Goal: Task Accomplishment & Management: Manage account settings

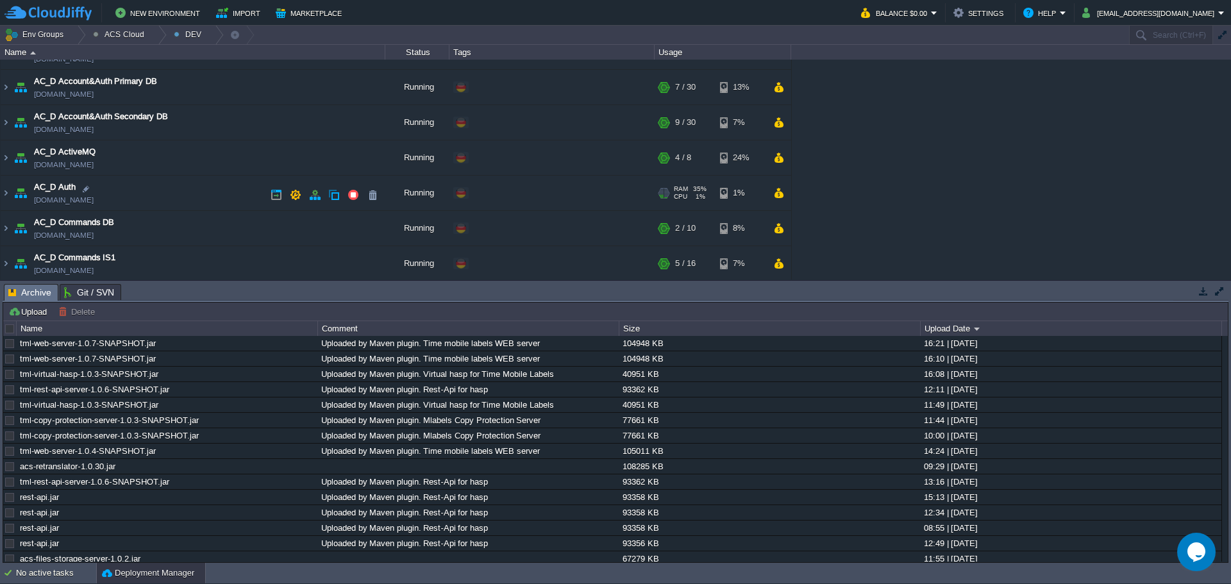
scroll to position [128, 0]
click at [6, 162] on img at bounding box center [6, 160] width 10 height 35
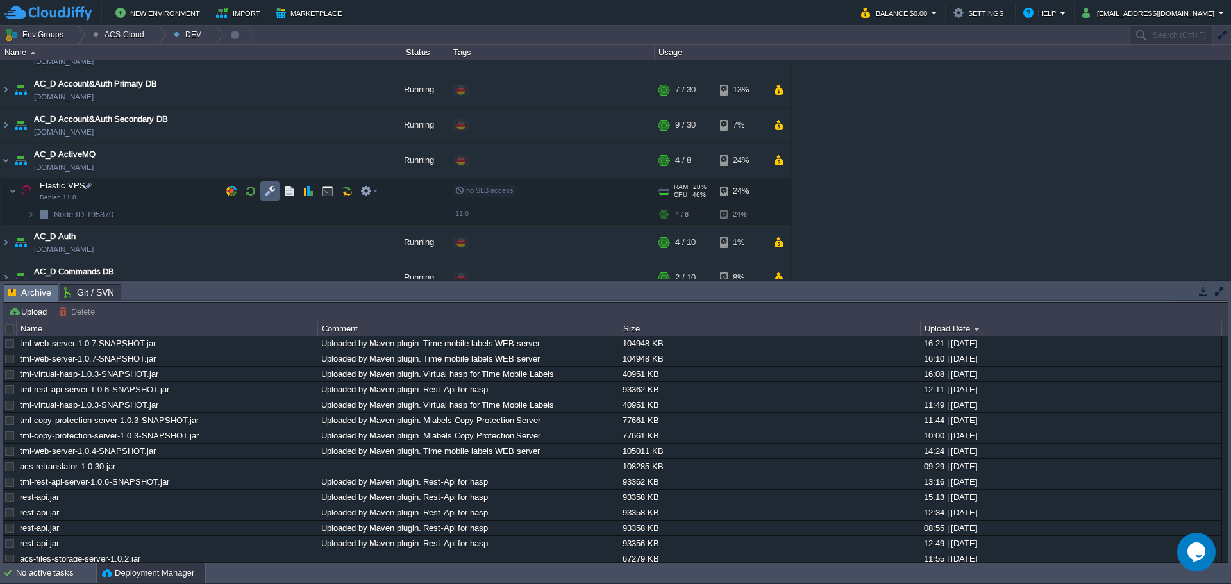
click at [264, 193] on button "button" at bounding box center [270, 191] width 12 height 12
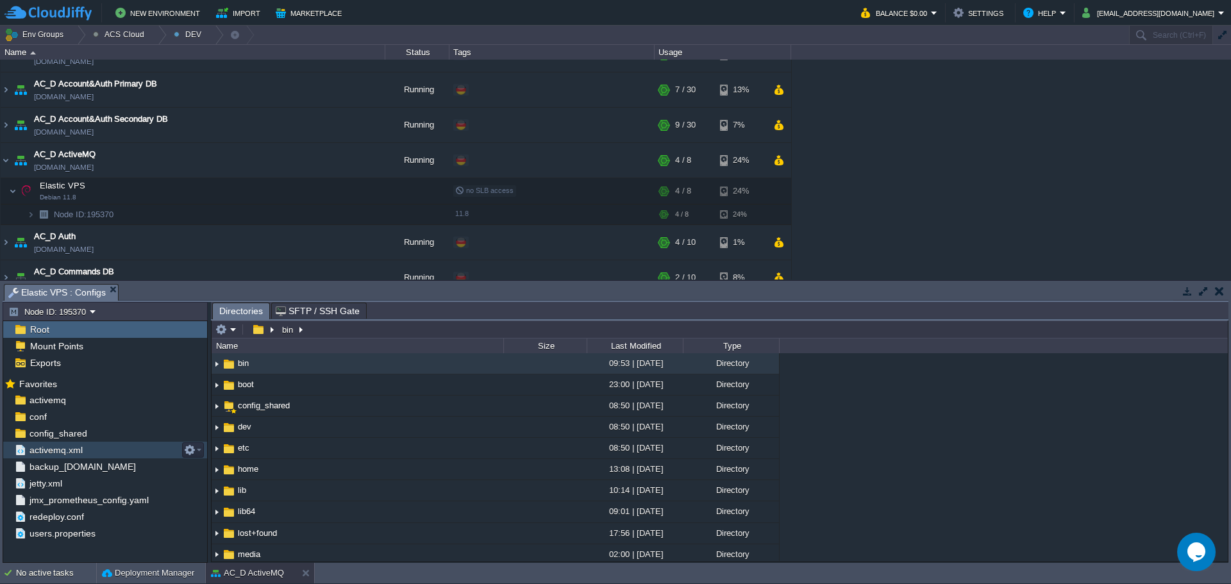
click at [72, 448] on span "activemq.xml" at bounding box center [56, 450] width 58 height 12
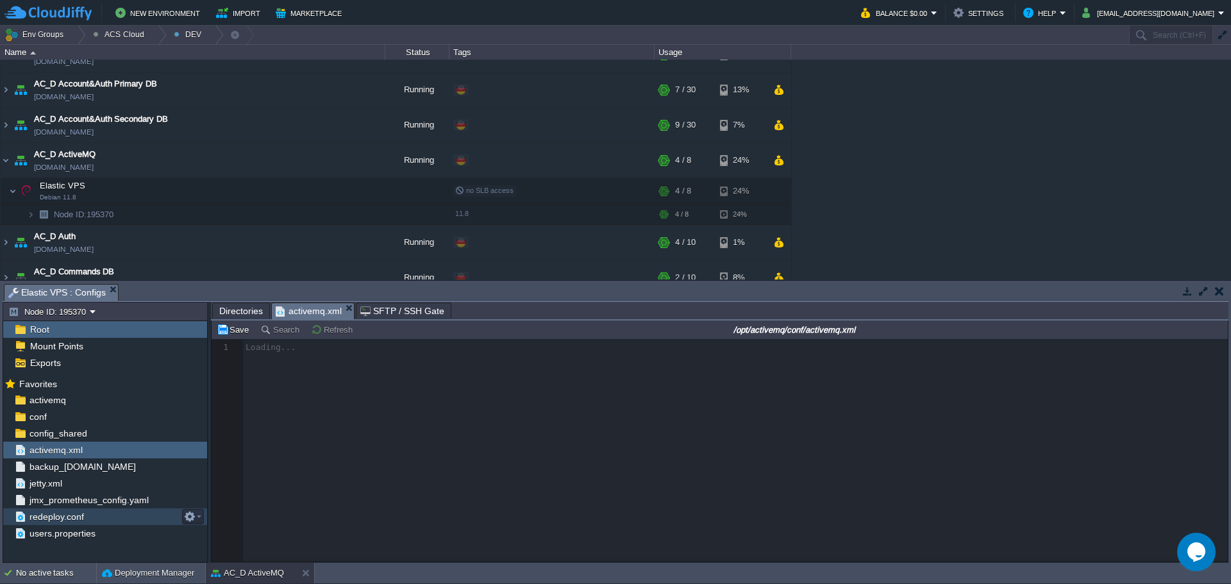
click at [87, 515] on div "redeploy.conf" at bounding box center [105, 516] width 204 height 17
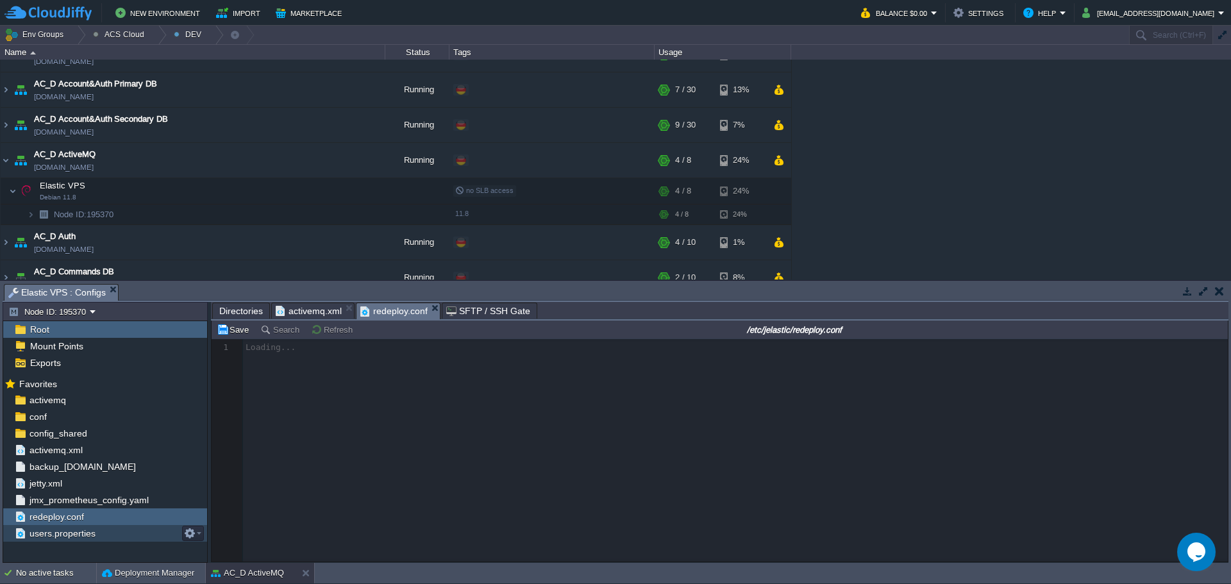
click at [88, 529] on span "users.properties" at bounding box center [62, 534] width 71 height 12
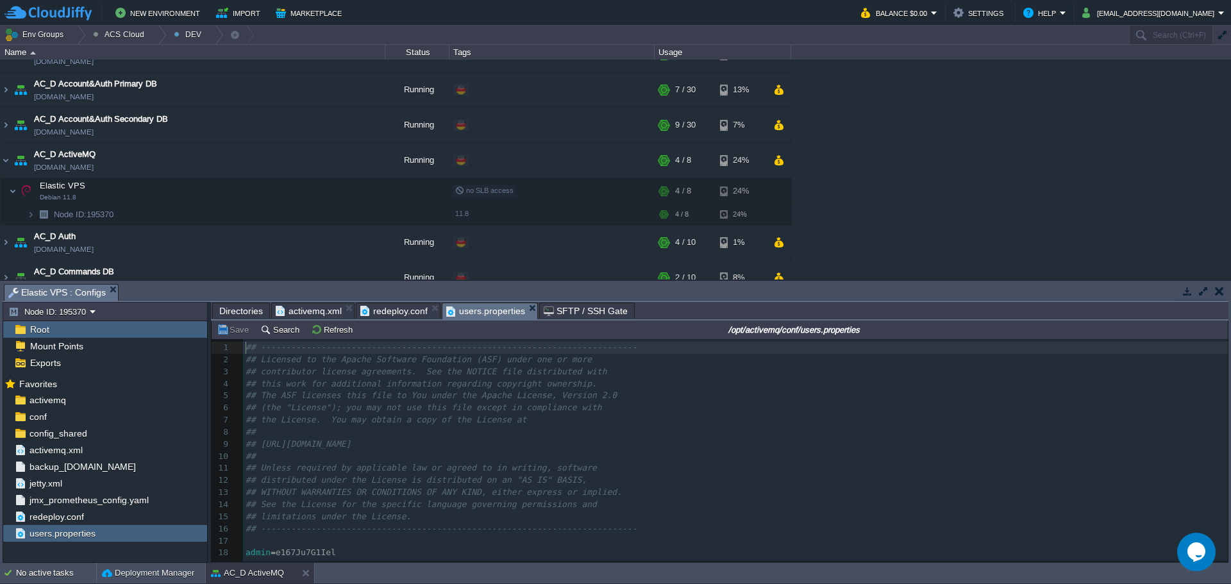
scroll to position [4, 0]
click at [308, 553] on span "e167Ju7G1Iel" at bounding box center [306, 552] width 60 height 10
type textarea "e167Ju7G1Iel"
click at [343, 516] on div "x 1 ## ------------------------------------------------------------------------…" at bounding box center [737, 450] width 989 height 217
click at [304, 557] on span "e167Ju7G1Iel" at bounding box center [306, 552] width 60 height 10
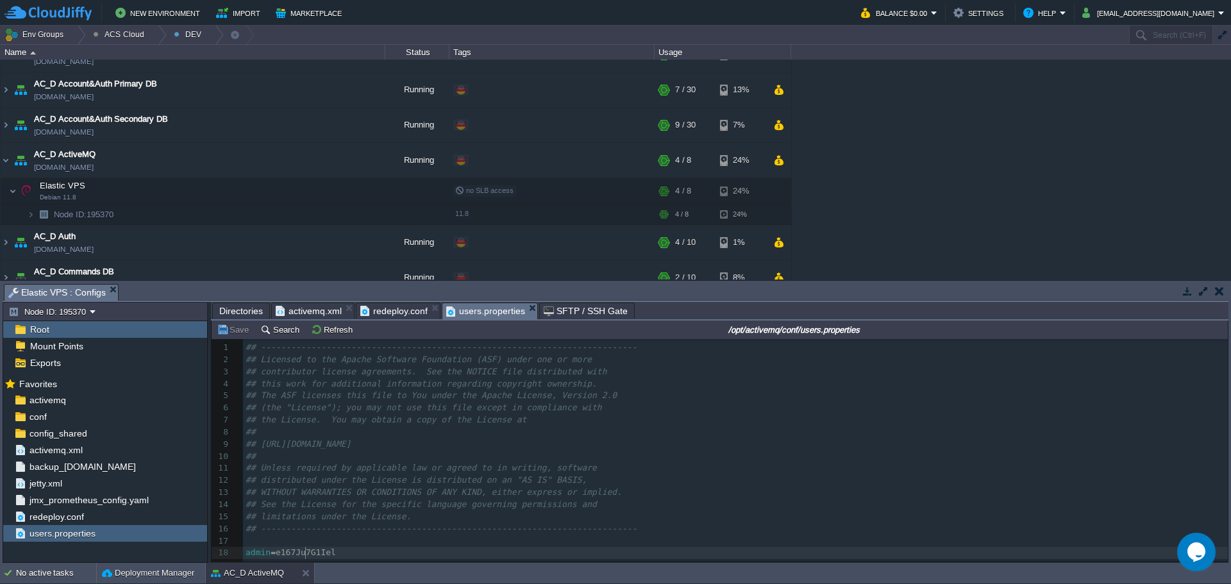
type textarea "e167Ju7G1Iel"
click at [35, 219] on img at bounding box center [44, 214] width 18 height 20
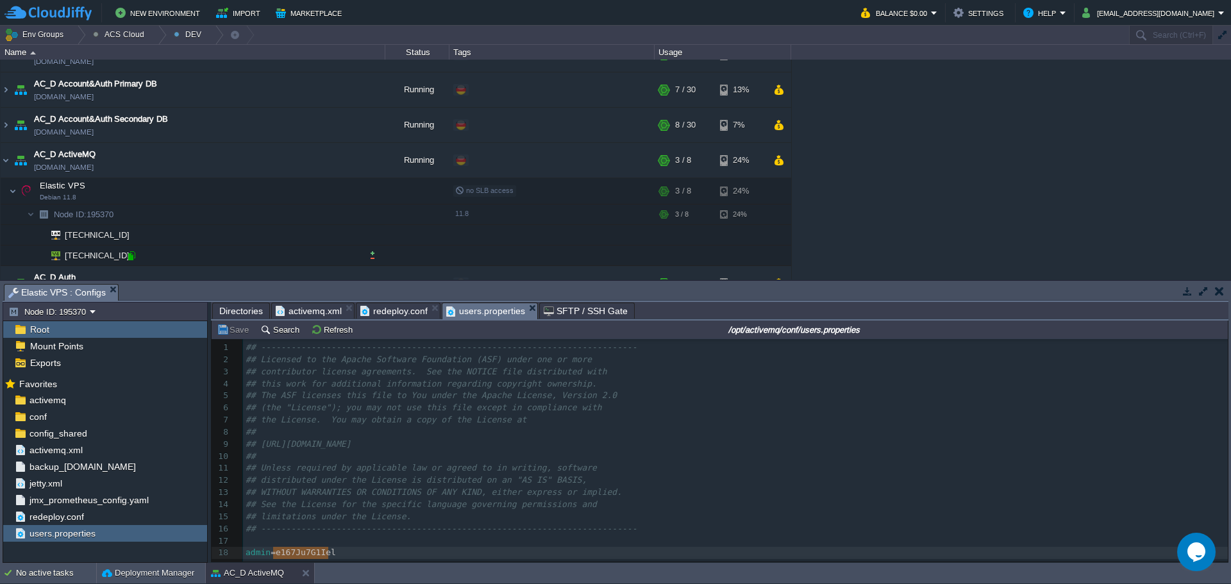
click at [133, 256] on div at bounding box center [132, 256] width 12 height 12
click at [53, 516] on span "redeploy.conf" at bounding box center [56, 517] width 59 height 12
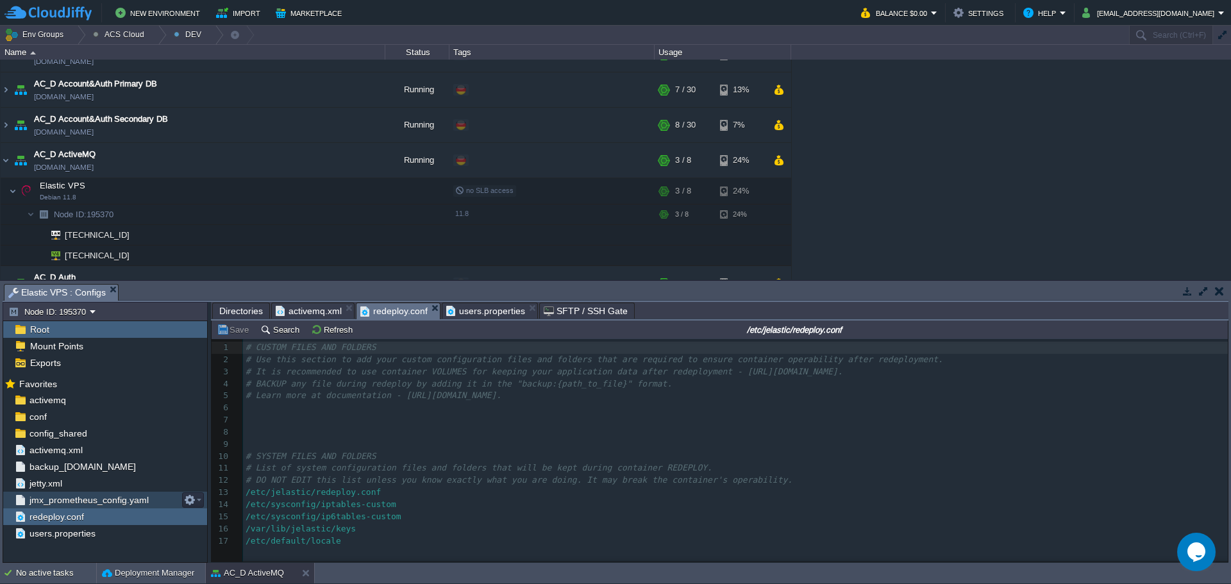
click at [58, 505] on span "jmx_prometheus_config.yaml" at bounding box center [89, 500] width 124 height 12
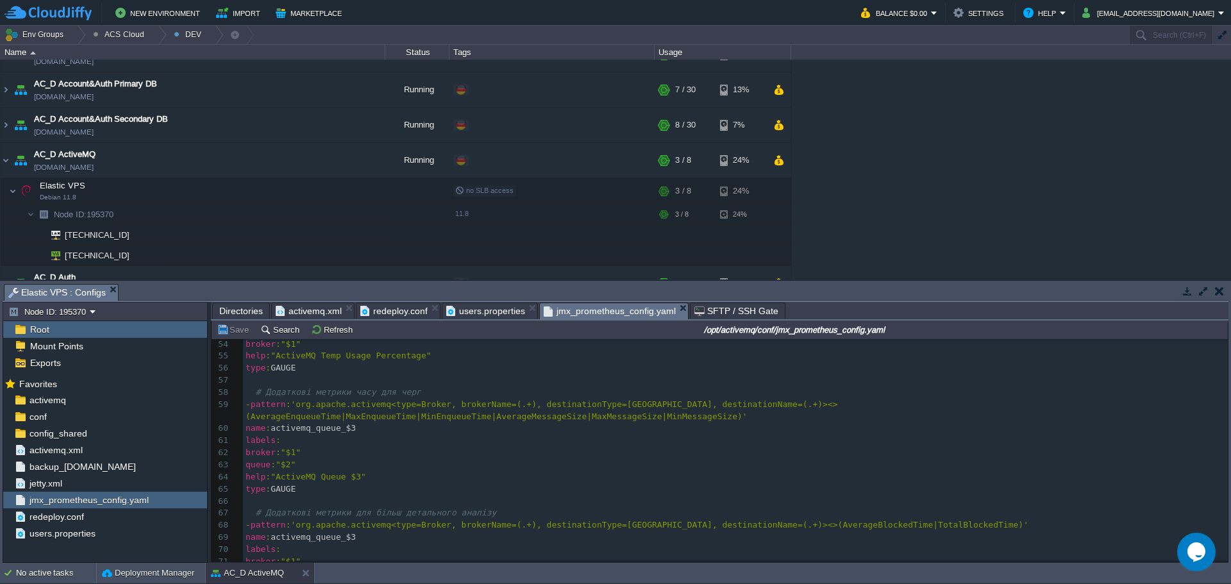
scroll to position [688, 0]
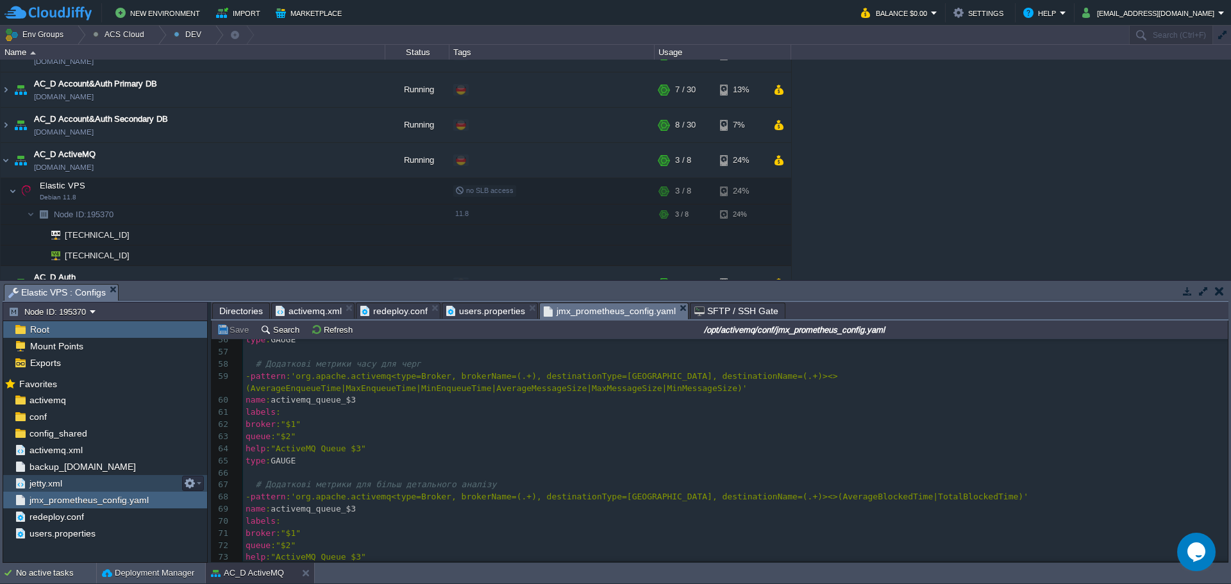
click at [51, 485] on span "jetty.xml" at bounding box center [45, 484] width 37 height 12
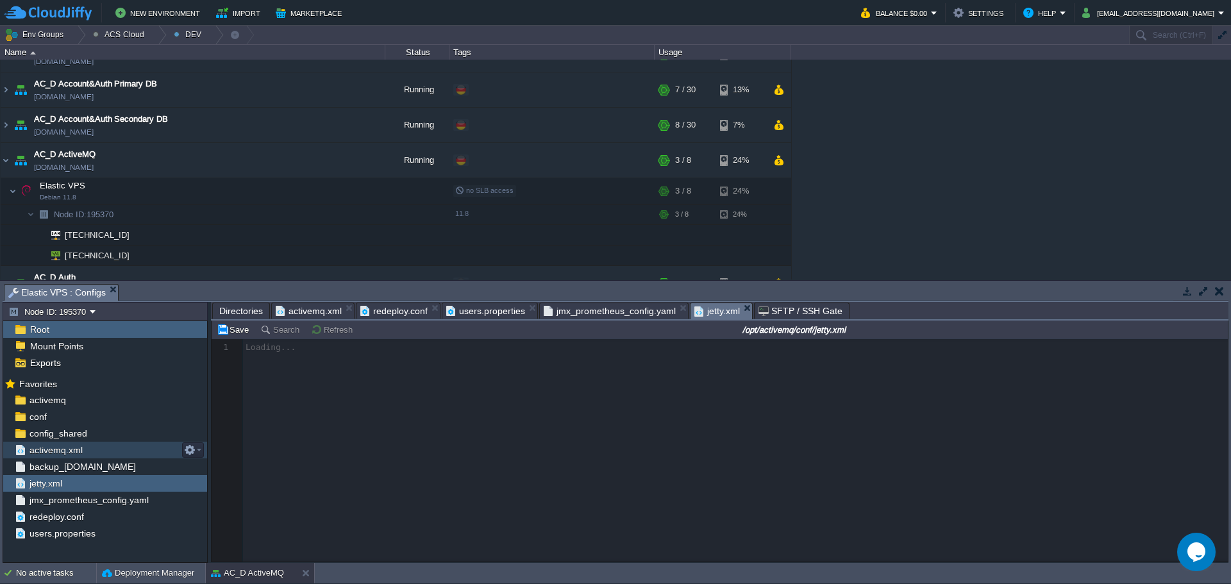
scroll to position [4, 0]
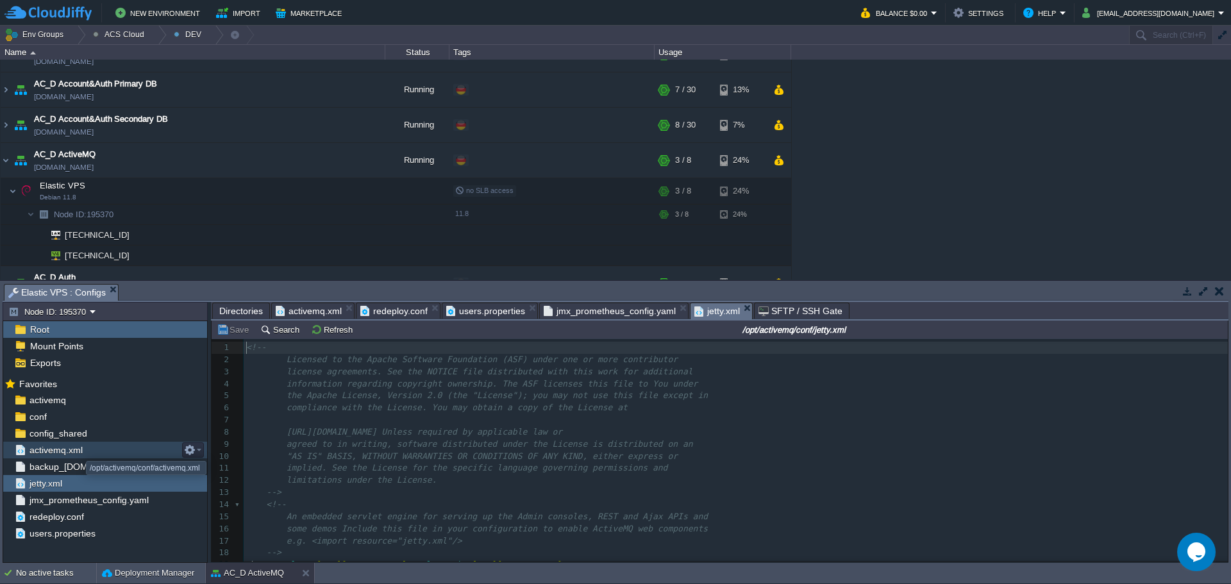
click at [75, 451] on span "activemq.xml" at bounding box center [56, 450] width 58 height 12
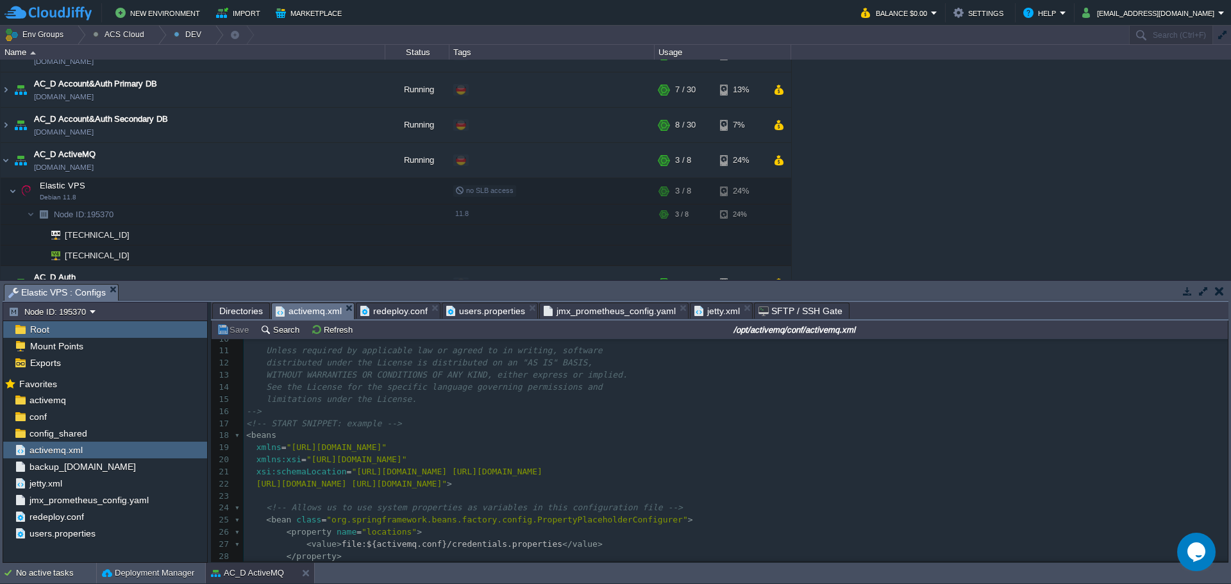
scroll to position [128, 0]
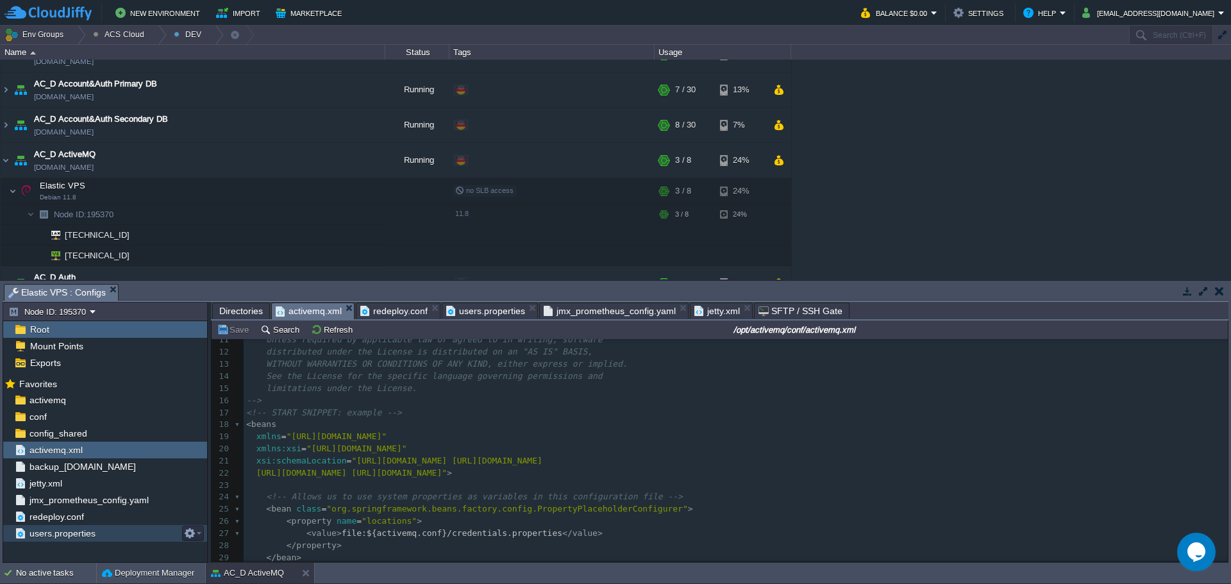
click at [65, 529] on span "users.properties" at bounding box center [62, 534] width 71 height 12
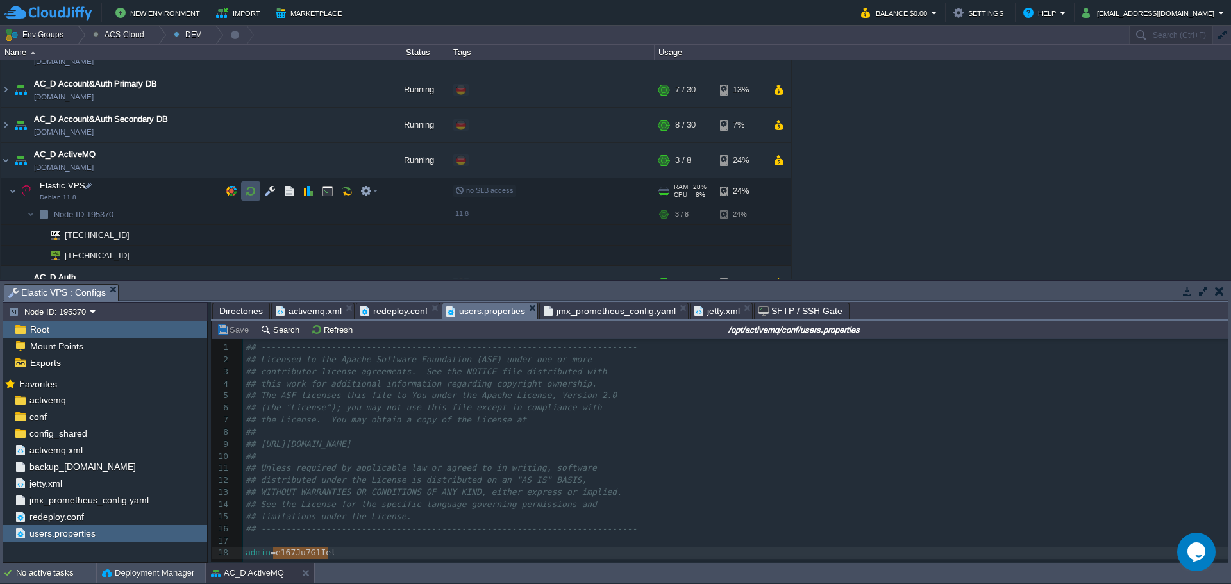
click at [246, 191] on button "button" at bounding box center [251, 191] width 12 height 12
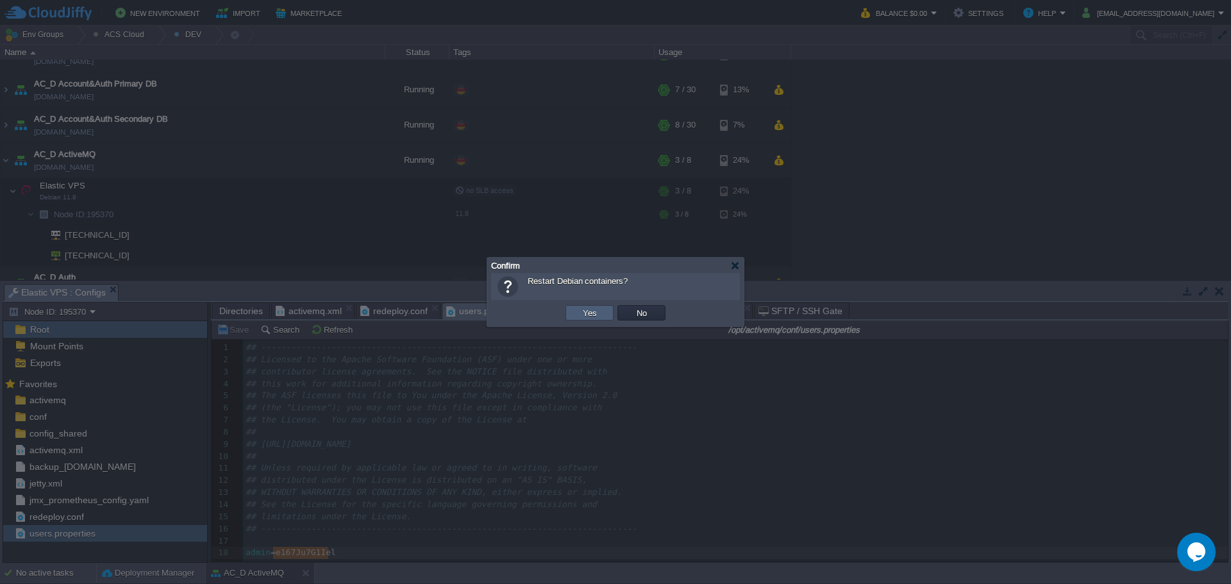
click at [588, 311] on button "Yes" at bounding box center [590, 313] width 22 height 12
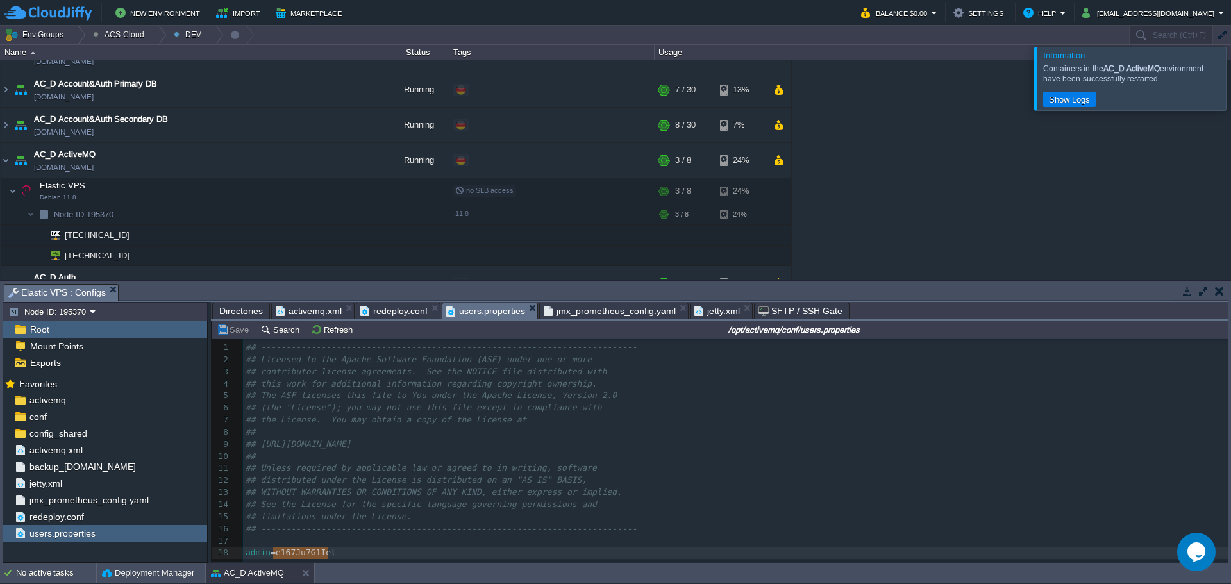
click at [1230, 85] on div at bounding box center [1246, 78] width 0 height 63
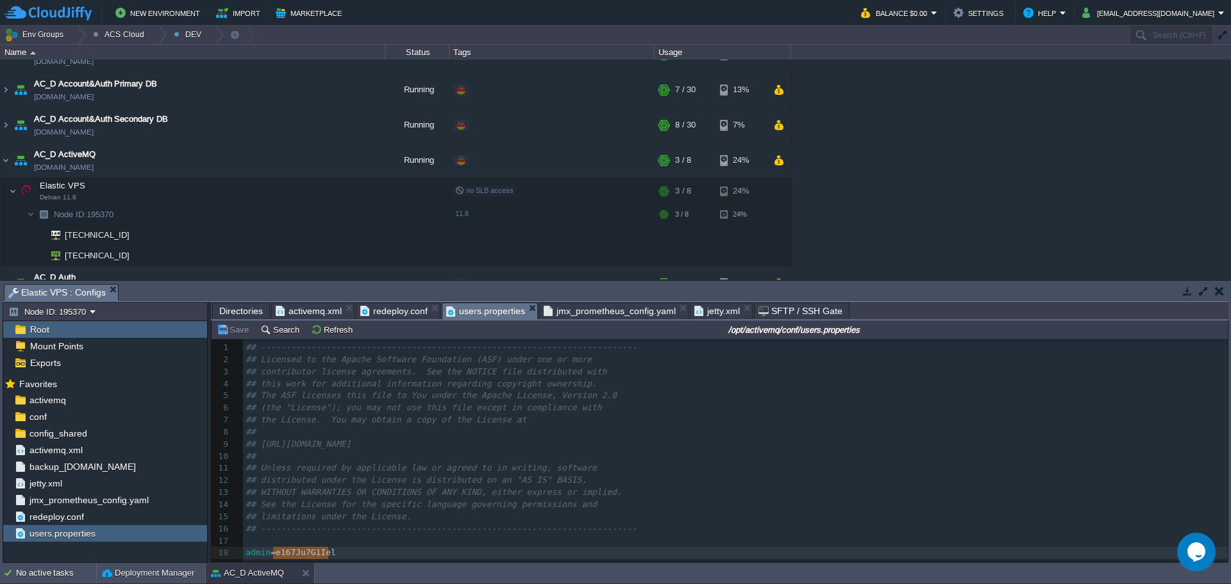
click at [512, 461] on pre "##" at bounding box center [737, 457] width 989 height 12
click at [327, 190] on button "button" at bounding box center [328, 191] width 12 height 12
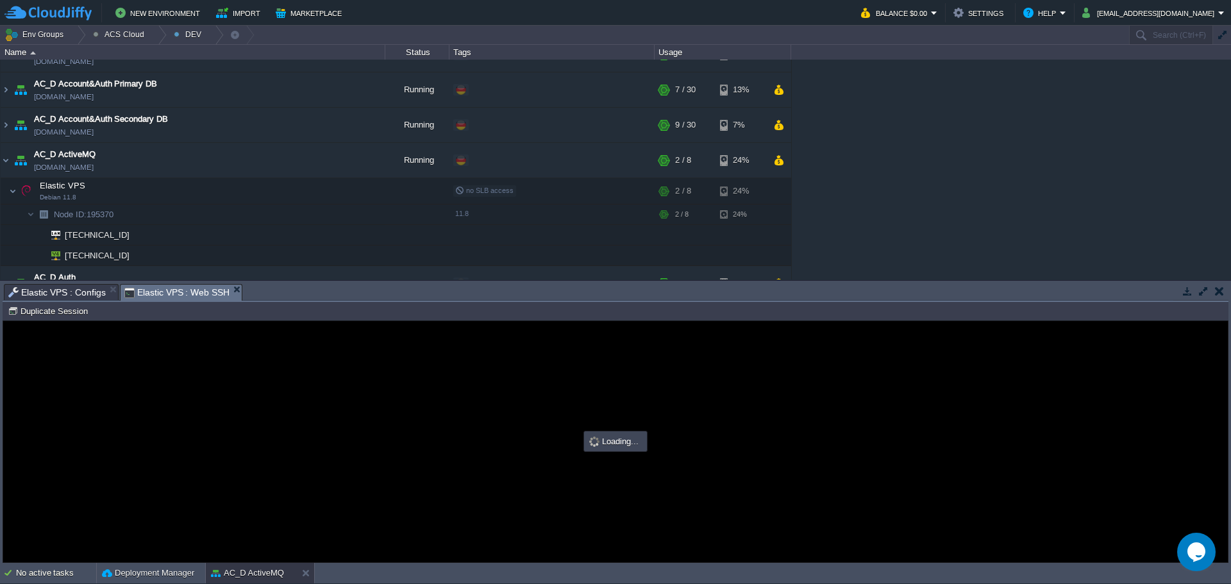
scroll to position [0, 0]
type input "#000000"
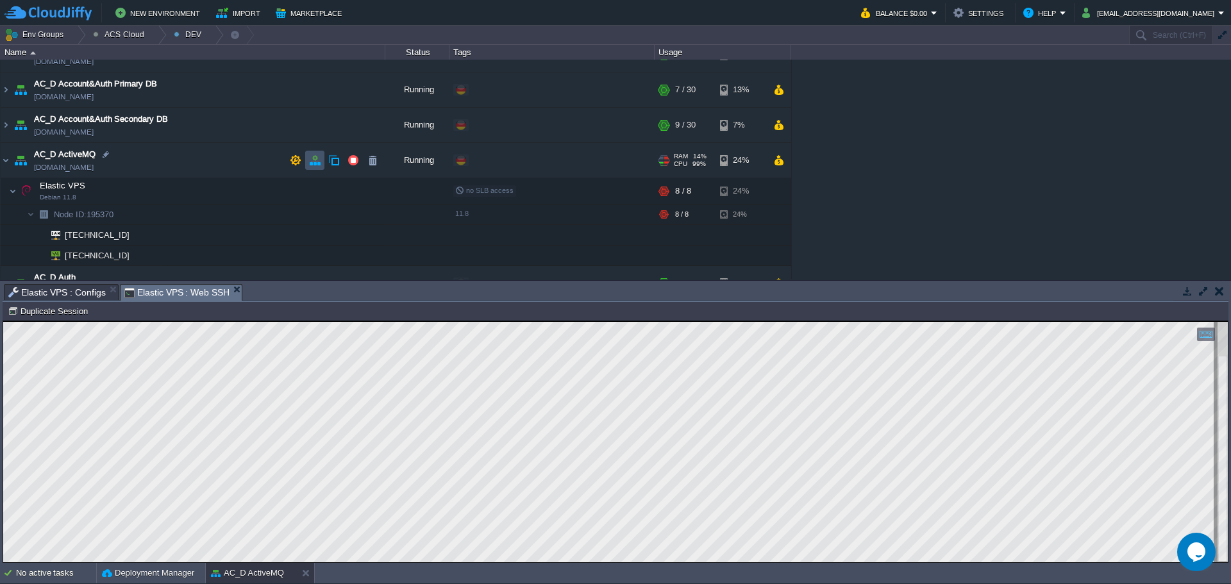
click at [313, 159] on button "button" at bounding box center [315, 160] width 12 height 12
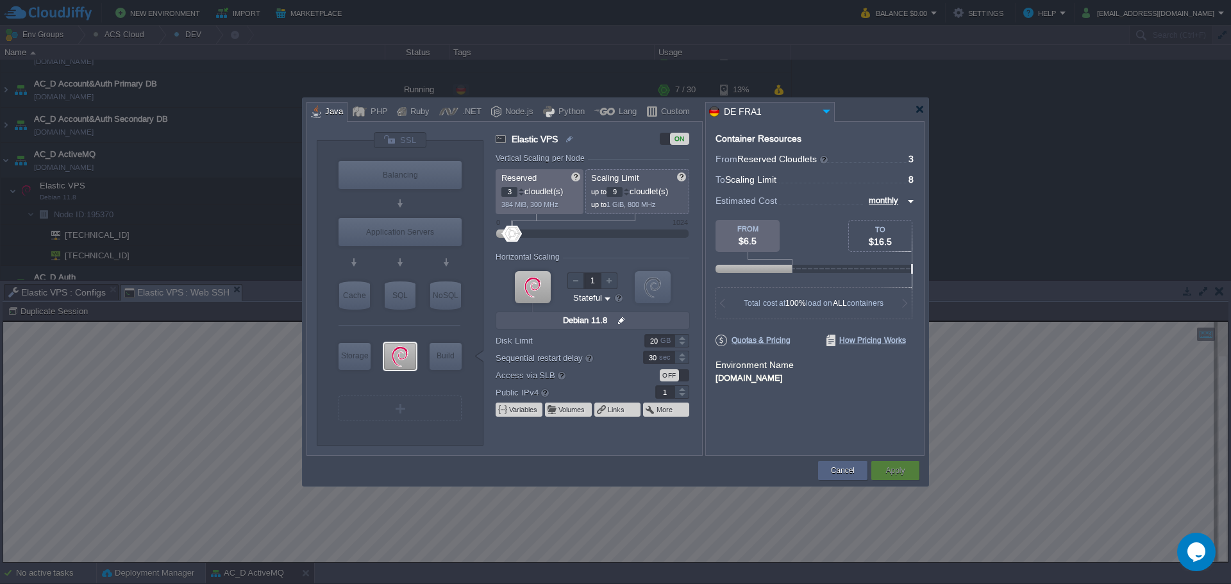
click at [629, 190] on div at bounding box center [626, 189] width 6 height 4
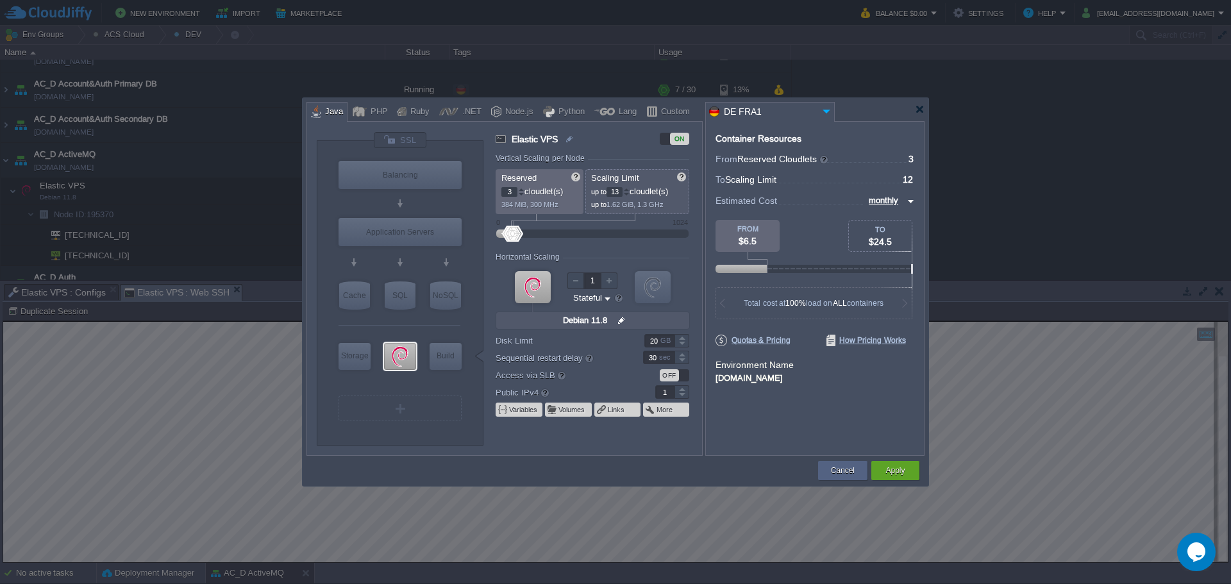
type input "14"
click at [629, 190] on div at bounding box center [626, 189] width 6 height 4
click at [892, 467] on button "Apply" at bounding box center [894, 470] width 19 height 13
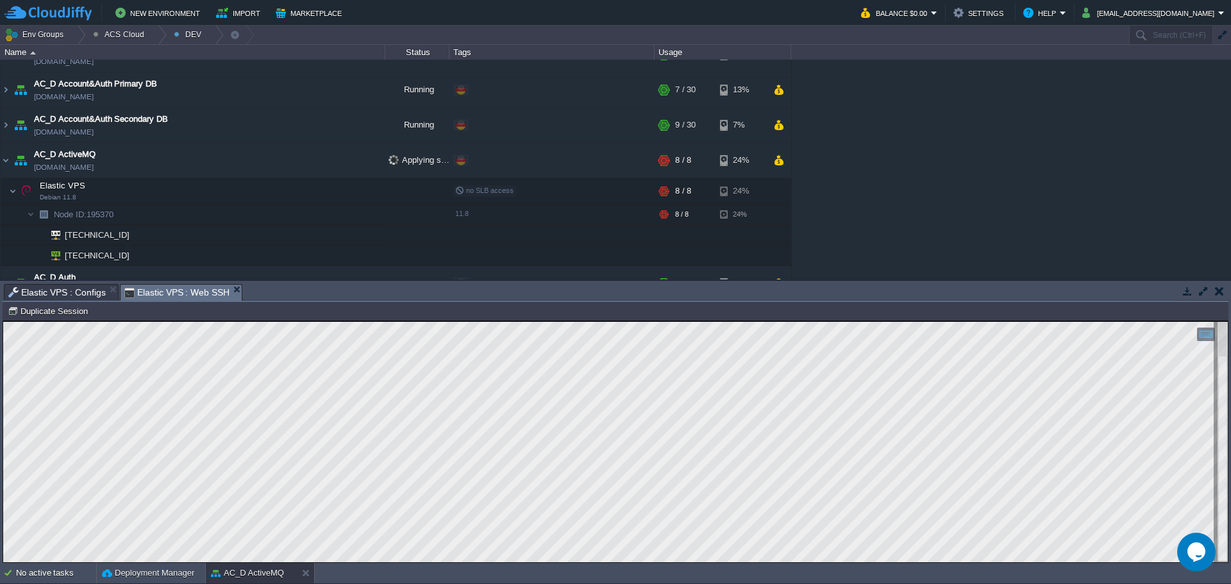
click at [81, 295] on span "Elastic VPS : Configs" at bounding box center [56, 292] width 97 height 15
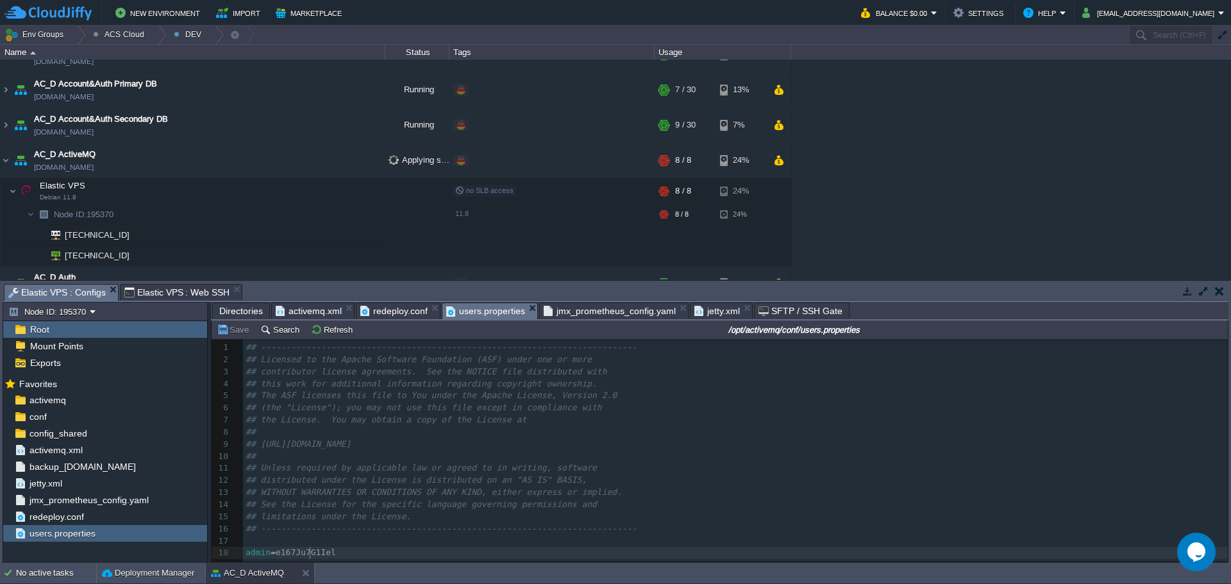
type textarea "e167Ju7G1Iel"
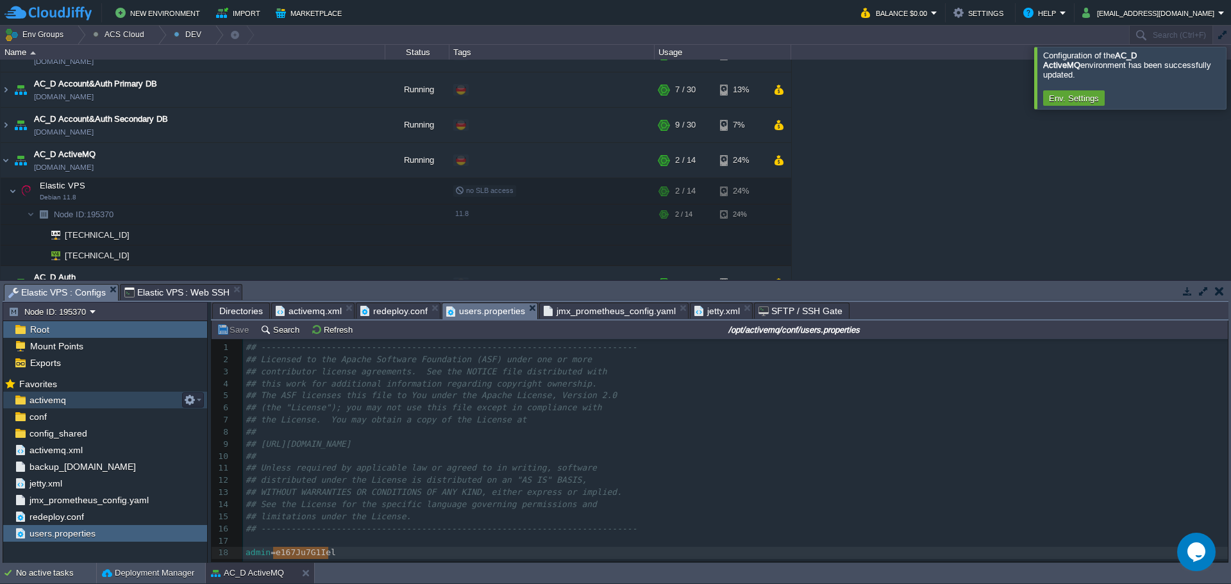
click at [97, 397] on div "activemq" at bounding box center [105, 400] width 204 height 17
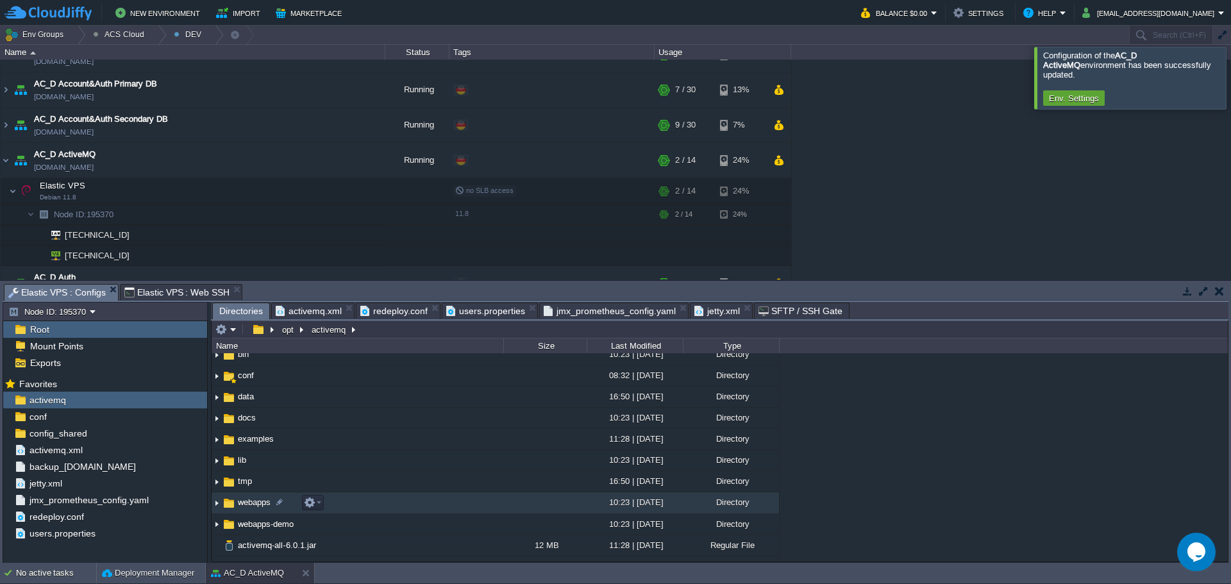
scroll to position [64, 0]
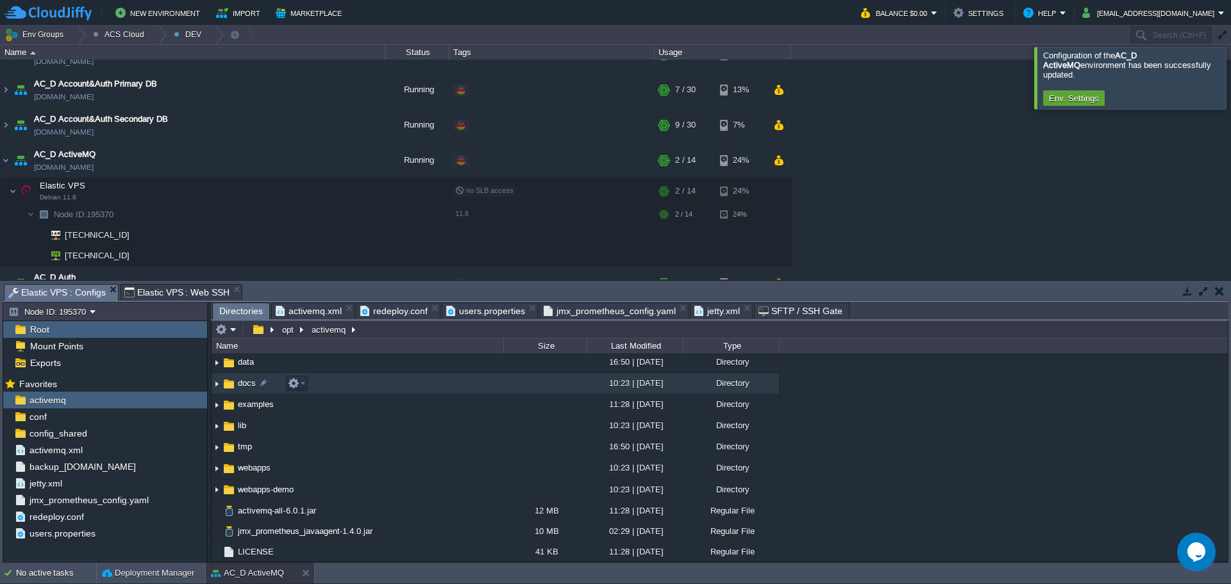
click at [246, 387] on span "docs" at bounding box center [247, 383] width 22 height 11
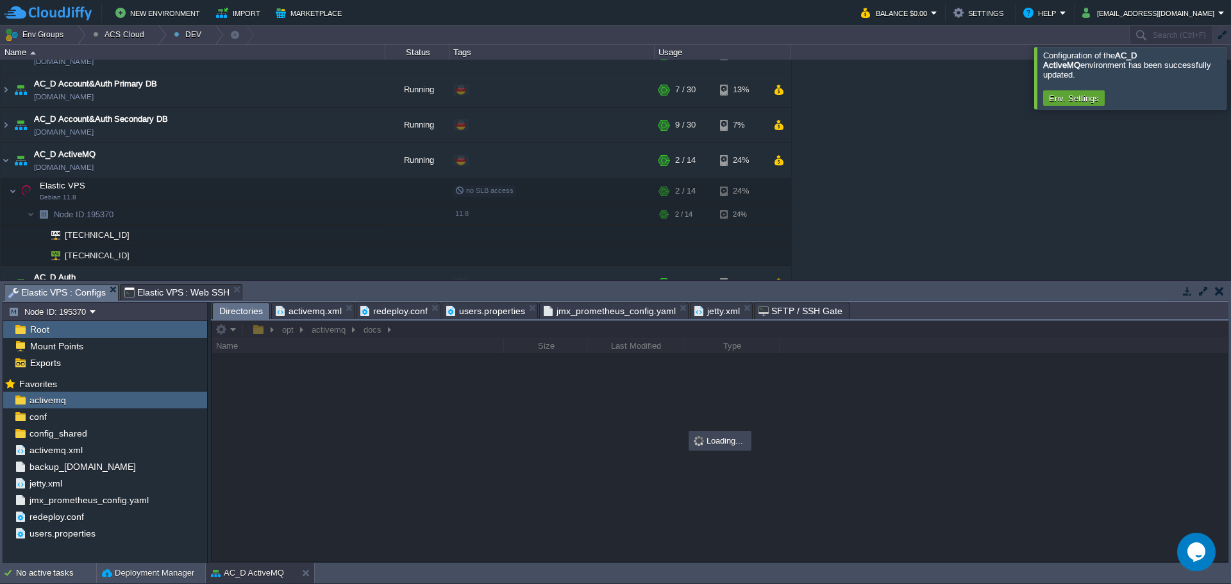
scroll to position [0, 0]
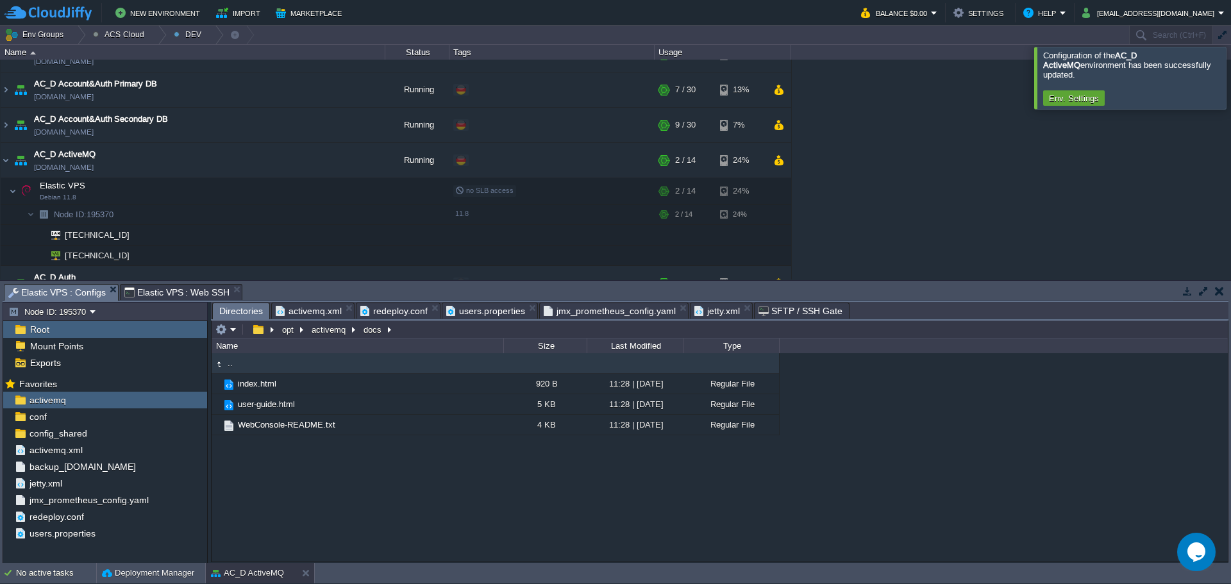
click at [176, 292] on span "Elastic VPS : Web SSH" at bounding box center [177, 292] width 106 height 15
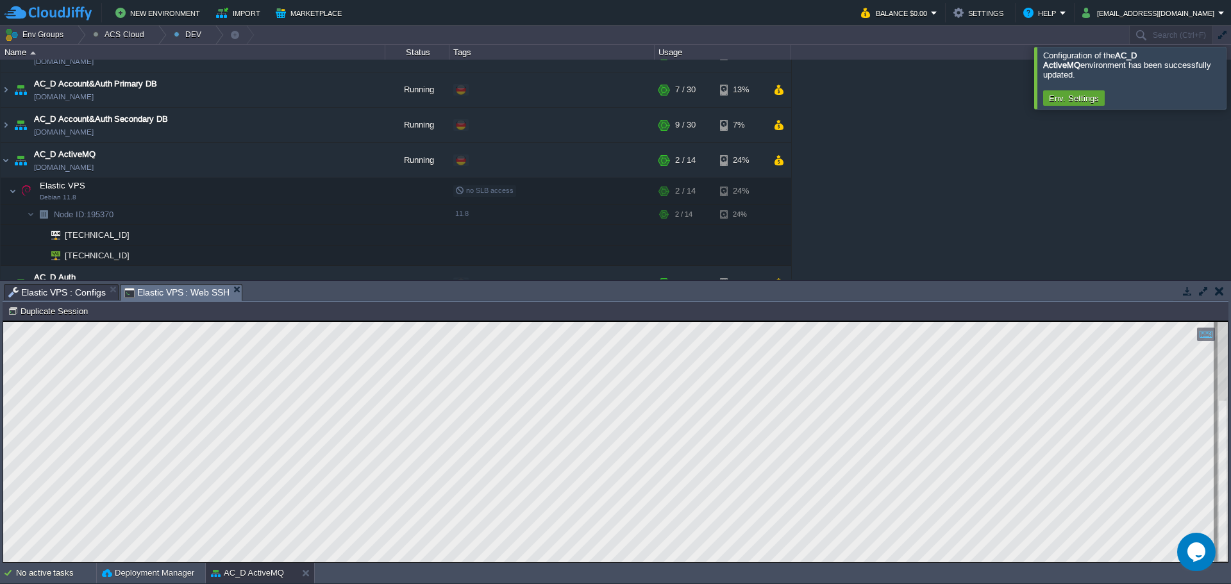
click at [42, 293] on span "Elastic VPS : Configs" at bounding box center [56, 292] width 97 height 15
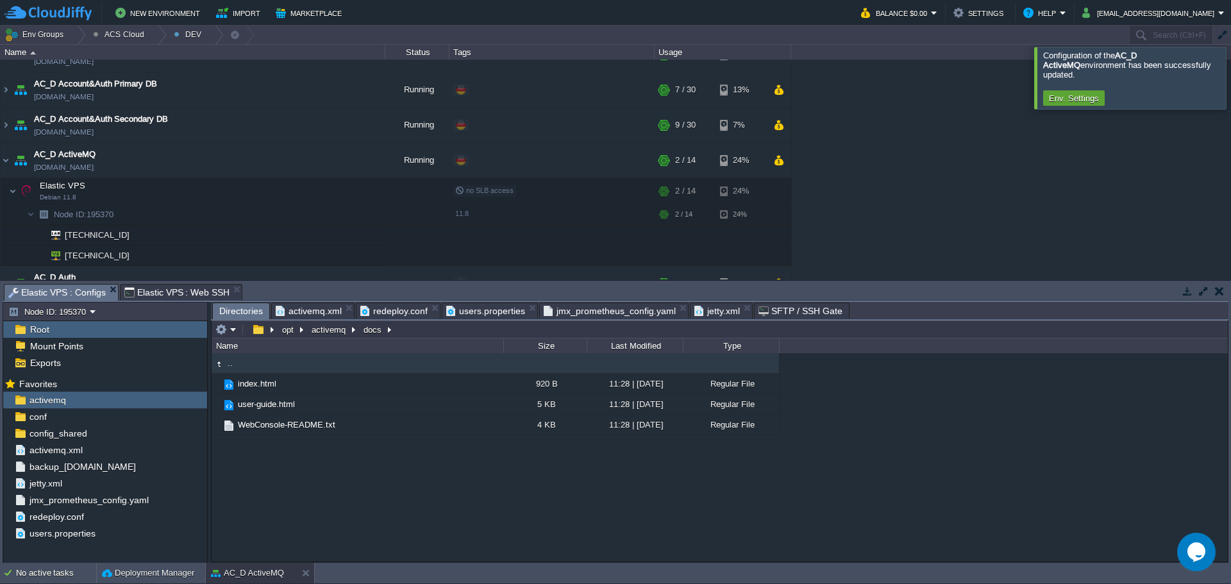
click at [315, 318] on span "activemq.xml" at bounding box center [309, 310] width 66 height 15
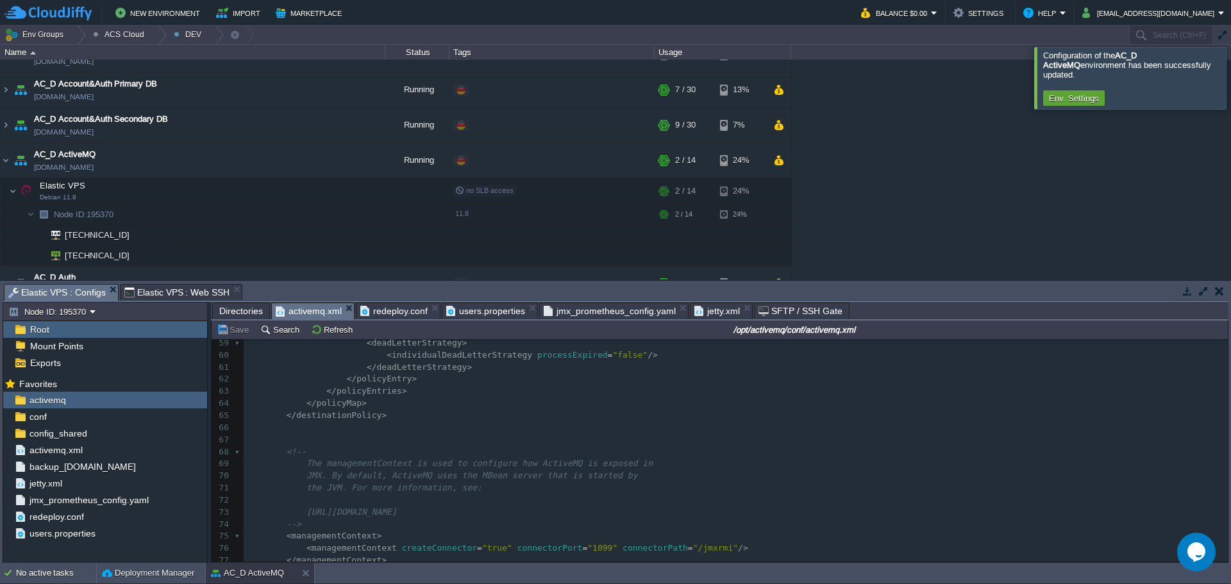
scroll to position [826, 0]
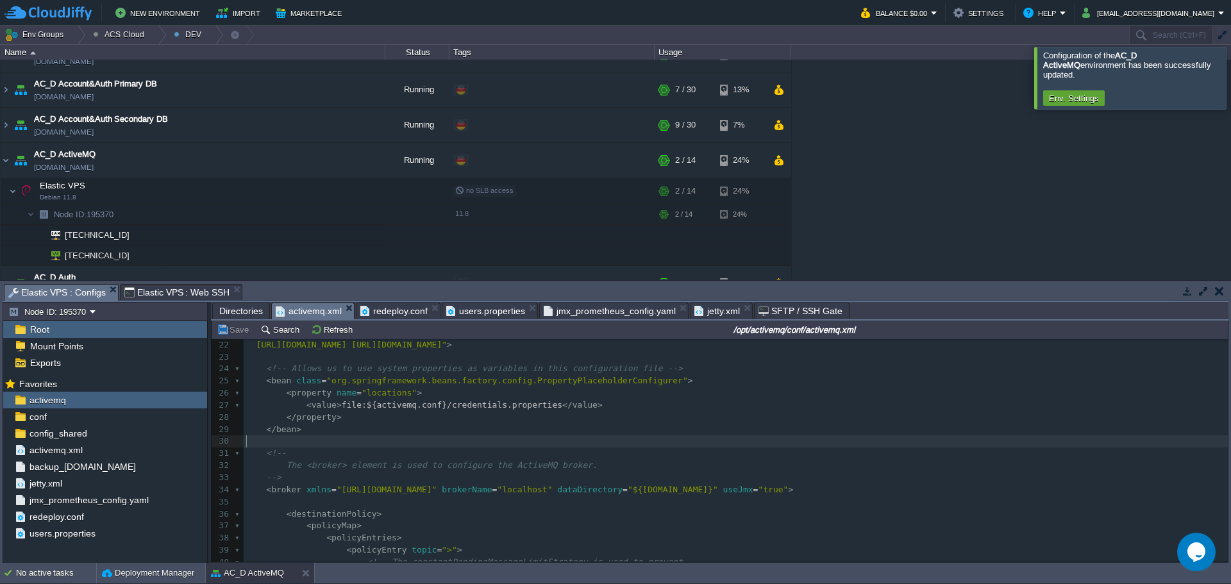
click at [403, 442] on pre "​" at bounding box center [736, 441] width 984 height 12
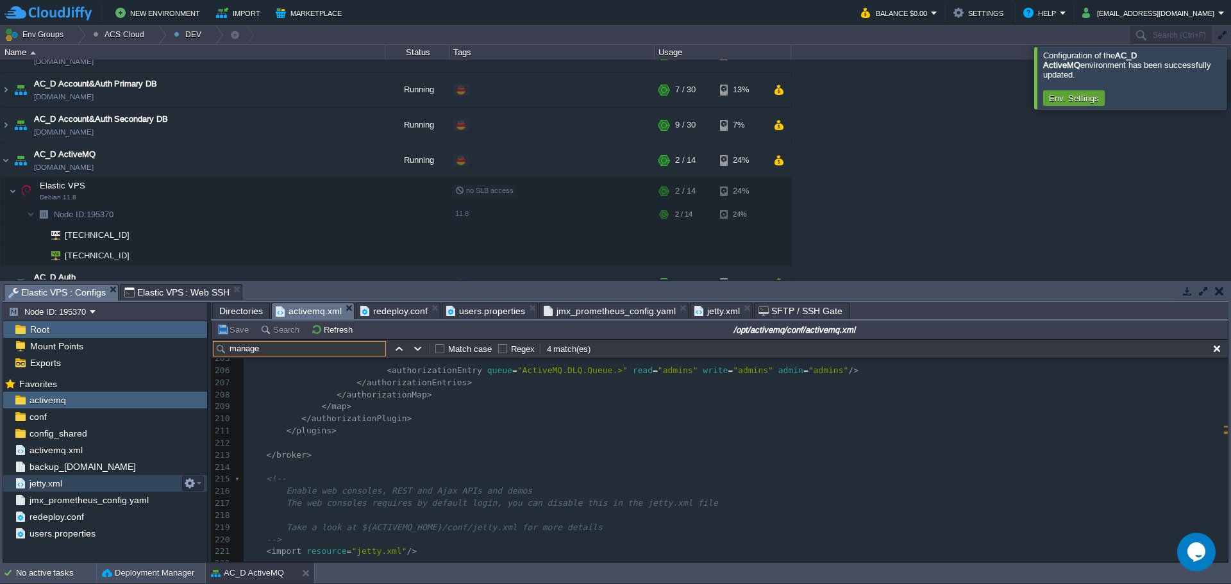
type input "manage"
click at [92, 479] on div "jetty.xml" at bounding box center [105, 483] width 204 height 17
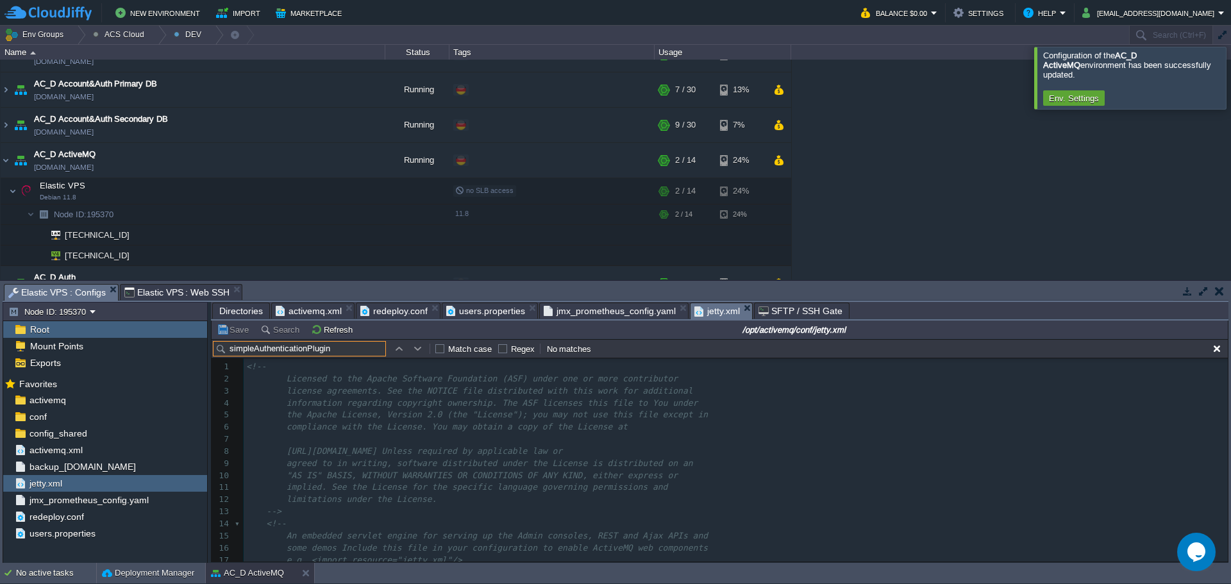
type input "simpleAuthenticationPlugin"
click at [417, 353] on button "button" at bounding box center [418, 349] width 12 height 12
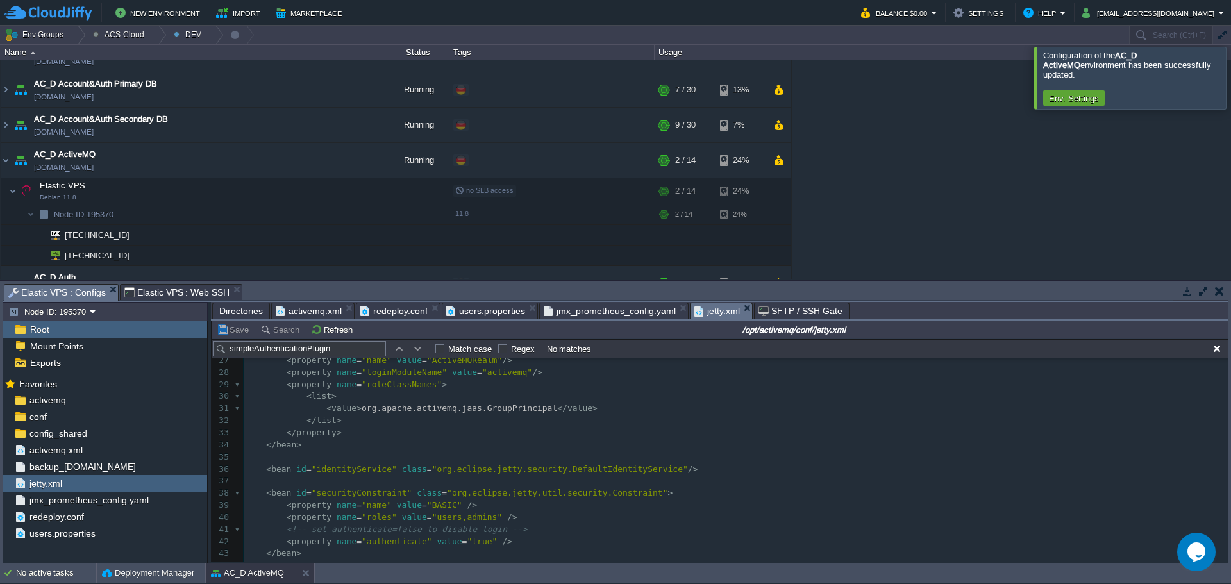
scroll to position [256, 0]
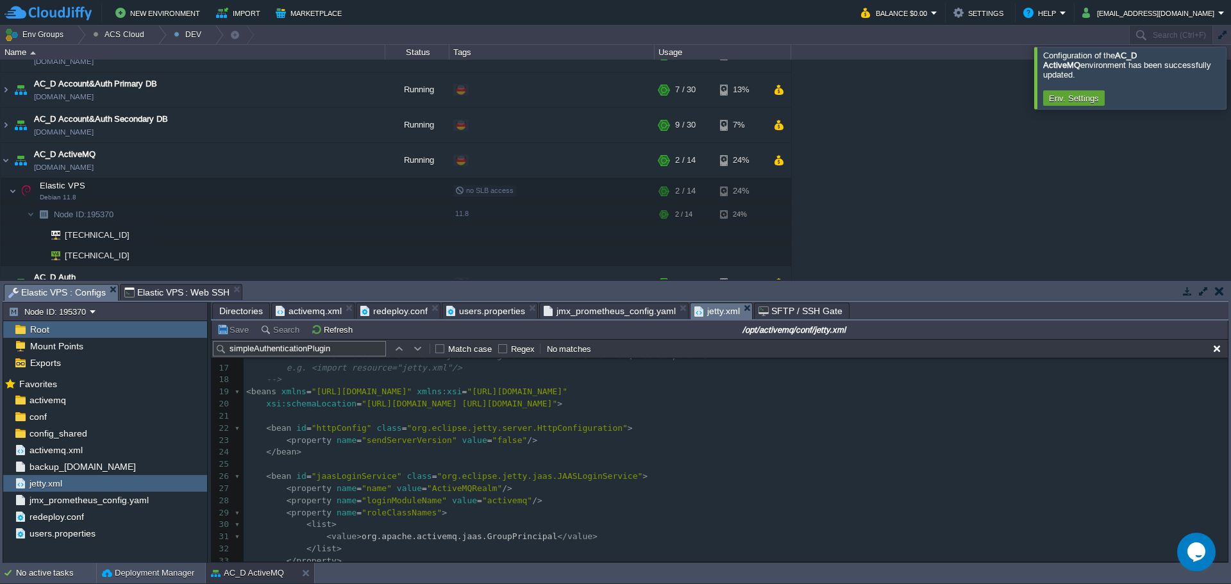
click at [665, 437] on pre "< property name = "sendServerVersion" value = "false" />" at bounding box center [736, 441] width 984 height 12
click at [746, 445] on pre "< property name = "sendServerVersion" value = "false" />" at bounding box center [736, 441] width 984 height 12
paste input "securityConstraint"
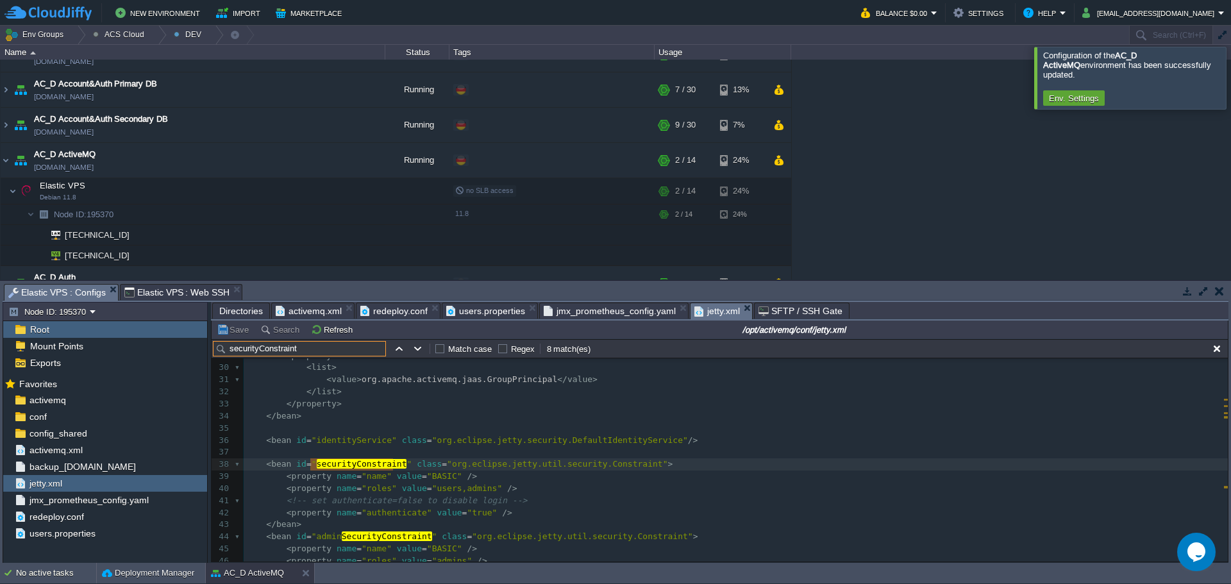
scroll to position [380, 0]
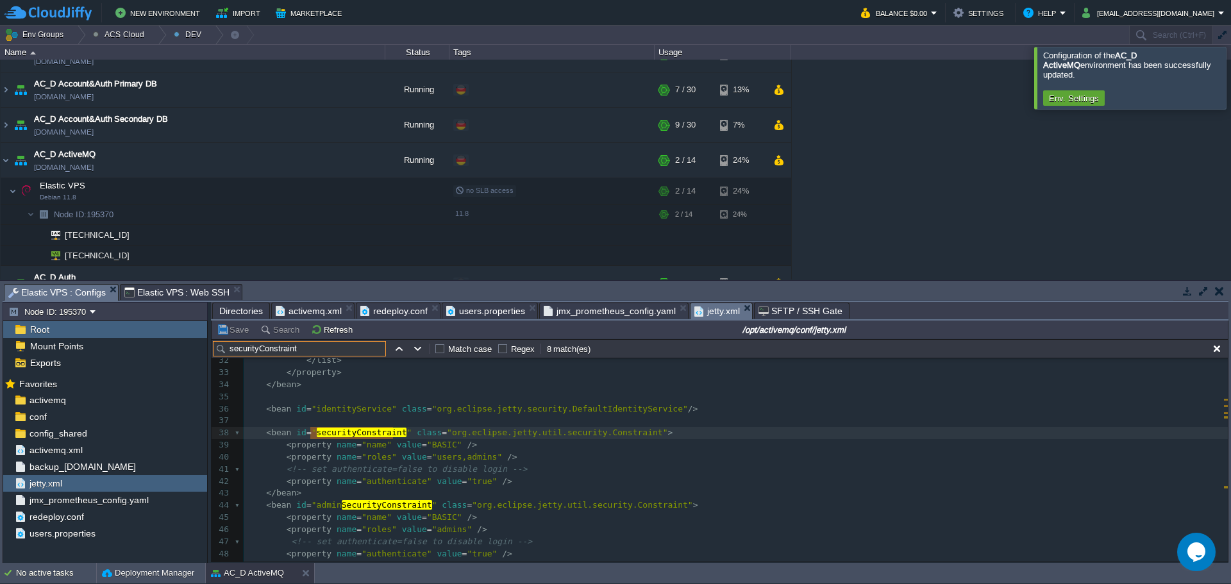
type input "securityConstraint"
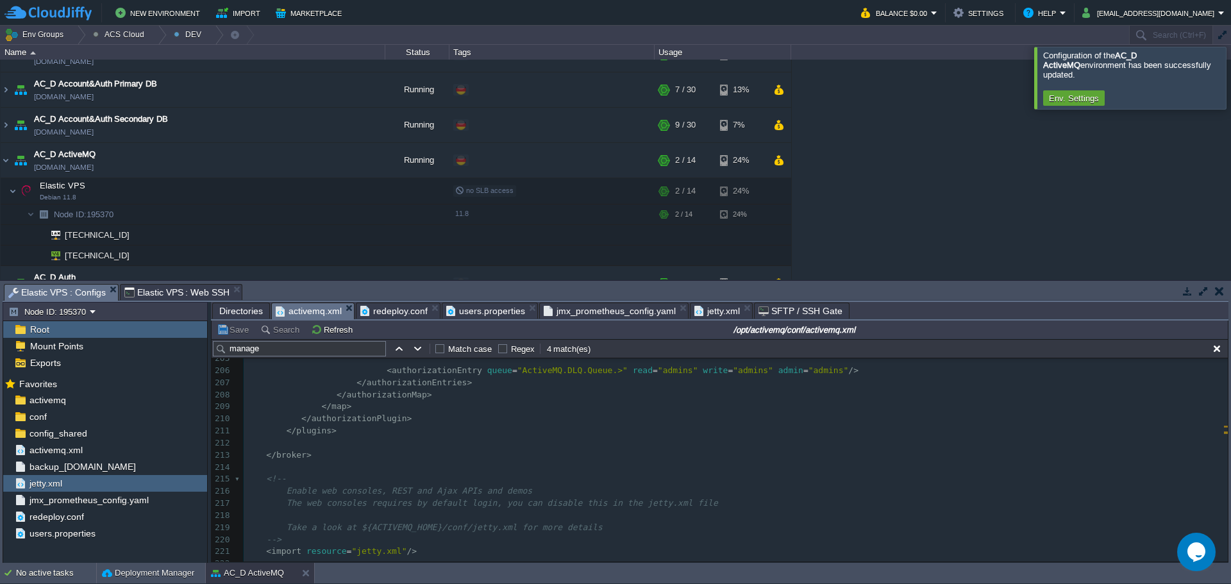
click at [308, 315] on span "activemq.xml" at bounding box center [309, 311] width 66 height 16
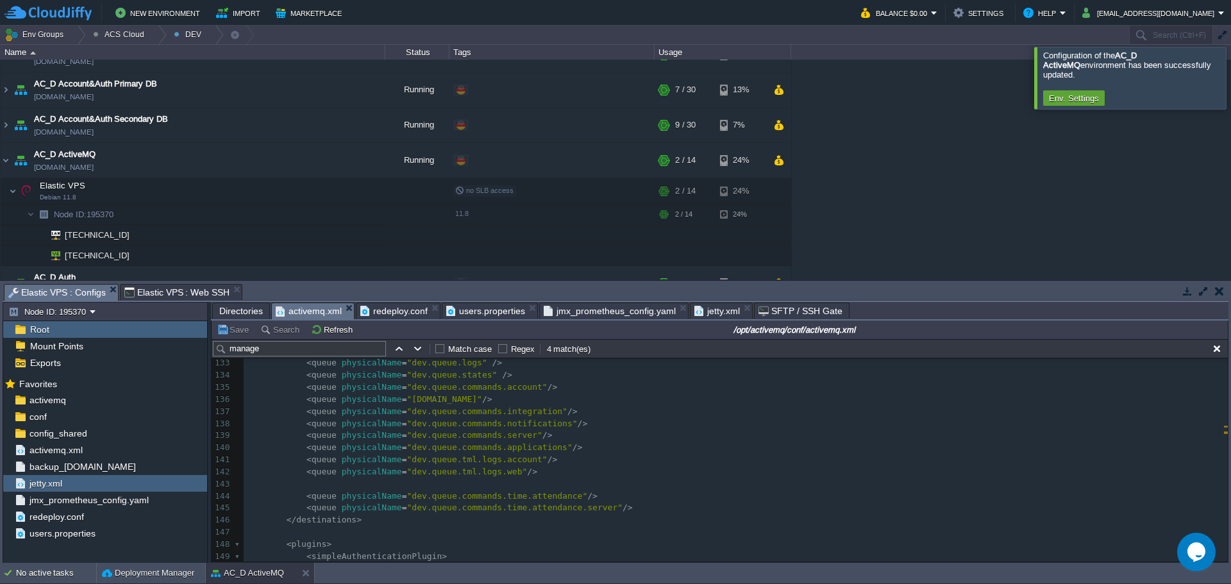
scroll to position [1656, 0]
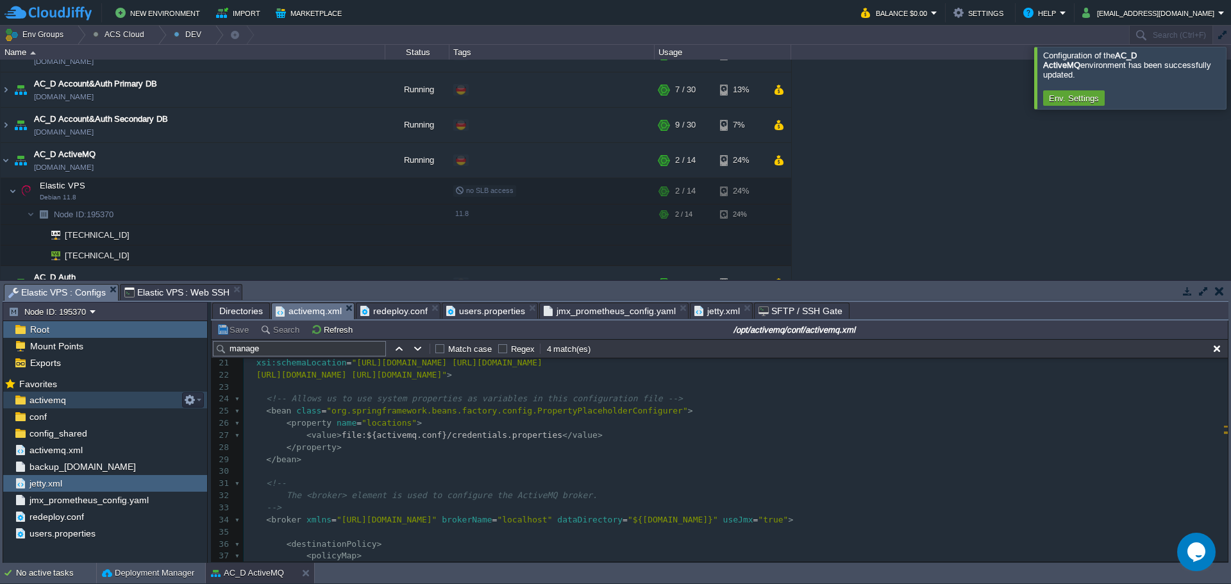
click at [58, 403] on span "activemq" at bounding box center [47, 400] width 41 height 12
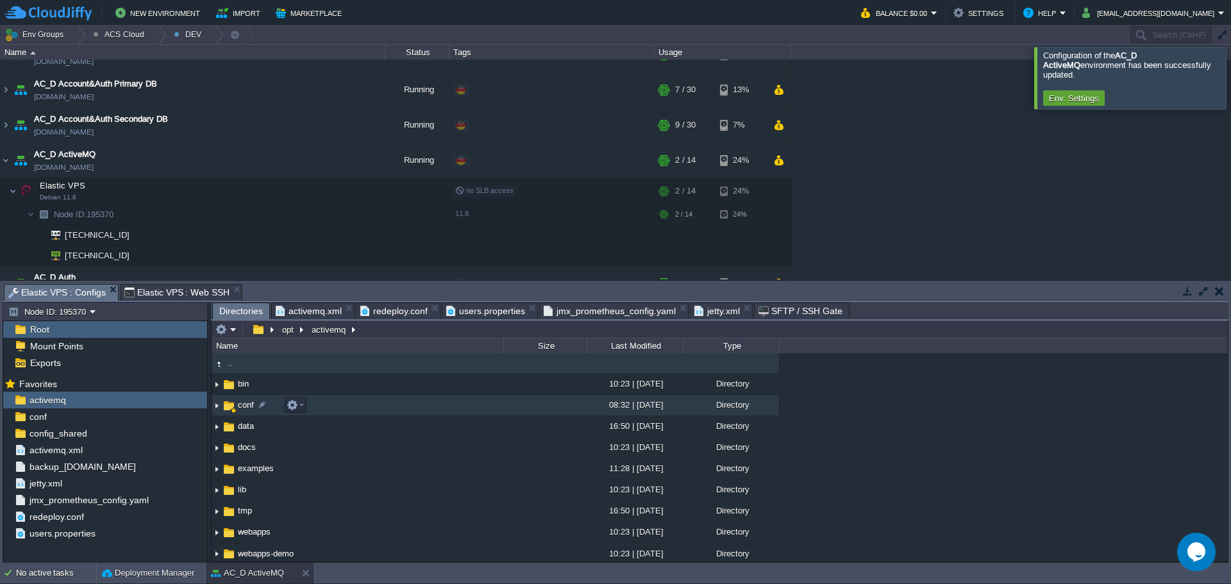
click at [240, 407] on span "conf" at bounding box center [246, 404] width 20 height 11
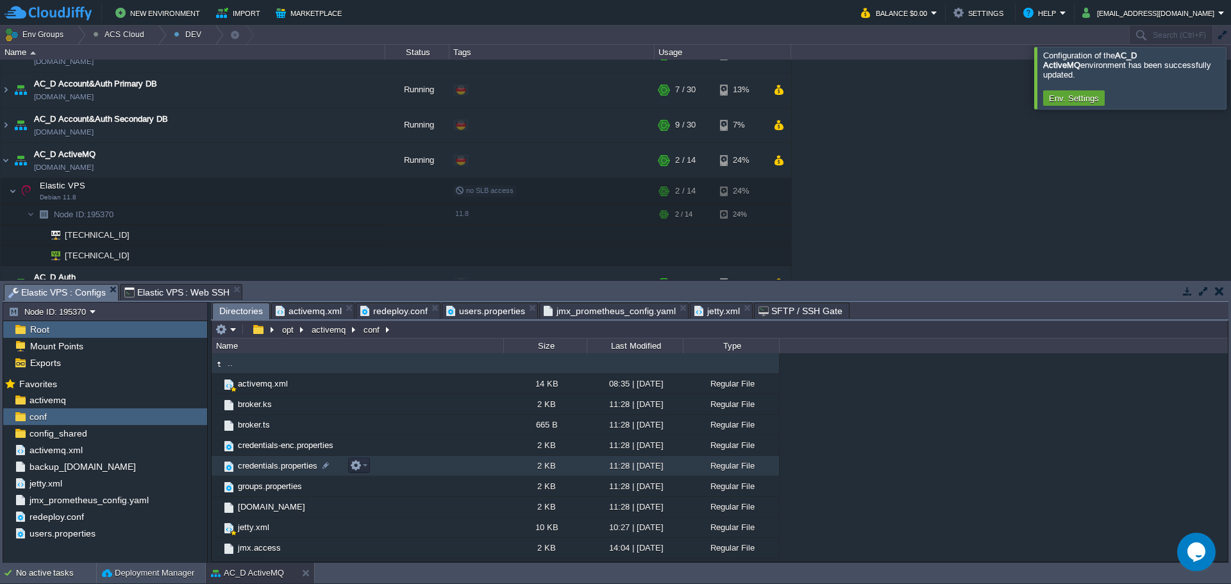
click at [285, 467] on span "credentials.properties" at bounding box center [277, 465] width 83 height 11
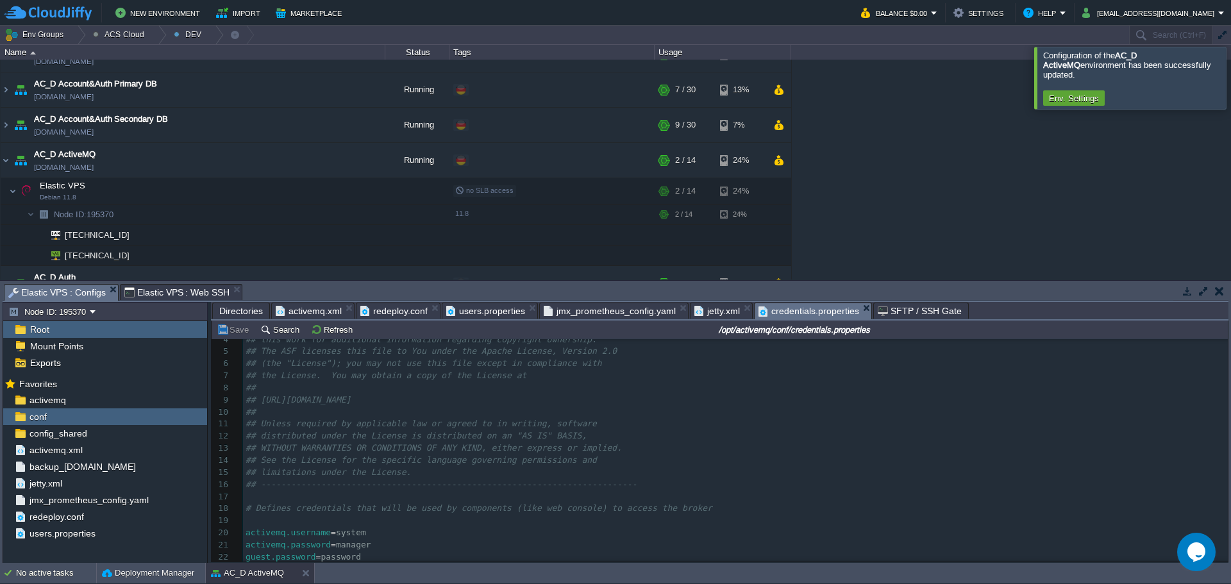
click at [317, 315] on span "activemq.xml" at bounding box center [309, 310] width 66 height 15
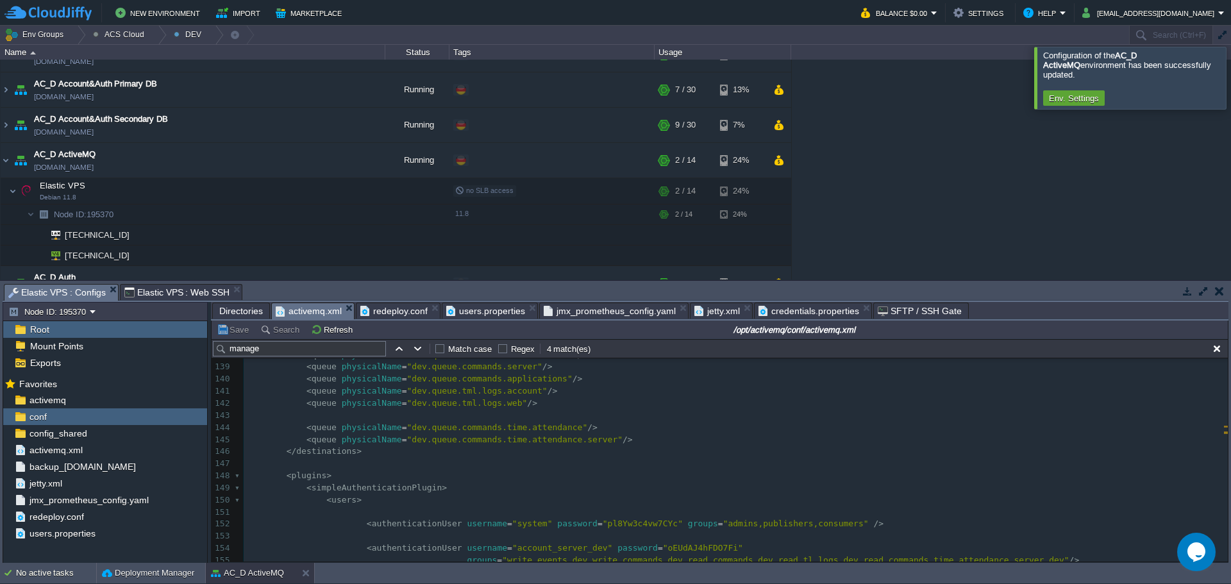
type textarea "system"
type textarea "pl8Yw3c4vw7CYc"
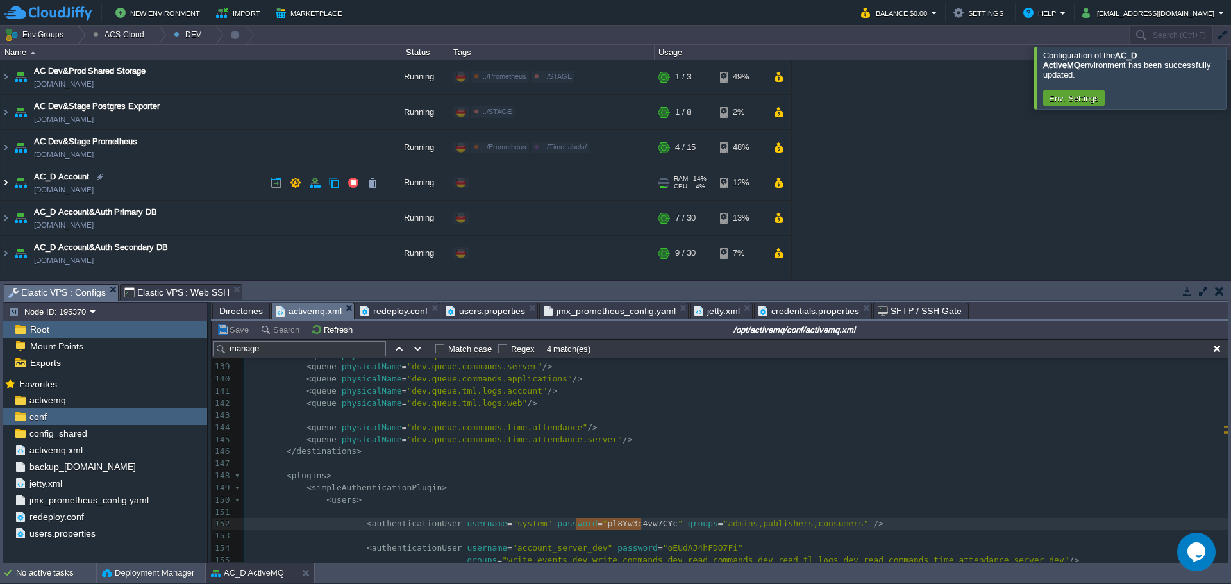
click at [6, 183] on img at bounding box center [6, 182] width 10 height 35
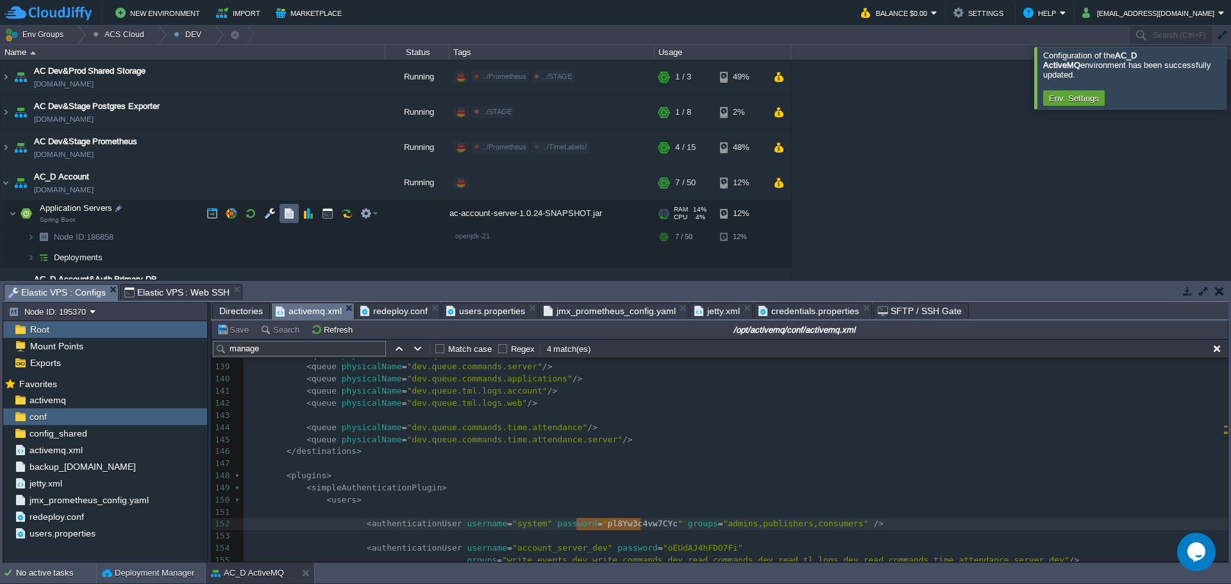
click at [287, 213] on button "button" at bounding box center [289, 214] width 12 height 12
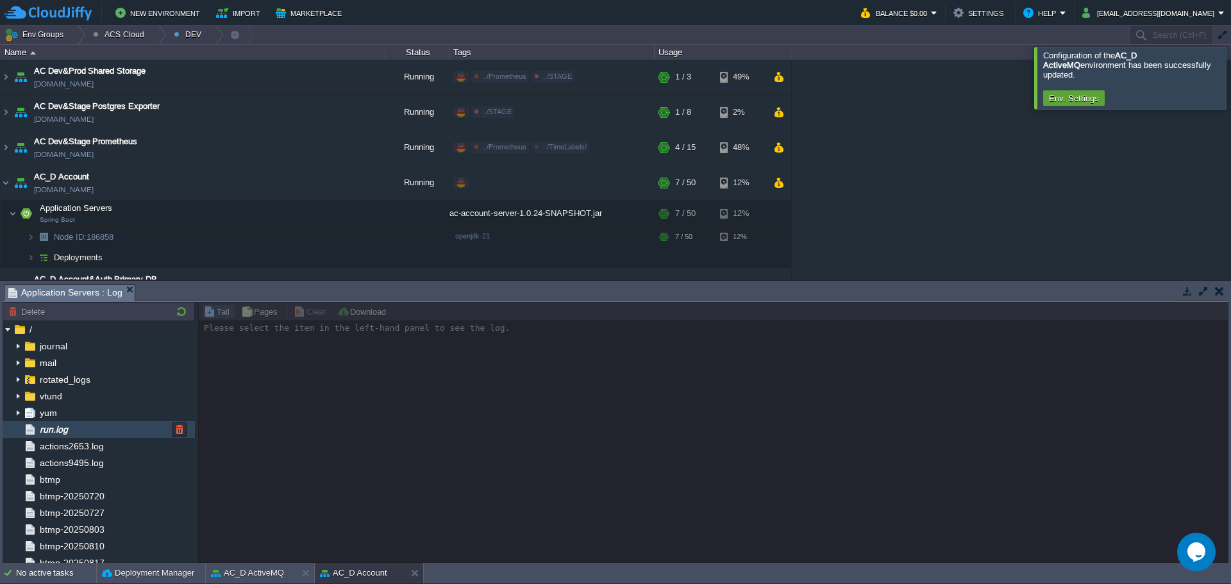
click at [101, 432] on div "run.log" at bounding box center [99, 429] width 192 height 17
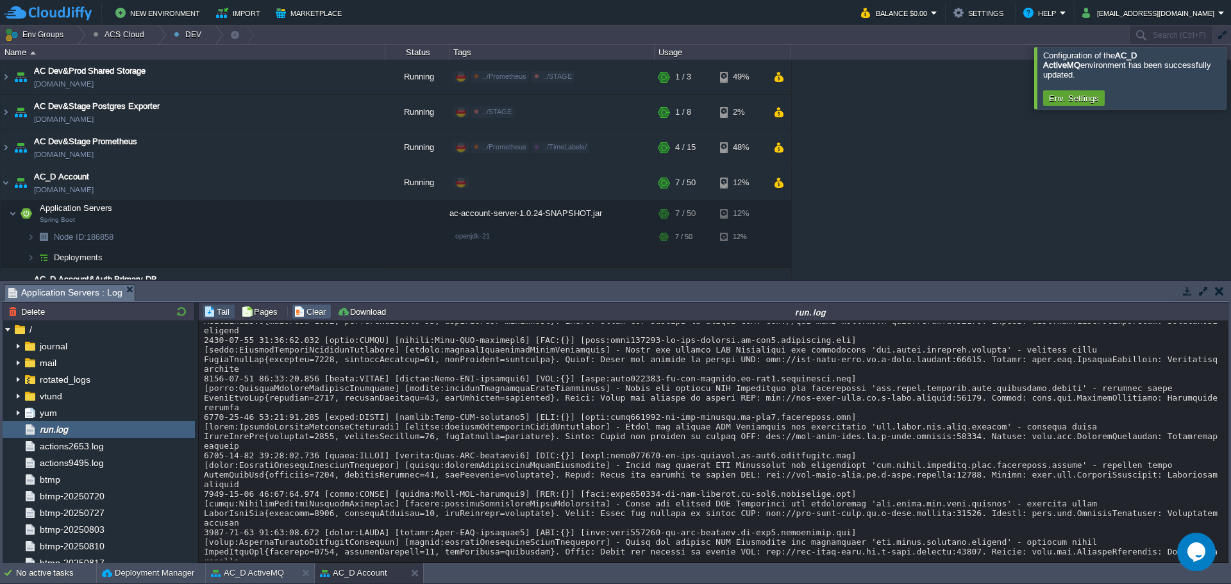
click at [310, 317] on button "Clear" at bounding box center [312, 312] width 36 height 12
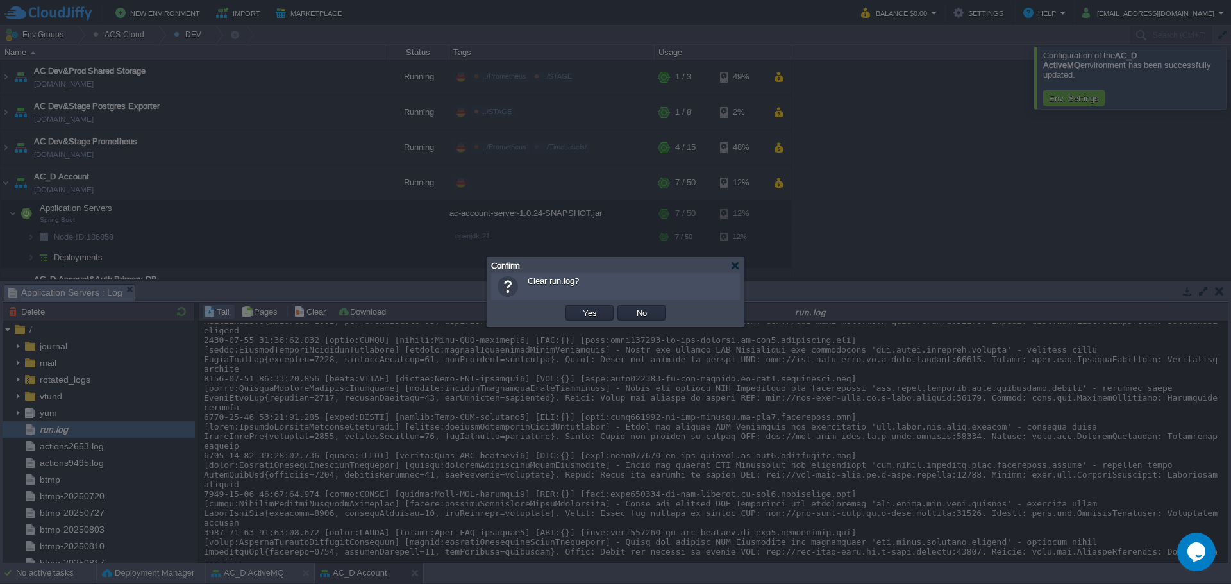
click at [565, 315] on td "Yes" at bounding box center [589, 312] width 52 height 19
click at [574, 314] on td "Yes" at bounding box center [589, 312] width 48 height 15
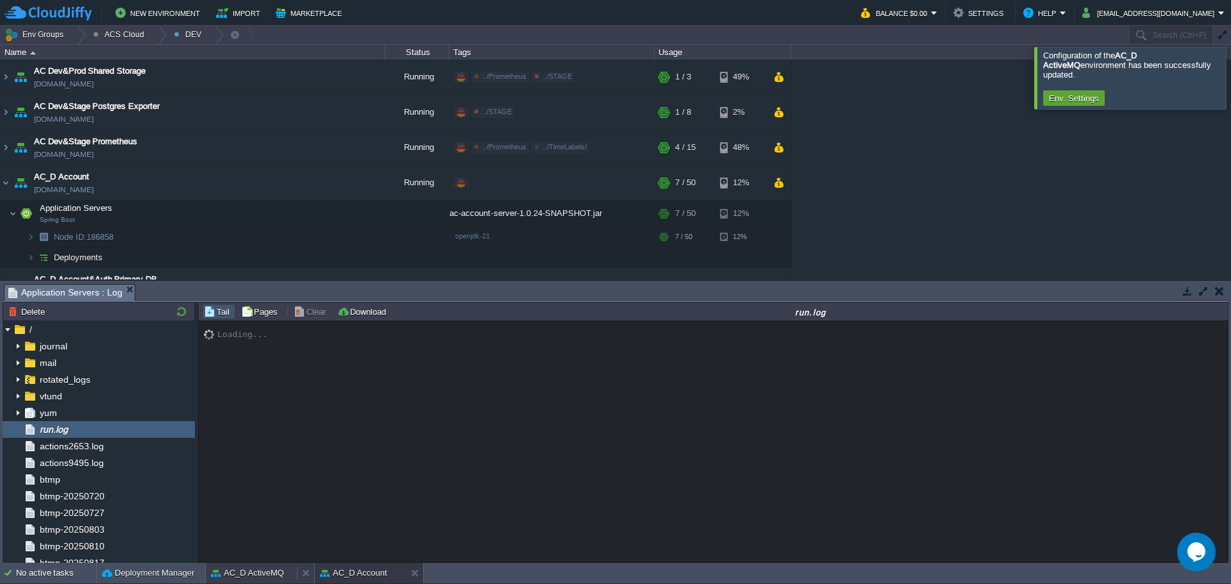
click at [256, 575] on button "AC_D ActiveMQ" at bounding box center [247, 573] width 73 height 13
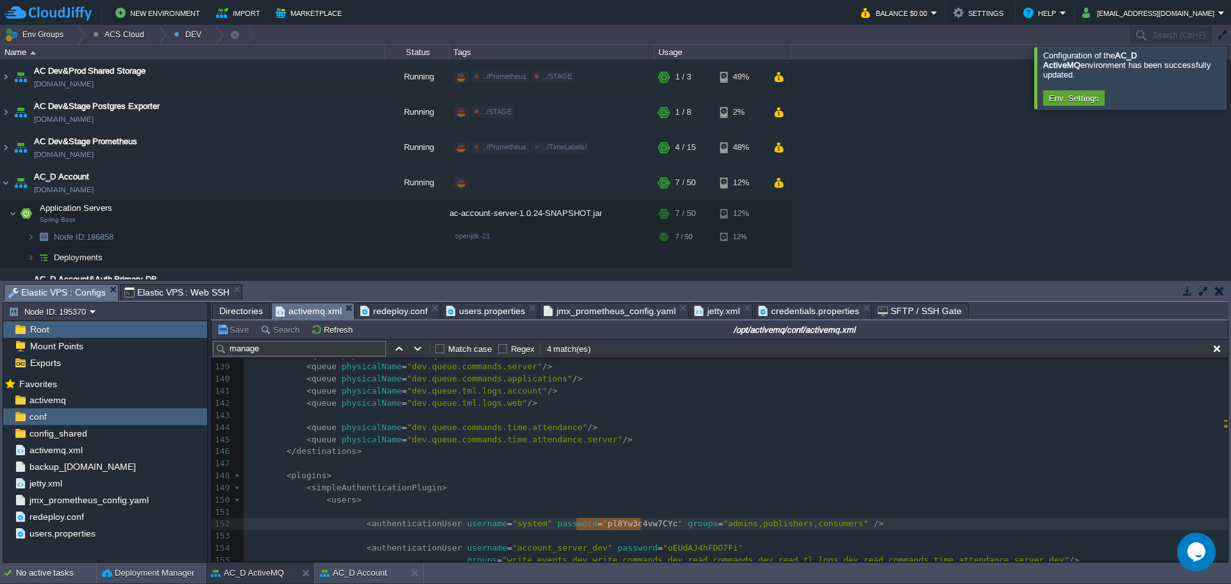
click at [235, 312] on span "Directories" at bounding box center [241, 310] width 44 height 15
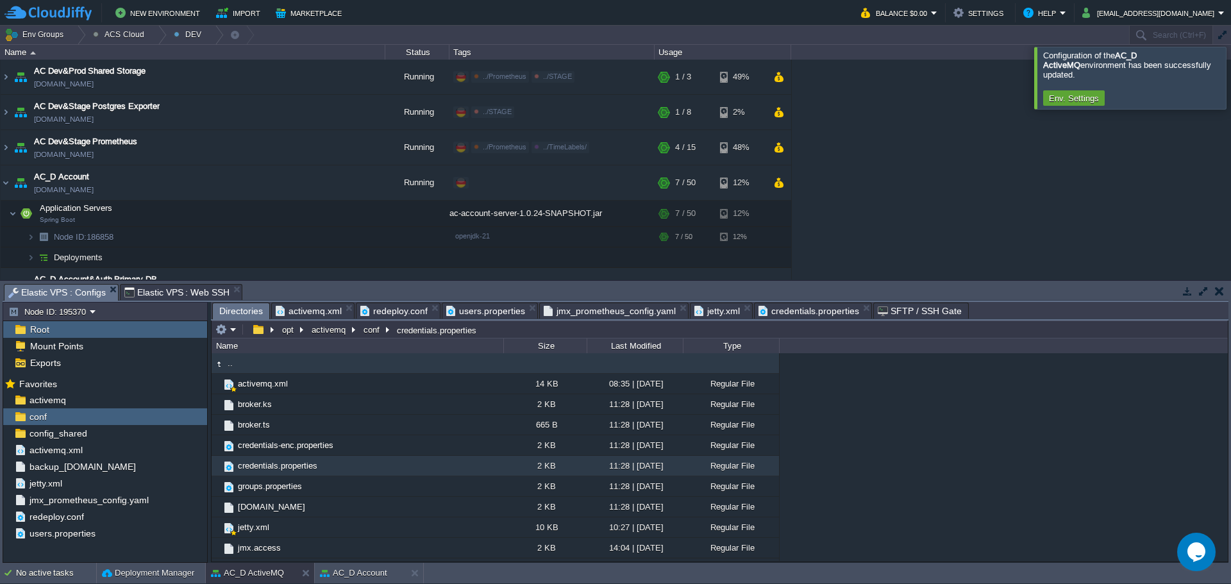
click at [255, 365] on td ".." at bounding box center [358, 363] width 292 height 21
click at [341, 327] on button "activemq" at bounding box center [329, 330] width 39 height 12
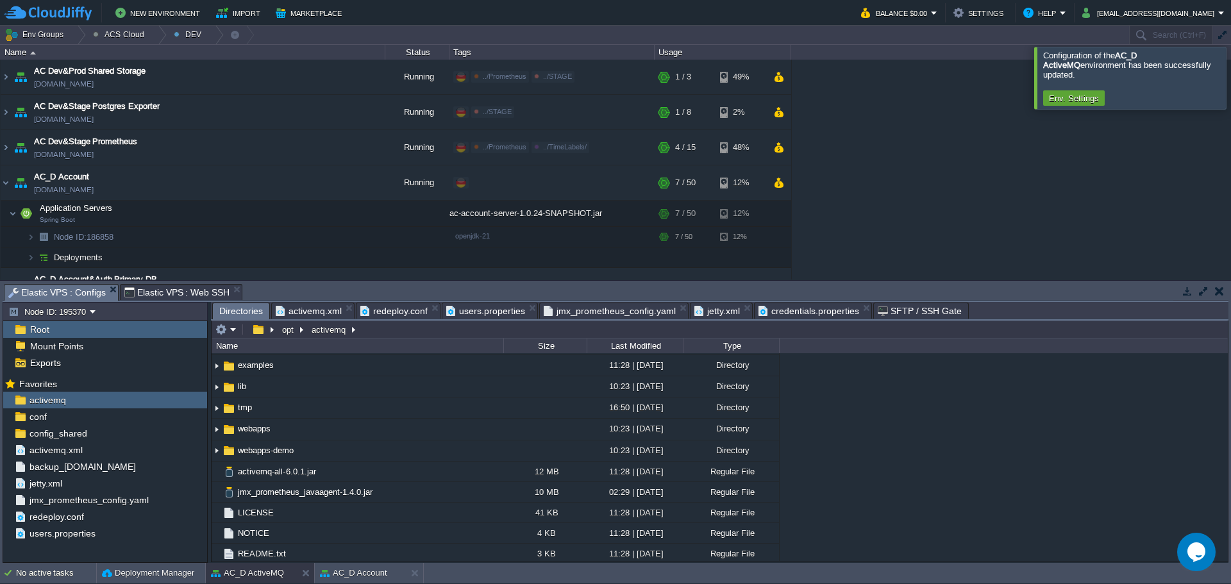
scroll to position [106, 0]
click at [69, 453] on span "activemq.xml" at bounding box center [56, 450] width 58 height 12
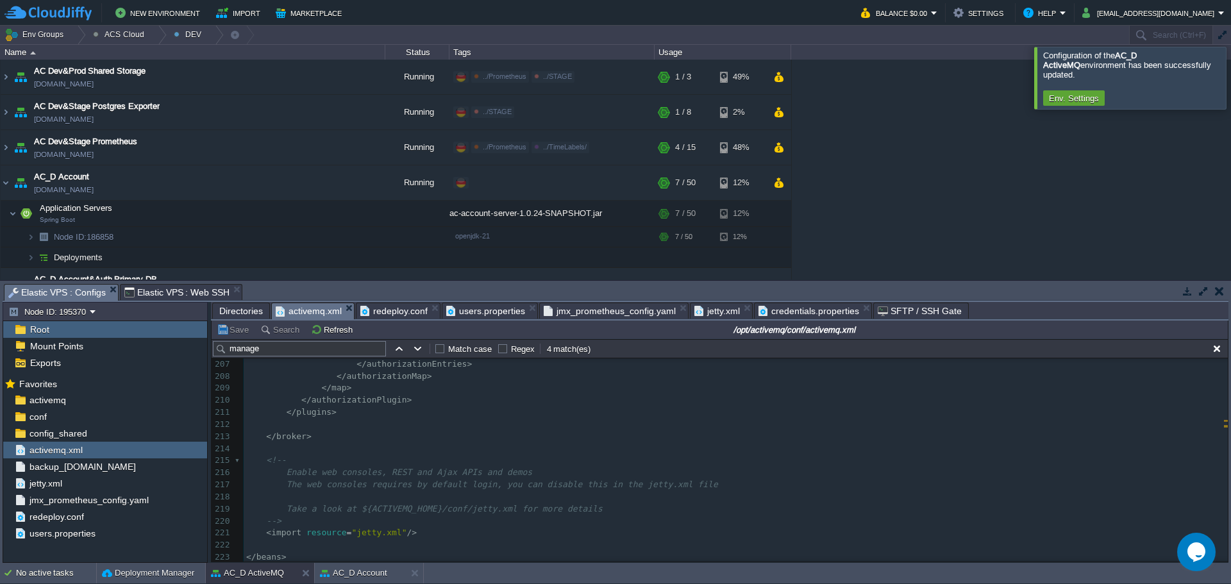
scroll to position [2251, 0]
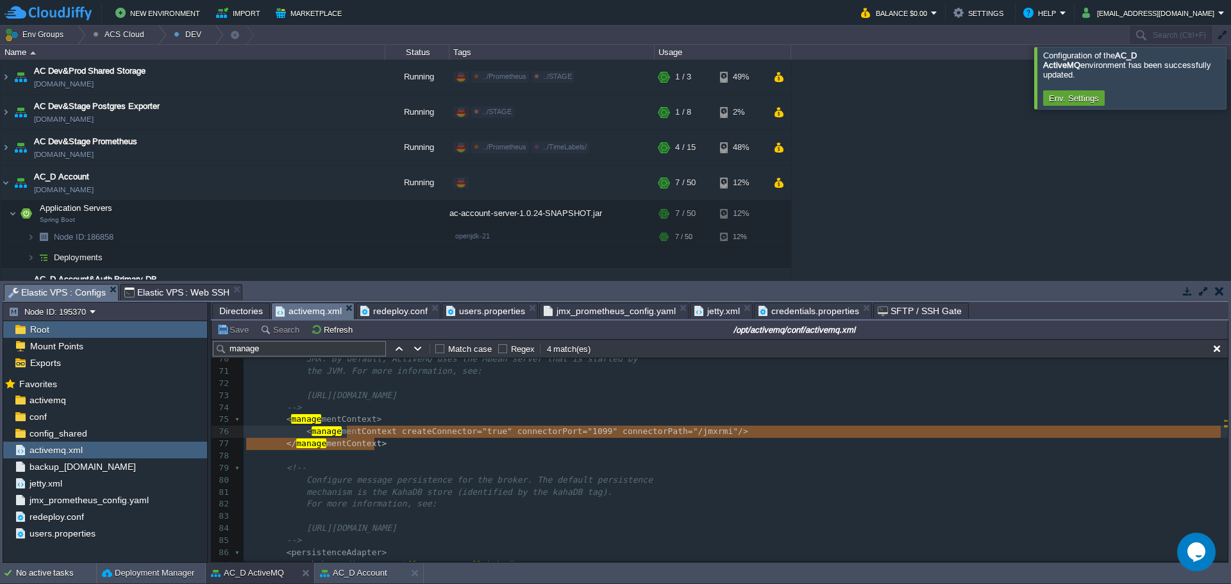
type textarea "<managementContext> <managementContext createConnector="true" connectorPort="10…"
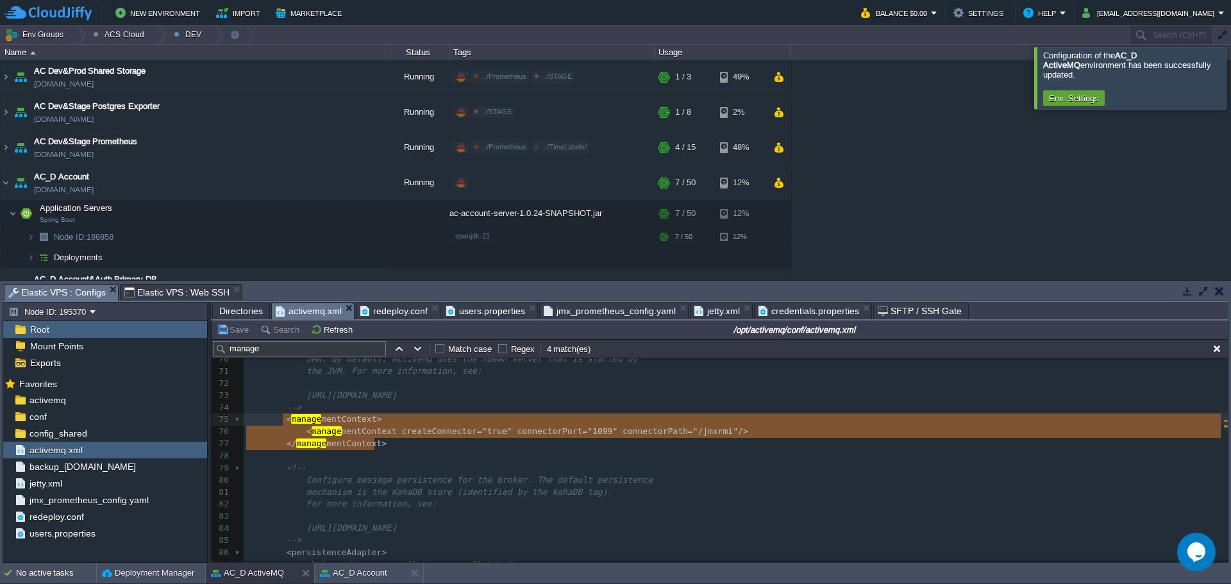
drag, startPoint x: 389, startPoint y: 447, endPoint x: 283, endPoint y: 421, distance: 108.8
type textarea "<managementContext> <managementContext createConnector="true" connectorPort="10…"
drag, startPoint x: 383, startPoint y: 445, endPoint x: 281, endPoint y: 422, distance: 105.1
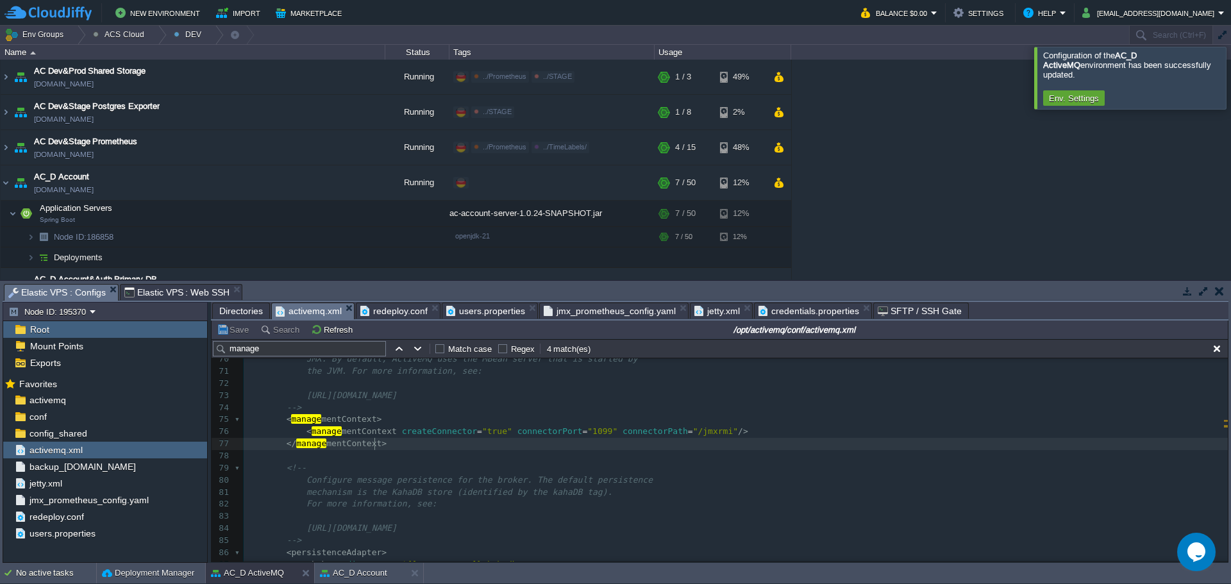
click at [733, 433] on pre "< manage mentContext createConnector = "true" connectorPort = "1099" connectorP…" at bounding box center [736, 432] width 984 height 12
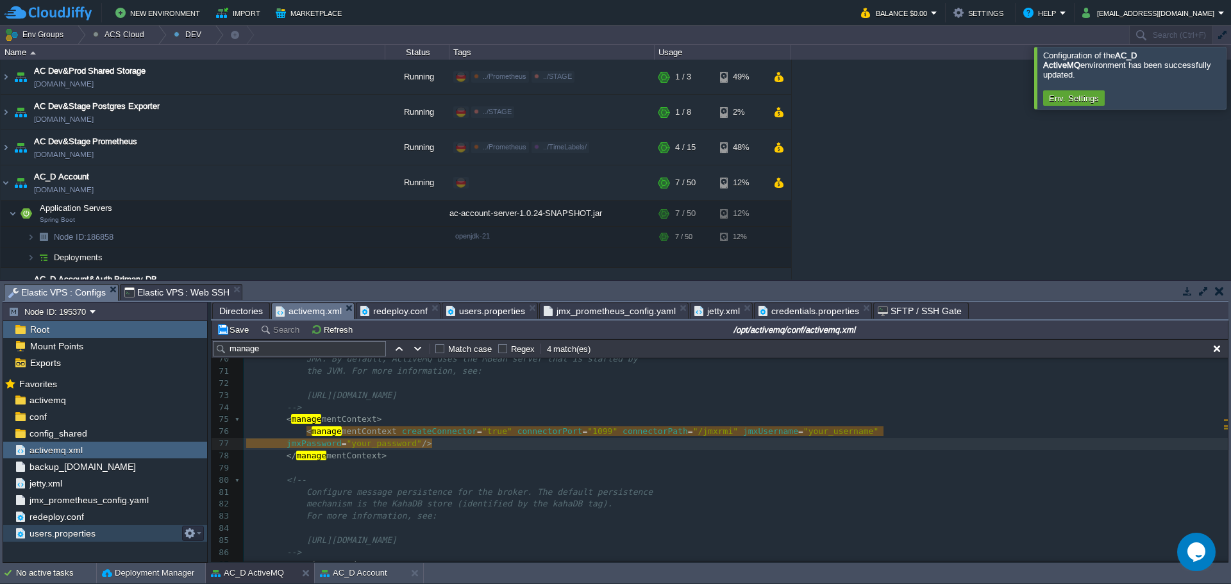
click at [58, 529] on span "users.properties" at bounding box center [62, 534] width 71 height 12
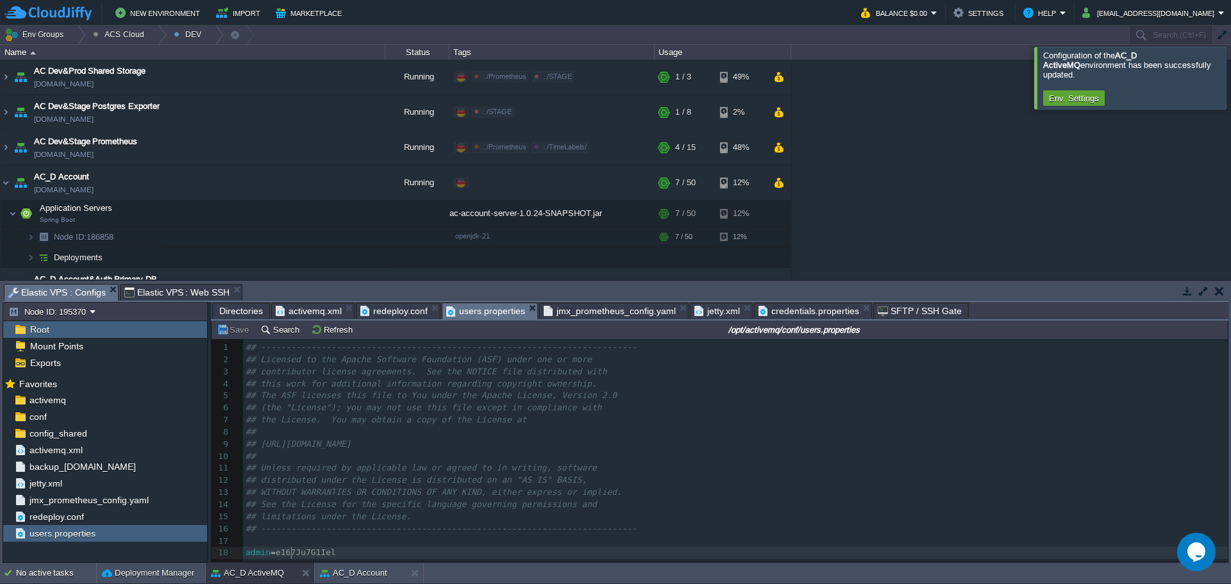
type textarea "e167Ju7G1Iel"
click at [319, 315] on span "activemq.xml" at bounding box center [309, 310] width 66 height 15
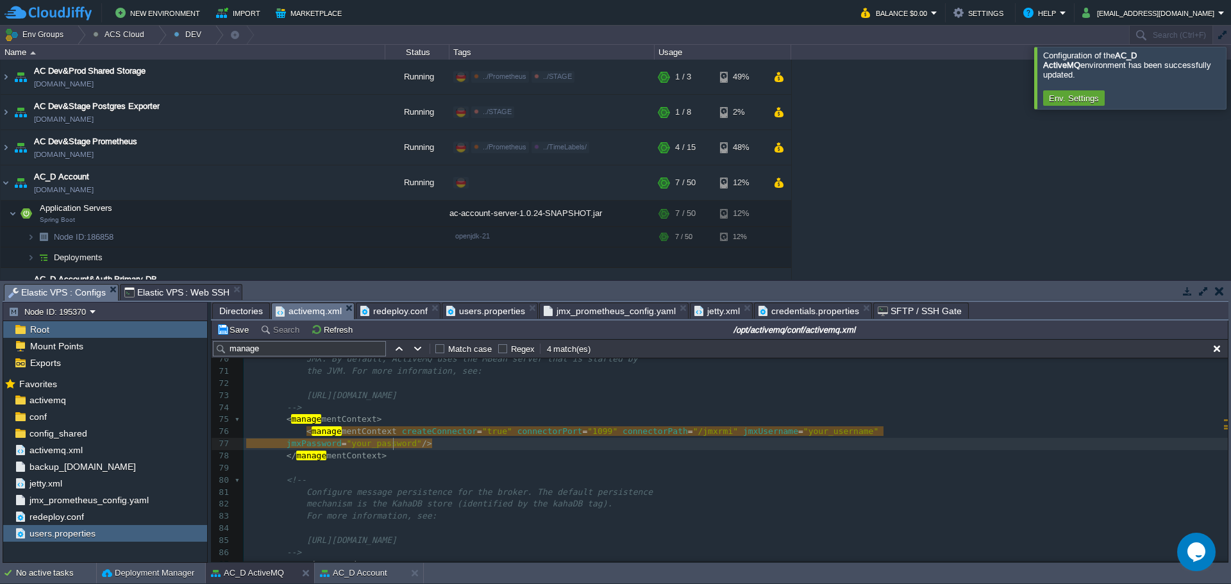
type textarea "your_password"
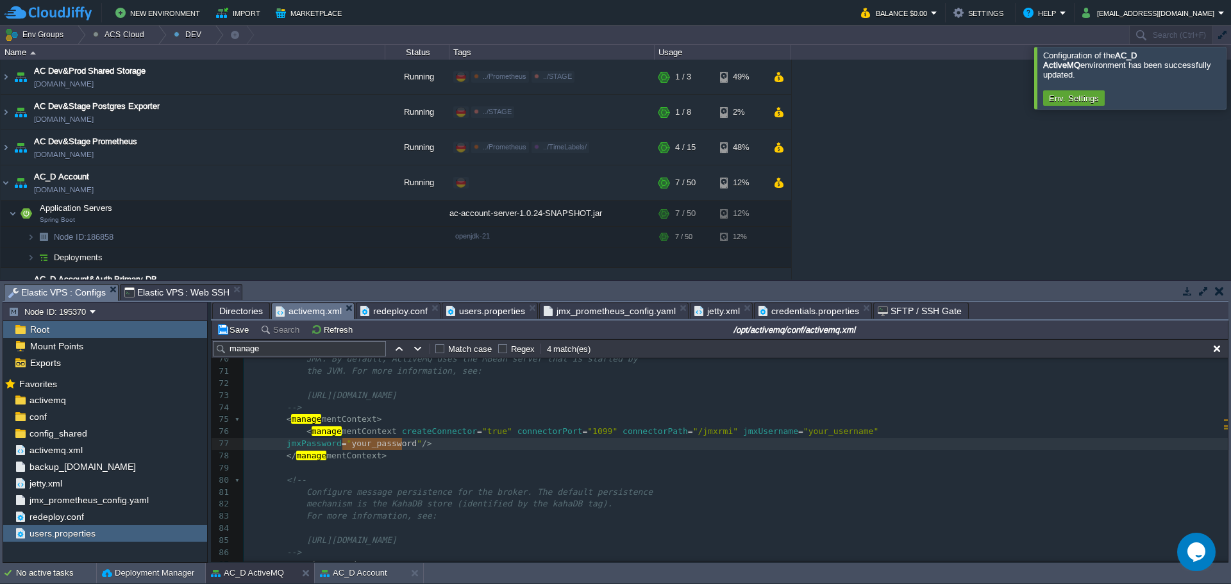
paste textarea
type textarea "фв"
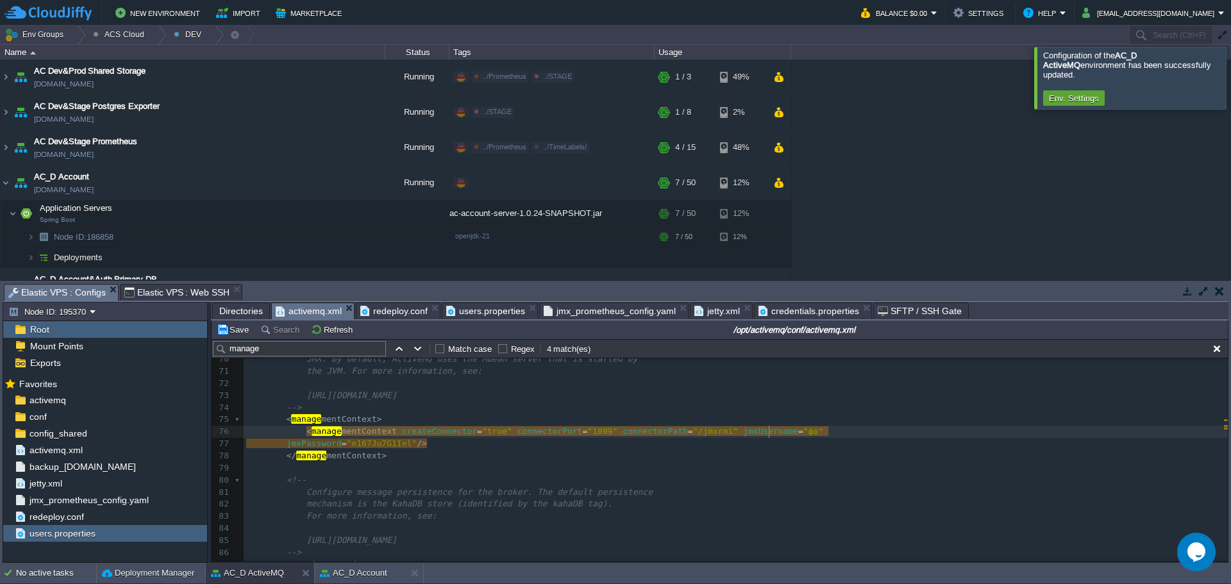
scroll to position [4, 8]
type textarea "admin"
click at [245, 327] on button "Save" at bounding box center [235, 330] width 36 height 12
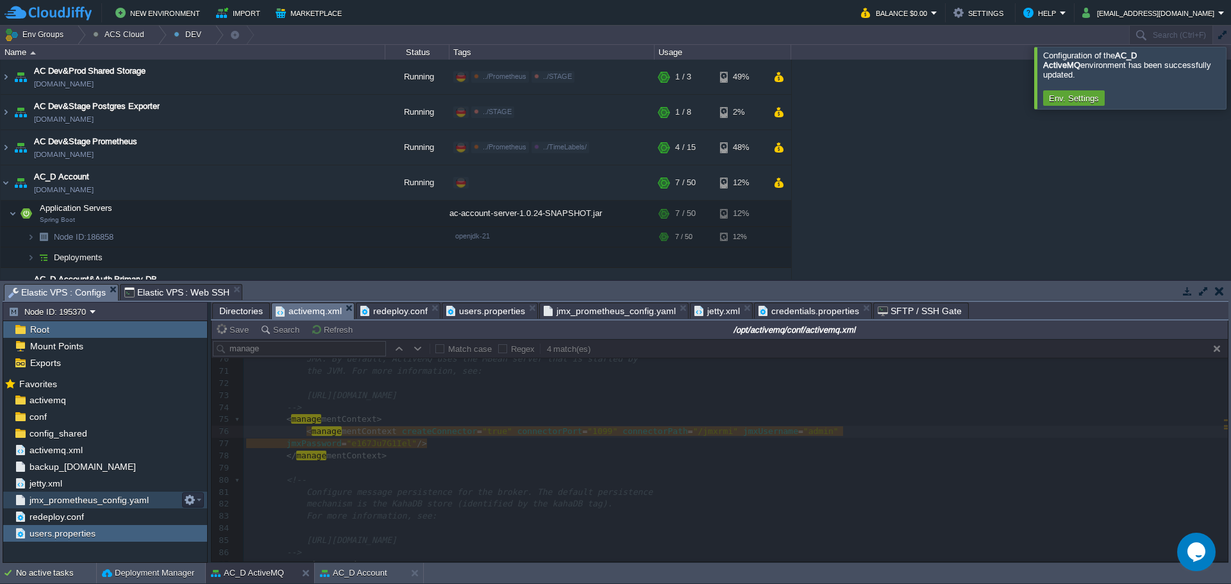
click at [91, 503] on span "jmx_prometheus_config.yaml" at bounding box center [89, 500] width 124 height 12
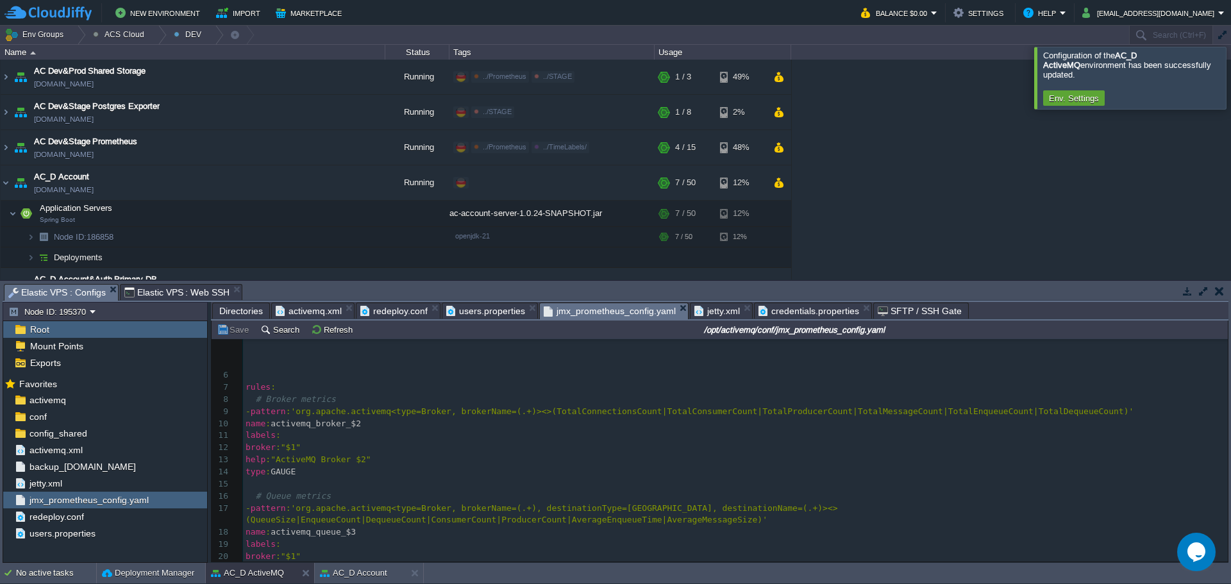
scroll to position [1, 0]
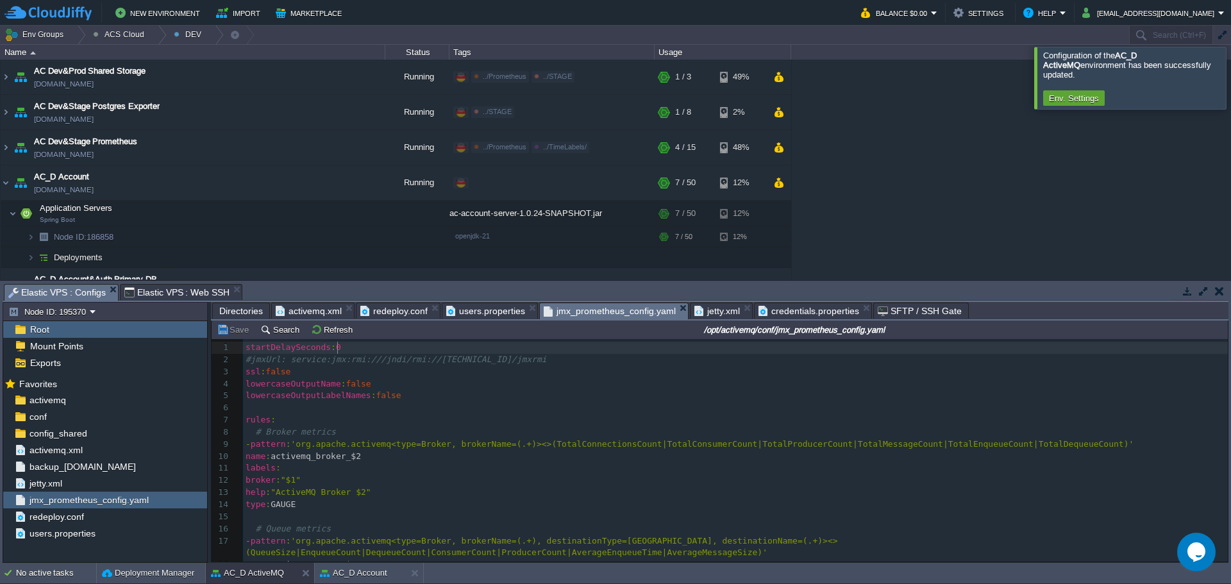
click at [376, 344] on pre "startDelaySeconds : 0" at bounding box center [735, 348] width 985 height 12
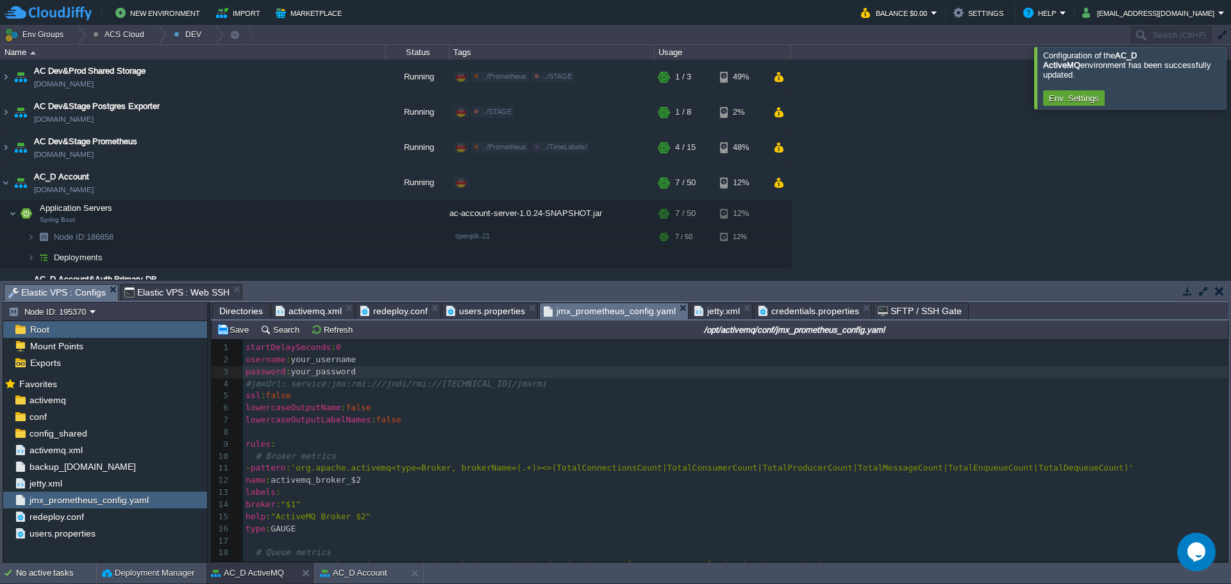
click at [494, 318] on span "users.properties" at bounding box center [485, 310] width 79 height 15
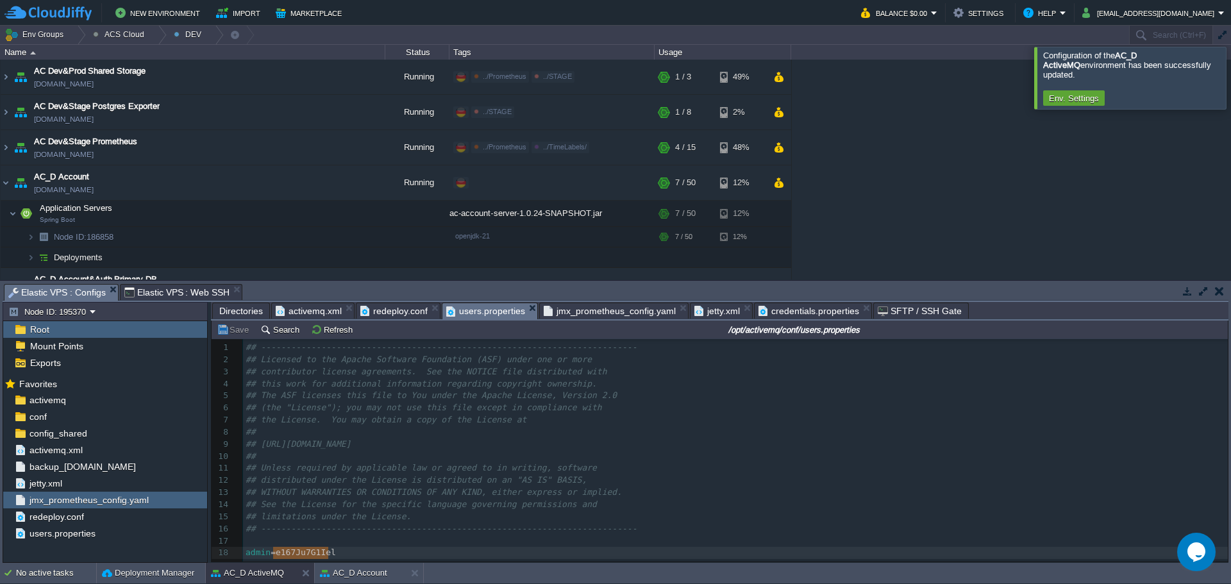
type textarea "e167Ju7G1Iel"
click at [597, 308] on span "jmx_prometheus_config.yaml" at bounding box center [610, 310] width 132 height 15
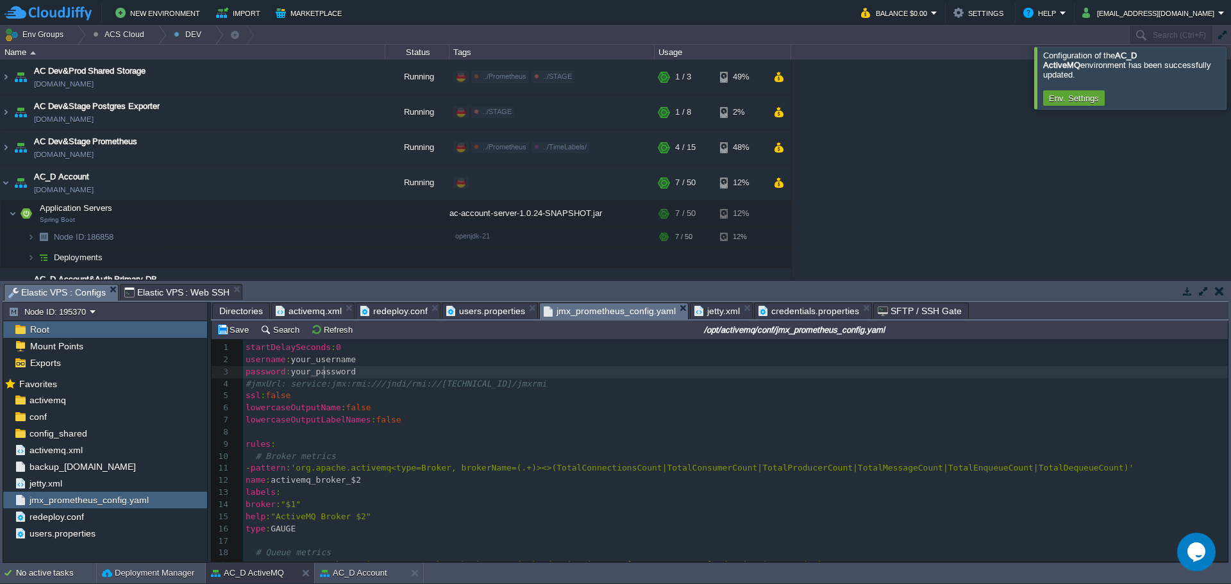
click at [326, 372] on div "xxxxxxxxxx 1 startDelaySeconds : 0 2 username : your_username 3 password : your…" at bounding box center [735, 523] width 985 height 362
type textarea "your_password"
drag, startPoint x: 291, startPoint y: 374, endPoint x: 351, endPoint y: 374, distance: 59.6
paste textarea
click at [312, 363] on span "your_username" at bounding box center [322, 359] width 65 height 10
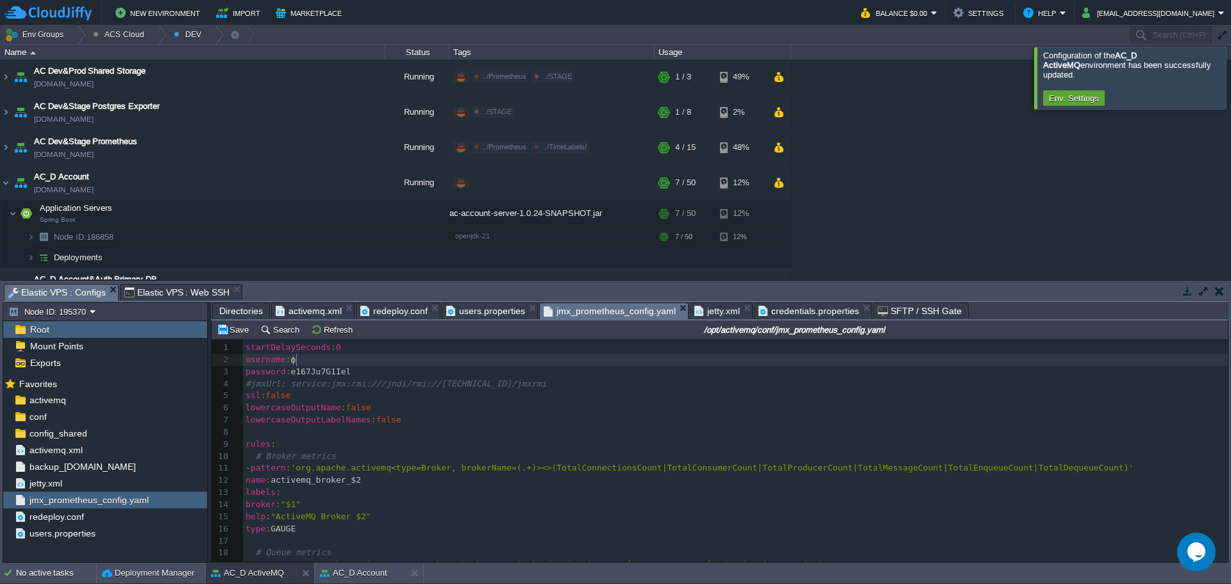
type textarea "фв"
type textarea "admin"
click at [242, 331] on button "Save" at bounding box center [235, 330] width 36 height 12
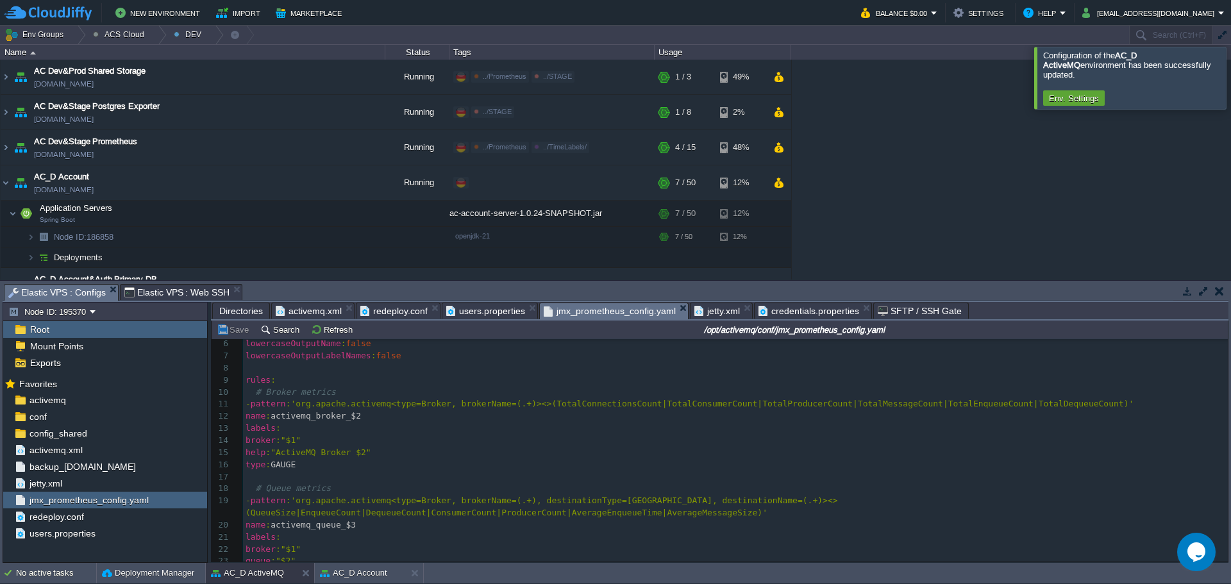
scroll to position [0, 0]
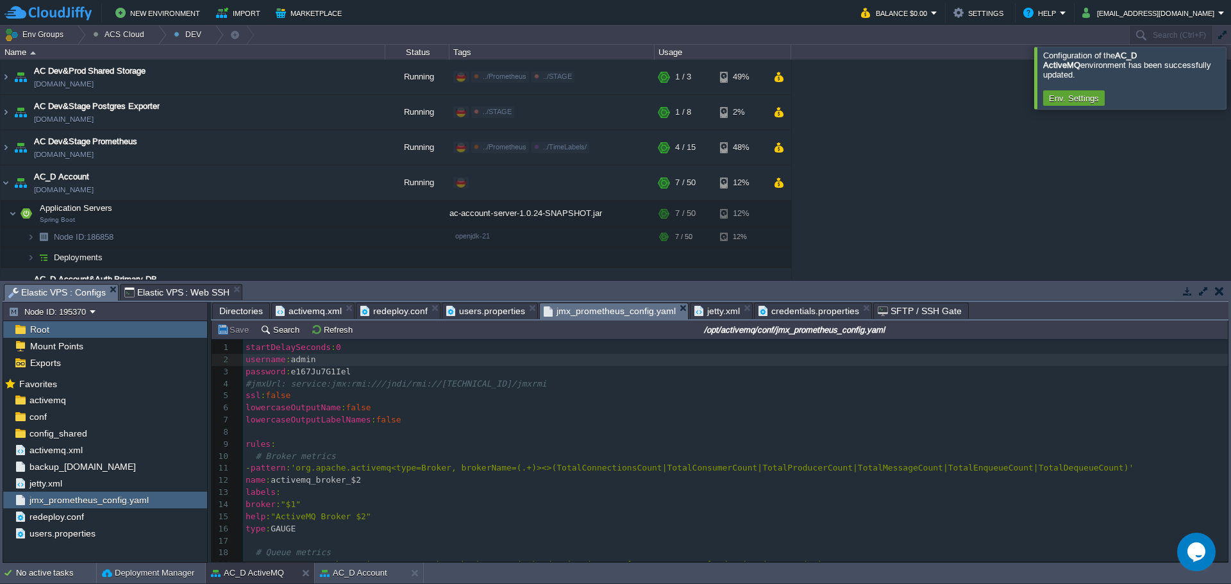
click at [177, 295] on span "Elastic VPS : Web SSH" at bounding box center [177, 292] width 106 height 15
click at [83, 294] on span "Elastic VPS : Configs" at bounding box center [56, 293] width 97 height 16
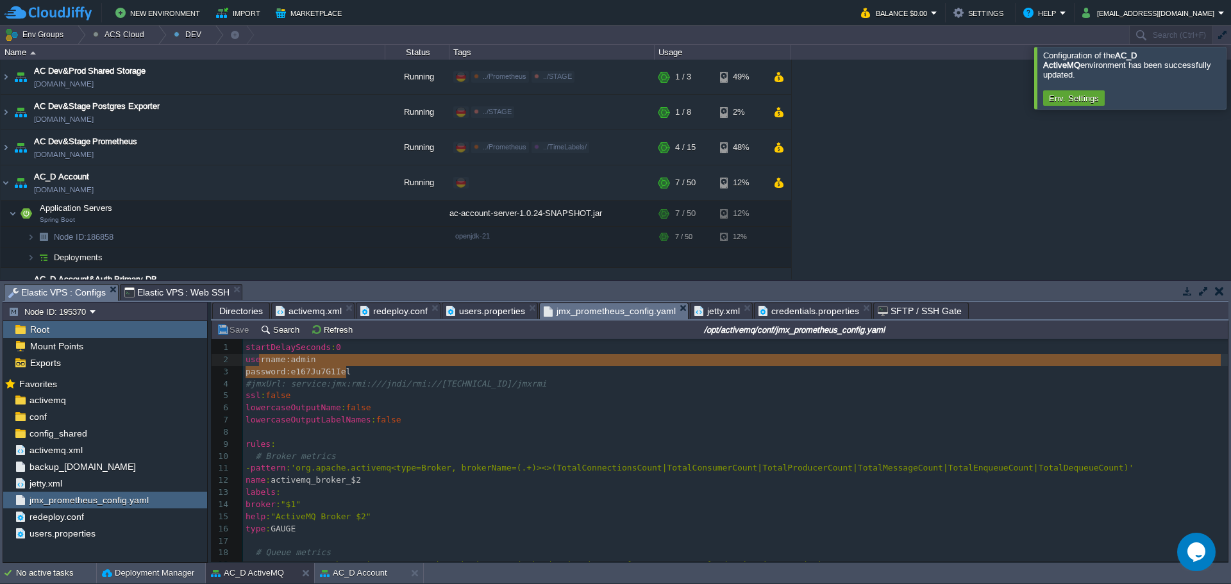
type textarea "username: admin password: [SECURITY_DATA]"
drag, startPoint x: 353, startPoint y: 373, endPoint x: 239, endPoint y: 356, distance: 115.4
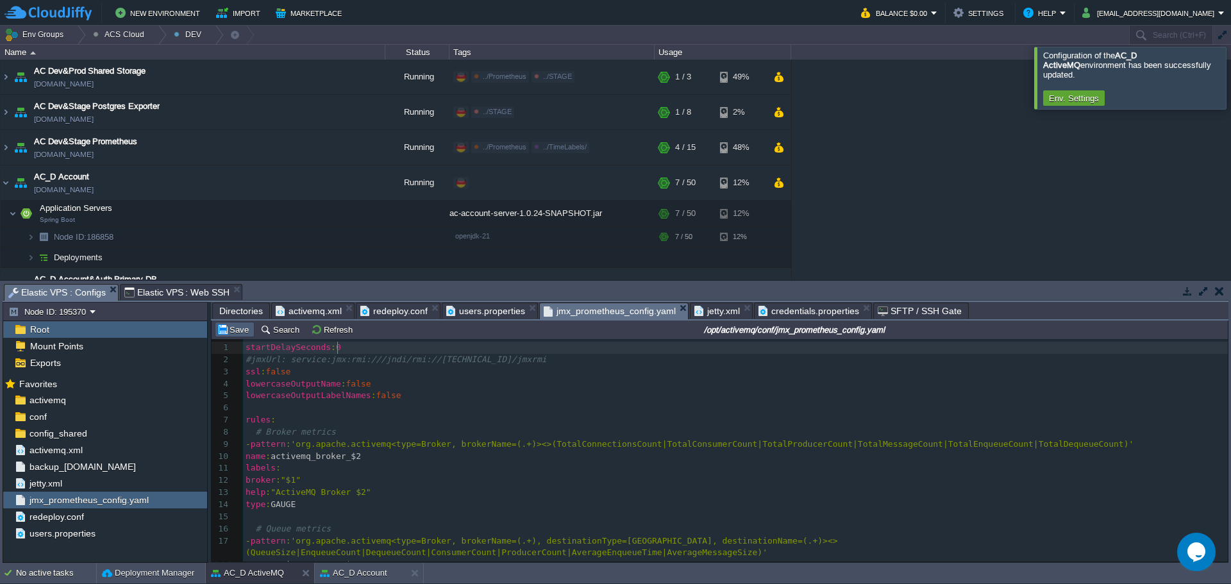
click at [226, 326] on button "Save" at bounding box center [235, 330] width 36 height 12
click at [192, 294] on span "Elastic VPS : Web SSH" at bounding box center [177, 292] width 106 height 15
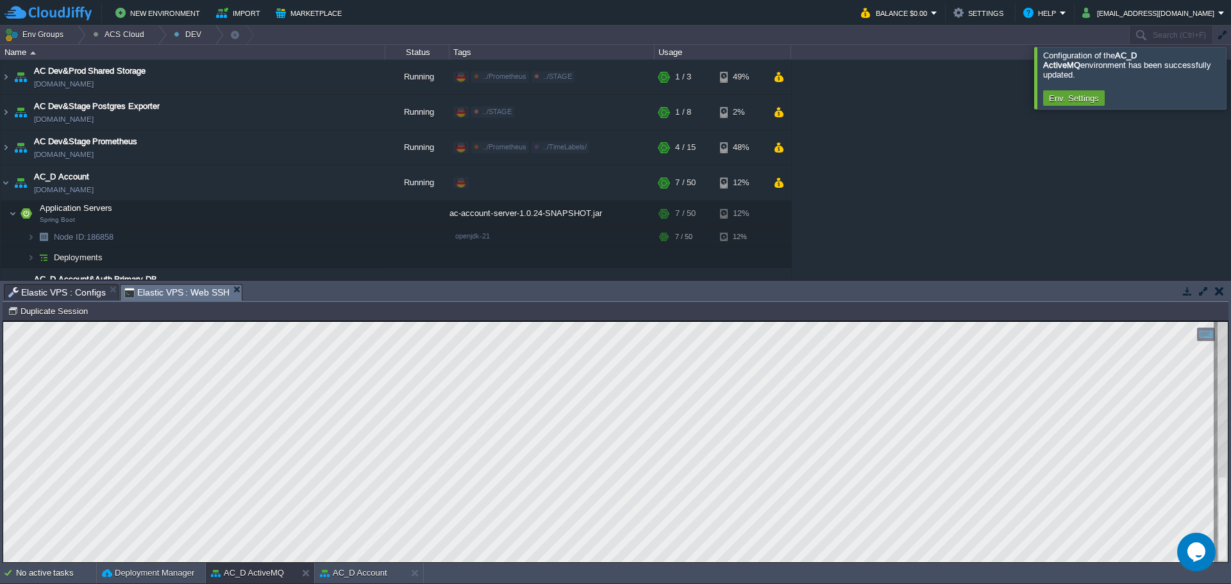
click at [58, 292] on span "Elastic VPS : Configs" at bounding box center [56, 292] width 97 height 15
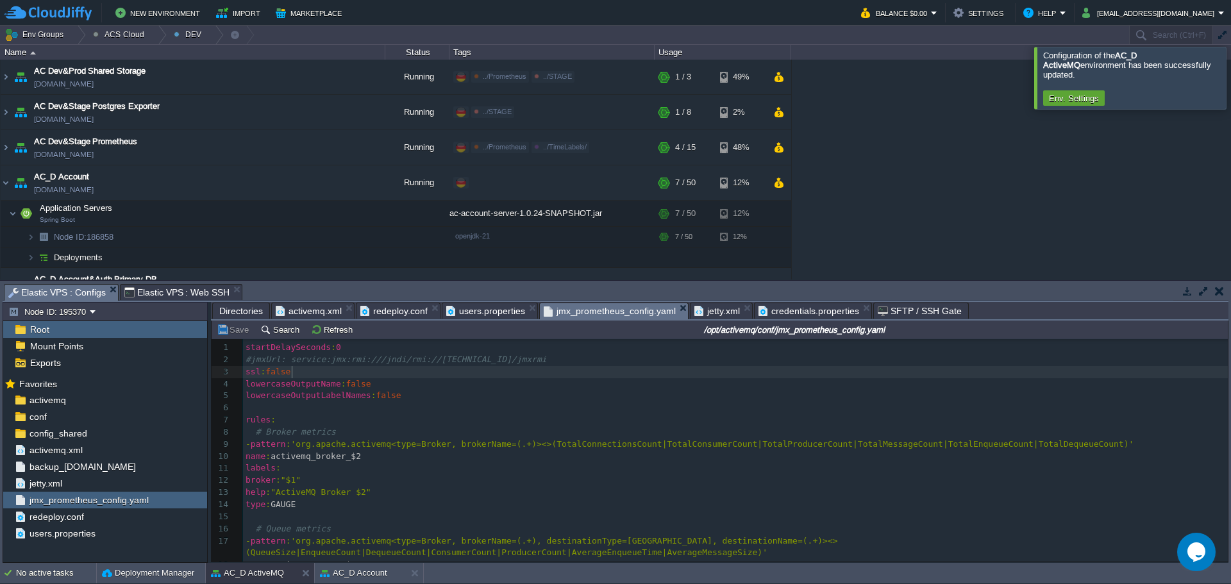
click at [501, 375] on pre "ssl : false" at bounding box center [735, 372] width 985 height 12
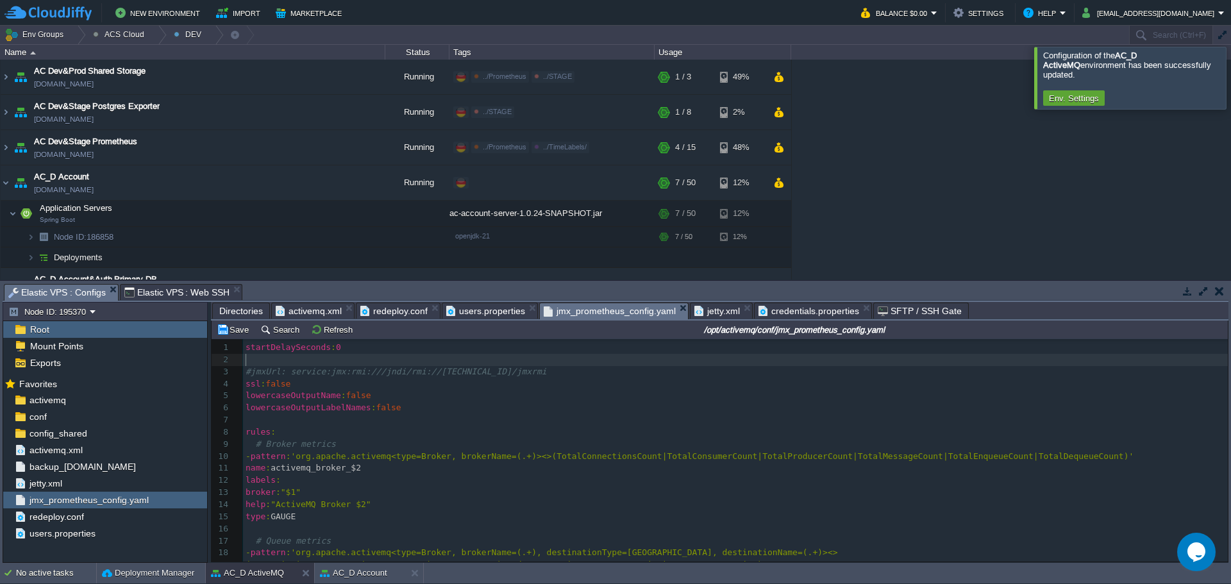
type textarea "username: admin password: [SECURITY_DATA]"
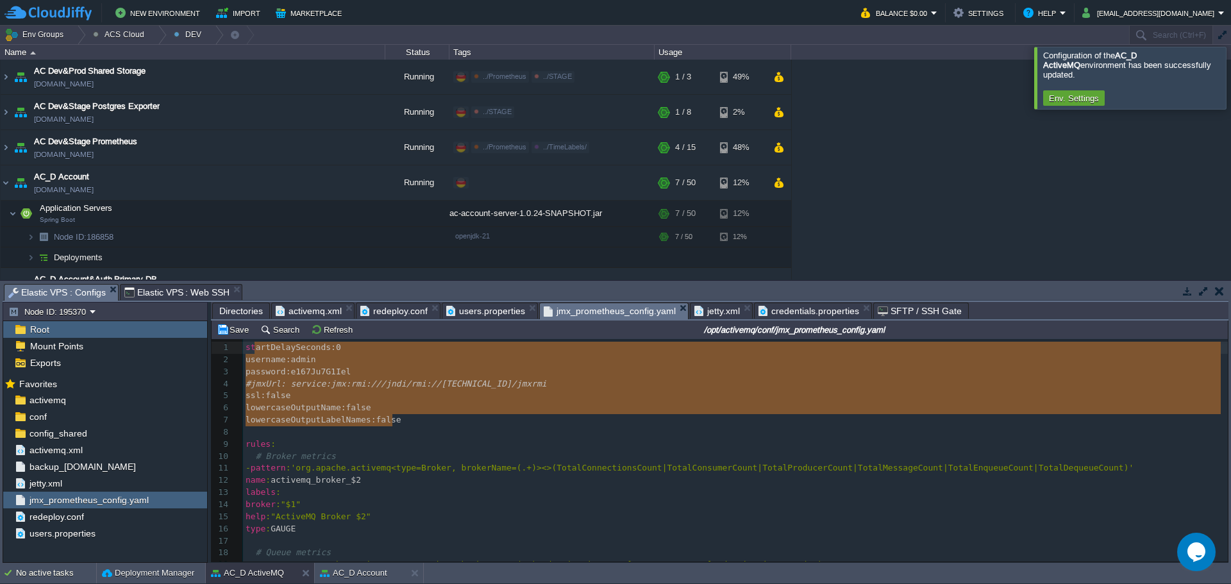
type textarea "startDelaySeconds: 0 username: admin password: [SECURITY_DATA] #jmxUrl: service…"
drag, startPoint x: 418, startPoint y: 423, endPoint x: 252, endPoint y: 353, distance: 180.4
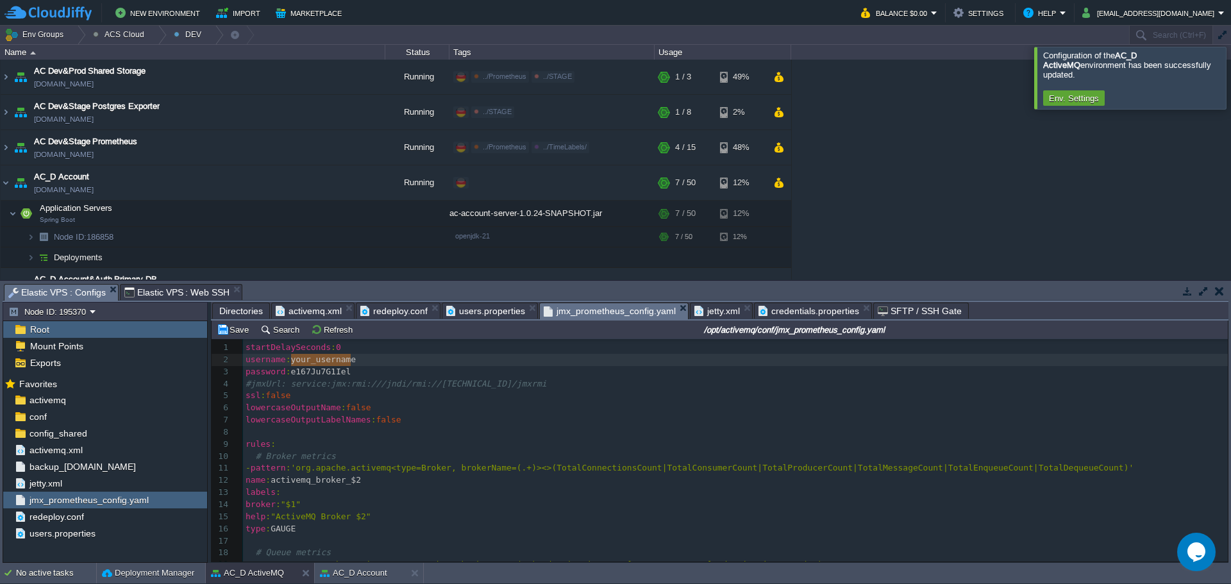
type textarea "your_password"
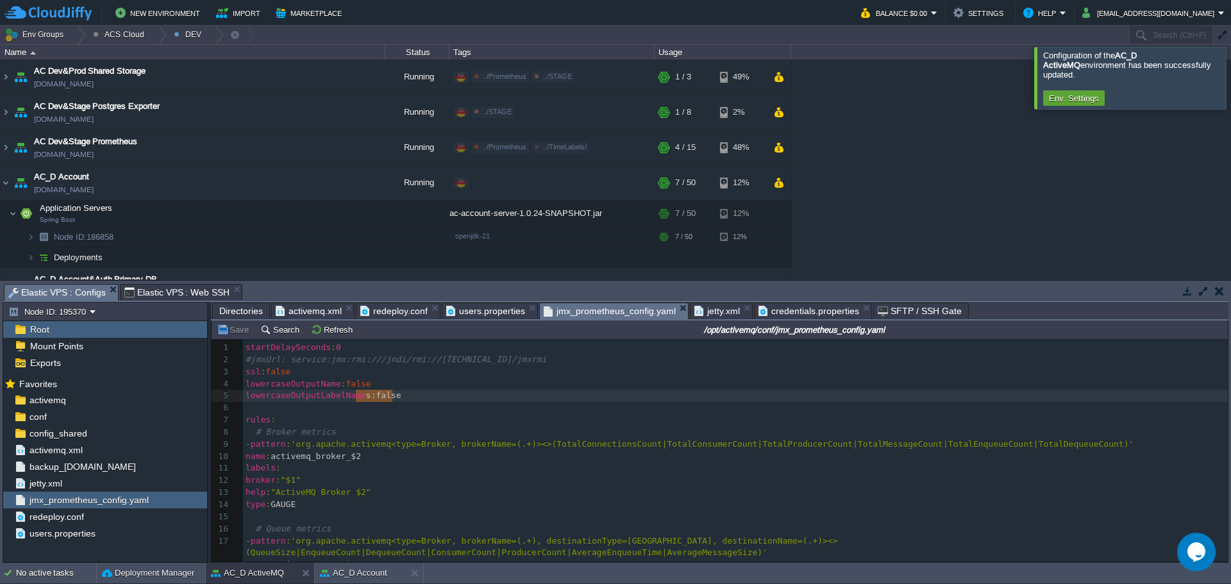
type textarea "startDelaySeconds: 0 #jmxUrl: service:jmx:rmi:///jndi/rmi://[TECHNICAL_ID]/jmxr…"
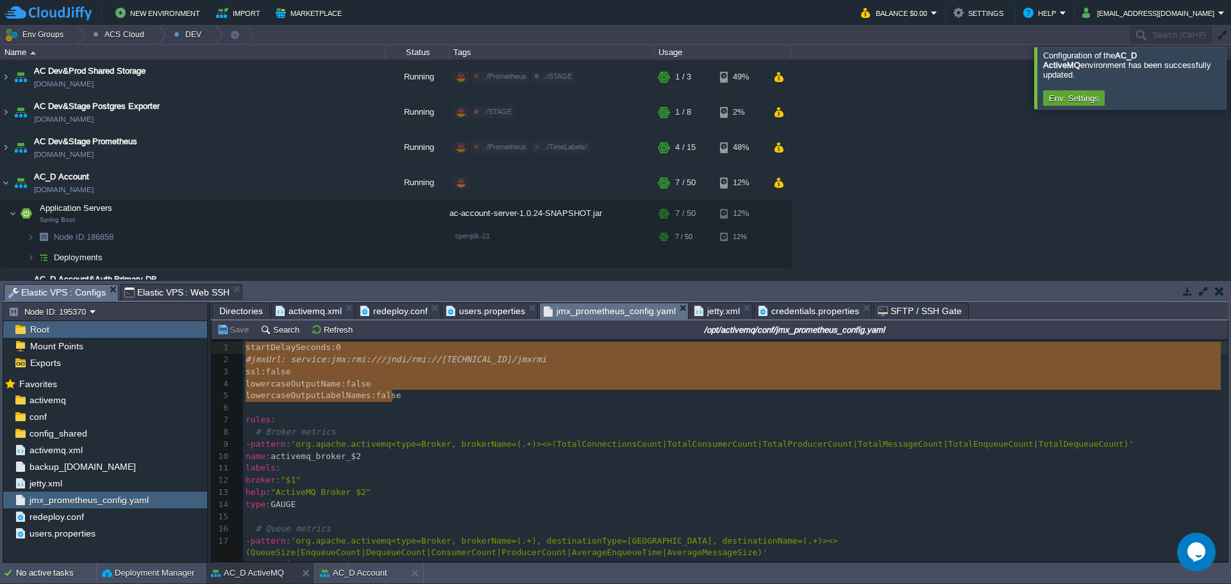
drag, startPoint x: 395, startPoint y: 394, endPoint x: 236, endPoint y: 347, distance: 166.3
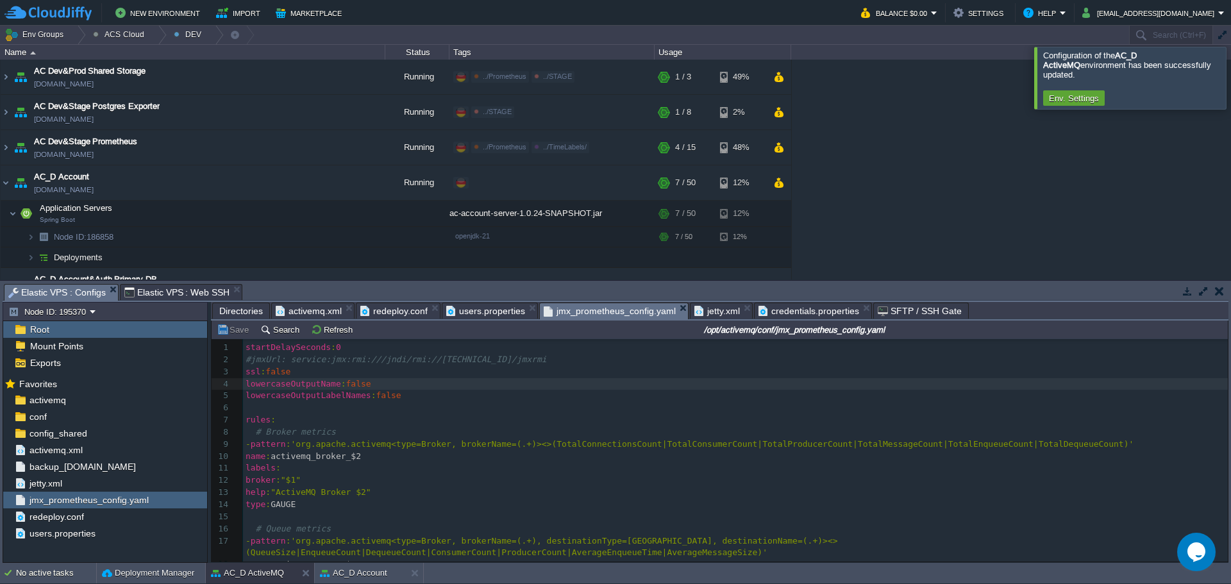
click at [555, 365] on pre "#jmxUrl: service:jmx:rmi:///jndi/rmi://[TECHNICAL_ID]/jmxrmi" at bounding box center [735, 360] width 985 height 12
click at [504, 351] on pre "startDelaySeconds : 0" at bounding box center [735, 348] width 985 height 12
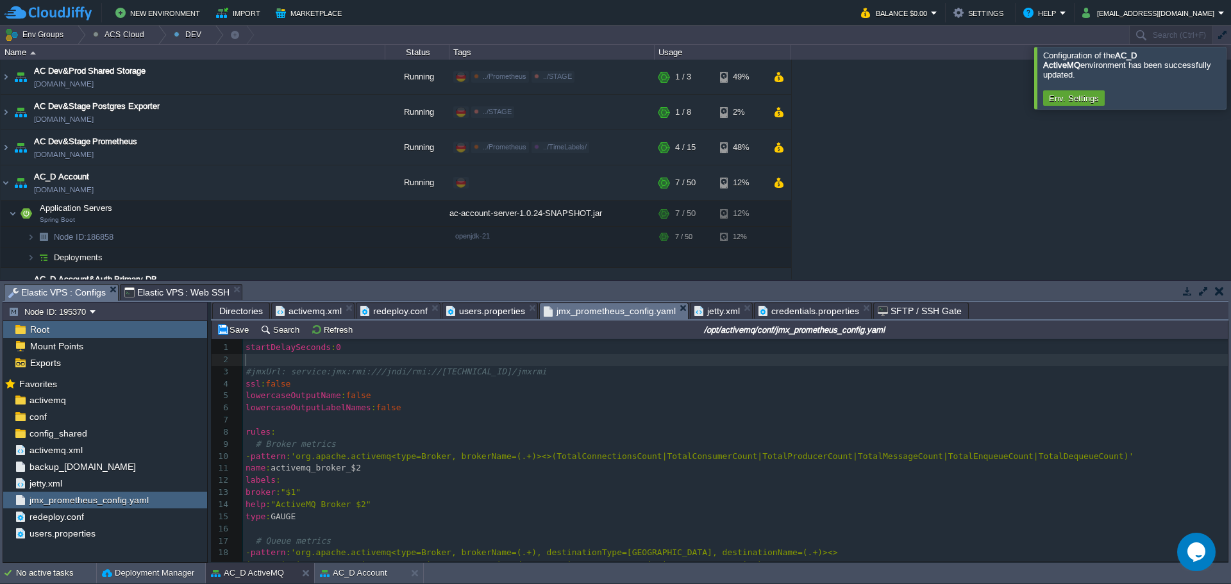
paste textarea "lowercaseOutputLabelNames: false"
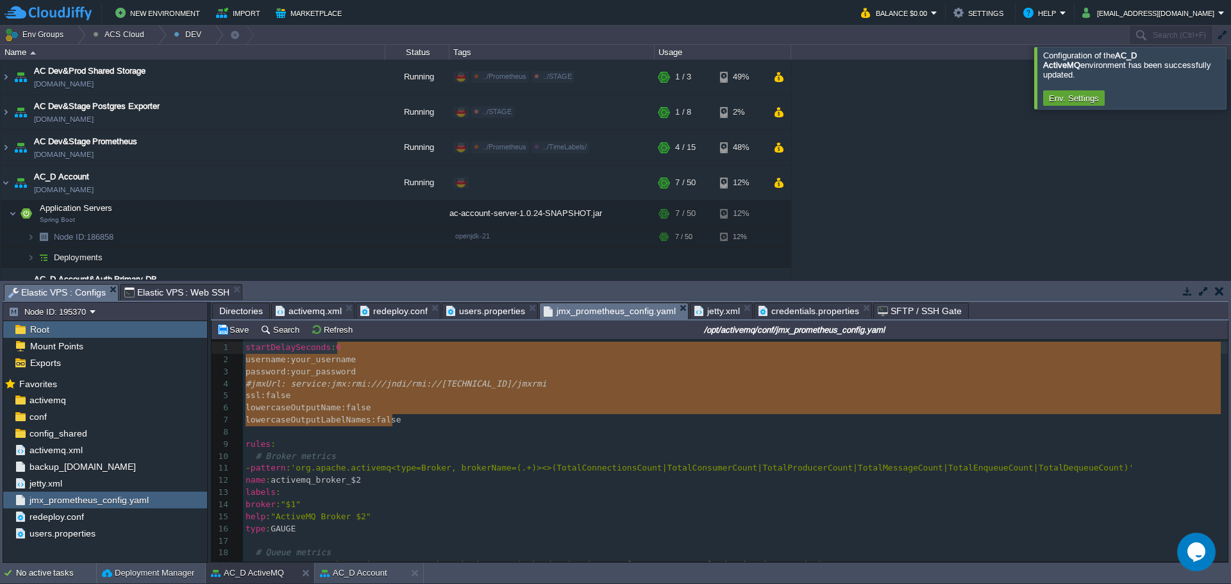
type textarea "startDelaySeconds: 0 username: your_username password: your_password #jmxUrl: s…"
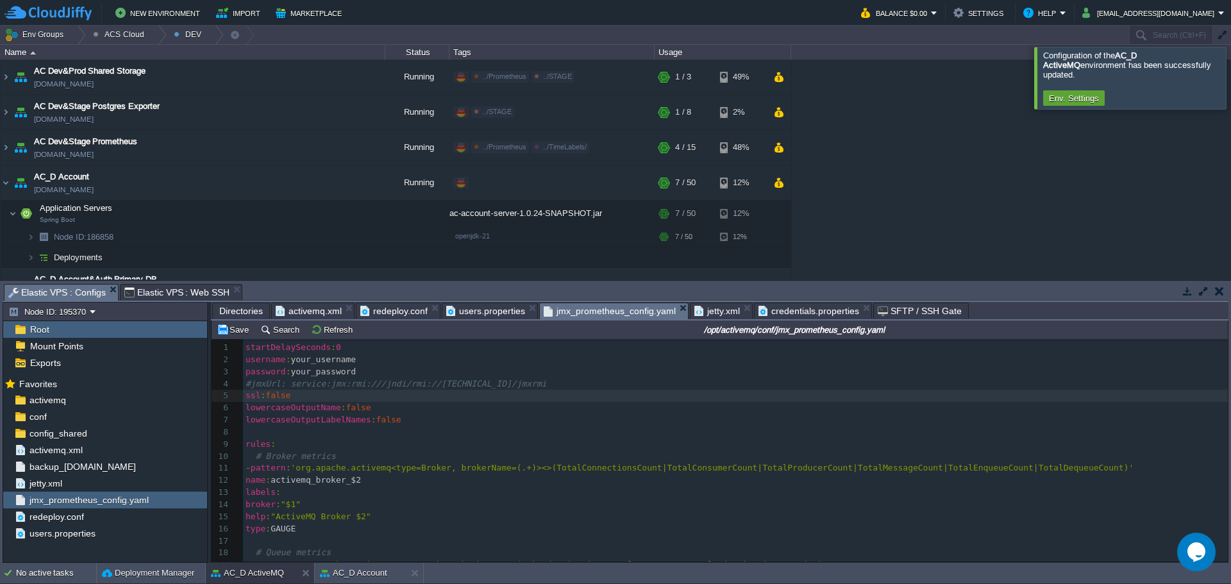
click at [251, 386] on div "x 1 startDelaySeconds : 0 2 username : your_username 3 password : your_password…" at bounding box center [735, 529] width 985 height 374
click at [486, 315] on span "users.properties" at bounding box center [485, 310] width 79 height 15
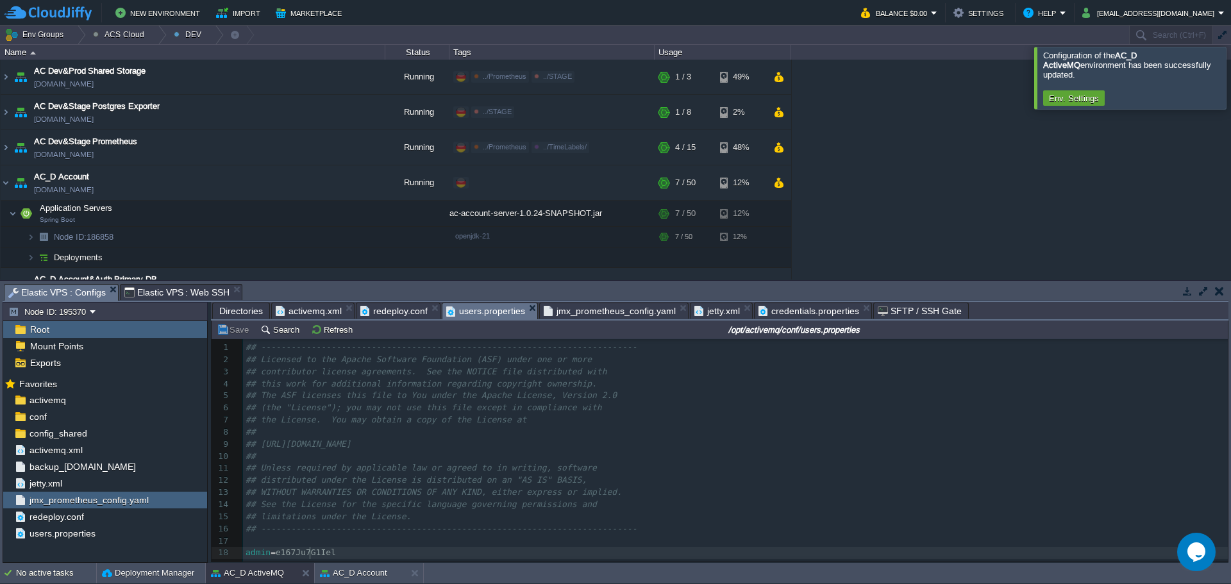
type textarea "e167Ju7G1Iel"
click at [579, 313] on span "jmx_prometheus_config.yaml" at bounding box center [610, 310] width 132 height 15
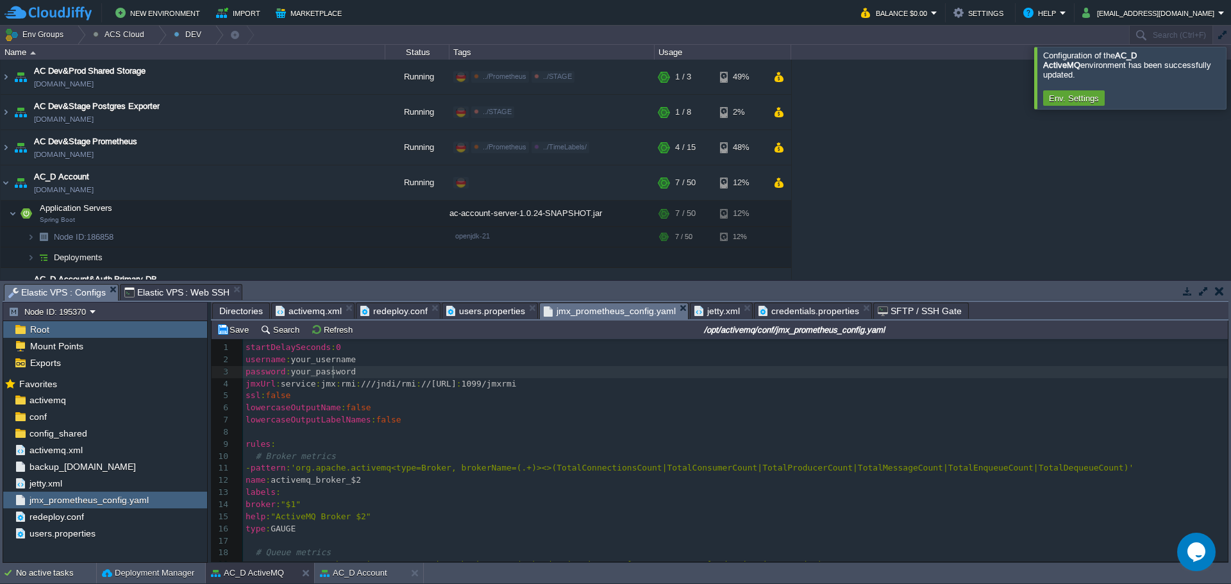
click at [335, 376] on div "x 1 startDelaySeconds : 0 2 username : your_username 3 password : your_password…" at bounding box center [735, 529] width 985 height 374
type textarea "your_password"
paste textarea
click at [326, 365] on pre "username : your_username" at bounding box center [735, 360] width 985 height 12
type textarea "фв"
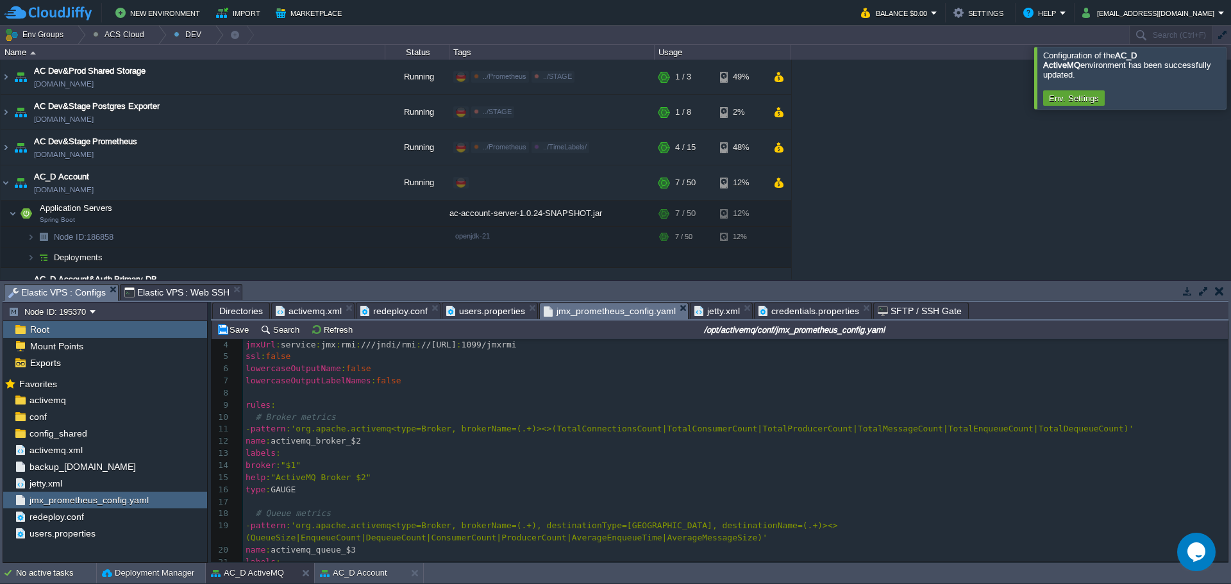
scroll to position [63, 0]
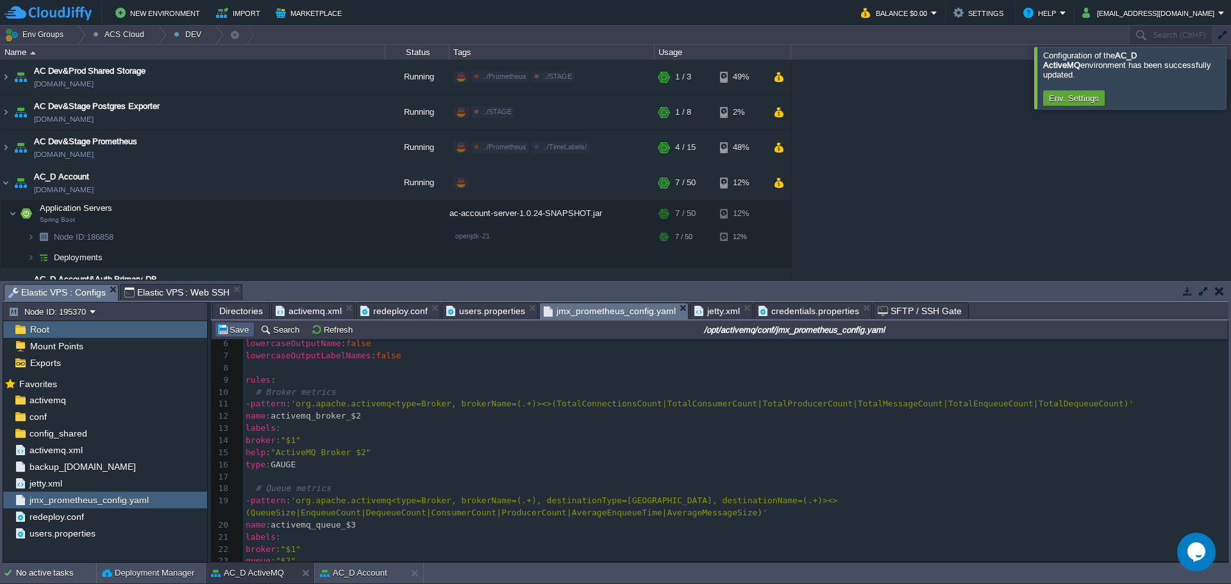
type textarea "admin"
click at [233, 334] on button "Save" at bounding box center [235, 330] width 36 height 12
click at [187, 295] on span "Elastic VPS : Web SSH" at bounding box center [177, 292] width 106 height 15
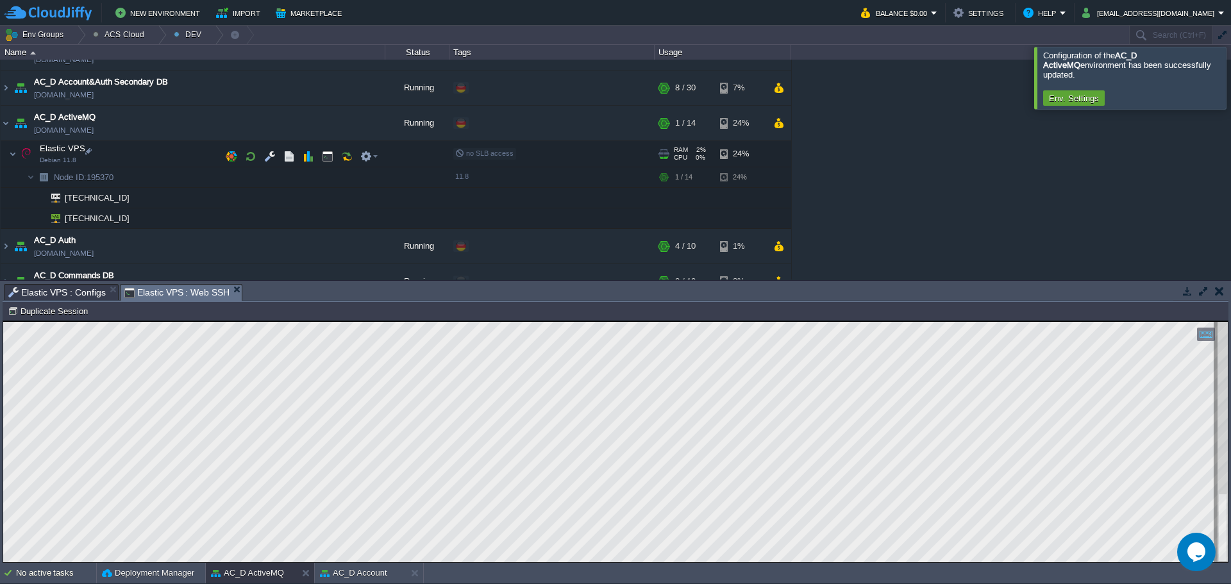
scroll to position [256, 0]
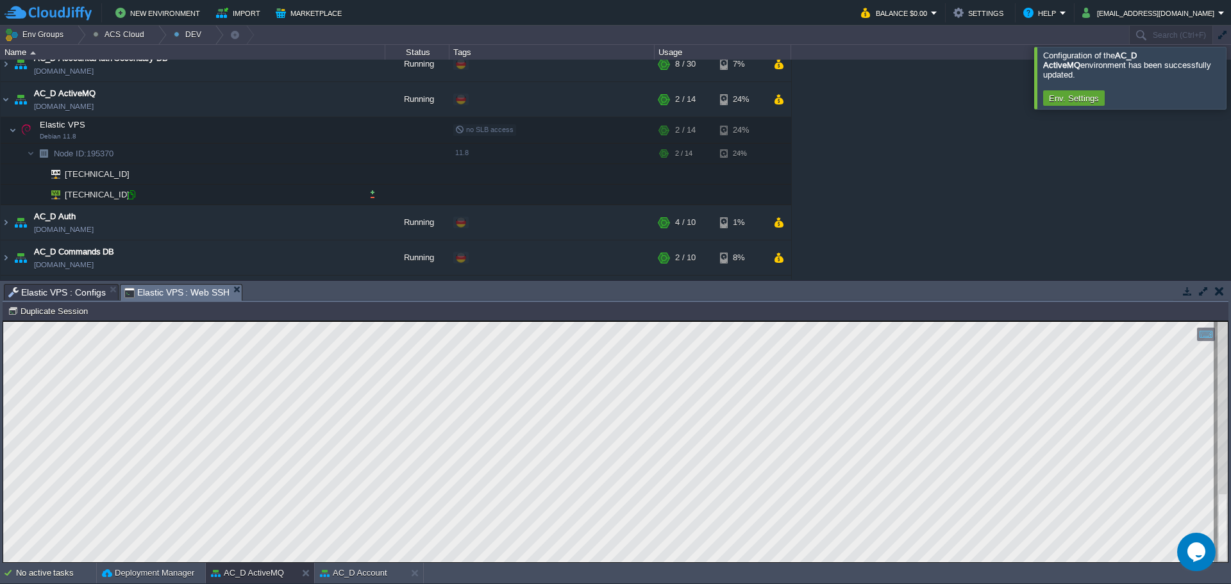
click at [132, 198] on div at bounding box center [132, 195] width 12 height 12
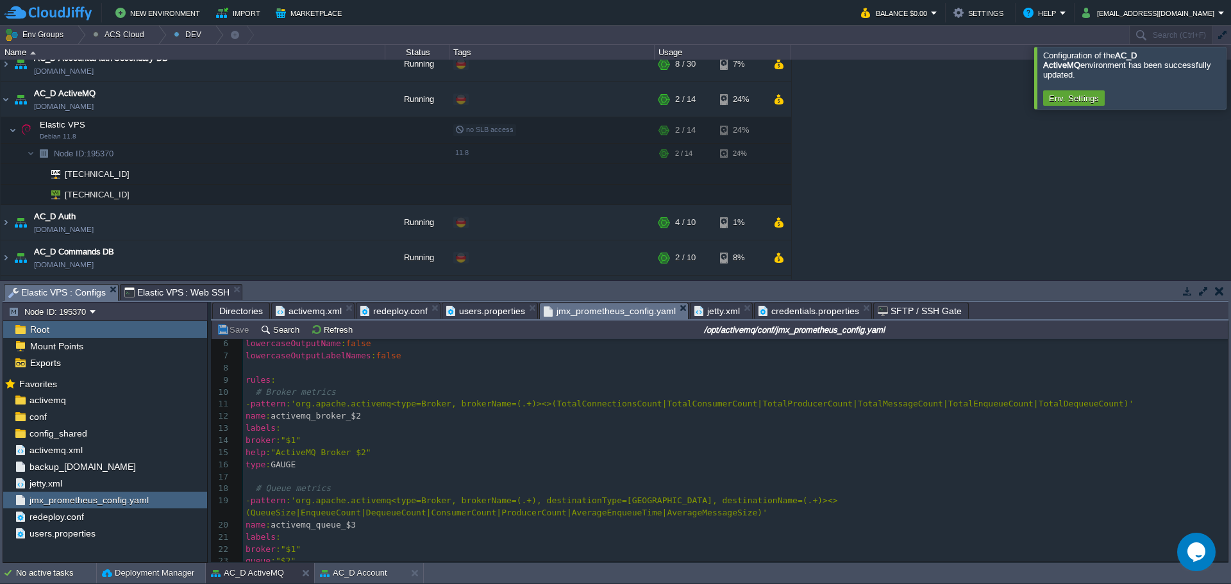
click at [82, 288] on span "Elastic VPS : Configs" at bounding box center [56, 293] width 97 height 16
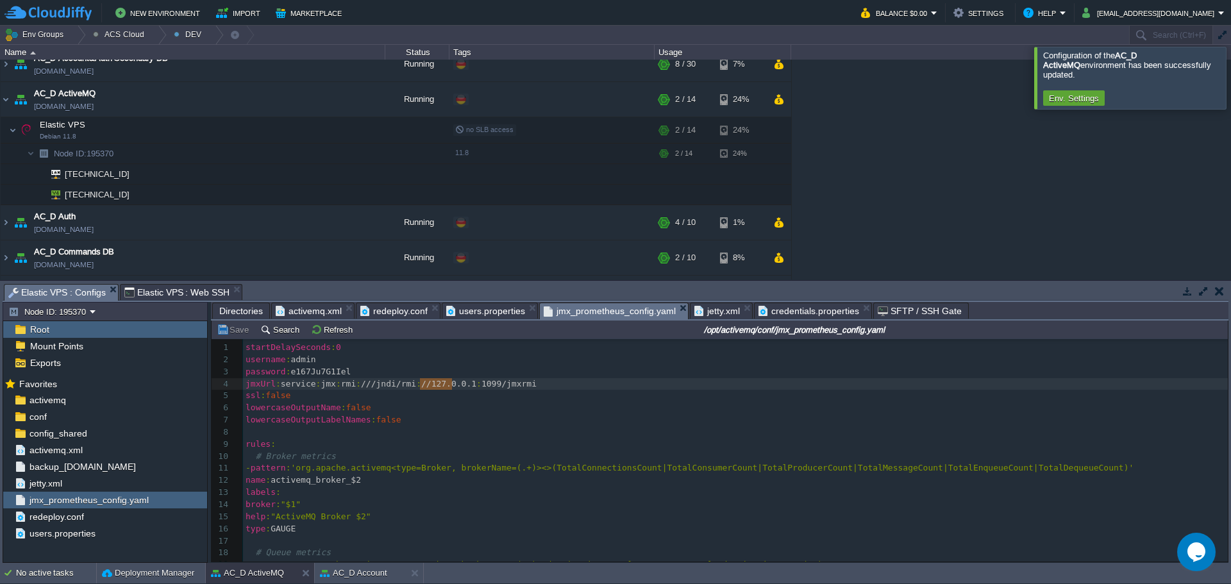
type textarea "[TECHNICAL_ID]"
drag, startPoint x: 420, startPoint y: 387, endPoint x: 456, endPoint y: 385, distance: 36.6
click at [236, 332] on button "Save" at bounding box center [235, 330] width 36 height 12
click at [175, 296] on span "Elastic VPS : Web SSH" at bounding box center [177, 292] width 106 height 15
click at [62, 288] on span "Elastic VPS : Configs" at bounding box center [56, 293] width 97 height 16
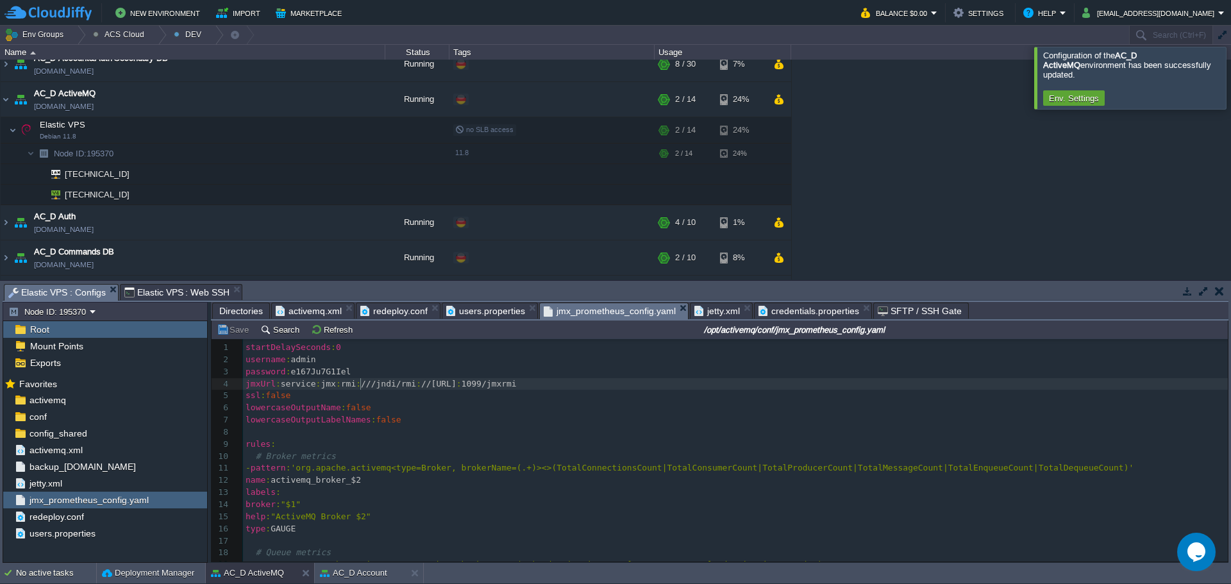
click at [360, 382] on div "x 1 startDelaySeconds : 0 2 username : admin 3 password : e167Ju7G1Iel 4 jmxUrl…" at bounding box center [735, 529] width 985 height 374
type textarea "№"
type textarea "#"
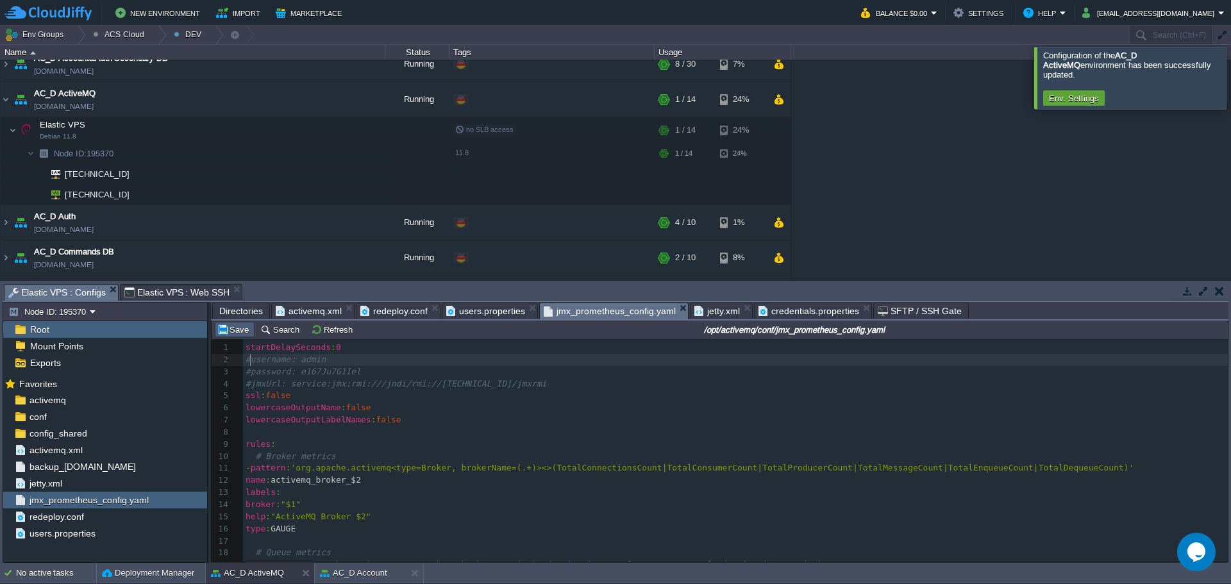
type textarea "#"
click at [242, 329] on button "Save" at bounding box center [235, 330] width 36 height 12
click at [156, 287] on span "Elastic VPS : Web SSH" at bounding box center [177, 292] width 106 height 15
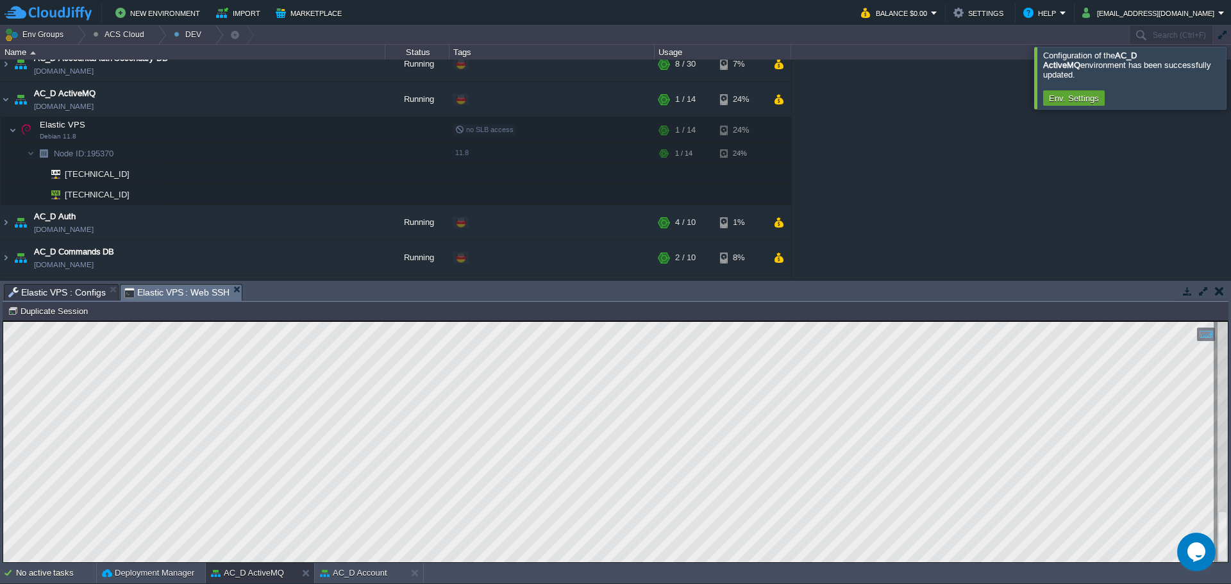
click at [79, 296] on span "Elastic VPS : Configs" at bounding box center [56, 292] width 97 height 15
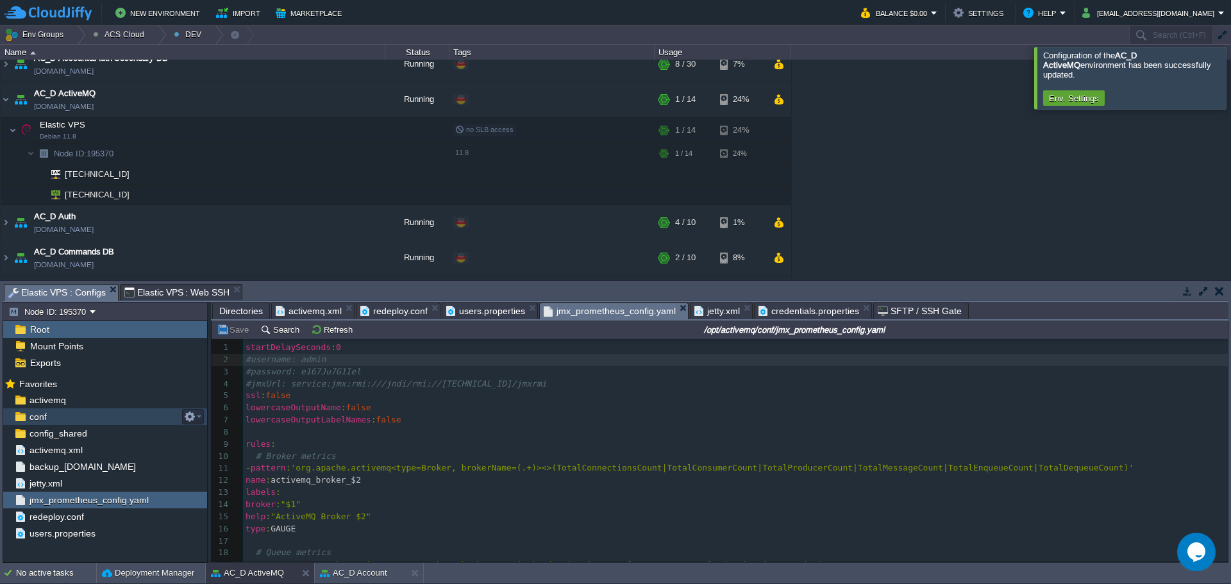
click at [39, 422] on span "conf" at bounding box center [38, 417] width 22 height 12
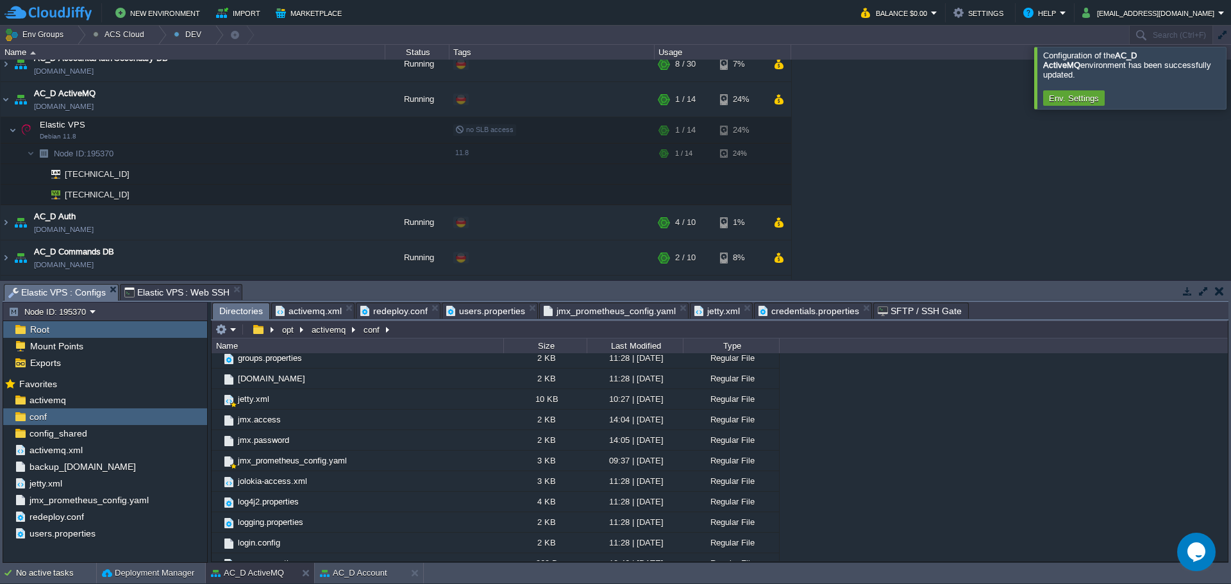
scroll to position [141, 0]
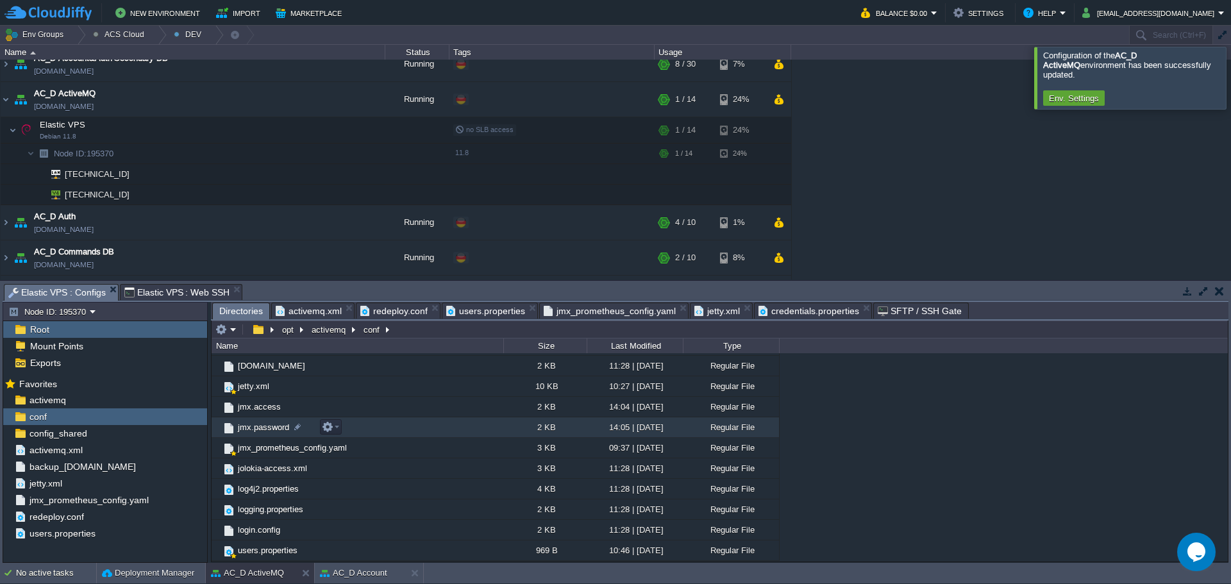
click at [269, 432] on span "jmx.password" at bounding box center [263, 427] width 55 height 11
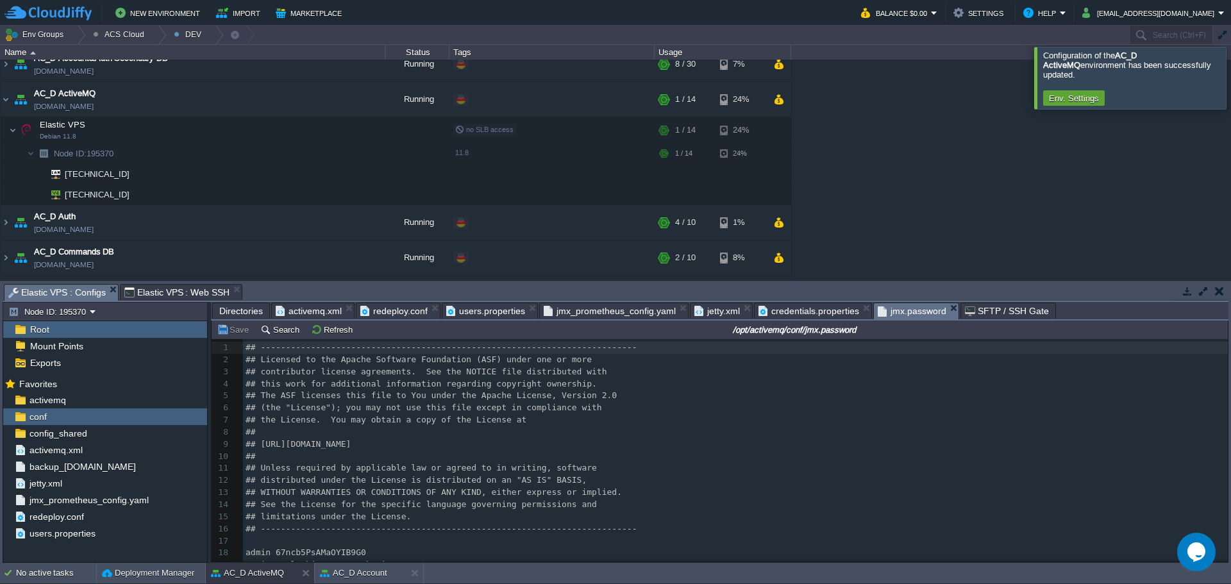
scroll to position [24, 0]
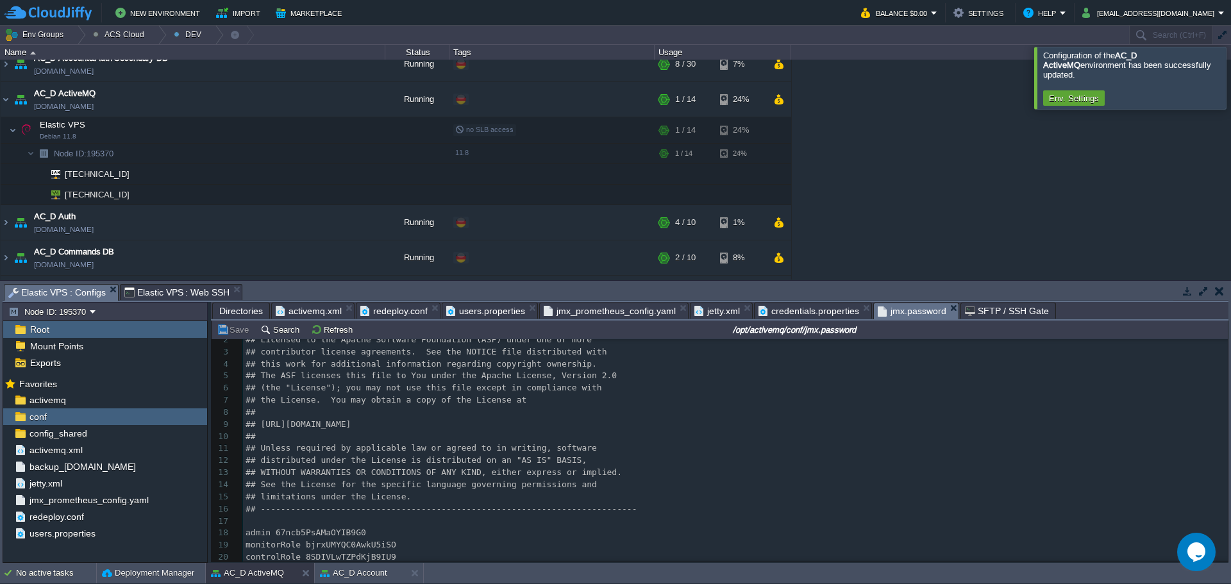
click at [312, 310] on span "activemq.xml" at bounding box center [309, 310] width 66 height 15
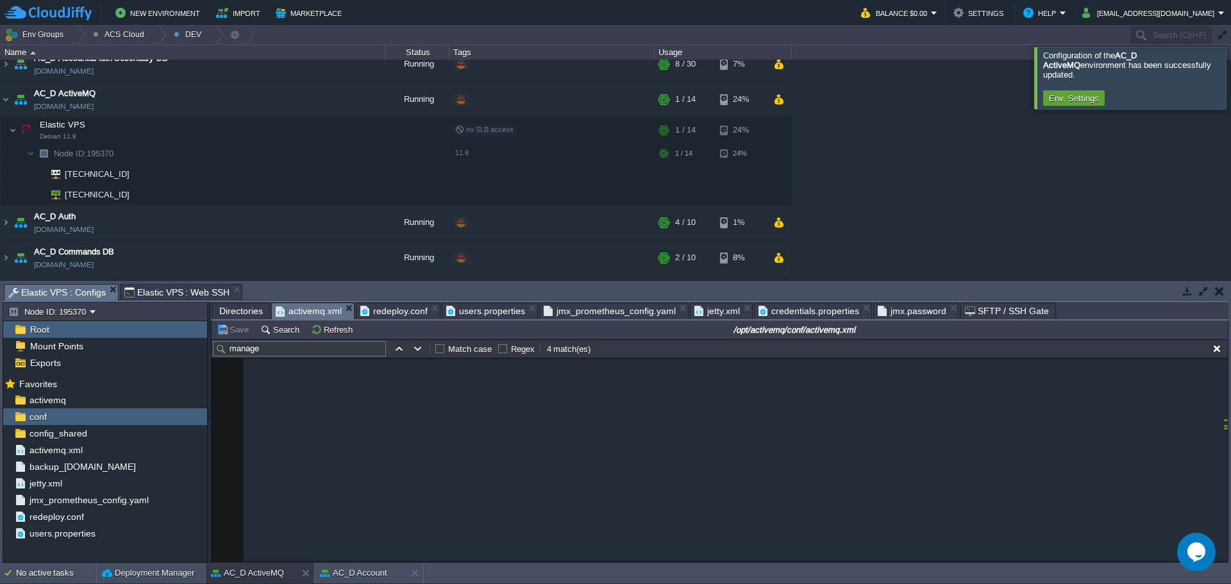
click at [900, 313] on span "jmx.password" at bounding box center [911, 310] width 69 height 15
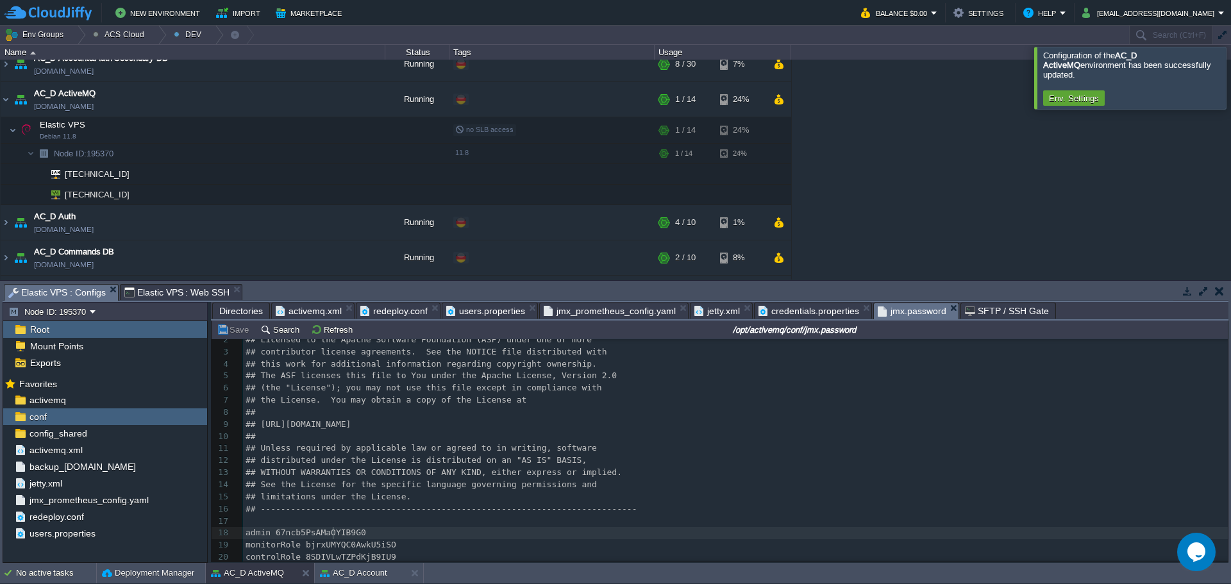
click at [331, 533] on span "admin 67ncb5PsAMaOYIB9G0" at bounding box center [305, 533] width 121 height 10
type textarea "67ncb5PsAMaOYIB9G0"
click at [301, 313] on span "activemq.xml" at bounding box center [309, 310] width 66 height 15
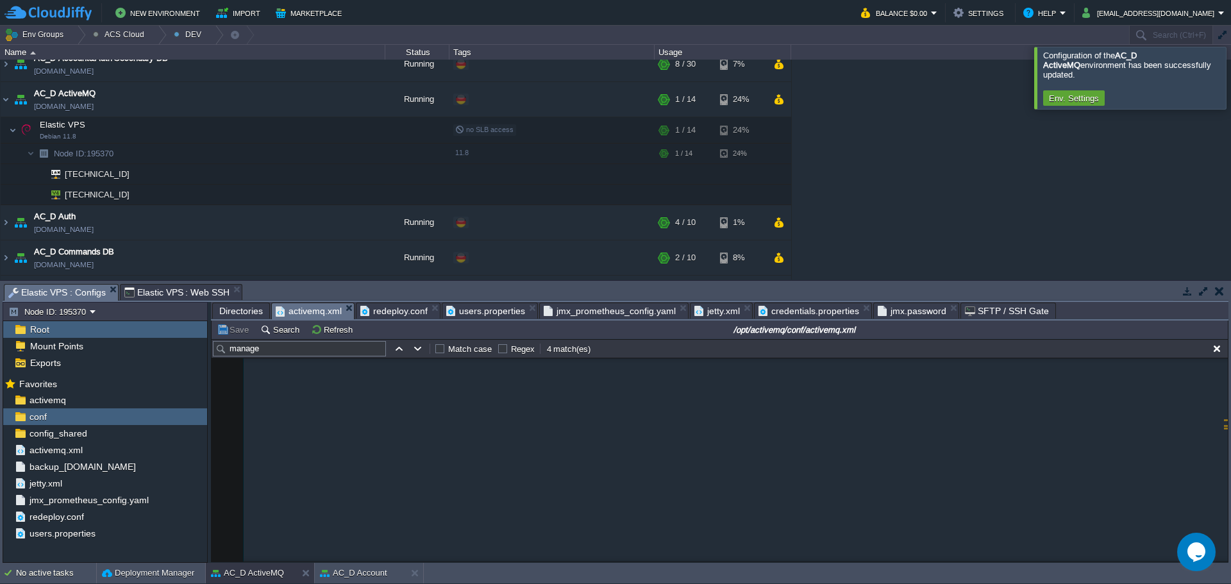
type textarea "e167Ju7G1Iel"
click at [248, 335] on button "Save" at bounding box center [235, 330] width 36 height 12
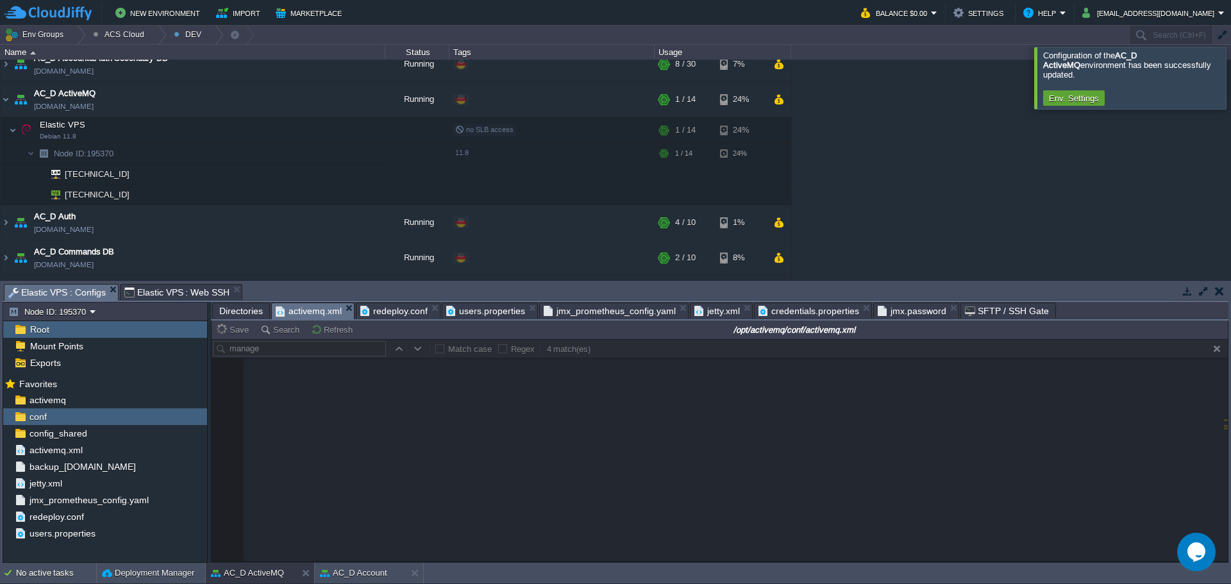
click at [899, 315] on span "jmx.password" at bounding box center [911, 310] width 69 height 15
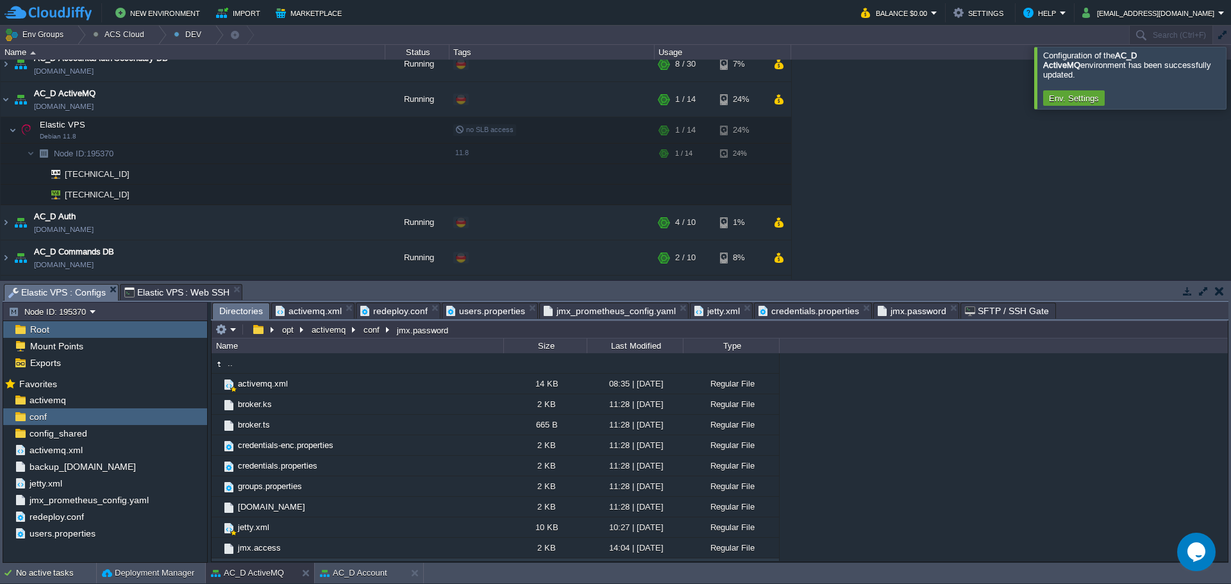
click at [249, 314] on span "Directories" at bounding box center [241, 311] width 44 height 16
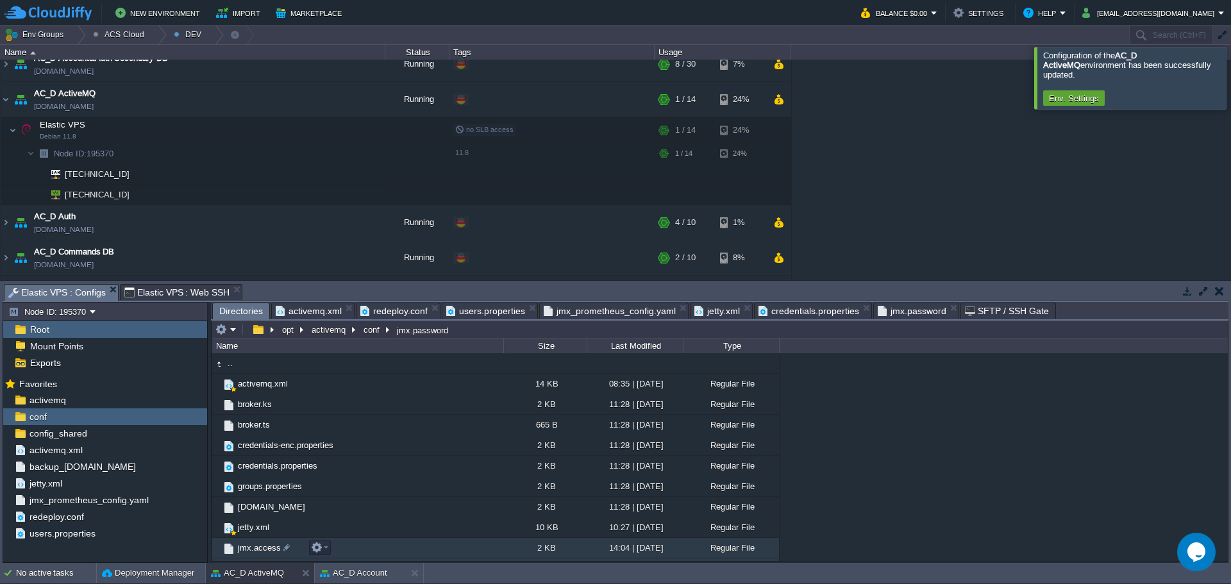
click at [260, 538] on td "jmx.access" at bounding box center [358, 548] width 292 height 21
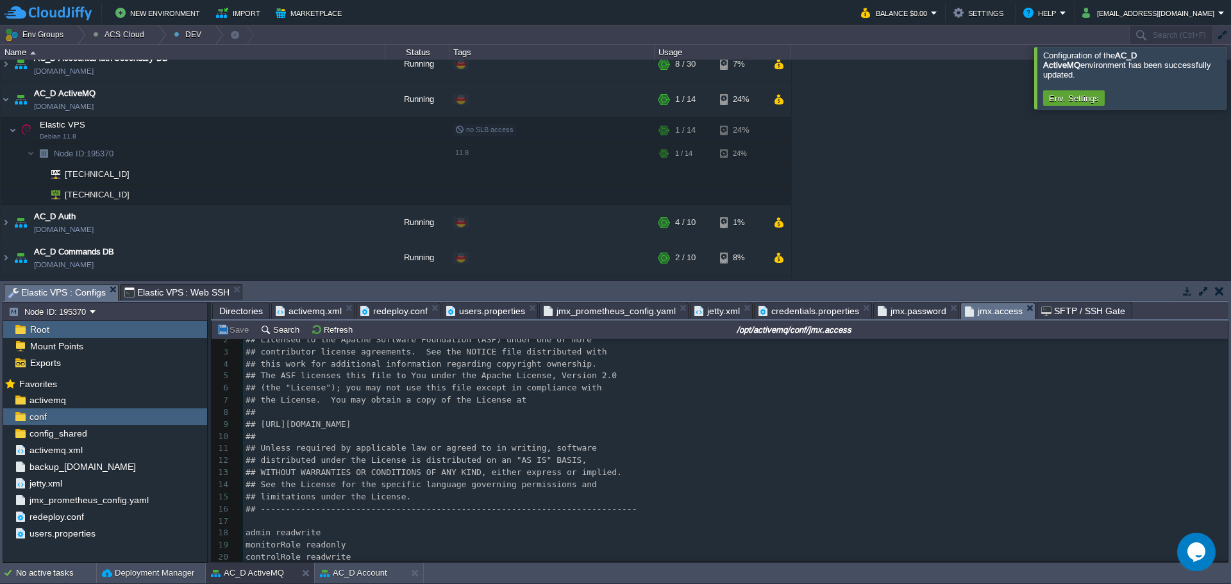
click at [206, 292] on span "Elastic VPS : Web SSH" at bounding box center [177, 292] width 106 height 15
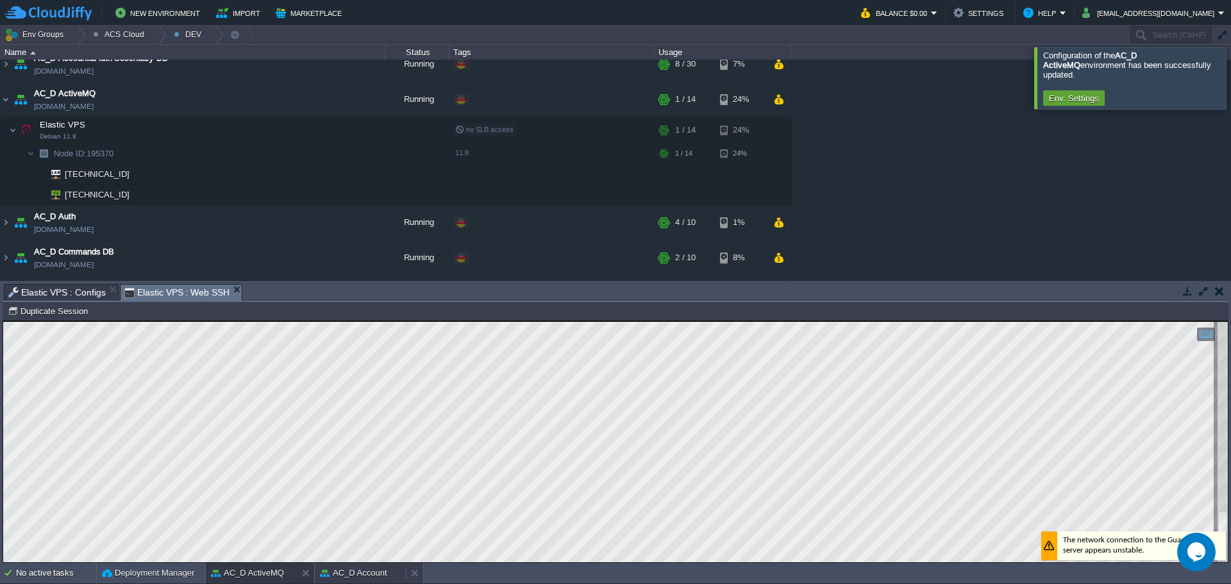
click at [372, 578] on button "AC_D Account" at bounding box center [353, 573] width 67 height 13
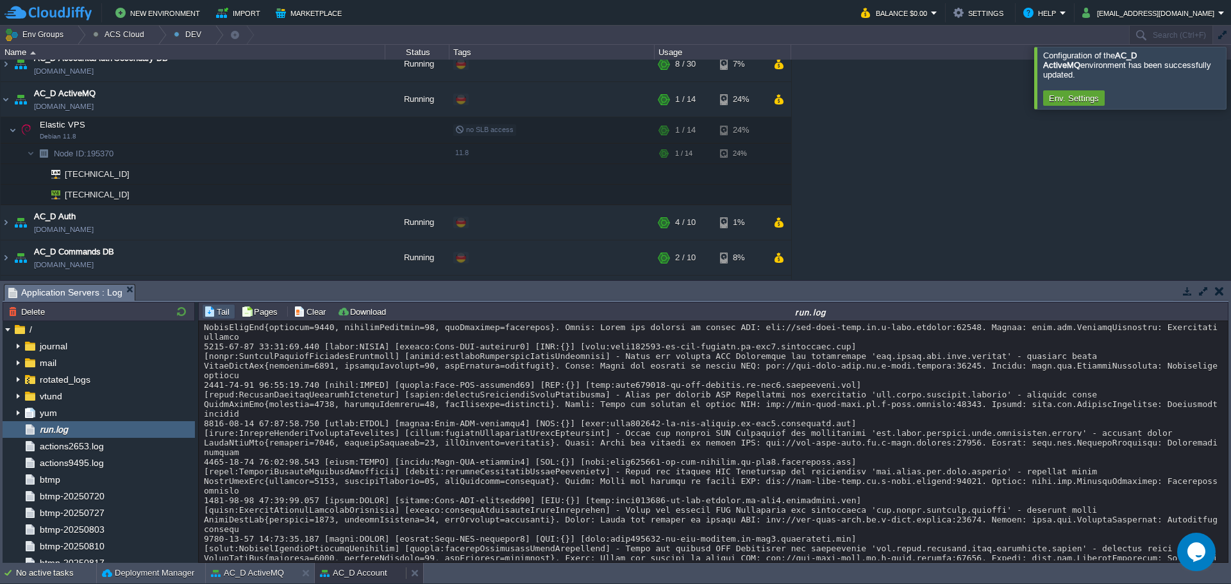
scroll to position [10259, 0]
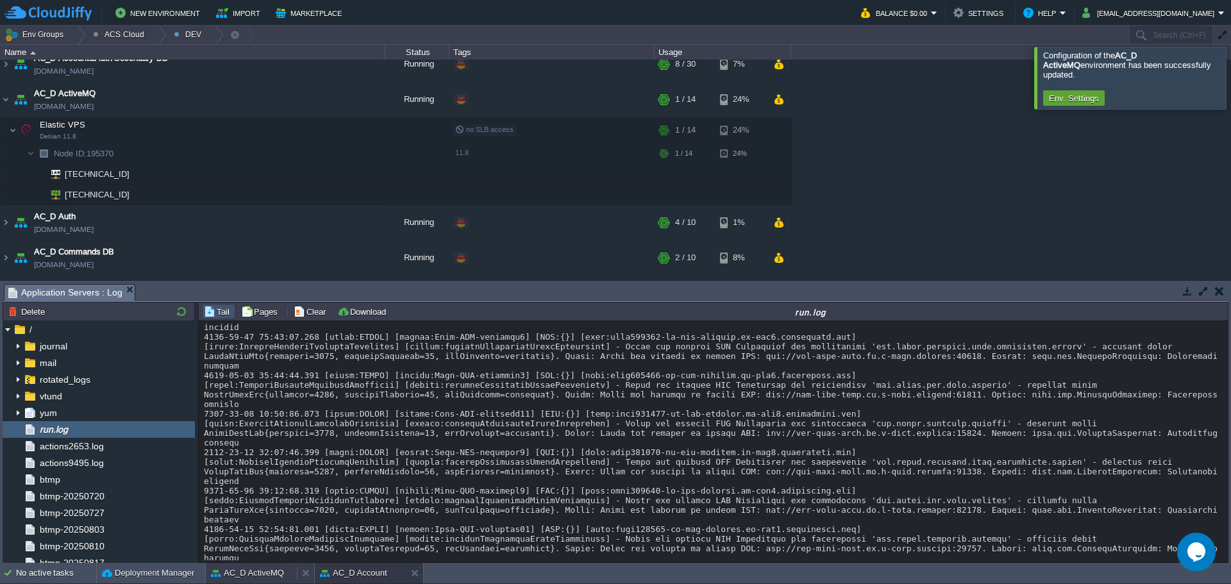
click at [280, 574] on button "AC_D ActiveMQ" at bounding box center [247, 573] width 73 height 13
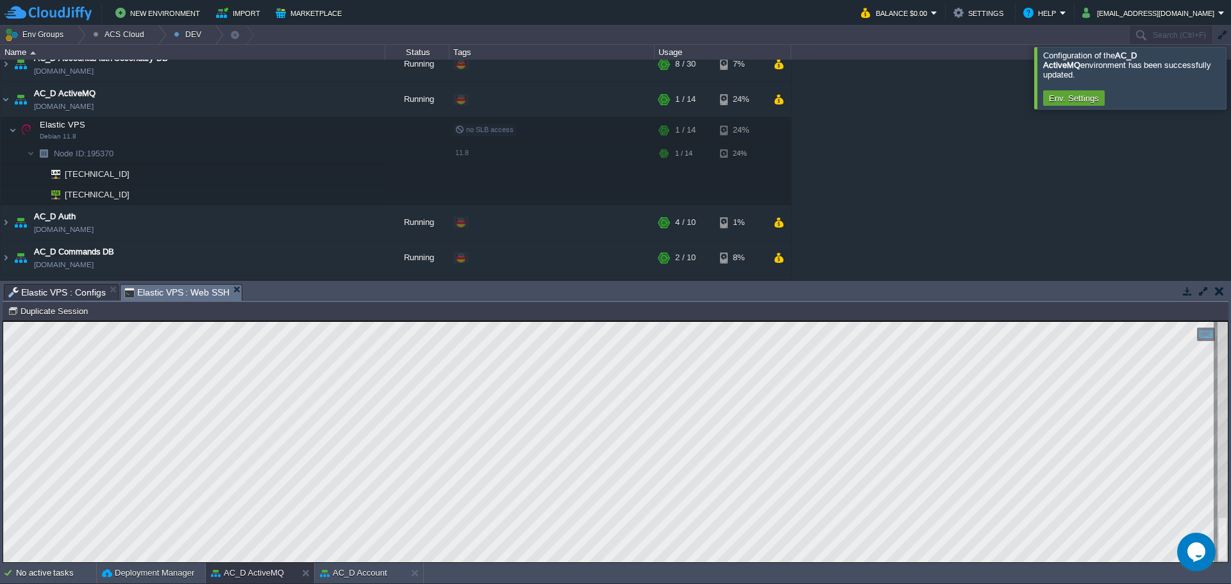
click at [71, 290] on span "Elastic VPS : Configs" at bounding box center [56, 292] width 97 height 15
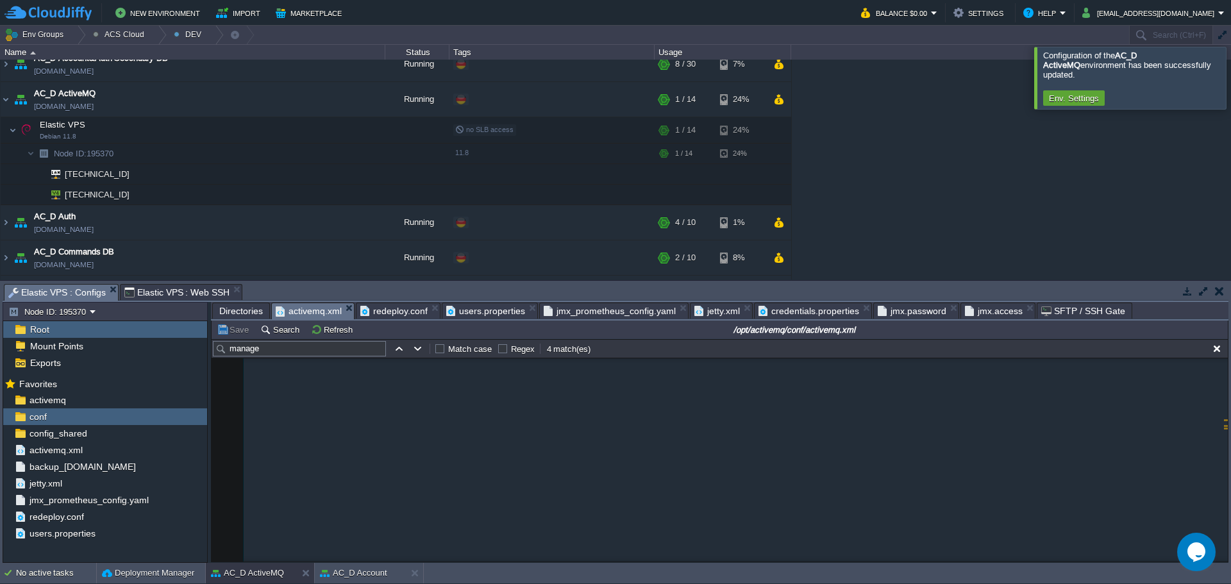
click at [315, 312] on span "activemq.xml" at bounding box center [309, 311] width 66 height 16
type textarea "false"
type textarea "connectorPort="1099" connectorPath="/jmxrmi" jmxUsername="admin" jmxPassword="6…"
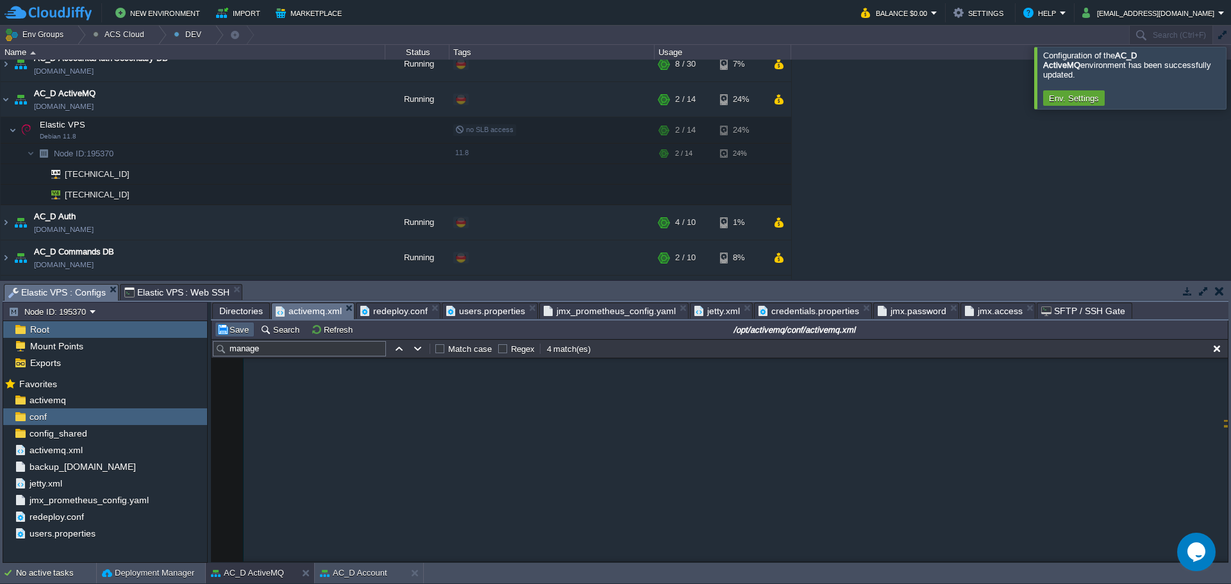
click at [235, 331] on button "Save" at bounding box center [235, 330] width 36 height 12
click at [441, 449] on pre "</ manage mentContext >" at bounding box center [736, 444] width 984 height 12
click at [468, 440] on pre "</ manage mentContext >" at bounding box center [736, 444] width 984 height 12
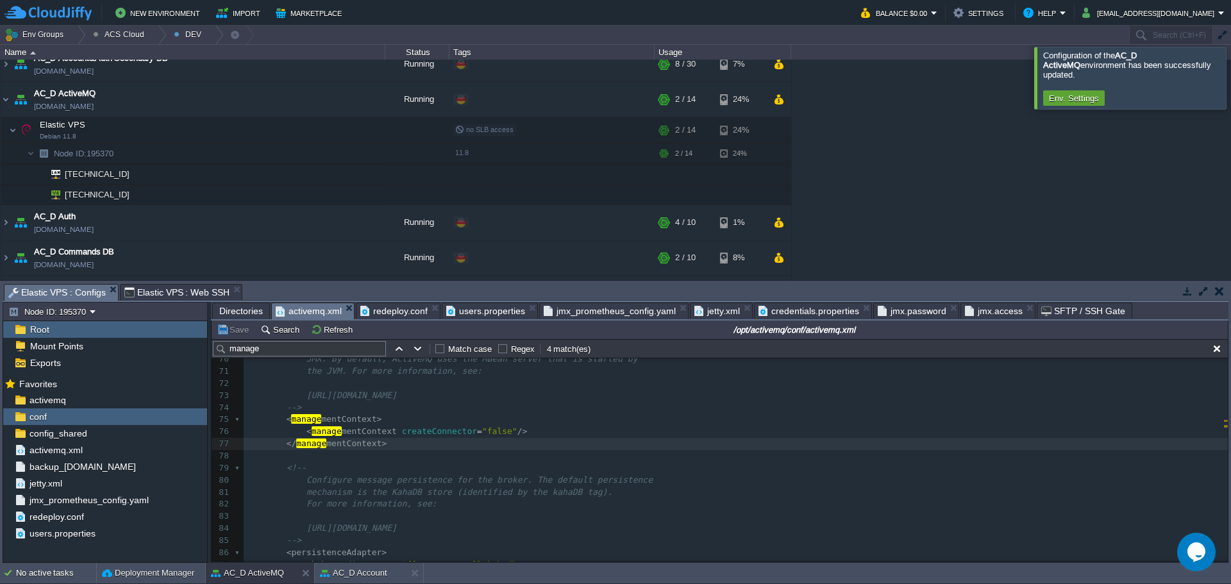
type textarea "connectorPort="1099" connectorPath="/jmxrmi" jmxUsername="admin" jmxPassword="6…"
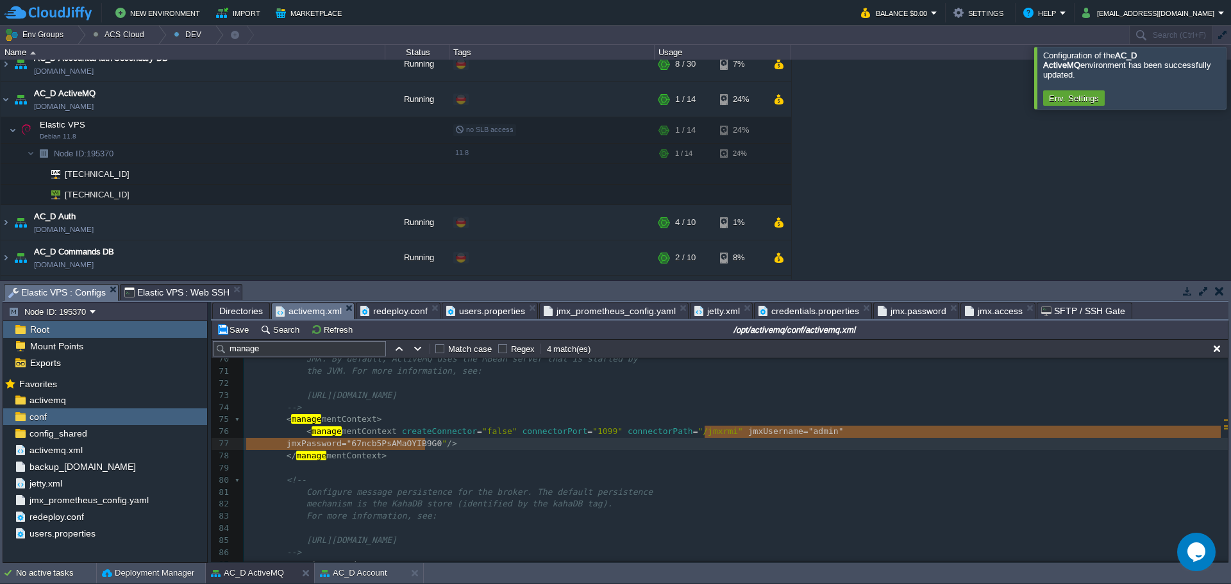
type textarea "jmxUsername="admin" jmxPassword="67ncb5PsAMaOYIB9G0""
drag, startPoint x: 705, startPoint y: 434, endPoint x: 428, endPoint y: 443, distance: 277.7
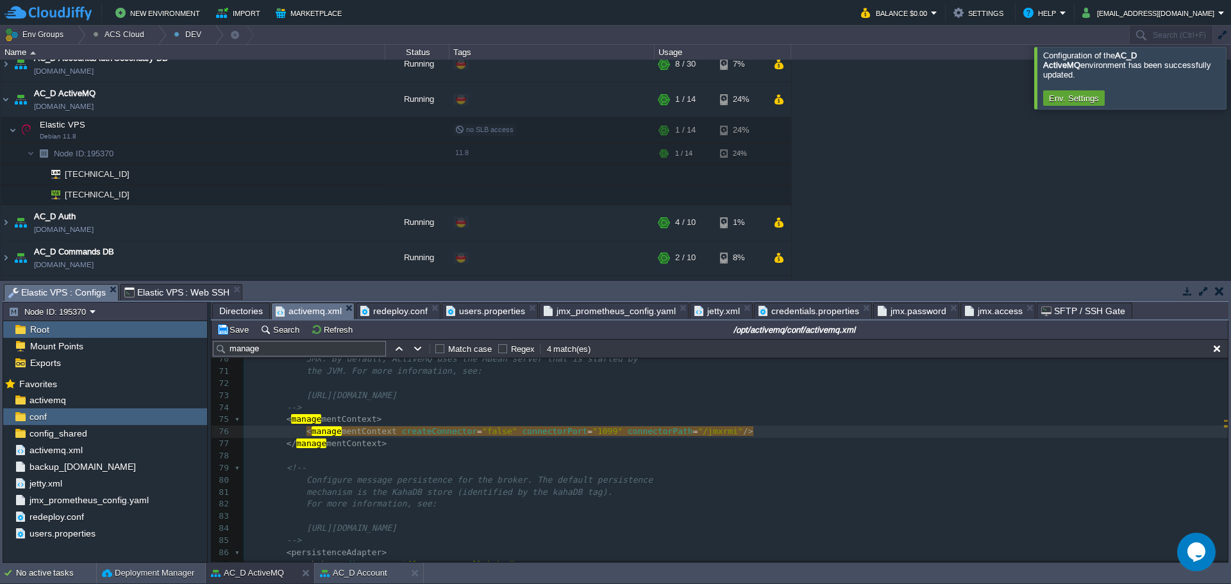
click at [231, 335] on button "Save" at bounding box center [235, 330] width 36 height 12
click at [191, 294] on span "Elastic VPS : Web SSH" at bounding box center [177, 292] width 106 height 15
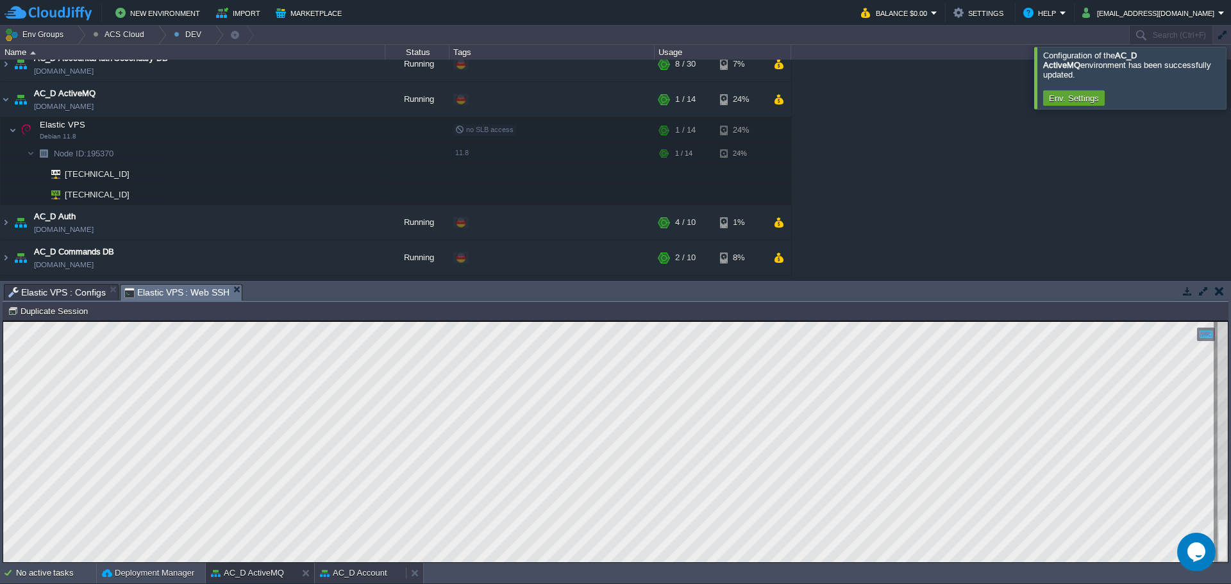
click at [341, 572] on button "AC_D Account" at bounding box center [353, 573] width 67 height 13
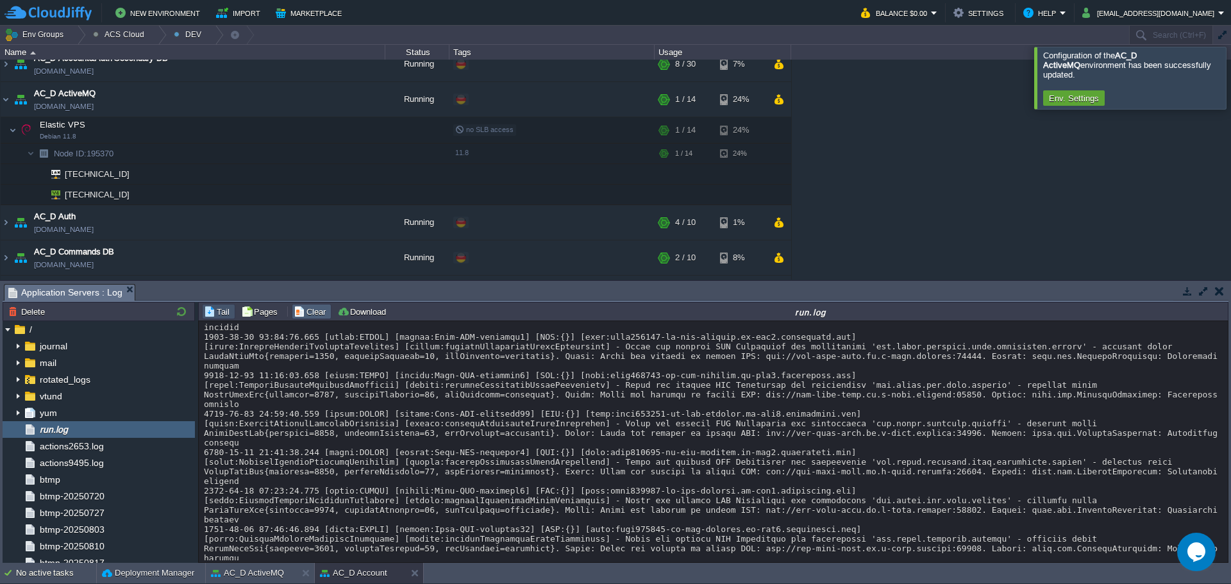
click at [306, 317] on button "Clear" at bounding box center [312, 312] width 36 height 12
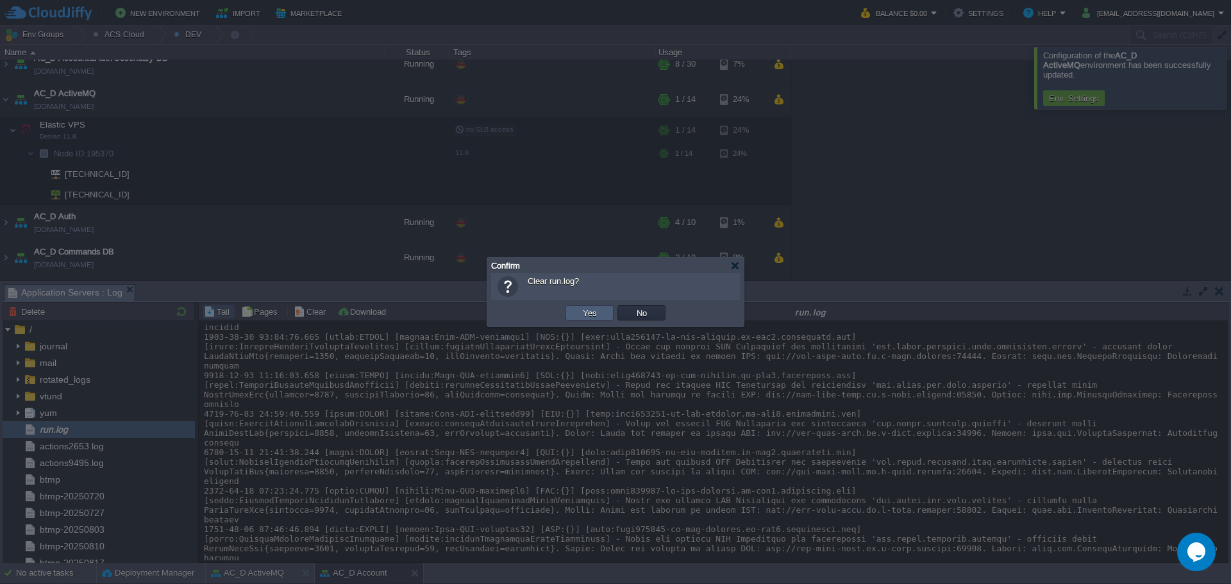
click at [586, 307] on td "Yes" at bounding box center [589, 312] width 48 height 15
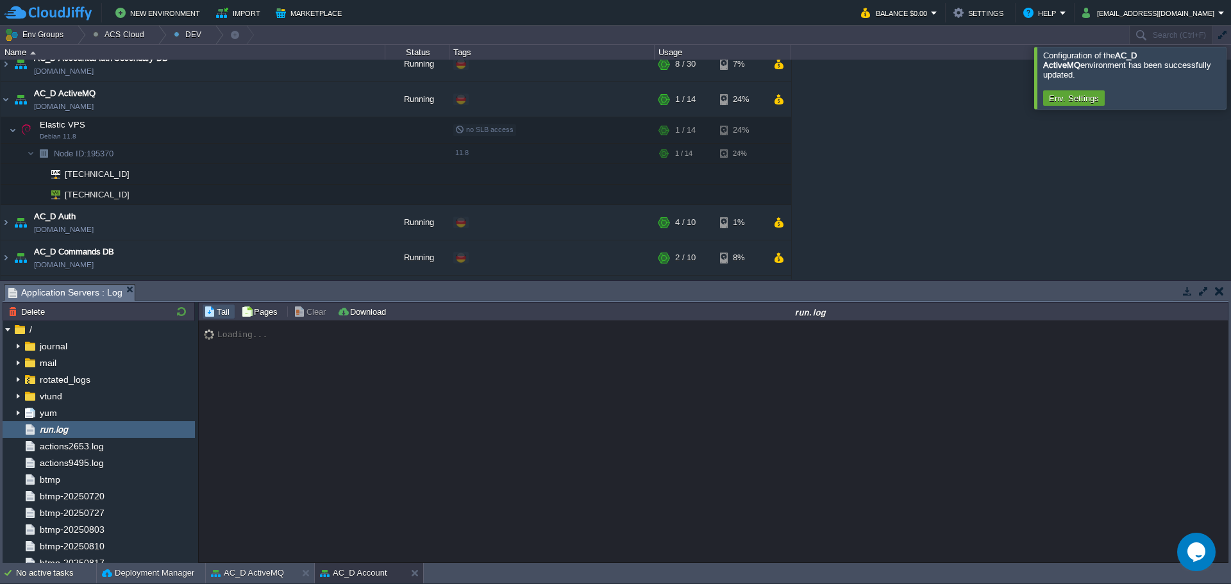
click at [1230, 70] on div at bounding box center [1246, 78] width 0 height 62
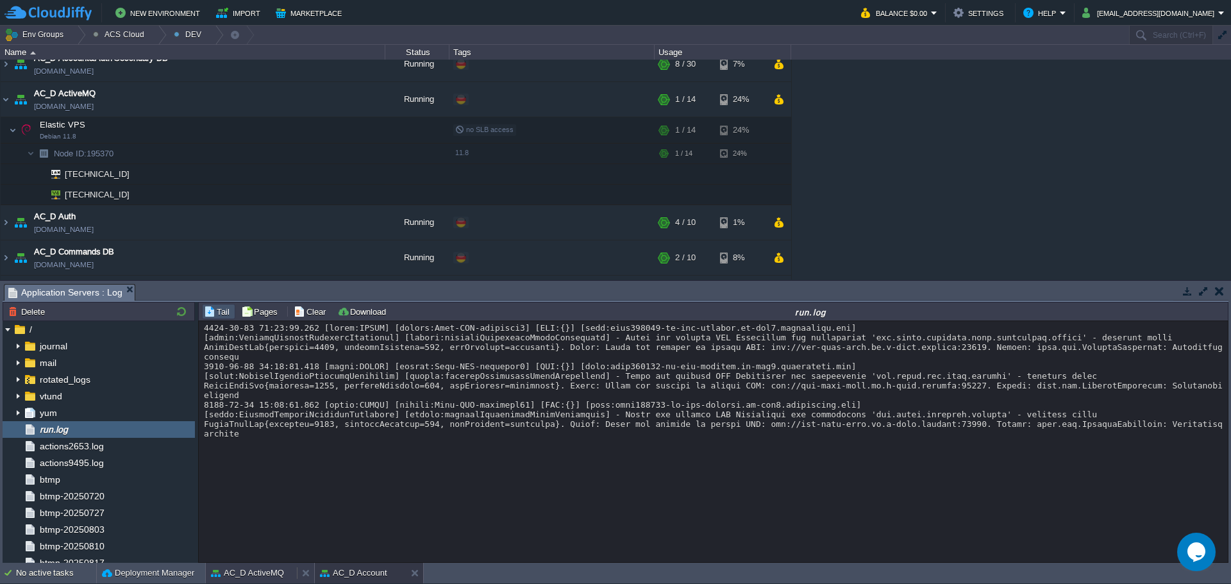
click at [263, 567] on button "AC_D ActiveMQ" at bounding box center [247, 573] width 73 height 13
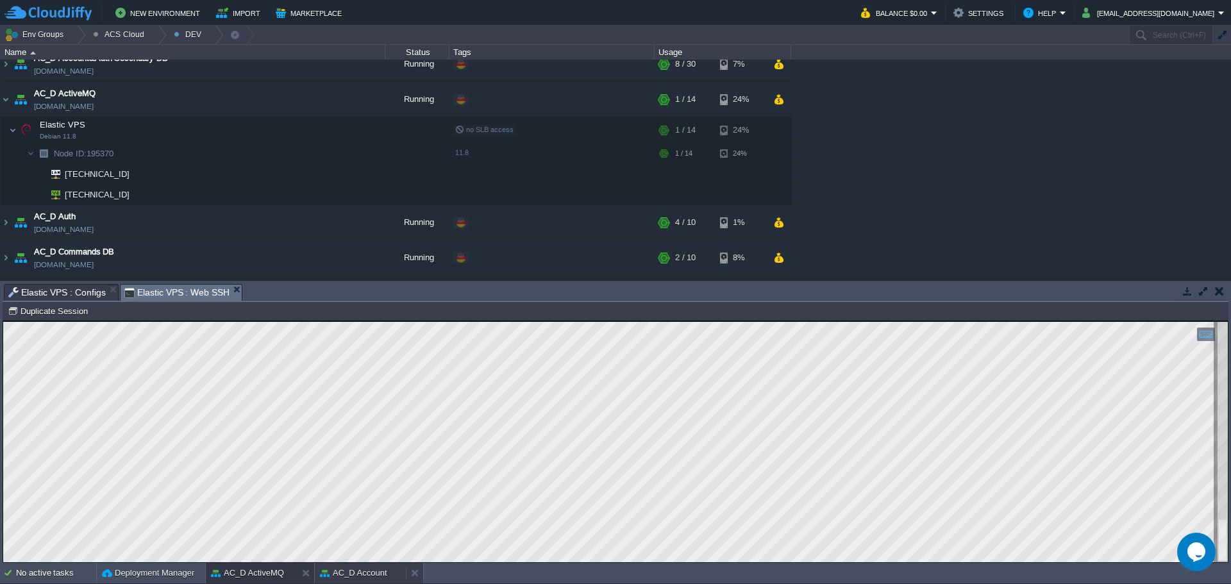
click at [378, 574] on button "AC_D Account" at bounding box center [353, 573] width 67 height 13
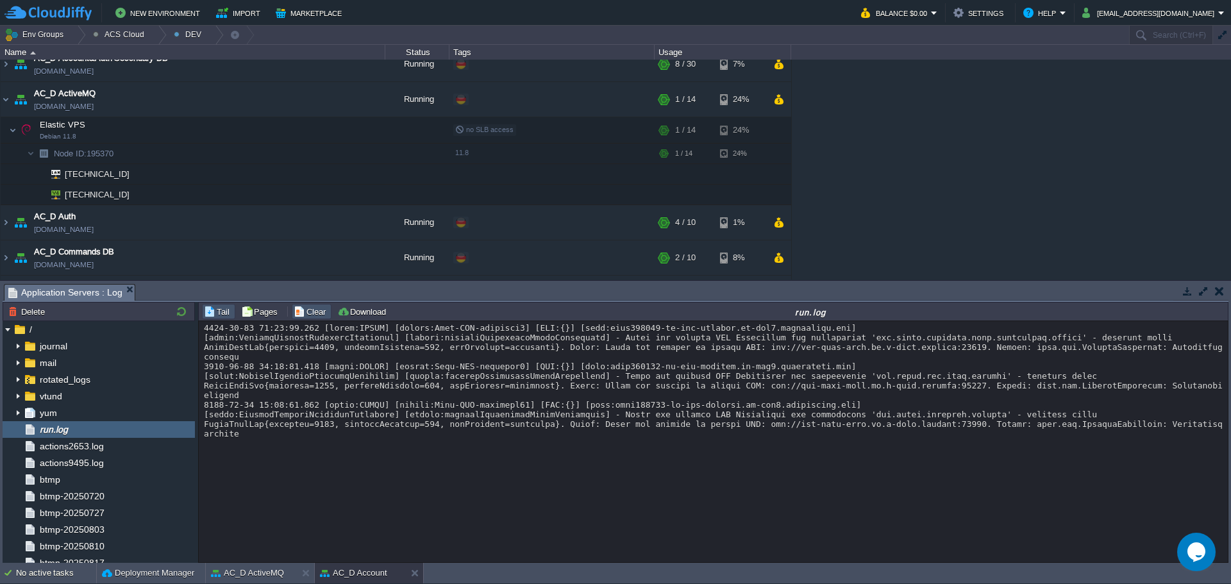
click at [308, 313] on button "Clear" at bounding box center [312, 312] width 36 height 12
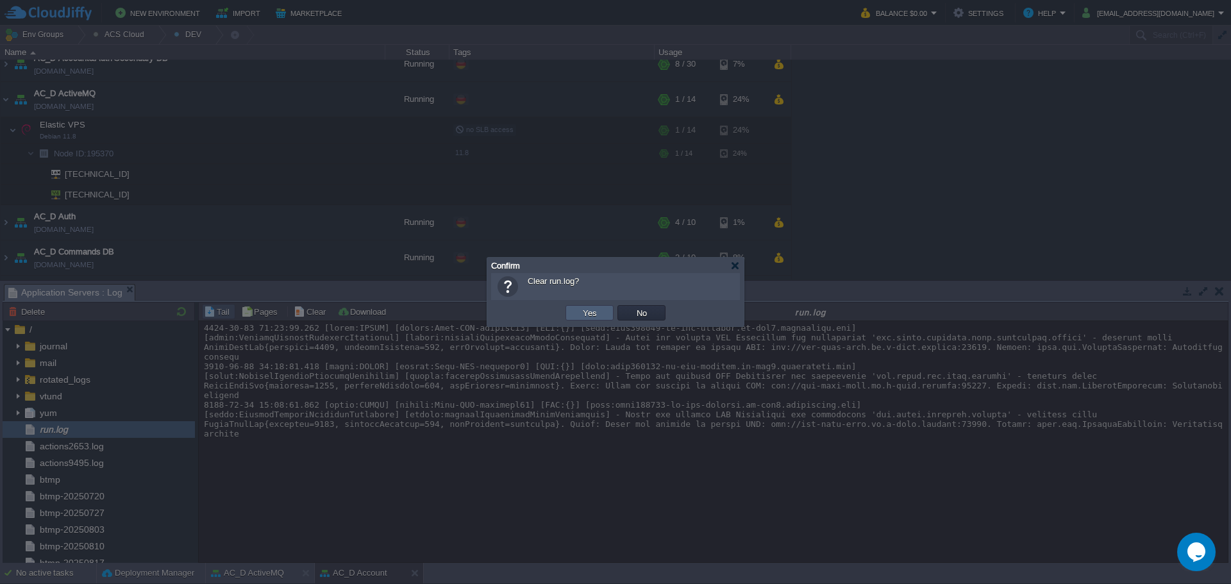
click at [576, 313] on td "Yes" at bounding box center [589, 312] width 48 height 15
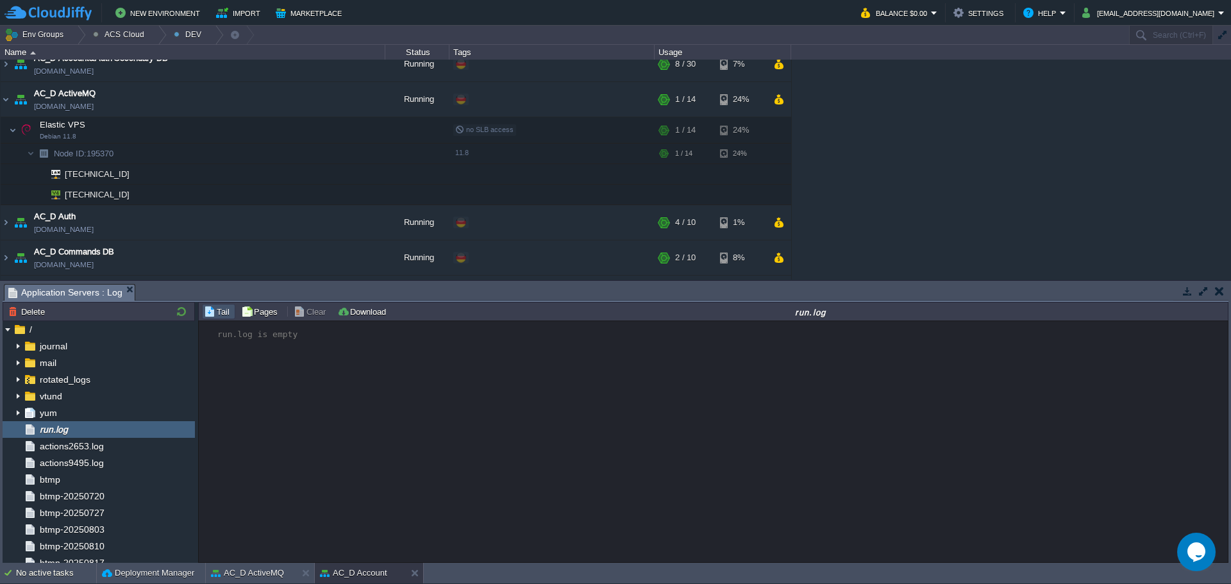
click at [636, 422] on div "run.log is empty" at bounding box center [713, 441] width 1029 height 241
click at [266, 581] on div "AC_D ActiveMQ" at bounding box center [251, 573] width 91 height 21
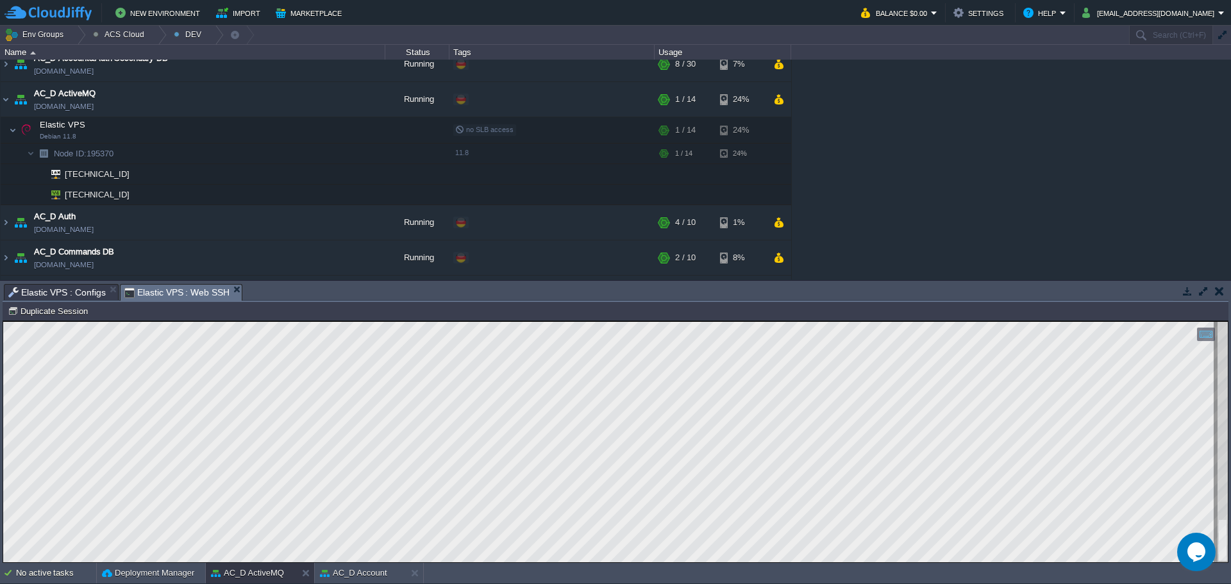
click at [78, 292] on span "Elastic VPS : Configs" at bounding box center [56, 292] width 97 height 15
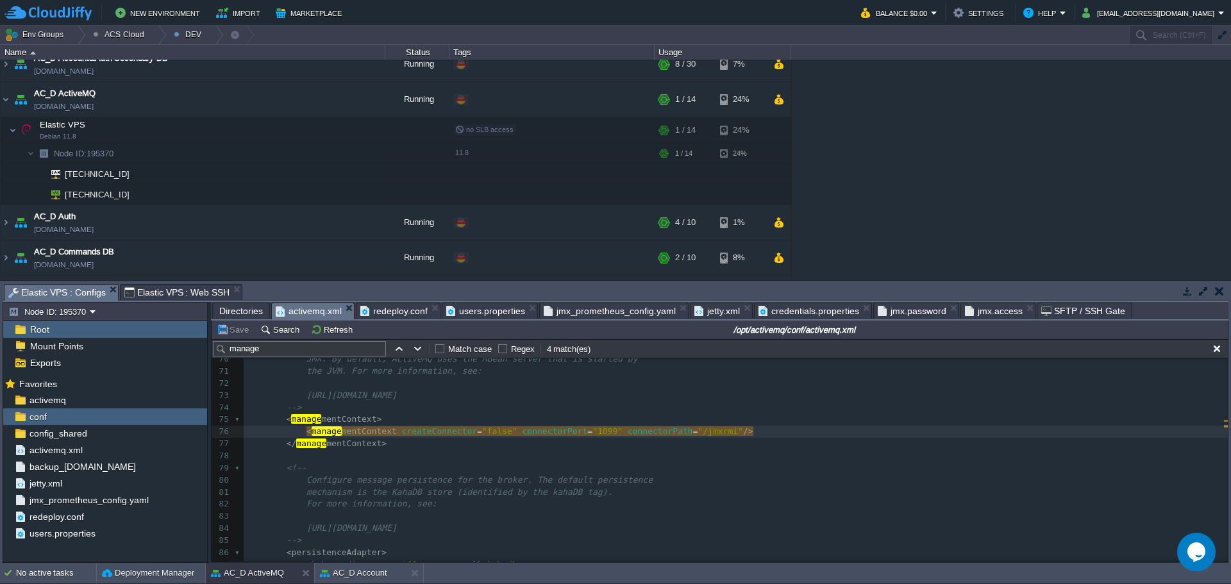
click at [308, 310] on span "activemq.xml" at bounding box center [309, 311] width 66 height 16
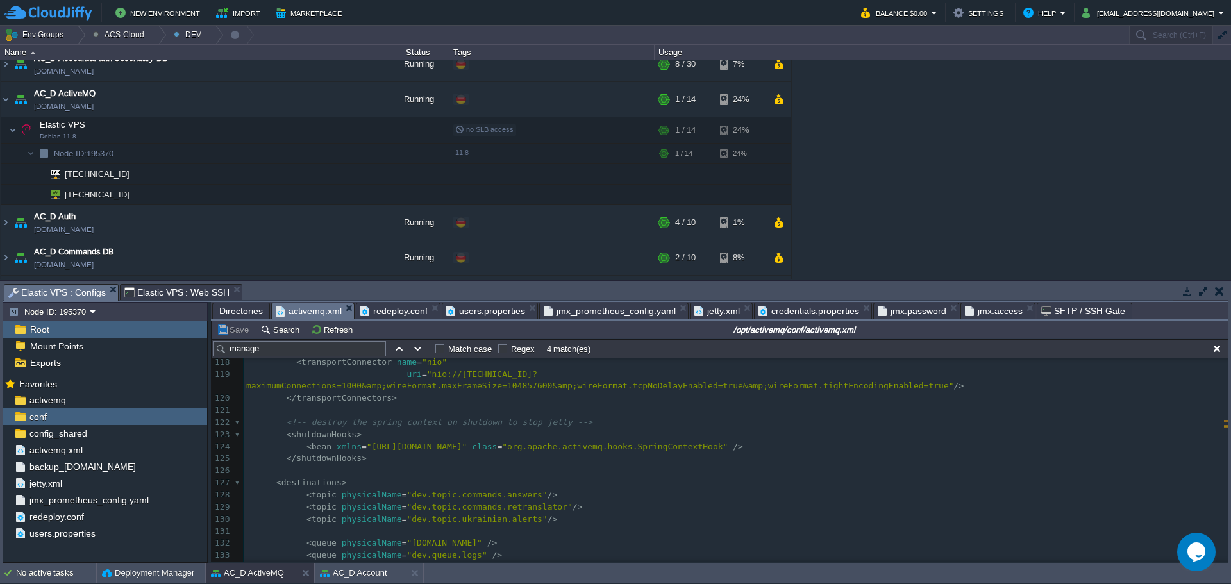
scroll to position [1481, 0]
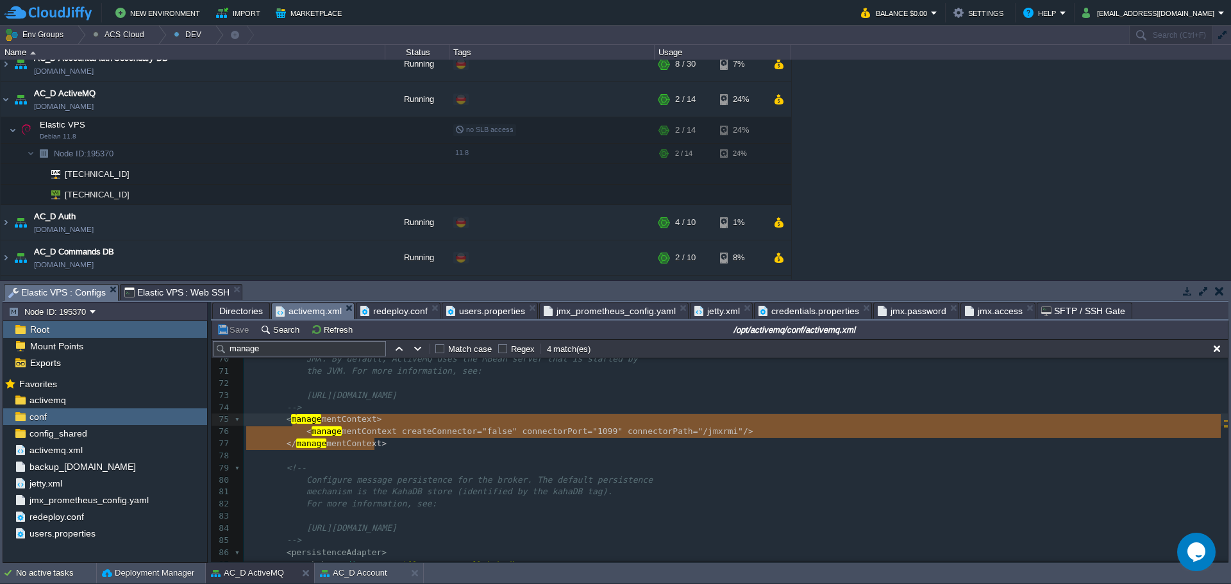
type textarea "<managementContext> <managementContext createConnector="false" connectorPort="1…"
drag, startPoint x: 394, startPoint y: 446, endPoint x: 289, endPoint y: 420, distance: 107.6
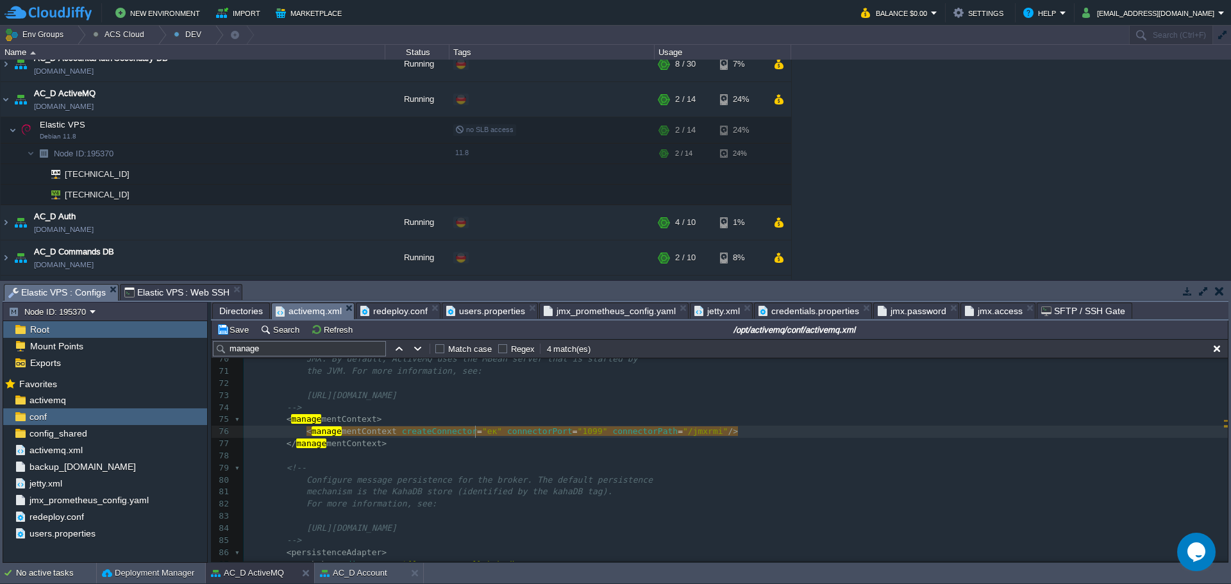
type textarea "екг"
type textarea "true"
click at [240, 339] on div "Save Search Refresh /opt/activemq/conf/activemq.xml" at bounding box center [720, 329] width 1016 height 19
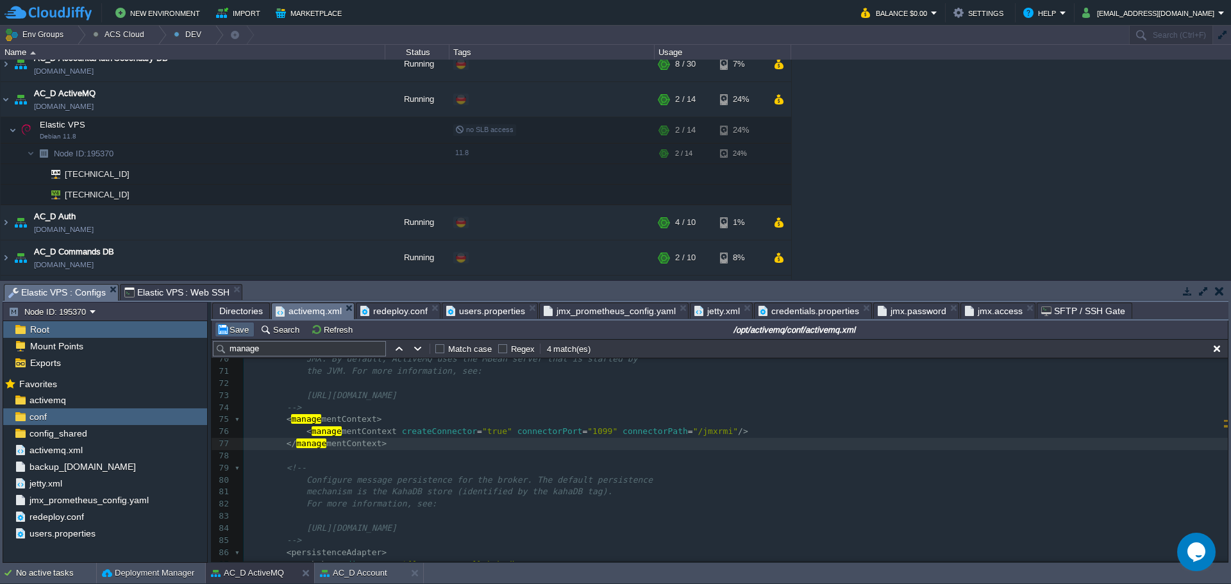
click at [239, 333] on button "Save" at bounding box center [235, 330] width 36 height 12
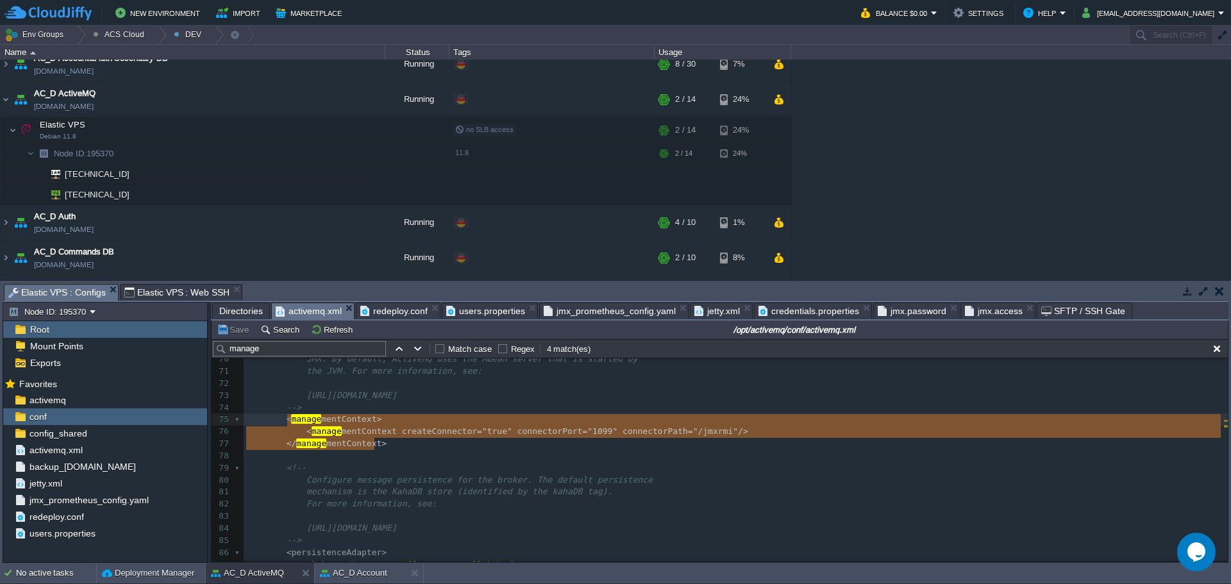
type textarea "<managementContext> <managementContext createConnector="true" connectorPort="10…"
drag, startPoint x: 368, startPoint y: 441, endPoint x: 284, endPoint y: 419, distance: 86.8
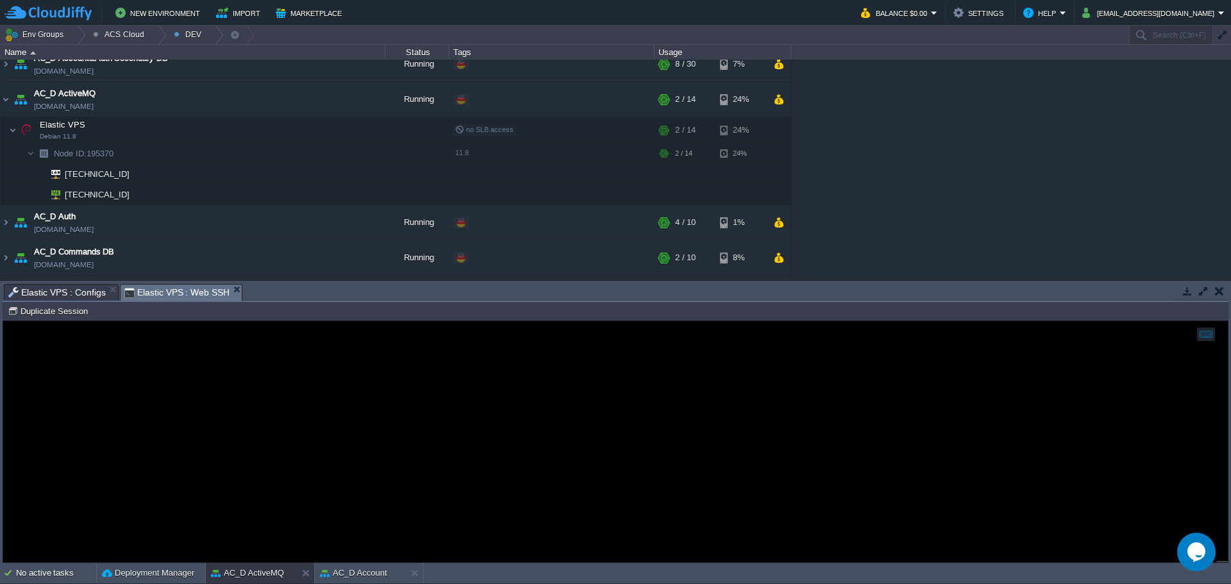
click at [190, 296] on span "Elastic VPS : Web SSH" at bounding box center [177, 293] width 106 height 16
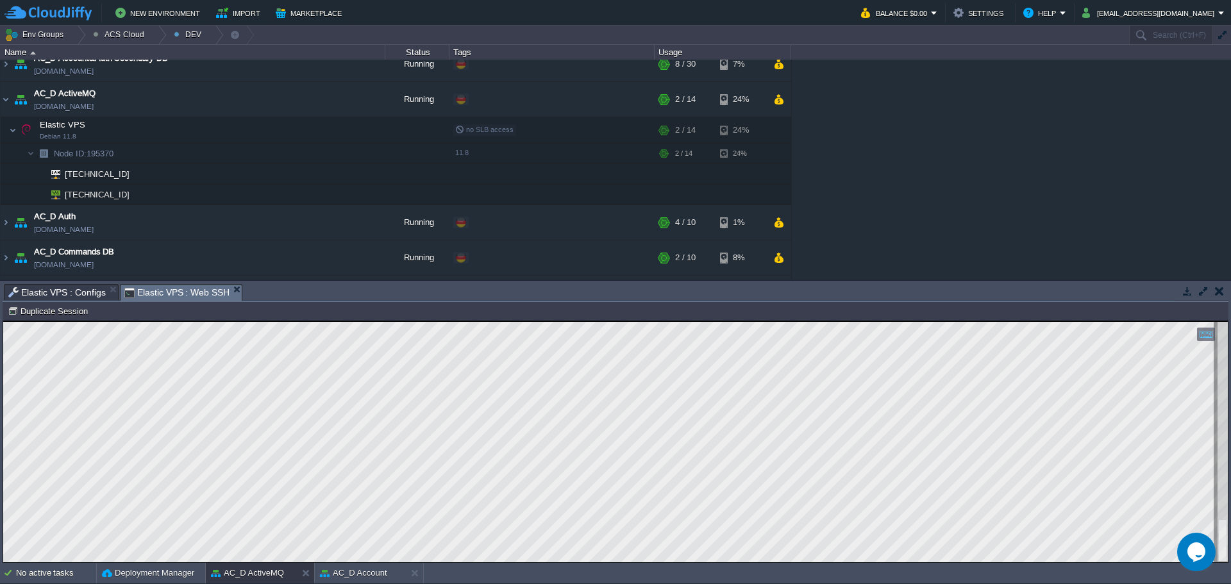
click at [351, 572] on button "AC_D Account" at bounding box center [353, 573] width 67 height 13
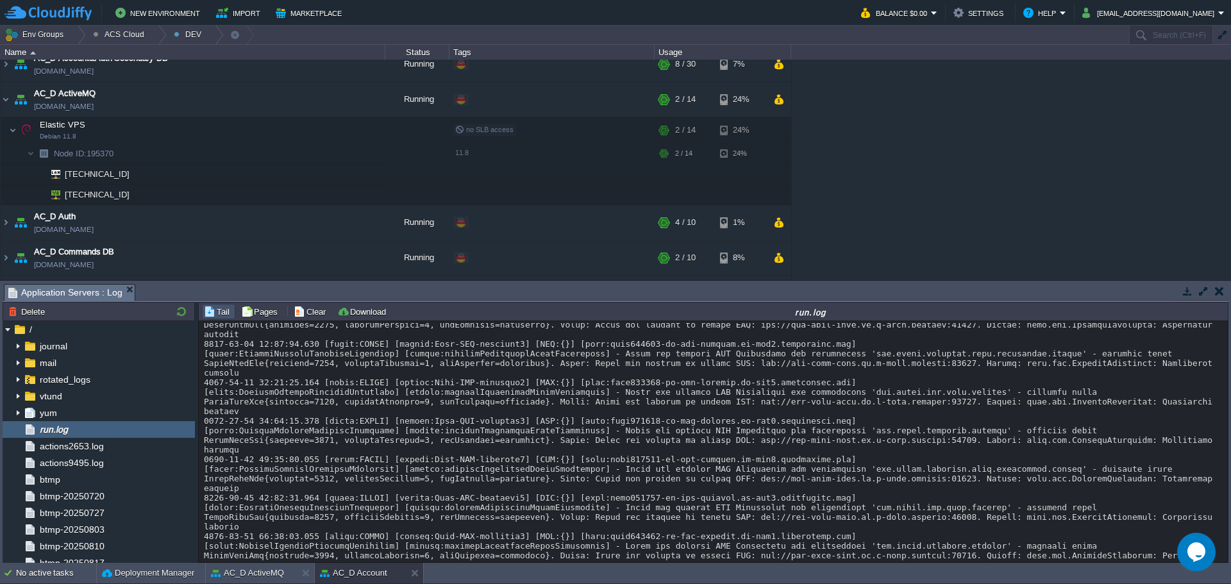
scroll to position [49, 0]
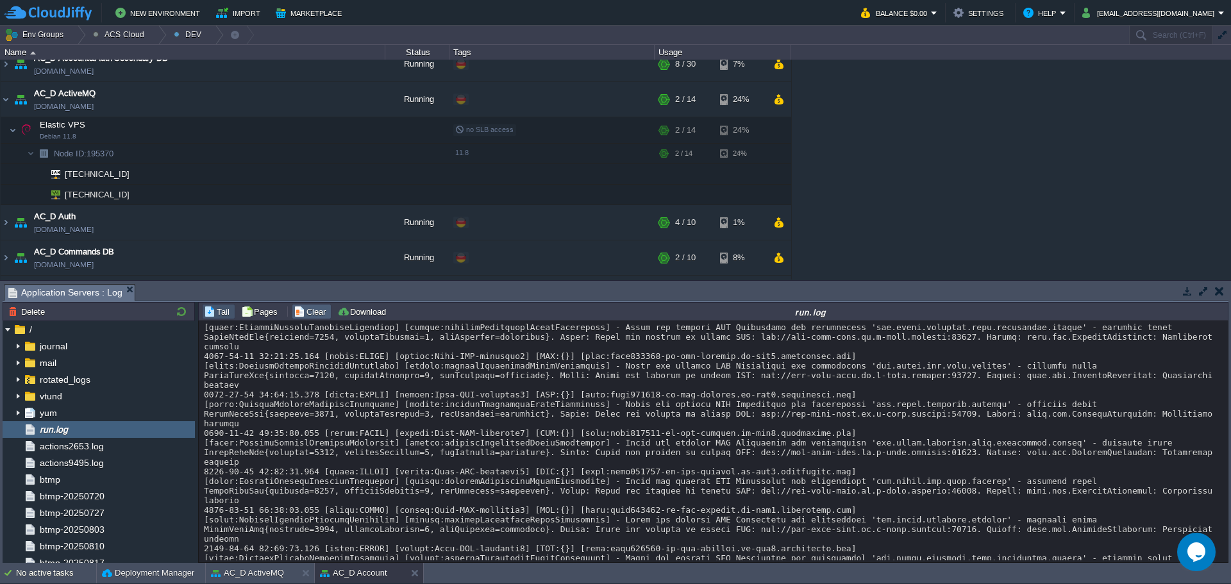
click at [302, 310] on button "Clear" at bounding box center [312, 312] width 36 height 12
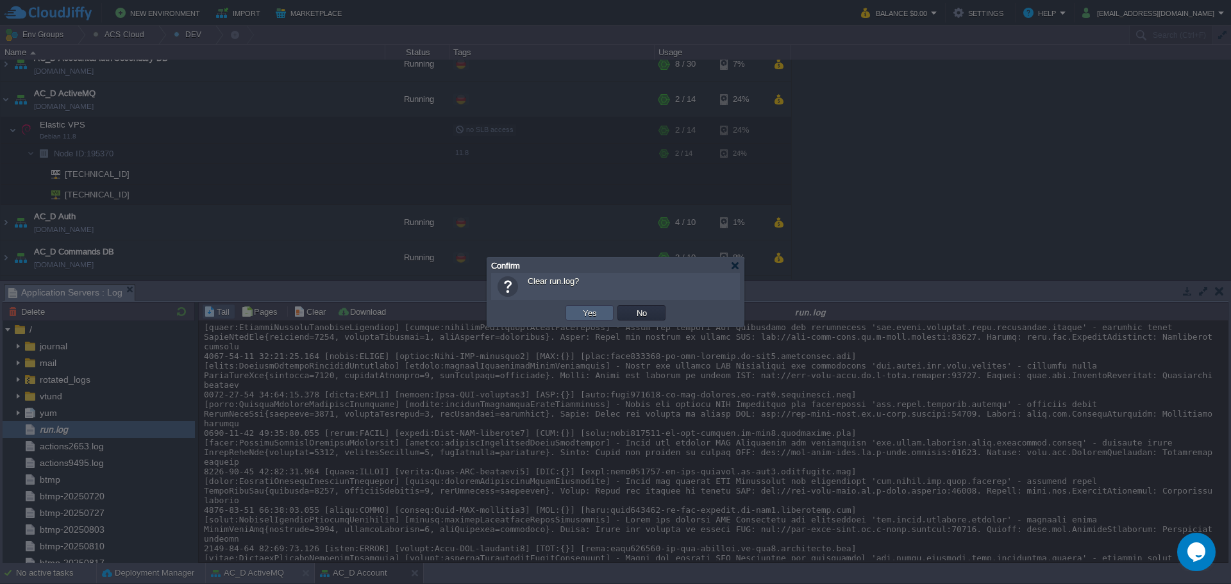
click at [584, 311] on button "Yes" at bounding box center [590, 313] width 22 height 12
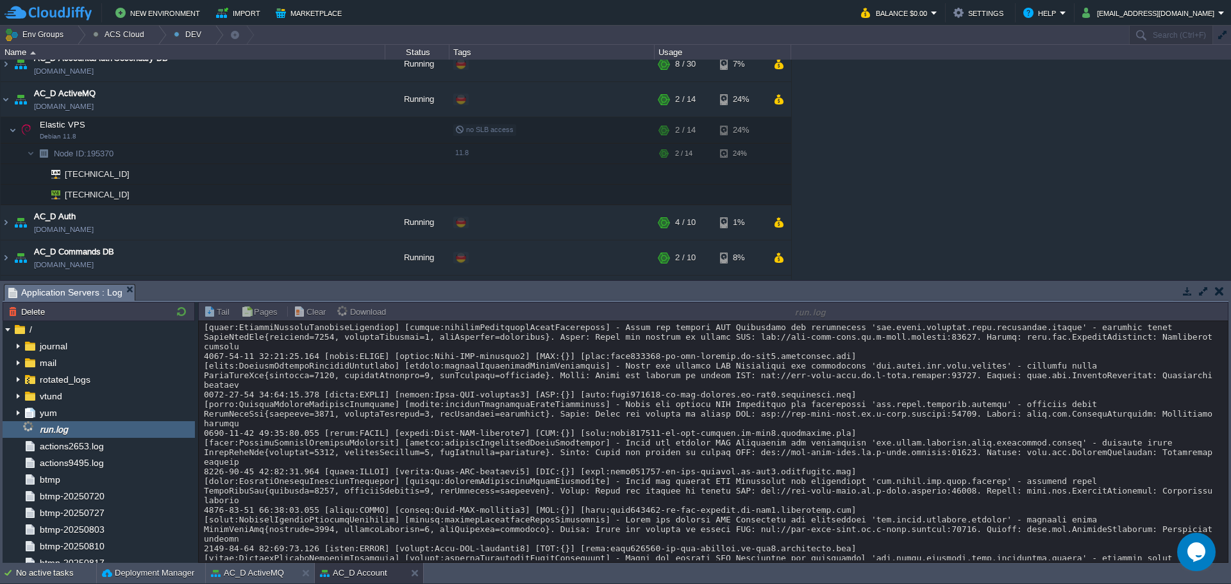
scroll to position [0, 0]
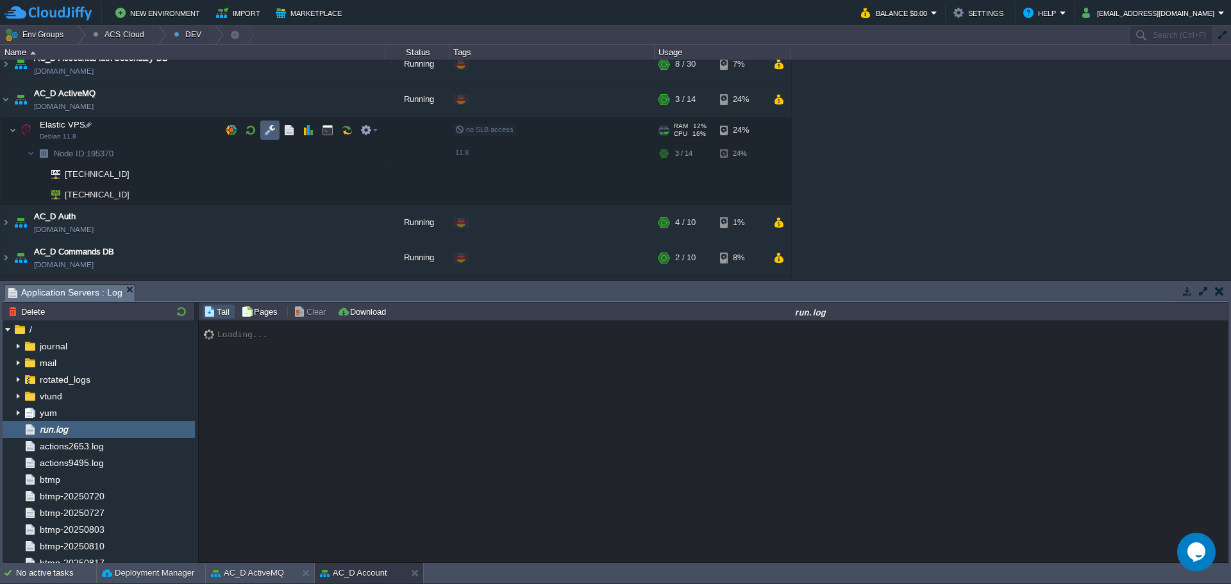
click at [274, 127] on button "button" at bounding box center [270, 130] width 12 height 12
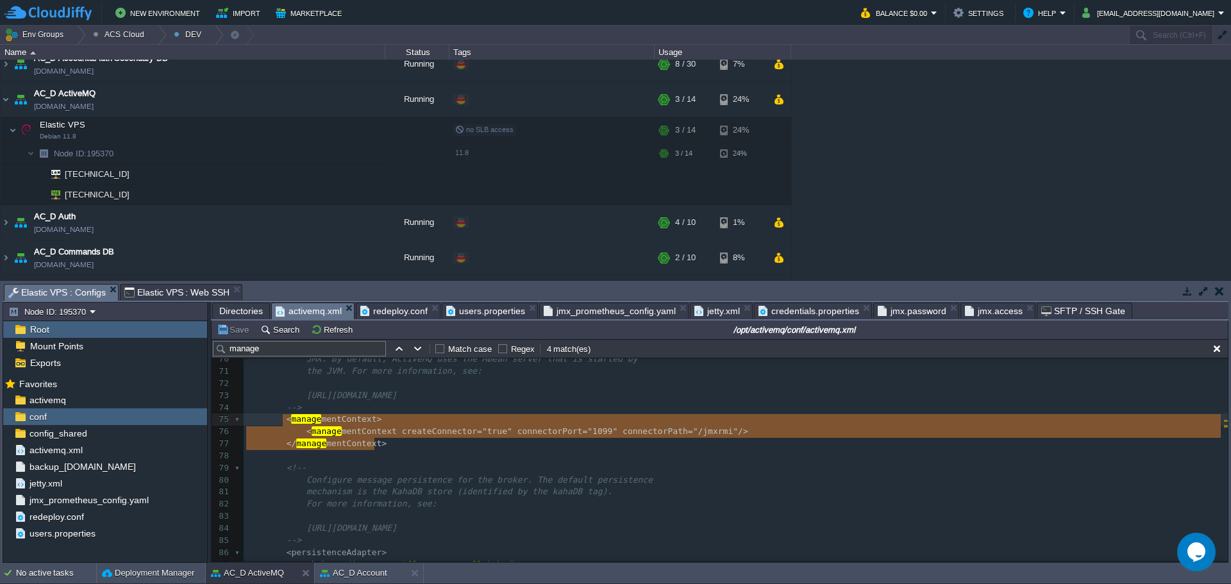
click at [492, 316] on span "users.properties" at bounding box center [485, 310] width 79 height 15
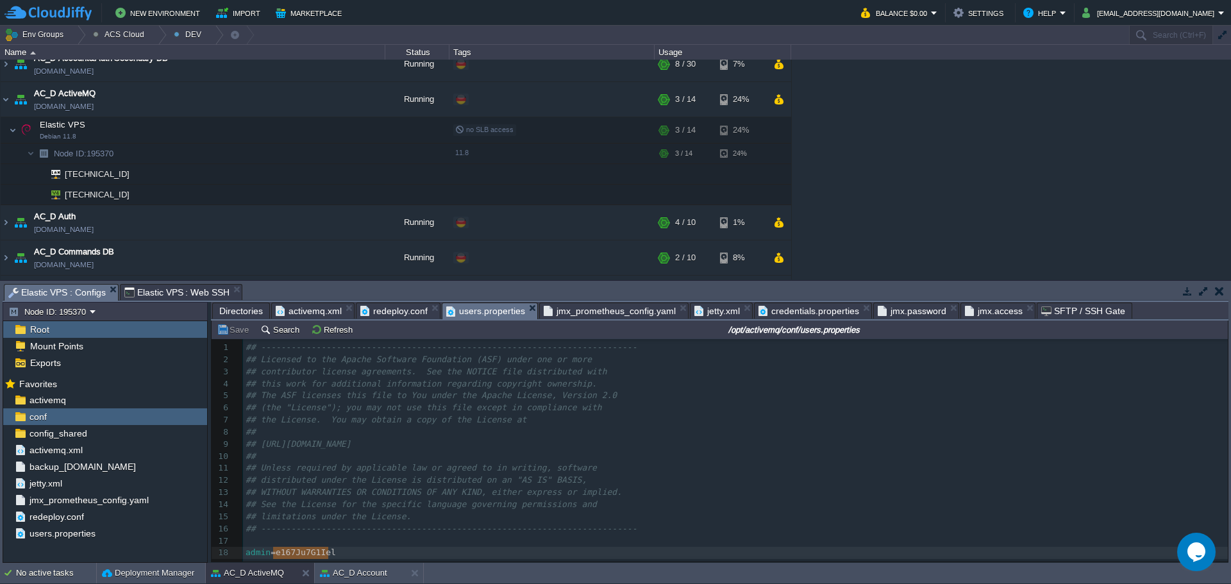
type textarea "e167Ju7G1Iel"
click at [301, 308] on span "activemq.xml" at bounding box center [309, 310] width 66 height 15
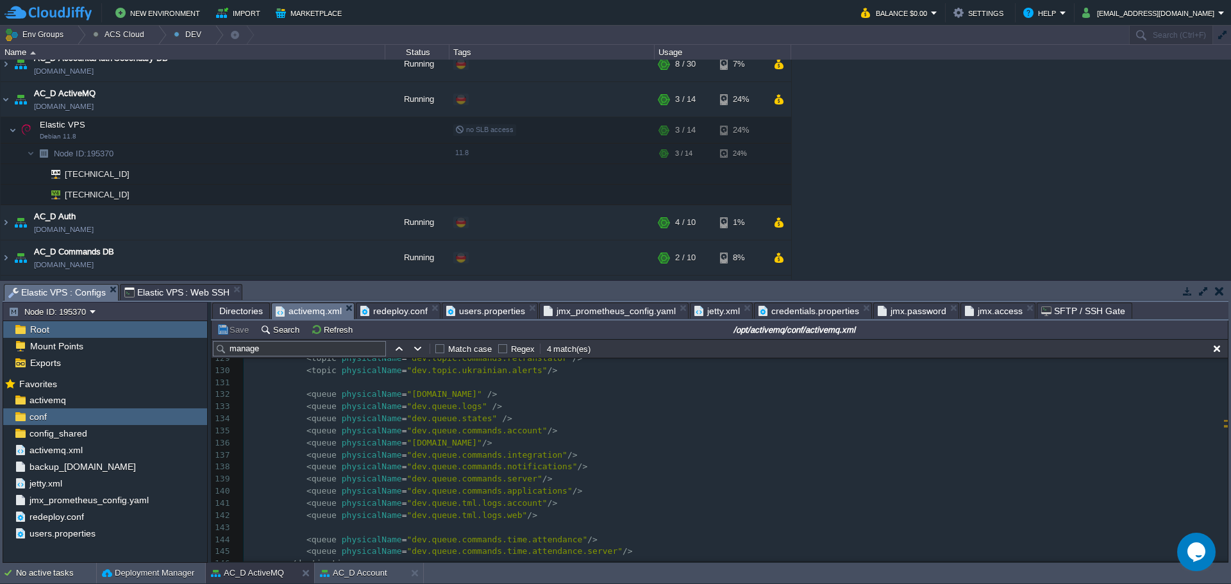
scroll to position [1610, 0]
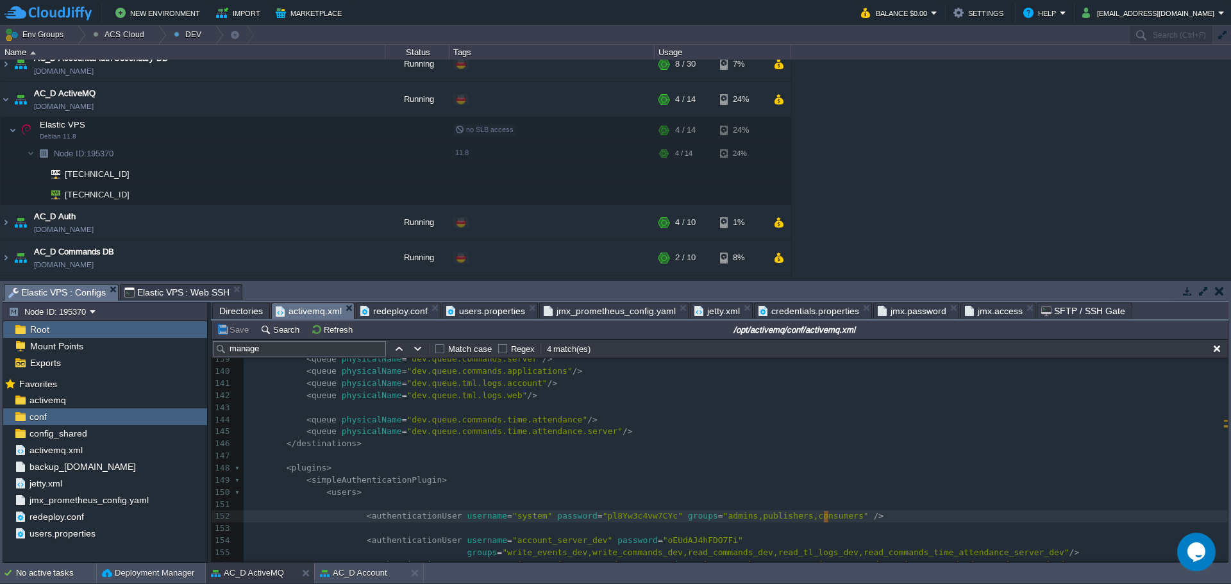
type textarea "" />"
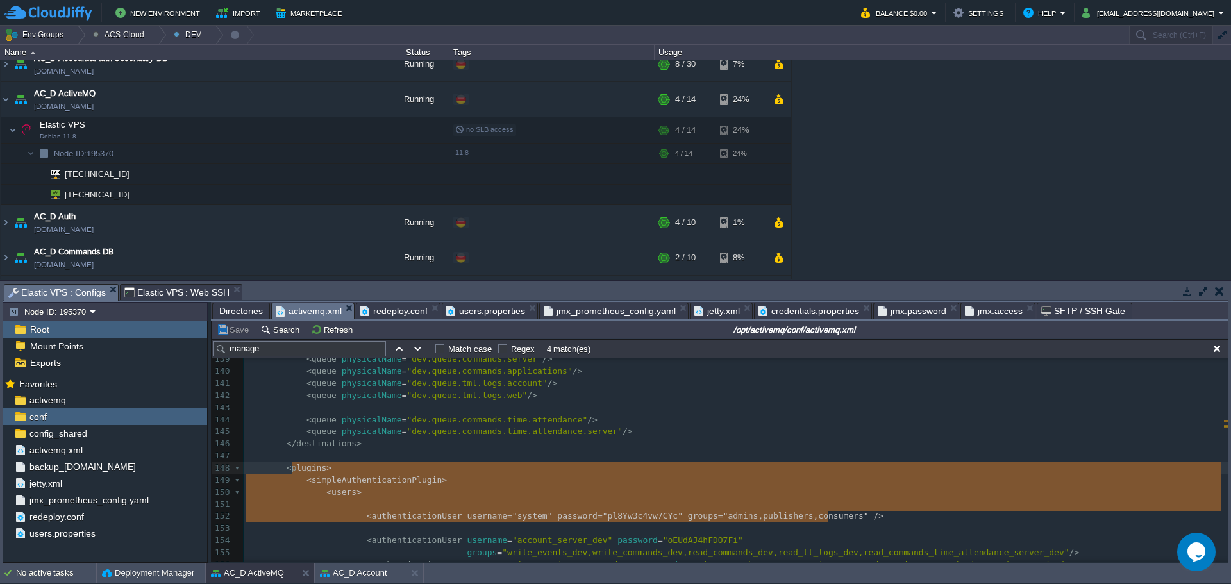
type textarea "<plugins> <simpleAuthenticationPlugin> <users> <authenticationUser username="sy…"
drag, startPoint x: 858, startPoint y: 519, endPoint x: 282, endPoint y: 471, distance: 577.6
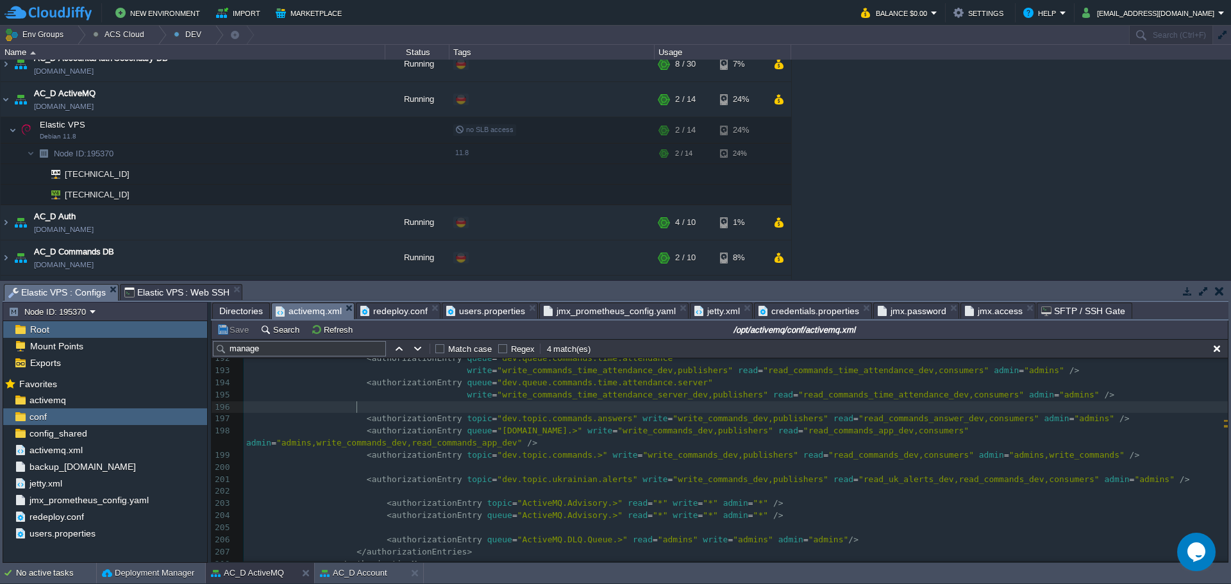
click at [853, 413] on pre at bounding box center [736, 407] width 984 height 12
paste input "jaasAuthenticationPlugin"
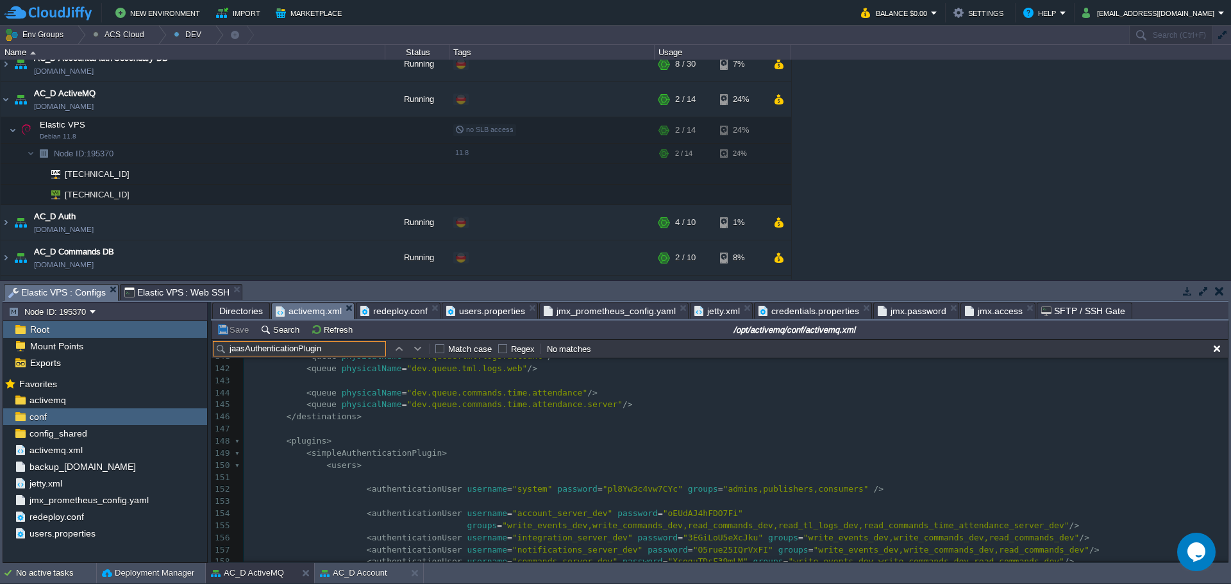
scroll to position [1783, 0]
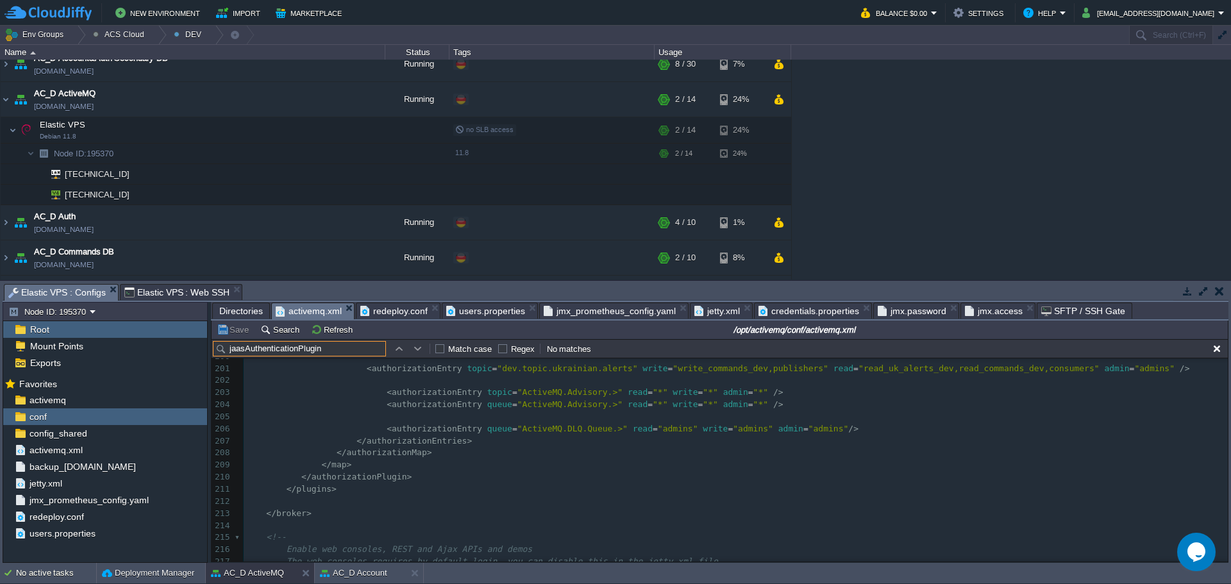
type input "jaasAuthenticationPlugin"
click at [488, 459] on pre "</ map >" at bounding box center [736, 465] width 984 height 12
click at [592, 495] on pre at bounding box center [736, 501] width 984 height 12
click at [246, 329] on button "Save" at bounding box center [235, 330] width 36 height 12
click at [58, 415] on div "conf" at bounding box center [105, 416] width 204 height 17
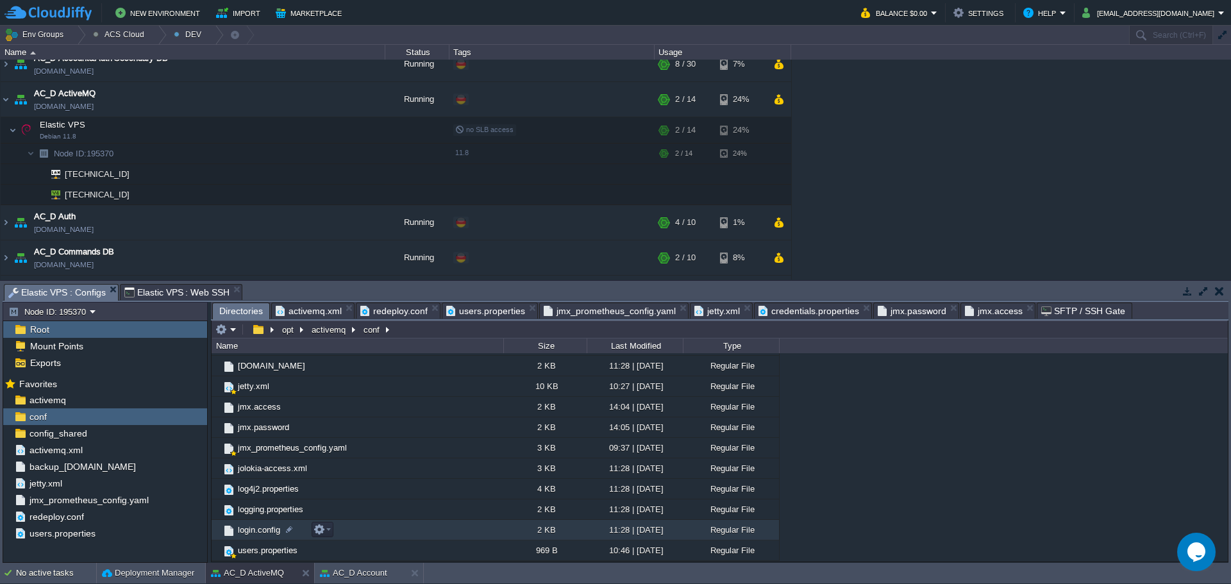
click at [273, 535] on span "login.config" at bounding box center [259, 529] width 46 height 11
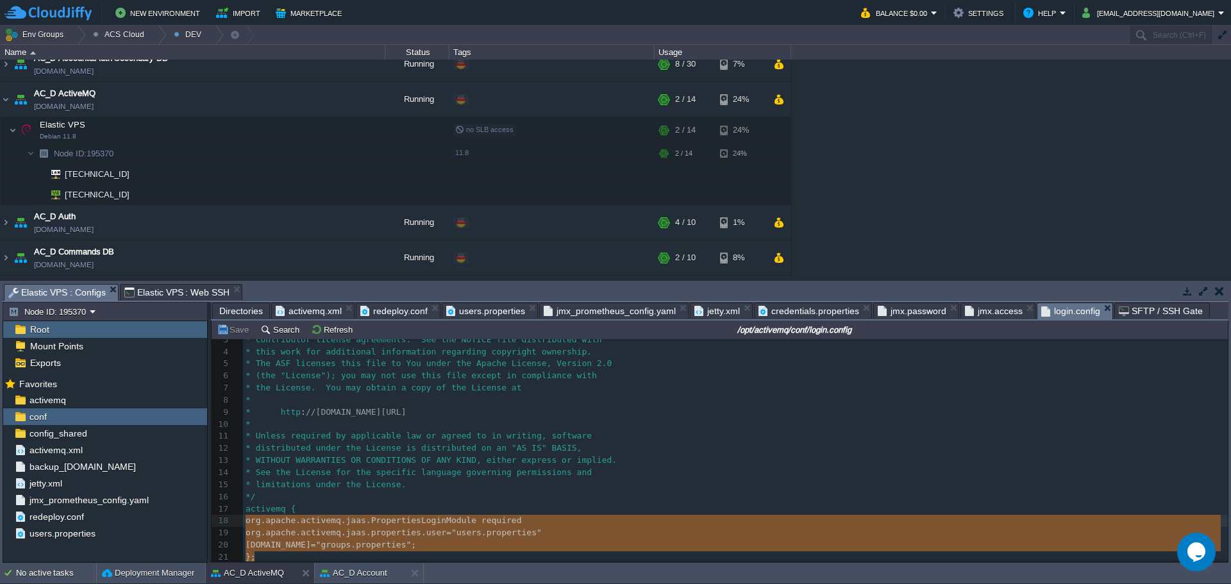
type textarea "activemq { org.apache.activemq.jaas.PropertiesLoginModule required org.apache.a…"
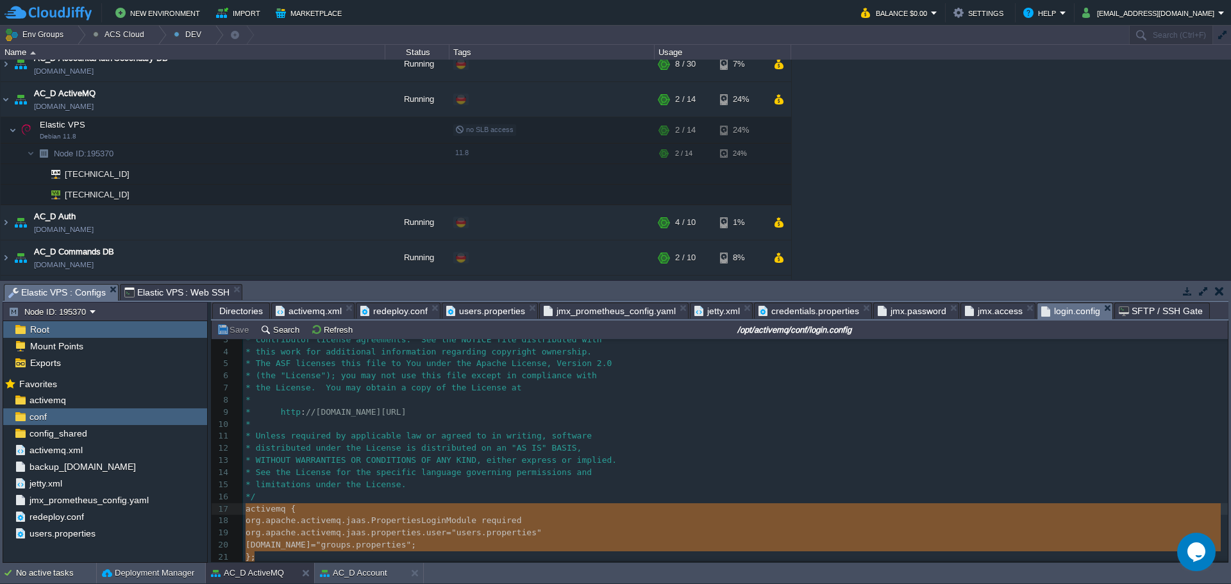
drag, startPoint x: 266, startPoint y: 557, endPoint x: 236, endPoint y: 511, distance: 55.1
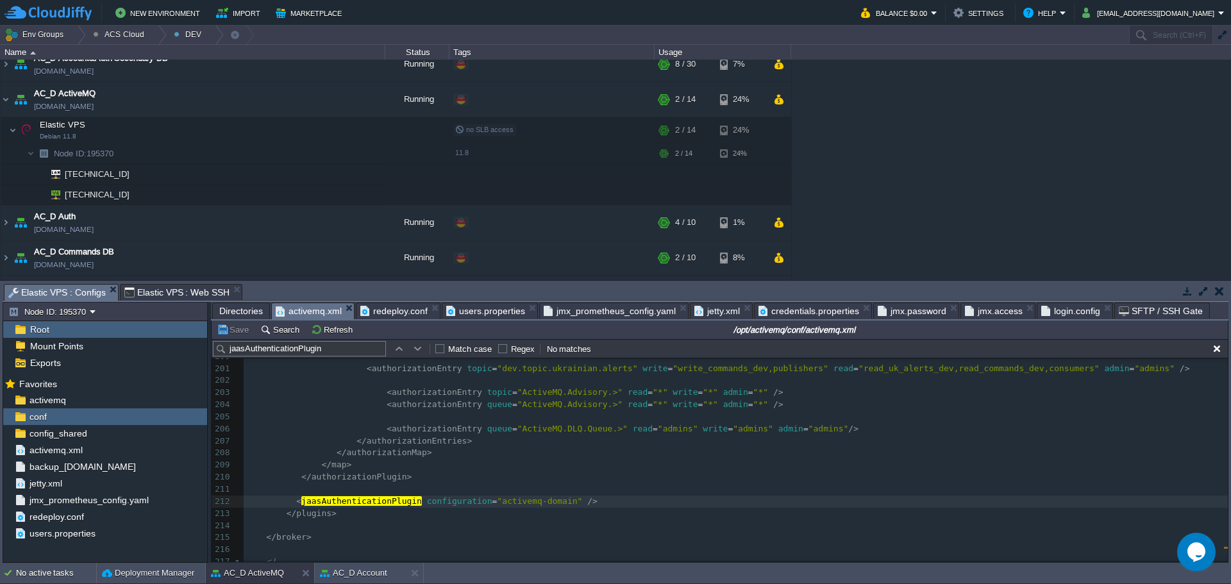
click at [299, 313] on span "activemq.xml" at bounding box center [309, 311] width 66 height 16
type textarea "activemq"
click at [235, 335] on button "Save" at bounding box center [235, 330] width 36 height 12
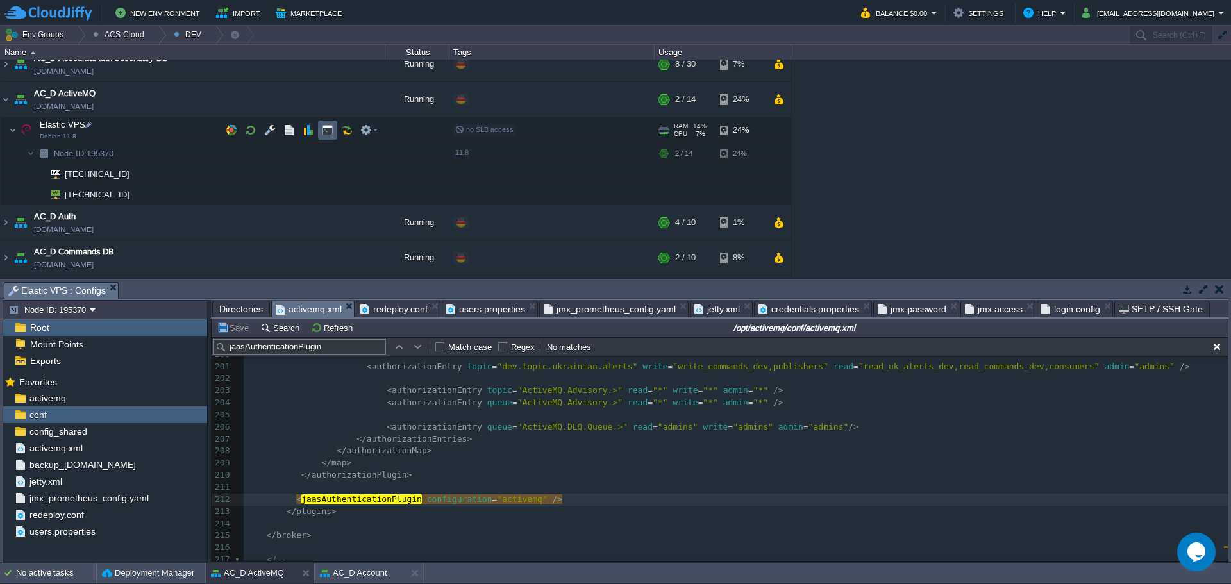
click at [328, 134] on button "button" at bounding box center [328, 130] width 12 height 12
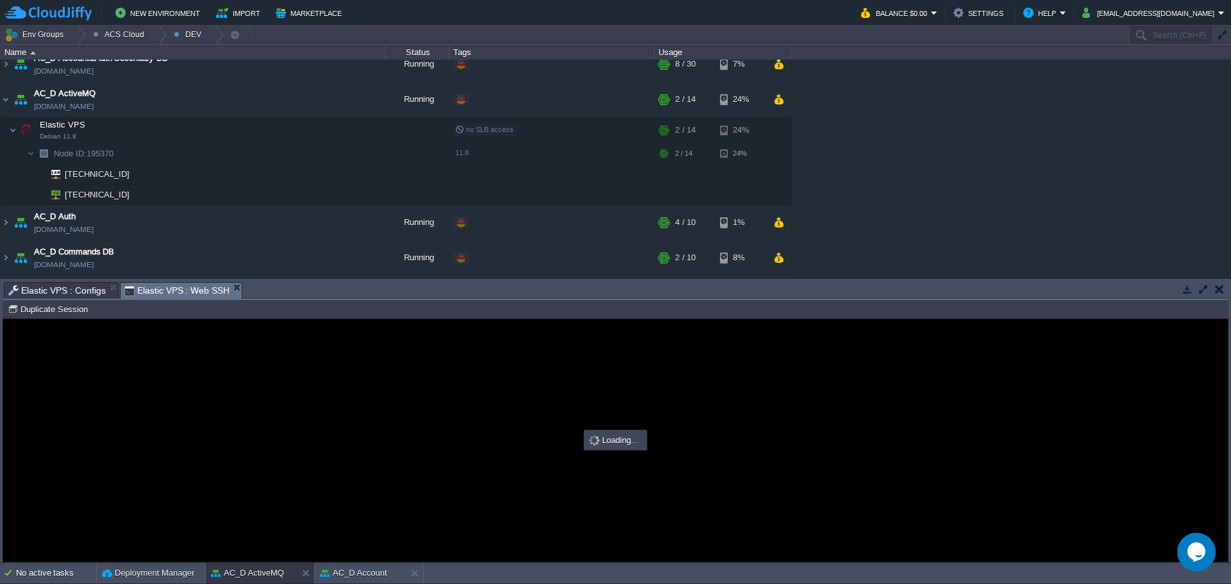
scroll to position [0, 0]
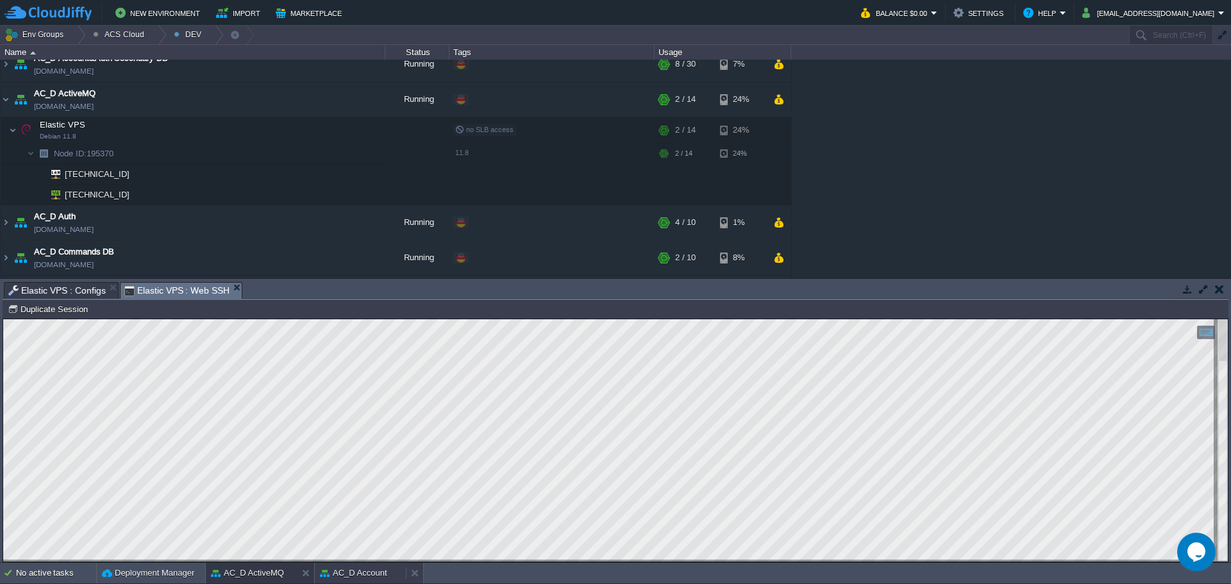
click at [342, 569] on button "AC_D Account" at bounding box center [353, 573] width 67 height 13
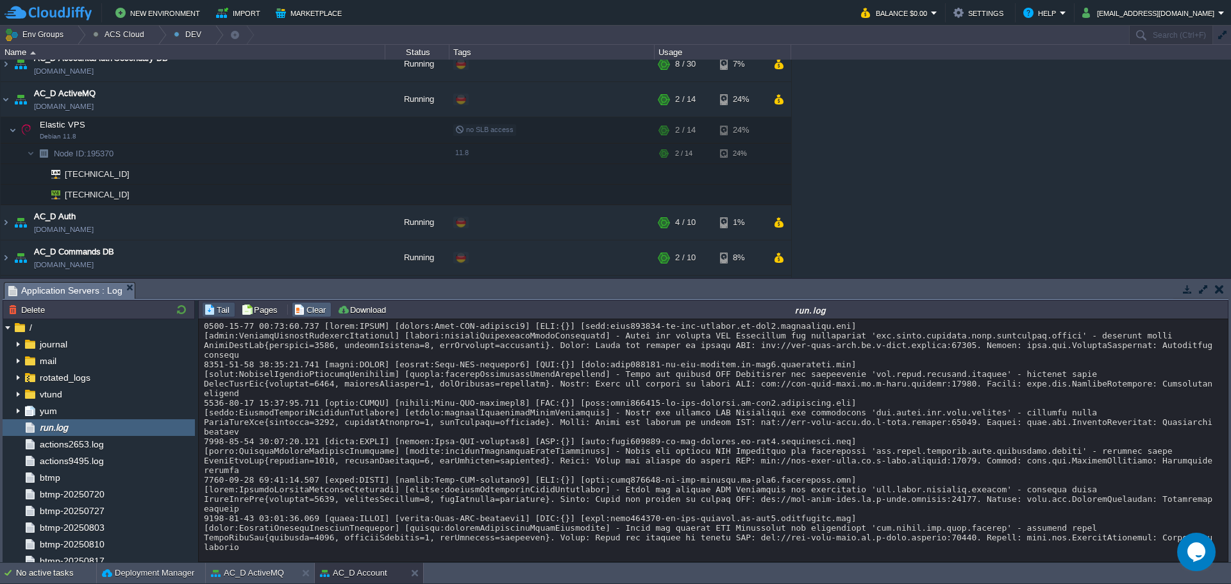
click at [308, 314] on button "Clear" at bounding box center [312, 310] width 36 height 12
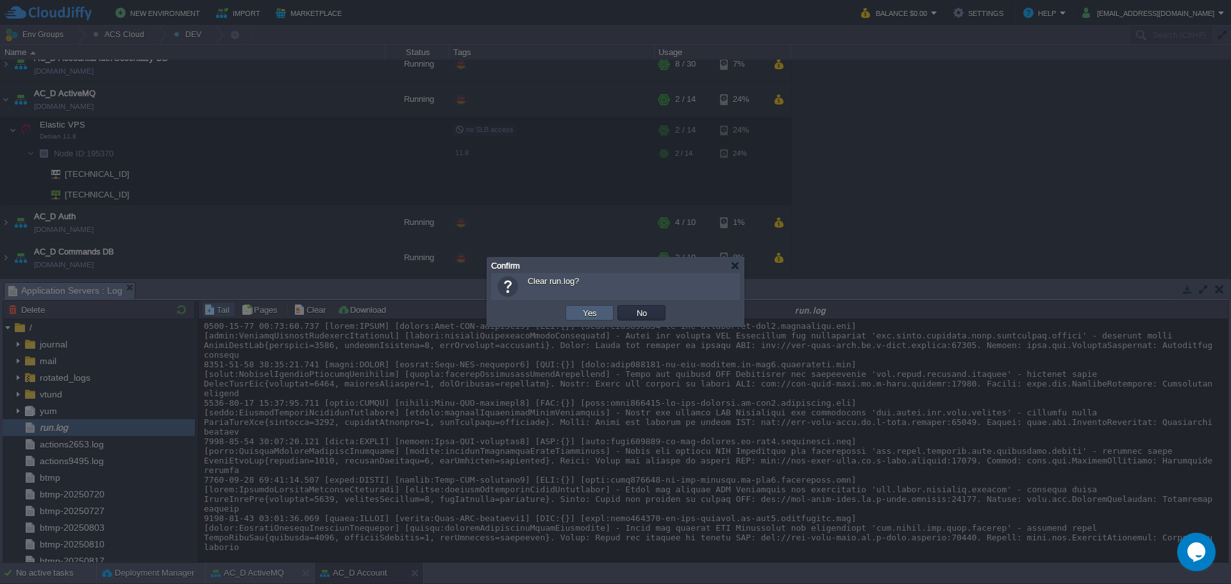
click at [593, 315] on button "Yes" at bounding box center [590, 313] width 22 height 12
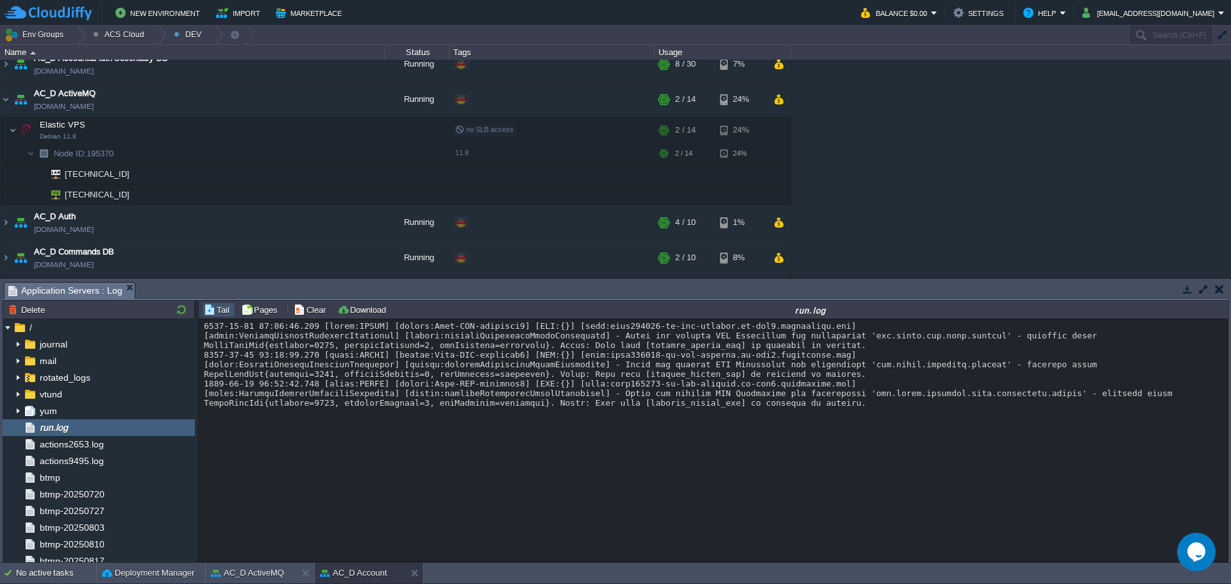
click at [590, 444] on div "Loading..." at bounding box center [713, 440] width 1029 height 242
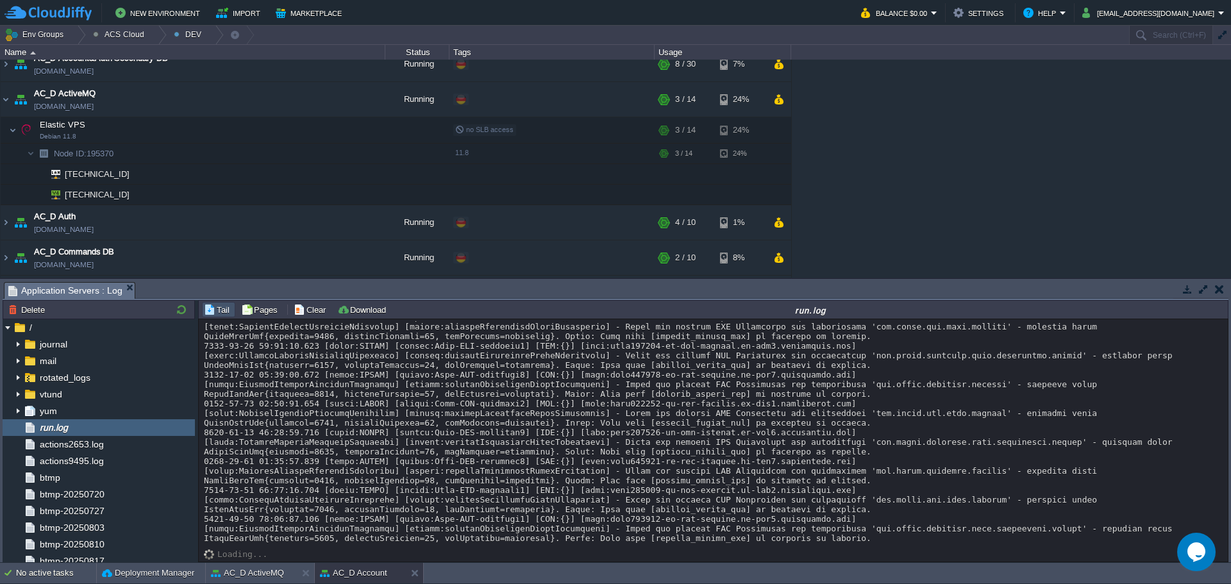
scroll to position [1172, 0]
click at [252, 570] on button "AC_D ActiveMQ" at bounding box center [247, 573] width 73 height 13
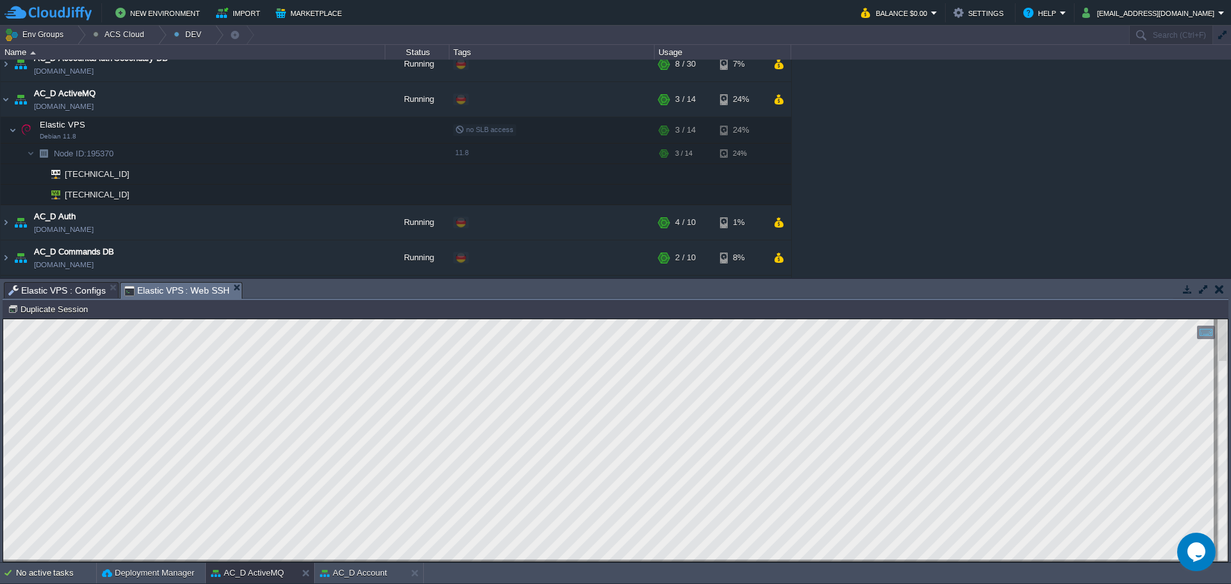
click at [72, 294] on span "Elastic VPS : Configs" at bounding box center [56, 290] width 97 height 15
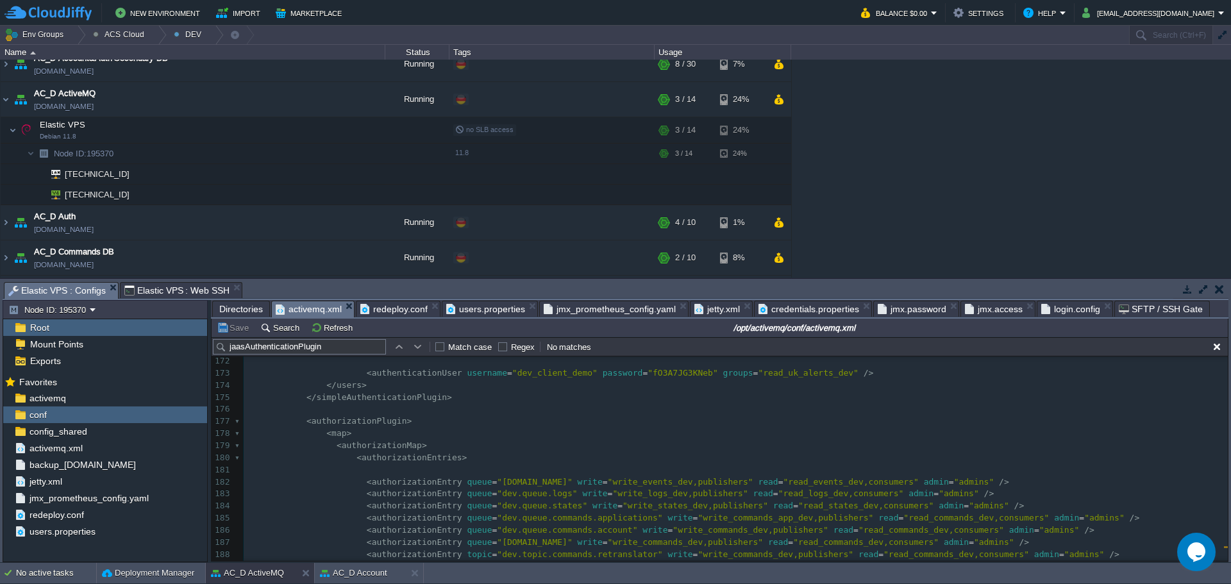
scroll to position [2106, 0]
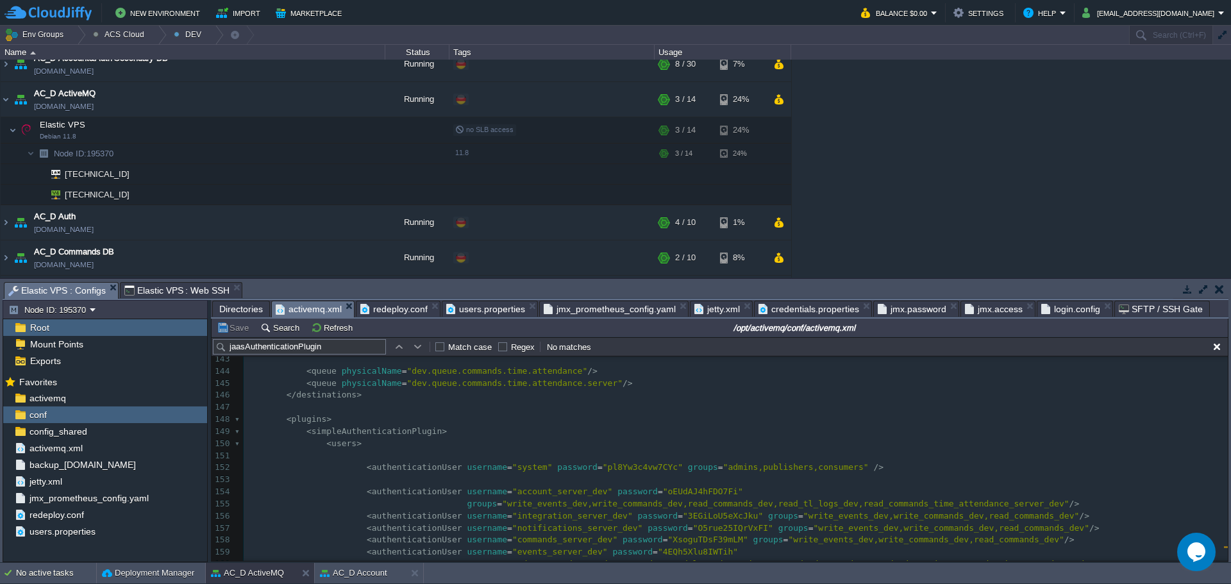
click at [354, 422] on pre "< plugins >" at bounding box center [736, 419] width 984 height 12
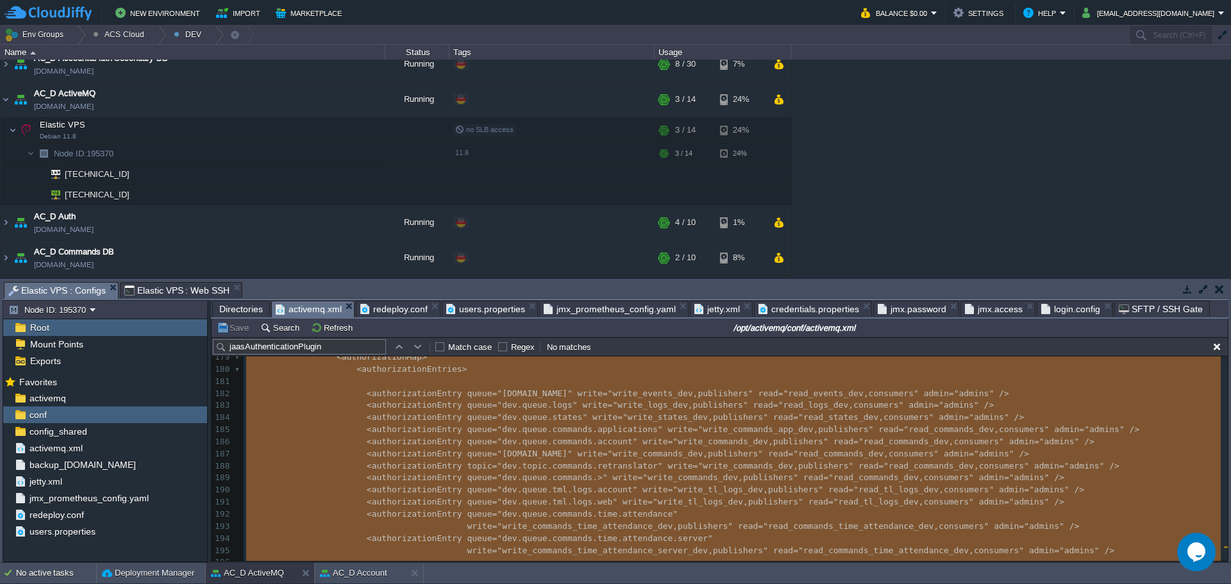
type textarea "-"
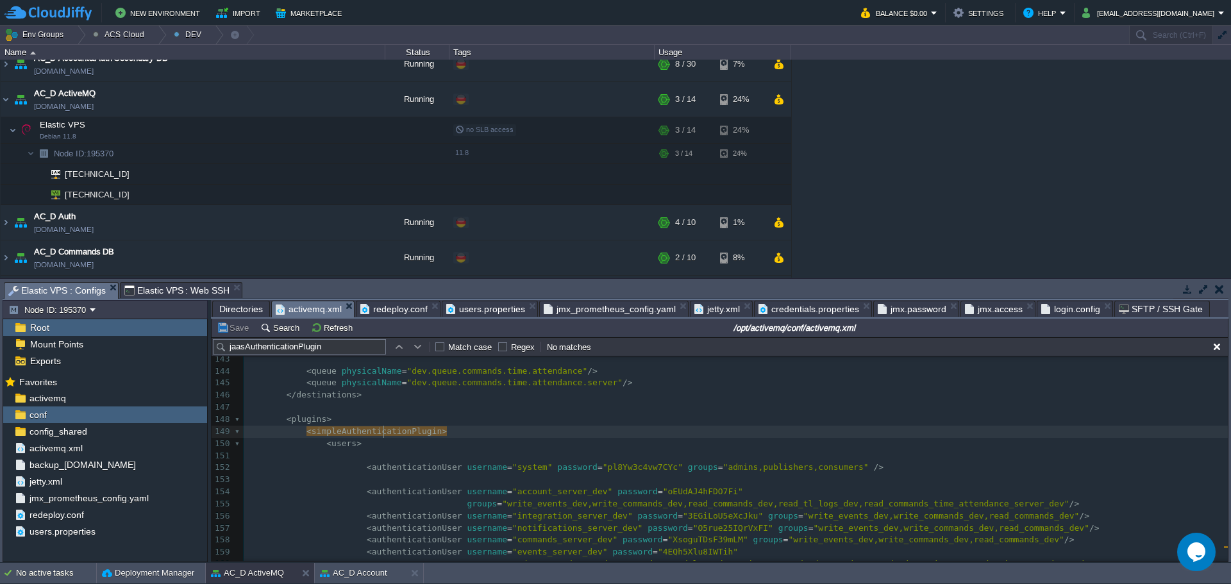
type textarea "simpleAuthenticationPlugin"
click at [520, 420] on pre "< plugins >" at bounding box center [736, 419] width 984 height 12
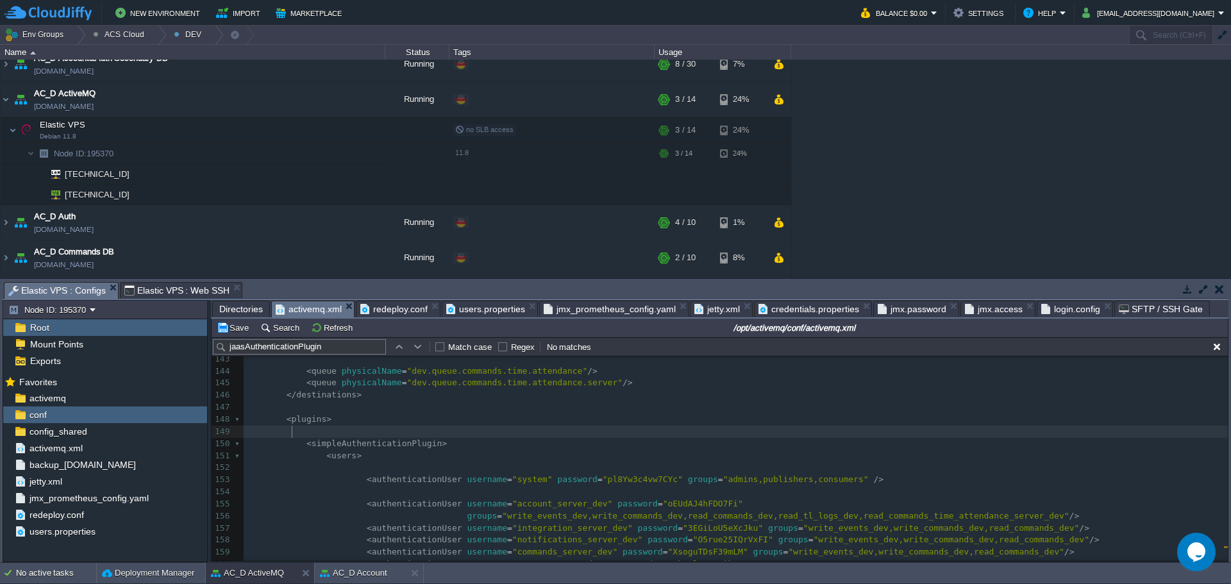
type textarea "Б"
paste textarea
type textarea "<"
type textarea ">"
click at [501, 433] on pre "< compositeAuthenticationPlugin >" at bounding box center [736, 432] width 984 height 12
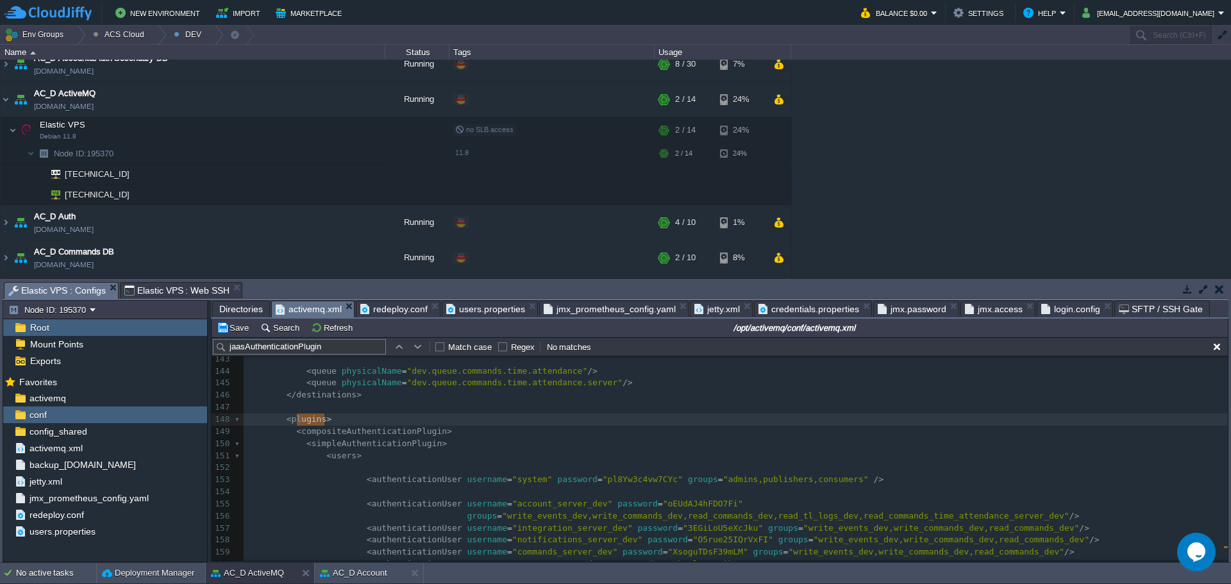
type textarea "<plugins>"
drag, startPoint x: 331, startPoint y: 419, endPoint x: 294, endPoint y: 419, distance: 37.8
click at [525, 434] on pre "< compositeAuthenticationPlugin >" at bounding box center [736, 432] width 984 height 12
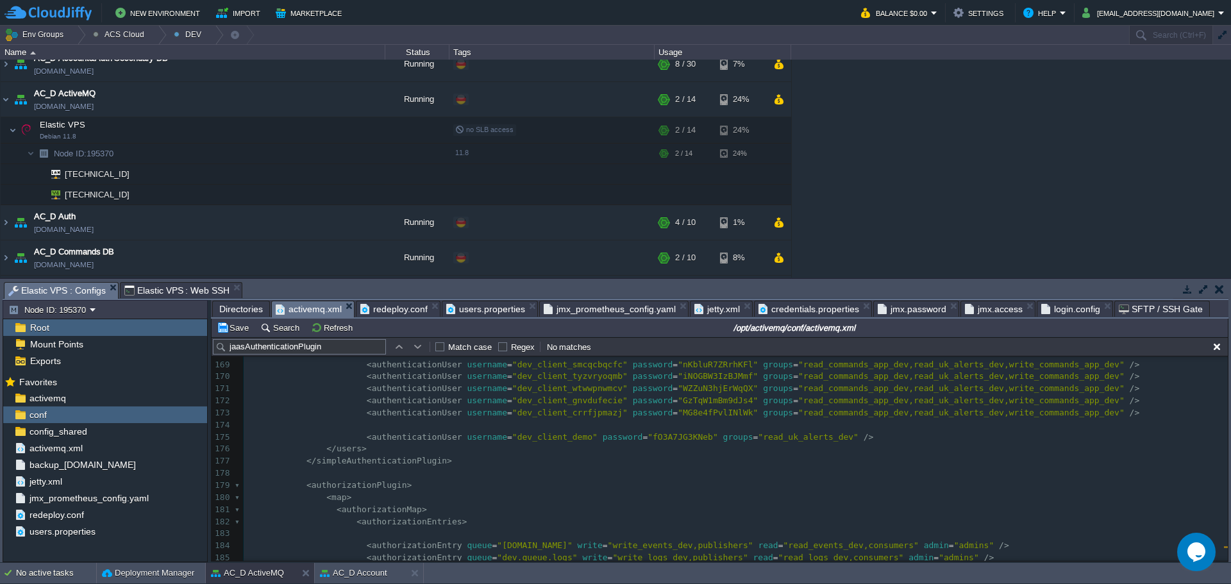
click at [444, 455] on pre "</ simpleAuthenticationPlugin >" at bounding box center [736, 461] width 984 height 12
paste textarea "/"
type textarea "/"
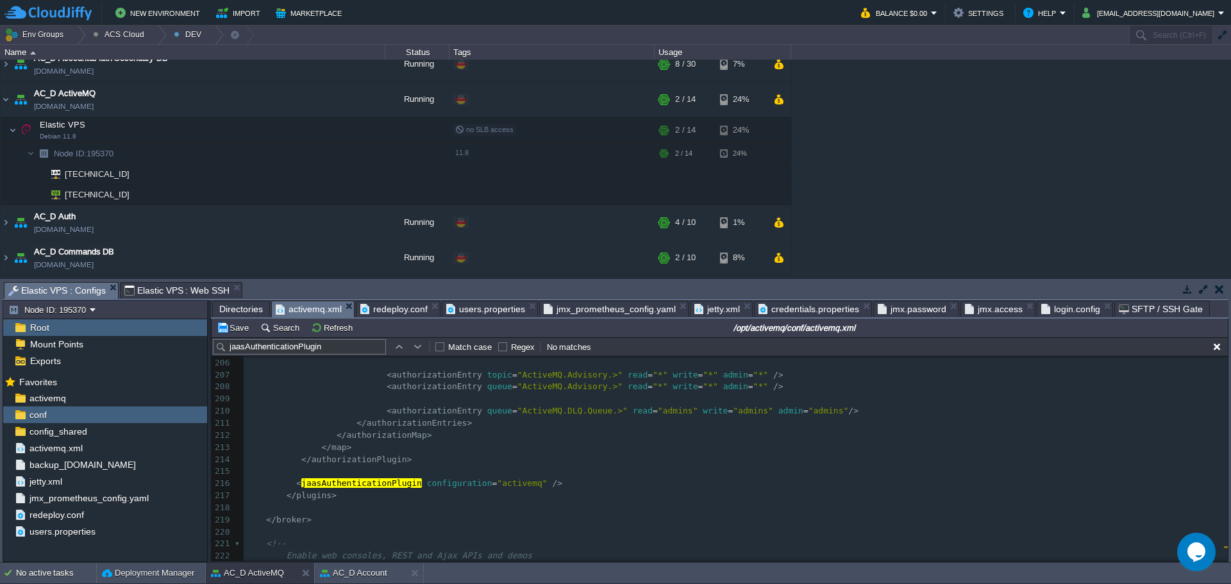
click at [570, 478] on pre "< jaasAuthenticationPlugin configuration = "activemq" />" at bounding box center [736, 484] width 984 height 12
type textarea "<jaasAuthenticationPlugin configuration="activemq" />"
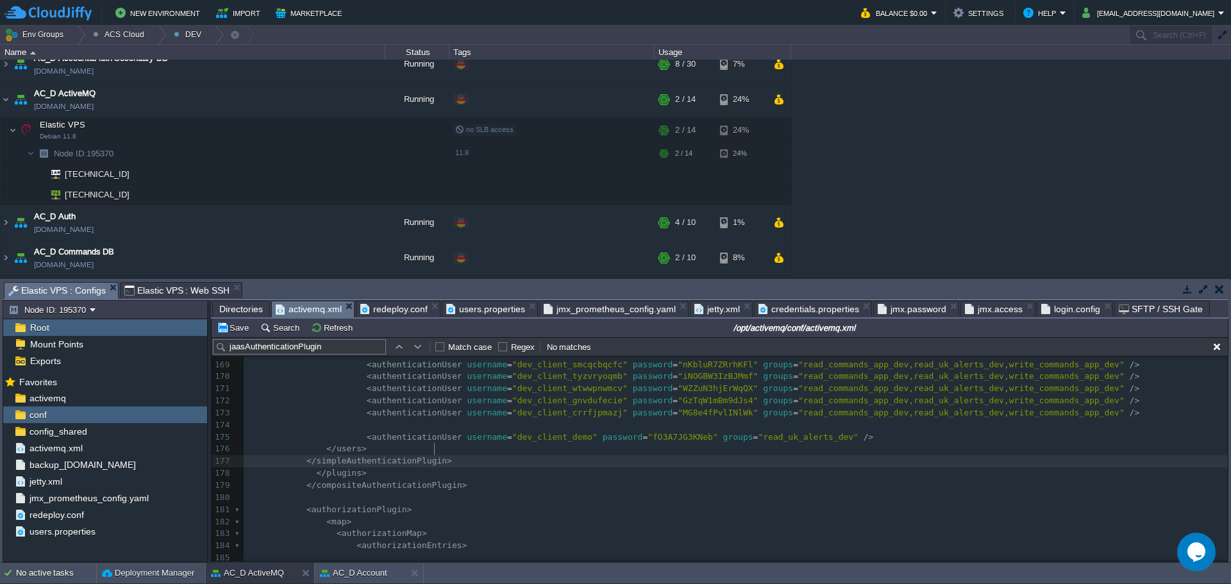
click at [499, 455] on pre "</ simpleAuthenticationPlugin >" at bounding box center [736, 461] width 984 height 12
paste textarea
click at [234, 337] on div "Save Search Refresh /opt/activemq/conf/activemq.xml" at bounding box center [720, 328] width 1016 height 19
click at [235, 330] on button "Save" at bounding box center [235, 328] width 36 height 12
click at [164, 294] on span "Elastic VPS : Web SSH" at bounding box center [177, 290] width 106 height 15
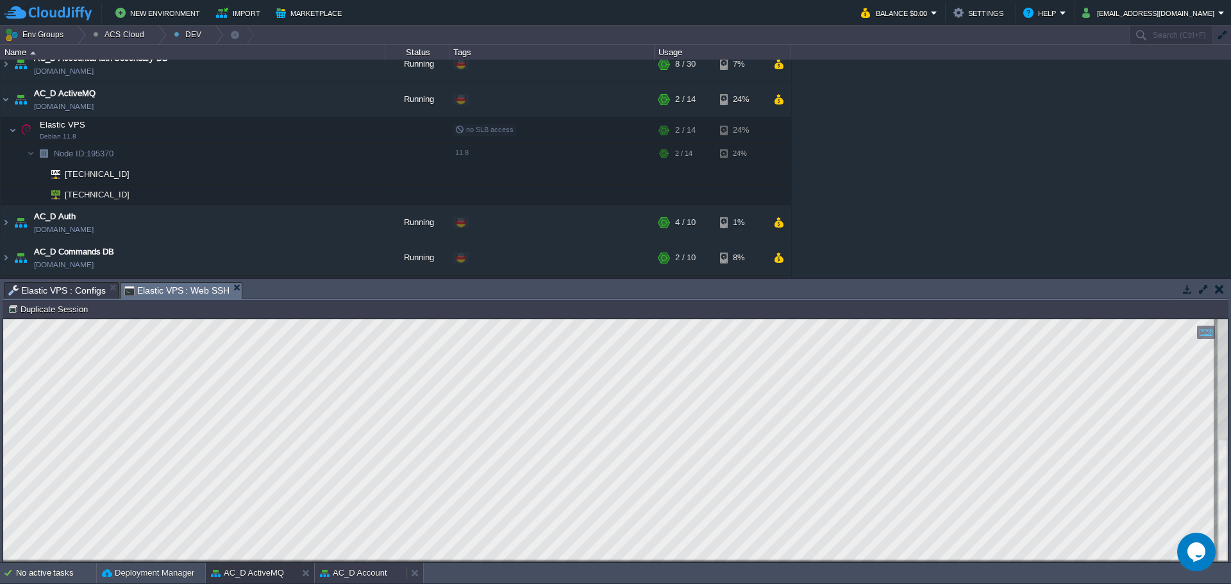
click at [370, 577] on button "AC_D Account" at bounding box center [353, 573] width 67 height 13
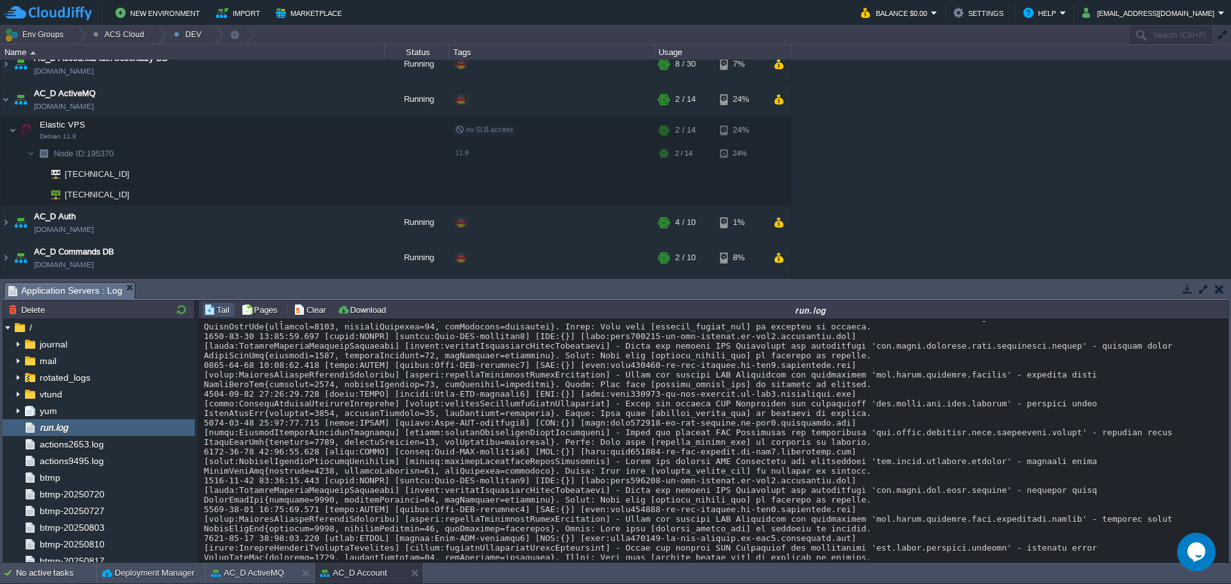
click at [310, 310] on button "Clear" at bounding box center [312, 310] width 36 height 12
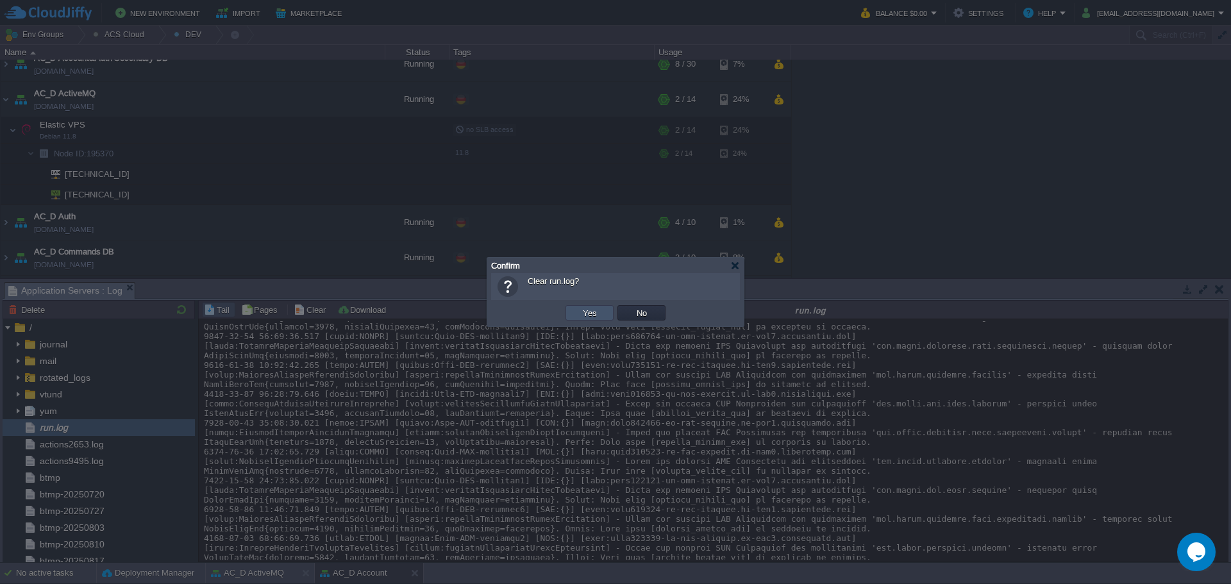
click at [585, 314] on button "Yes" at bounding box center [590, 313] width 22 height 12
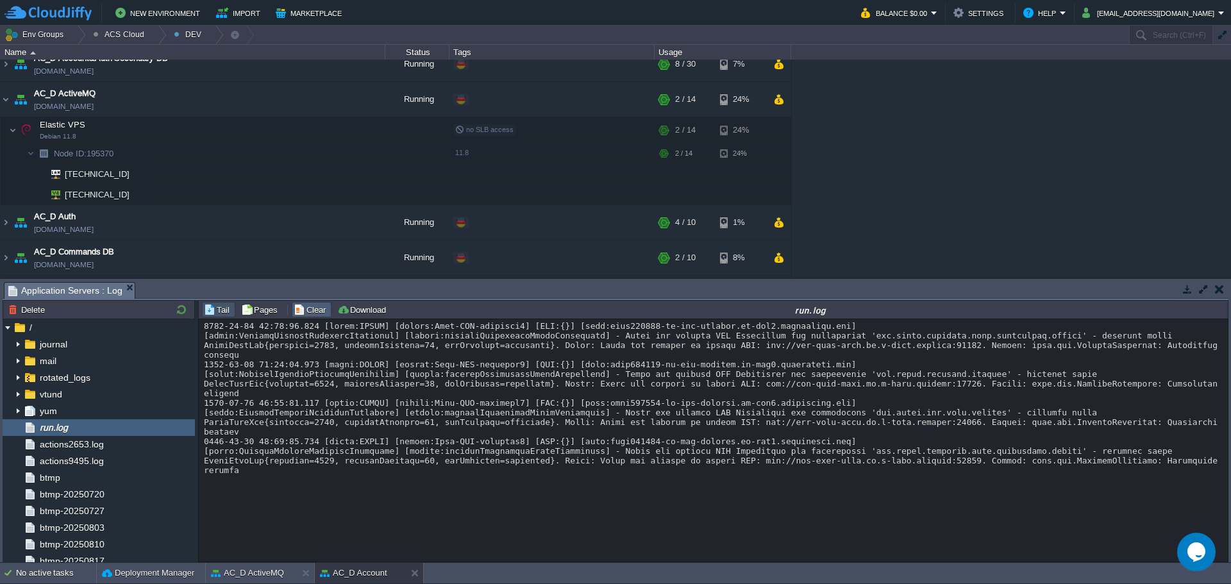
click at [308, 313] on button "Clear" at bounding box center [312, 310] width 36 height 12
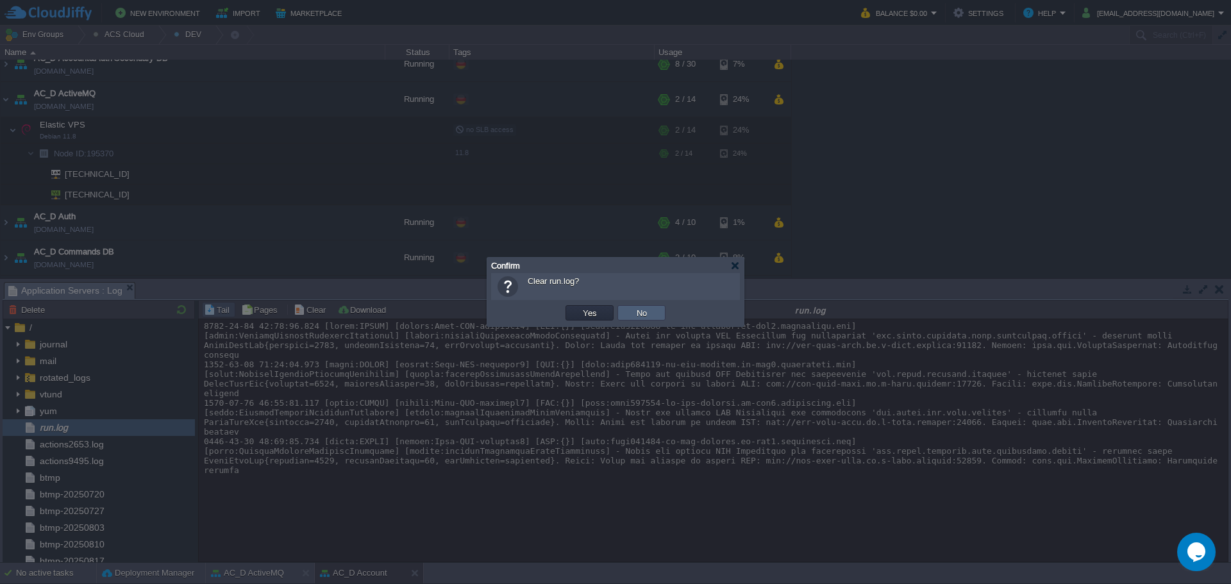
click at [648, 315] on button "No" at bounding box center [642, 313] width 18 height 12
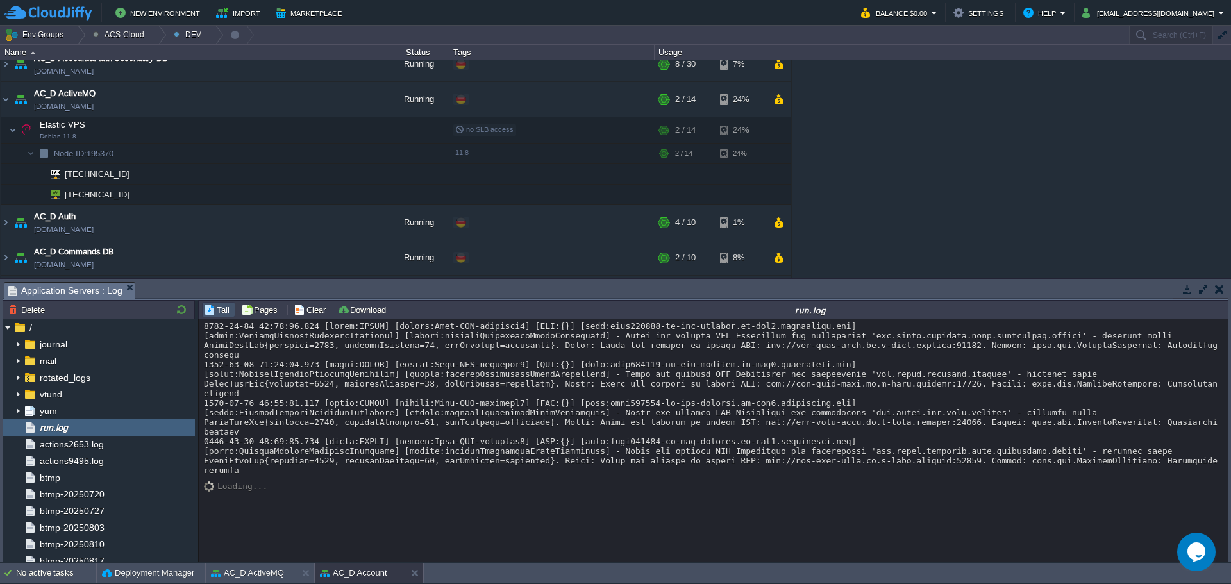
click at [762, 435] on div at bounding box center [713, 398] width 1019 height 154
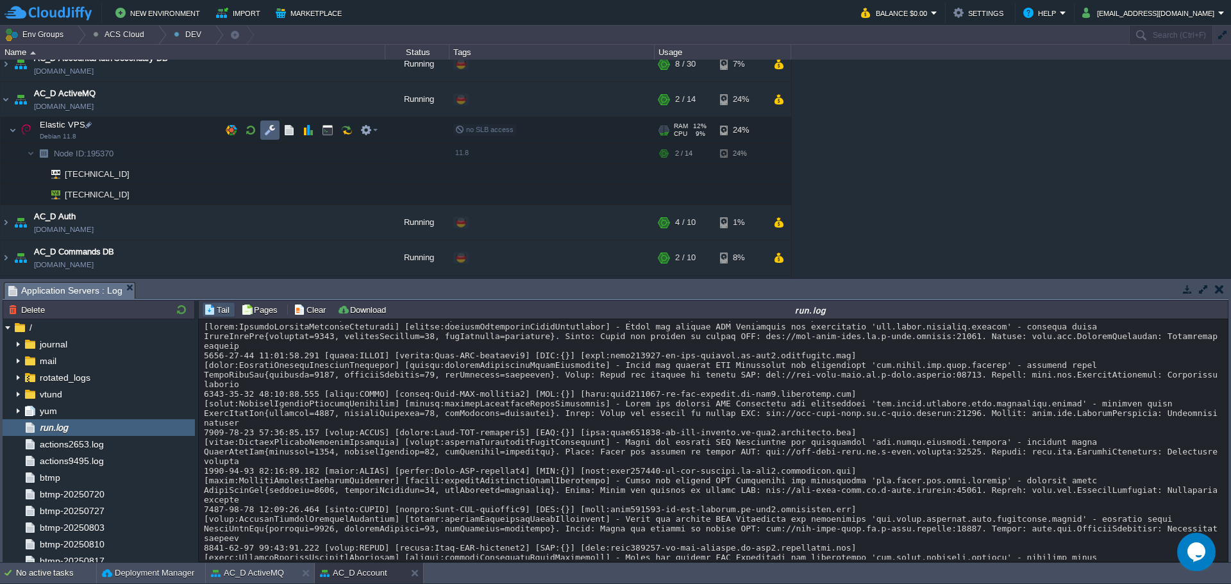
click at [268, 129] on button "button" at bounding box center [270, 130] width 12 height 12
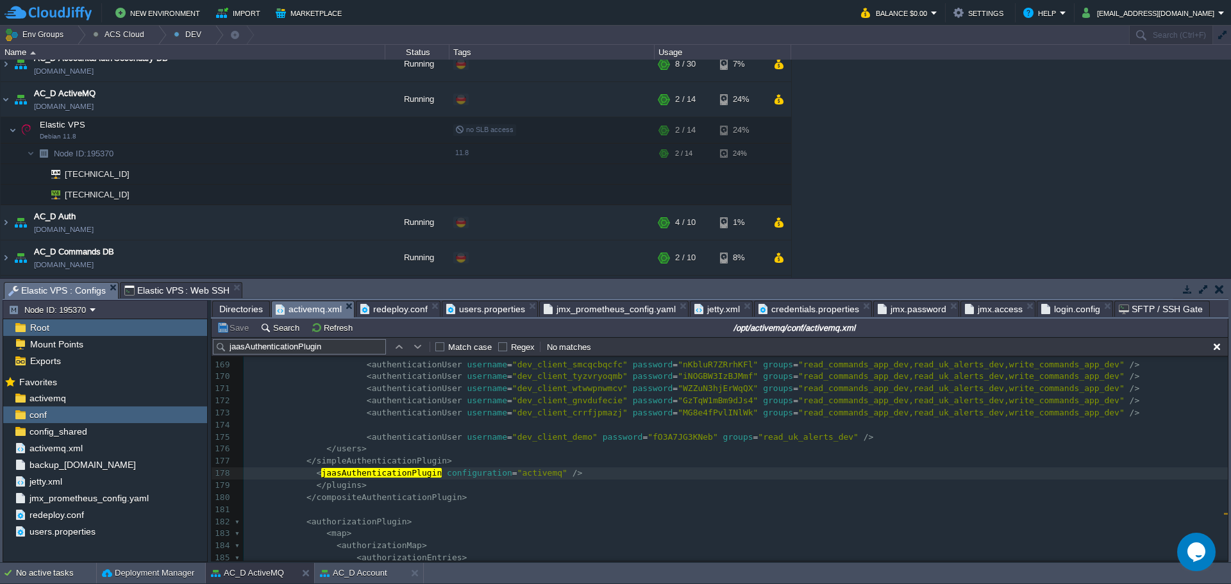
click at [524, 479] on pre "</ plugins >" at bounding box center [736, 485] width 984 height 12
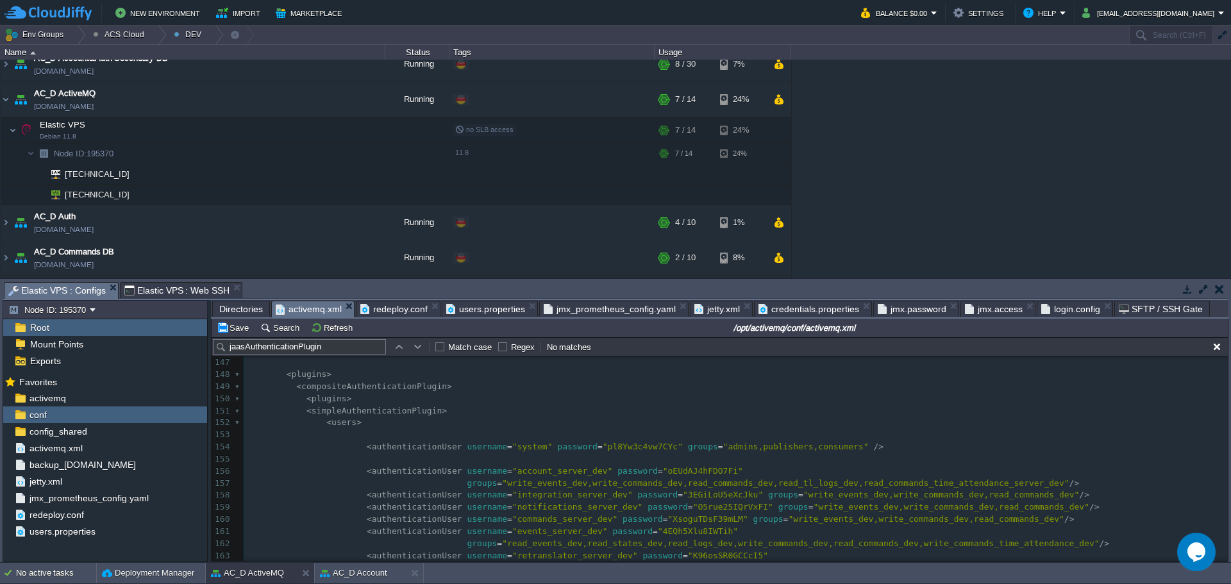
scroll to position [1802, 0]
click at [567, 419] on pre "< users >" at bounding box center [736, 423] width 984 height 12
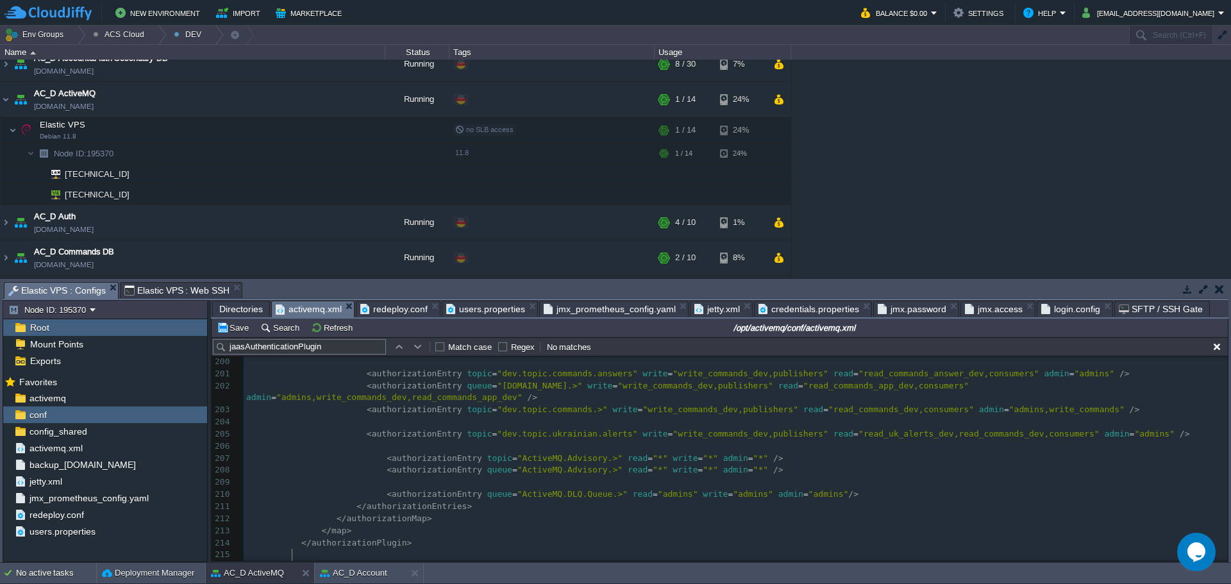
type textarea "<jaasAuthenticationPlugin configuration="activemq" />"
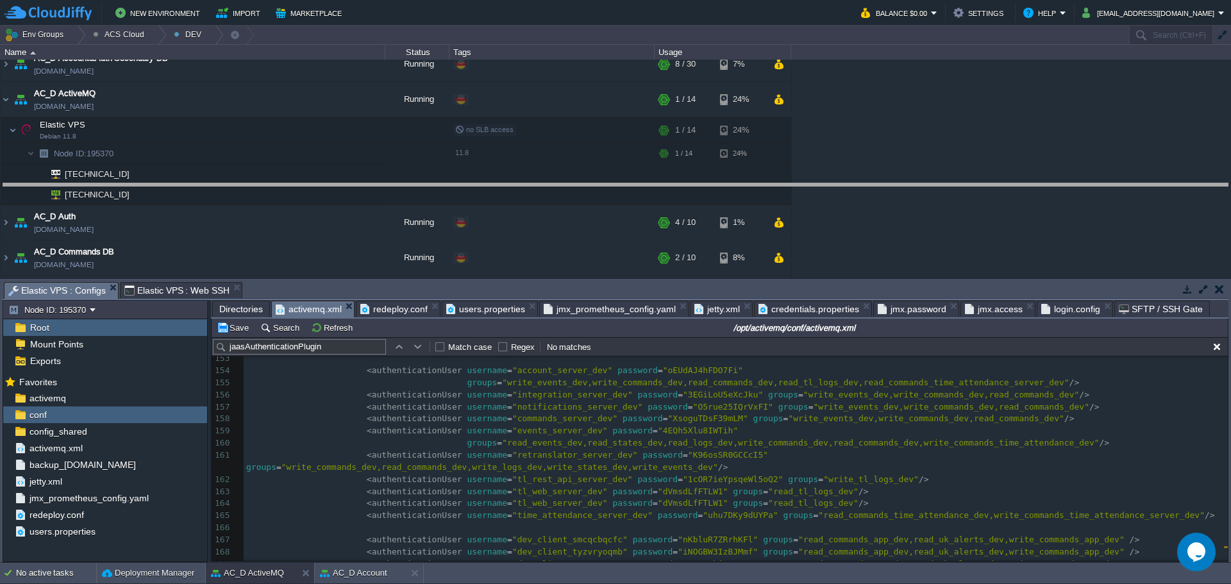
drag, startPoint x: 856, startPoint y: 284, endPoint x: 699, endPoint y: 412, distance: 202.7
click at [853, 185] on body "New Environment Import Marketplace Bonus $0.00 Upgrade Account Balance $0.00 Se…" at bounding box center [615, 292] width 1231 height 584
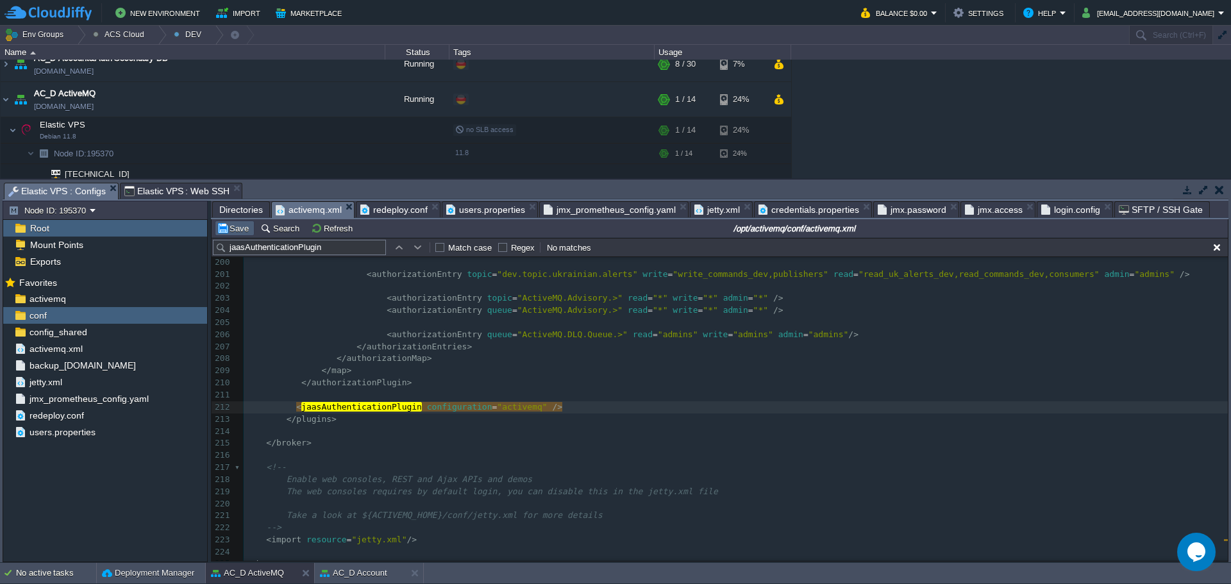
click at [233, 231] on button "Save" at bounding box center [235, 228] width 36 height 12
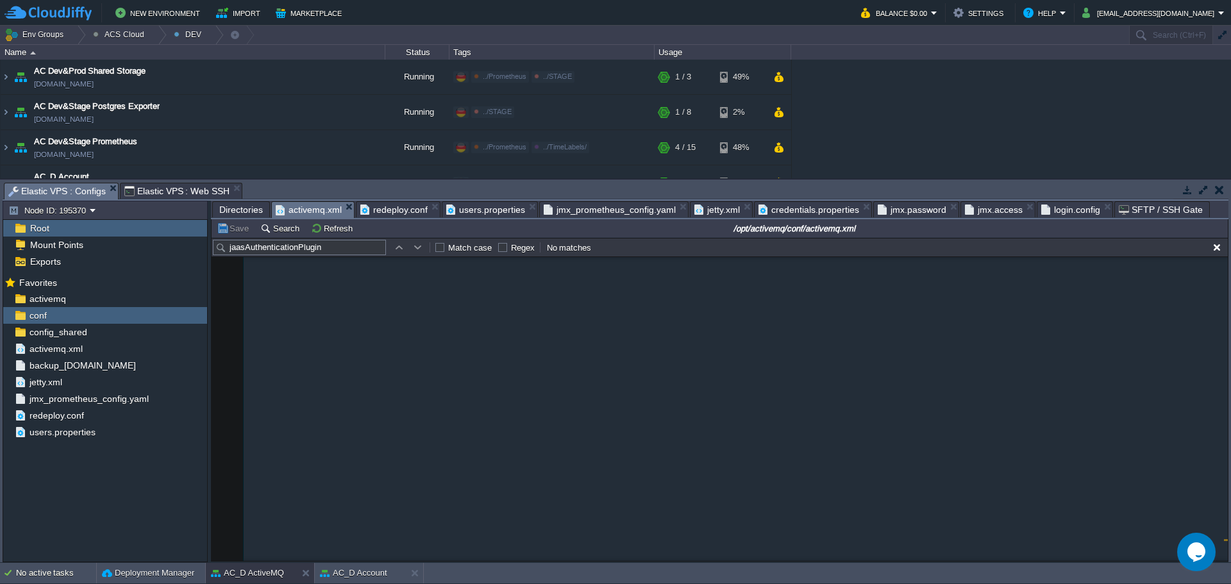
scroll to position [2099, 0]
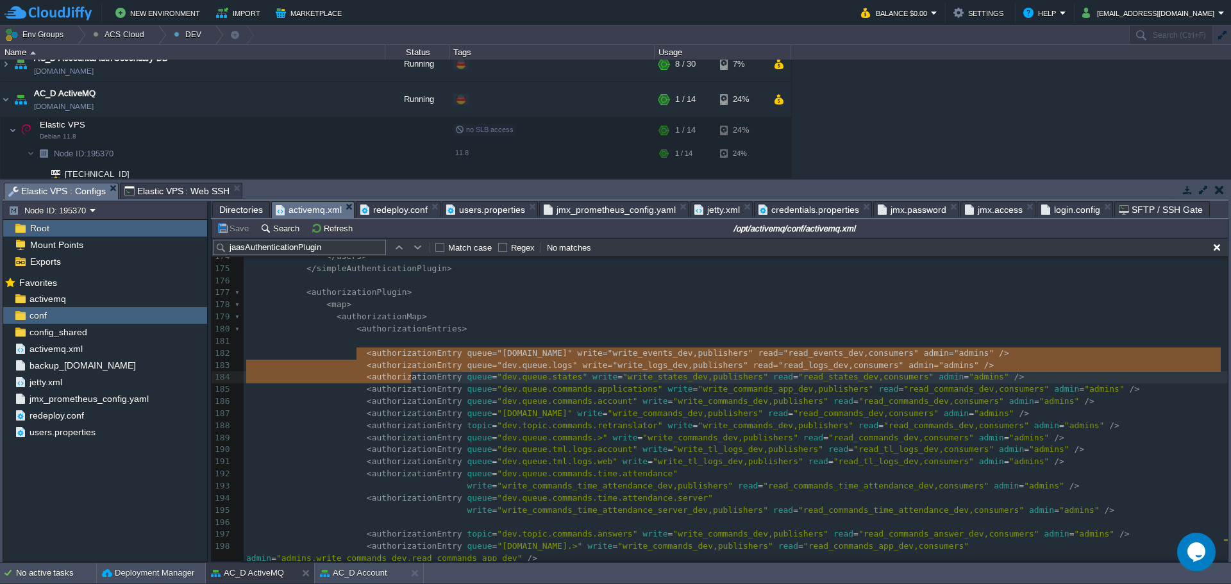
type textarea "-"
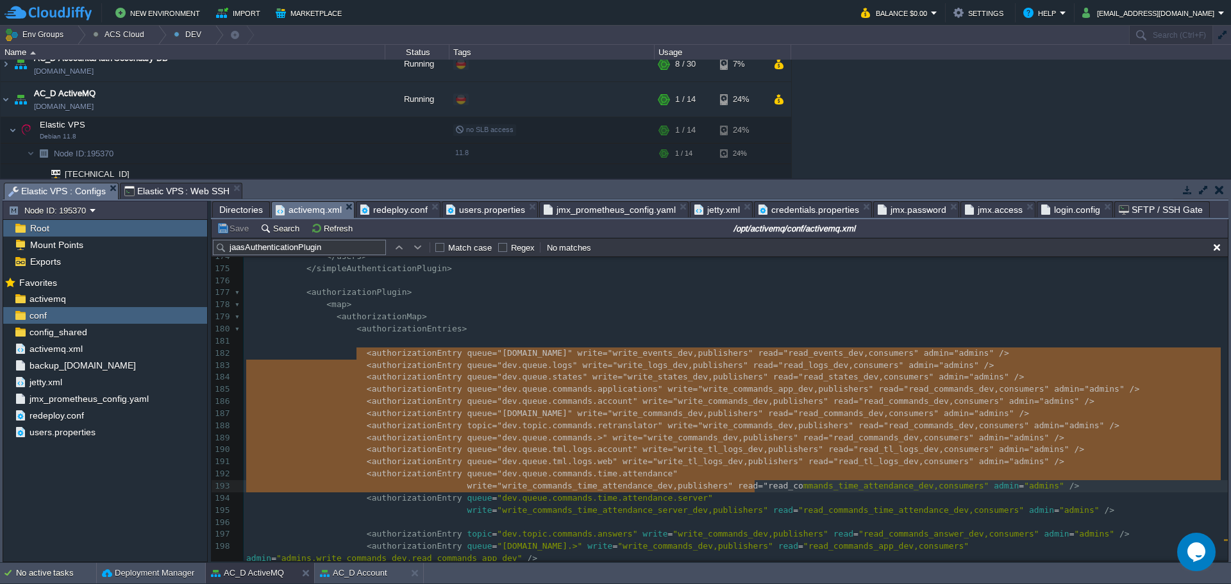
drag, startPoint x: 355, startPoint y: 352, endPoint x: 751, endPoint y: 482, distance: 416.9
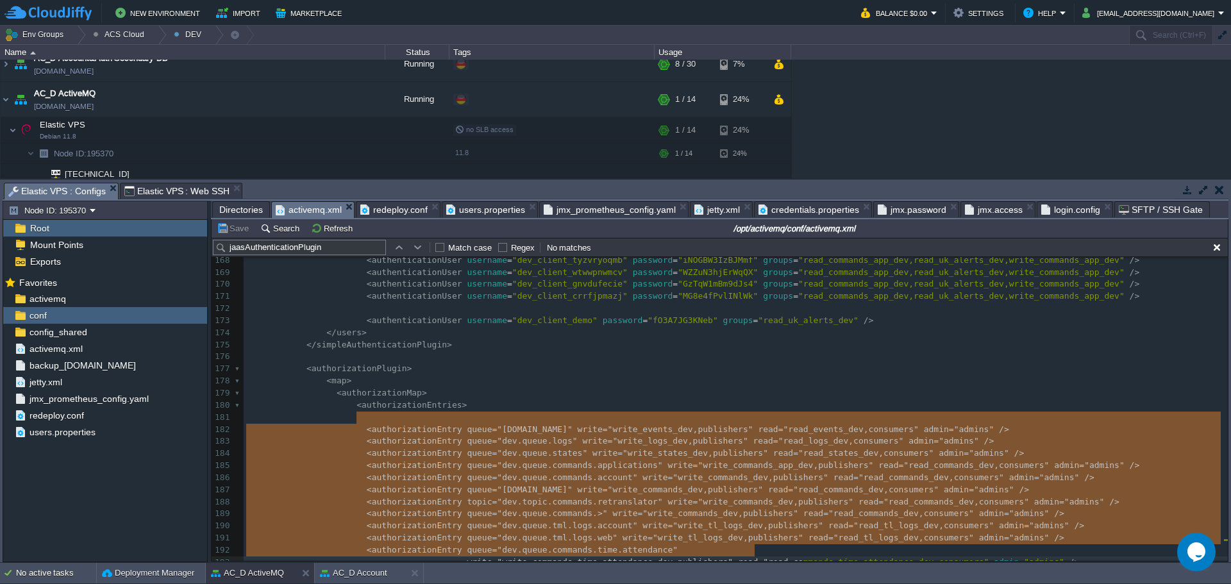
scroll to position [0, 0]
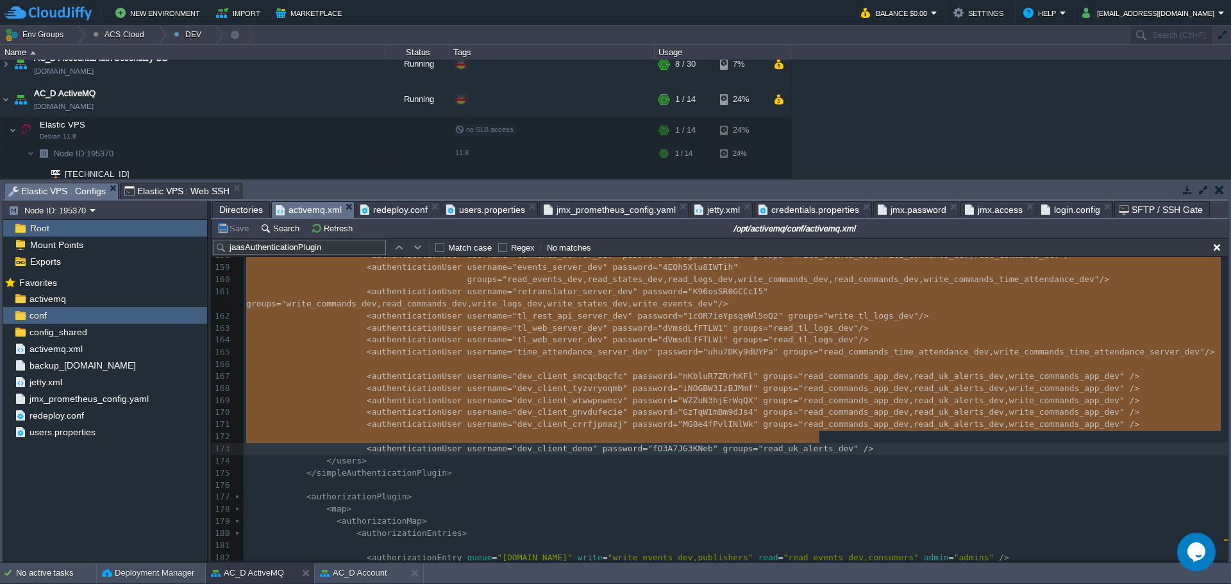
type textarea "<authenticationUser username="system" password="pl8Yw3c4vw7CYc" groups="admins,…"
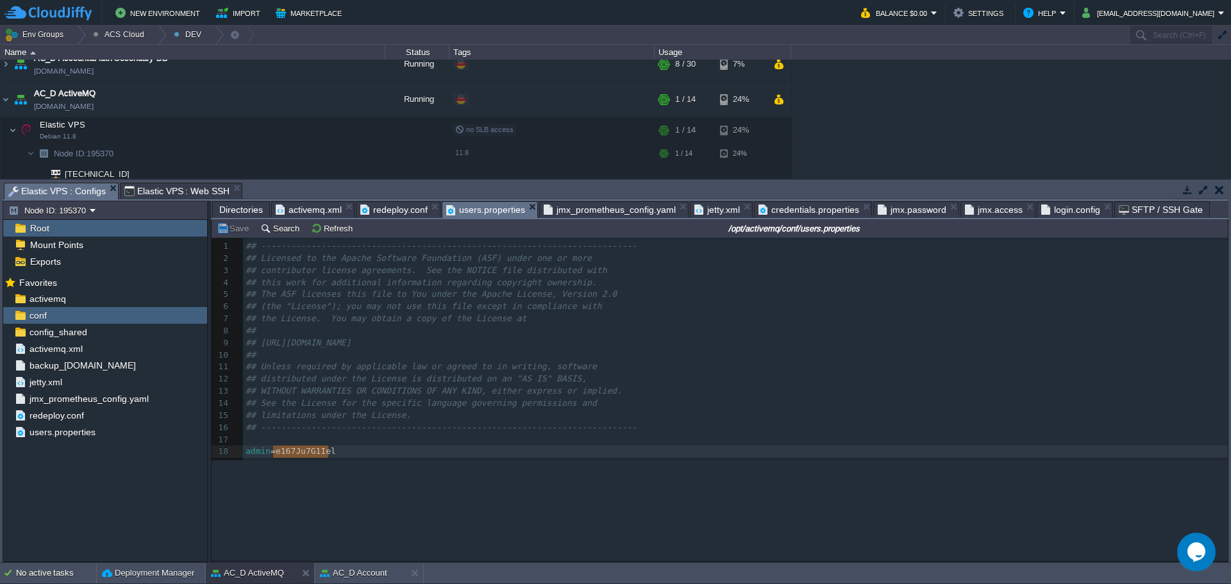
click at [489, 211] on span "users.properties" at bounding box center [485, 210] width 79 height 16
click at [408, 437] on pre "​" at bounding box center [737, 440] width 989 height 12
click at [410, 453] on pre "admin = e167Ju7G1Iel" at bounding box center [737, 451] width 989 height 12
click at [433, 470] on pre "​" at bounding box center [737, 464] width 989 height 12
paste textarea "="
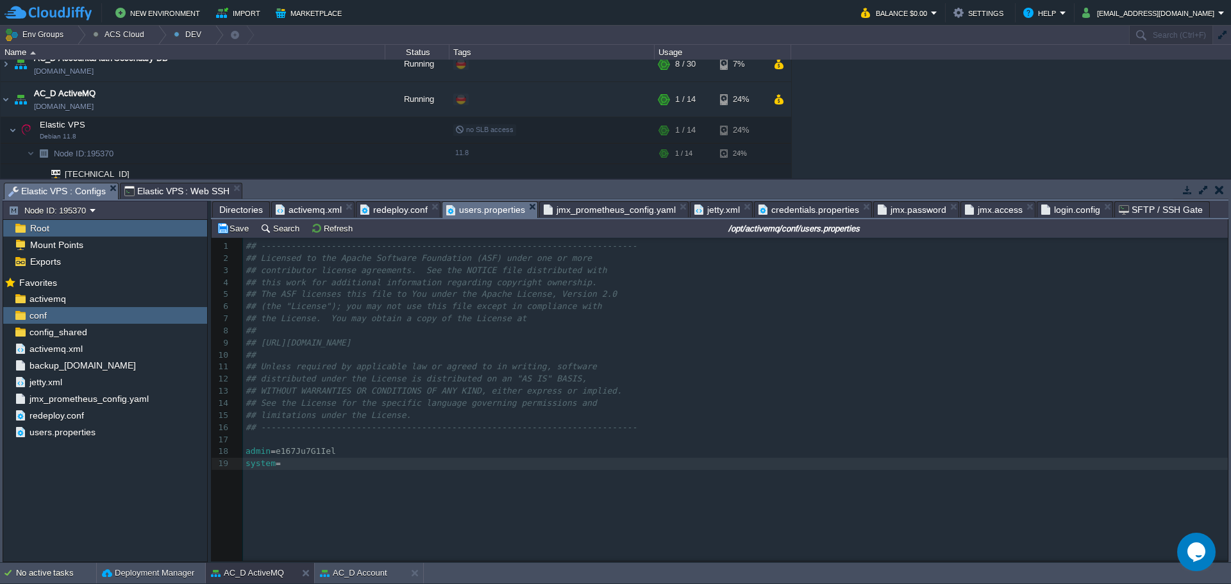
type textarea "="
click at [295, 465] on pre "system =" at bounding box center [737, 464] width 989 height 12
click at [446, 462] on pre "system = pl8Yw3c4vw7CYc" at bounding box center [737, 464] width 989 height 12
paste textarea "="
type textarea "="
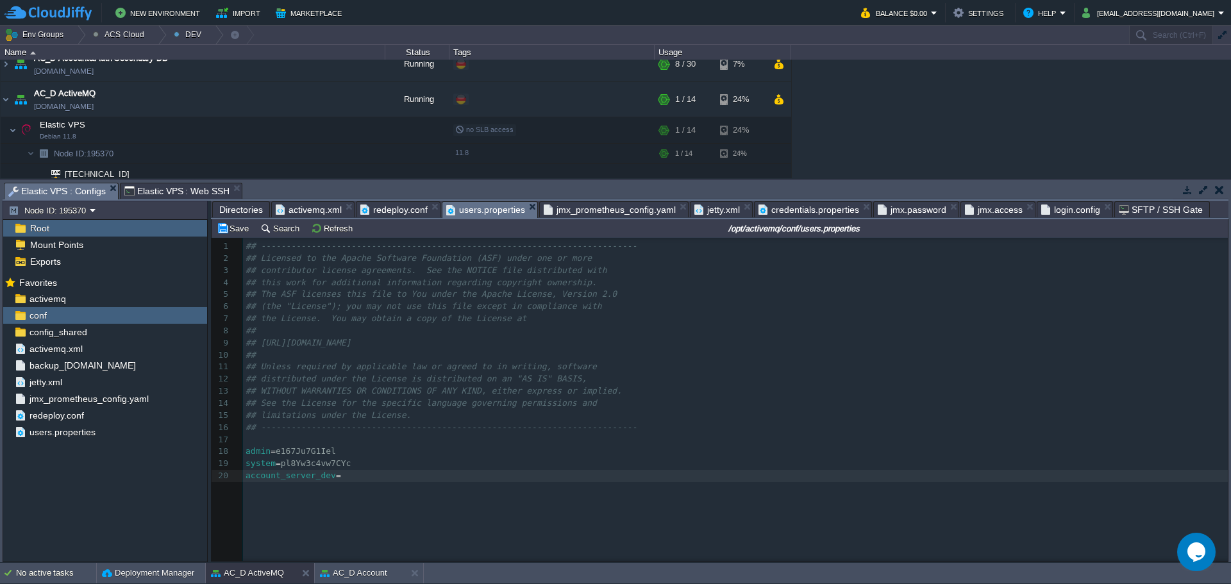
click at [355, 476] on pre "account_server_dev =" at bounding box center [737, 476] width 989 height 12
click at [422, 492] on pre "​" at bounding box center [737, 488] width 989 height 12
paste textarea "="
type textarea "="
drag, startPoint x: 405, startPoint y: 493, endPoint x: 419, endPoint y: 493, distance: 13.5
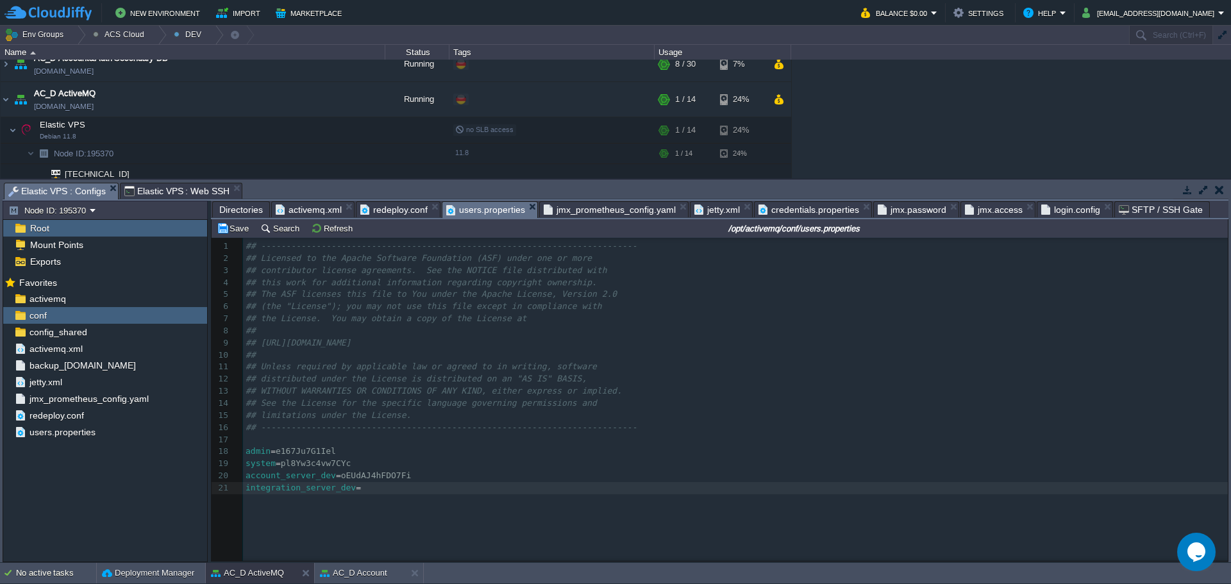
click at [405, 493] on pre "integration_server_dev =" at bounding box center [737, 488] width 989 height 12
click at [423, 491] on pre "integration_server_dev = 3EGiLoU5eXcJku" at bounding box center [737, 488] width 989 height 12
click at [415, 506] on pre "​" at bounding box center [737, 500] width 989 height 12
click at [540, 503] on pre "notifications_server_dev" at bounding box center [737, 500] width 989 height 12
type textarea "="
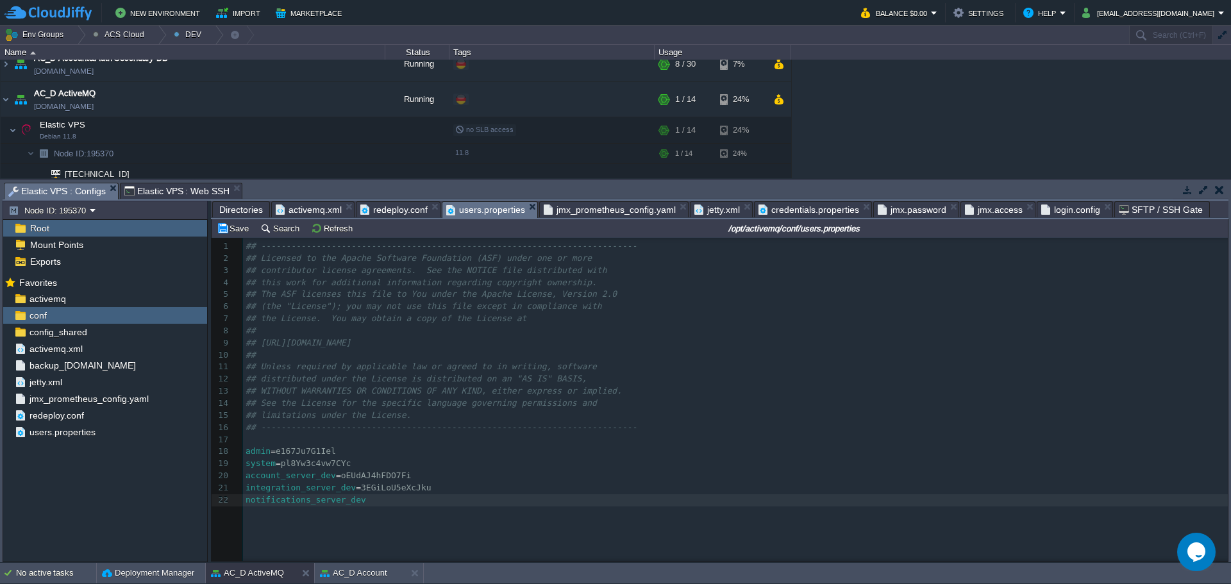
paste textarea
click at [444, 515] on pre "​" at bounding box center [737, 512] width 989 height 12
paste textarea "="
type textarea "="
click at [338, 512] on div at bounding box center [337, 512] width 1 height 12
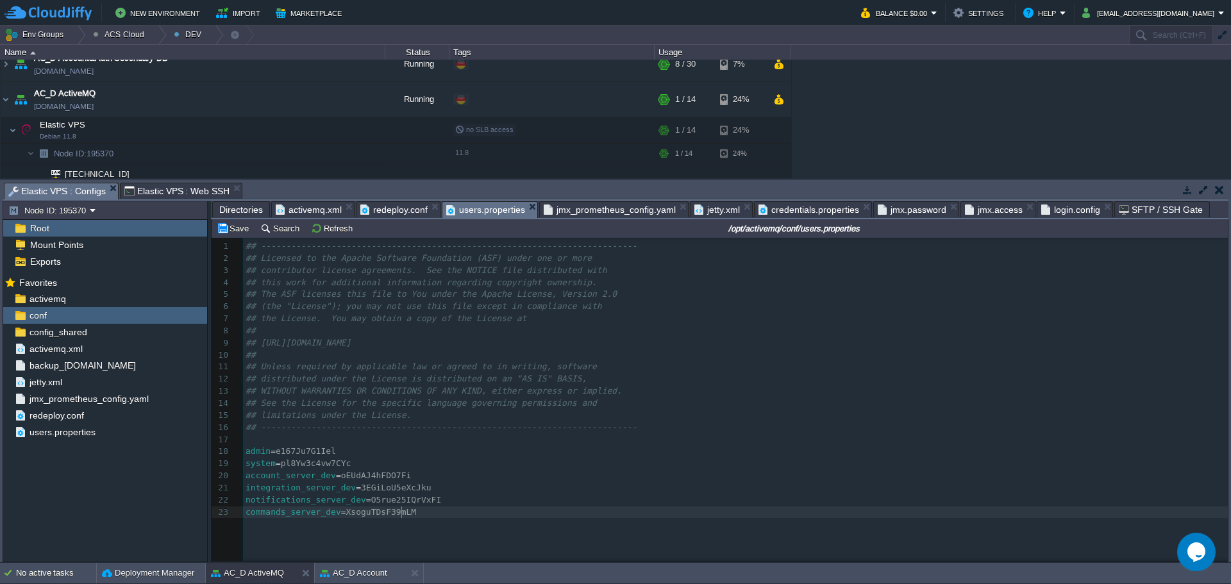
click at [429, 524] on div "xxxxxxxxxx 1 ## ---------------------------------------------------------------…" at bounding box center [729, 409] width 1035 height 342
paste textarea "="
type textarea "="
click at [345, 523] on pre "events_server_dev =" at bounding box center [737, 524] width 989 height 12
click at [417, 519] on pre "commands_server_dev = XsoguTDsF39mLM" at bounding box center [737, 512] width 989 height 12
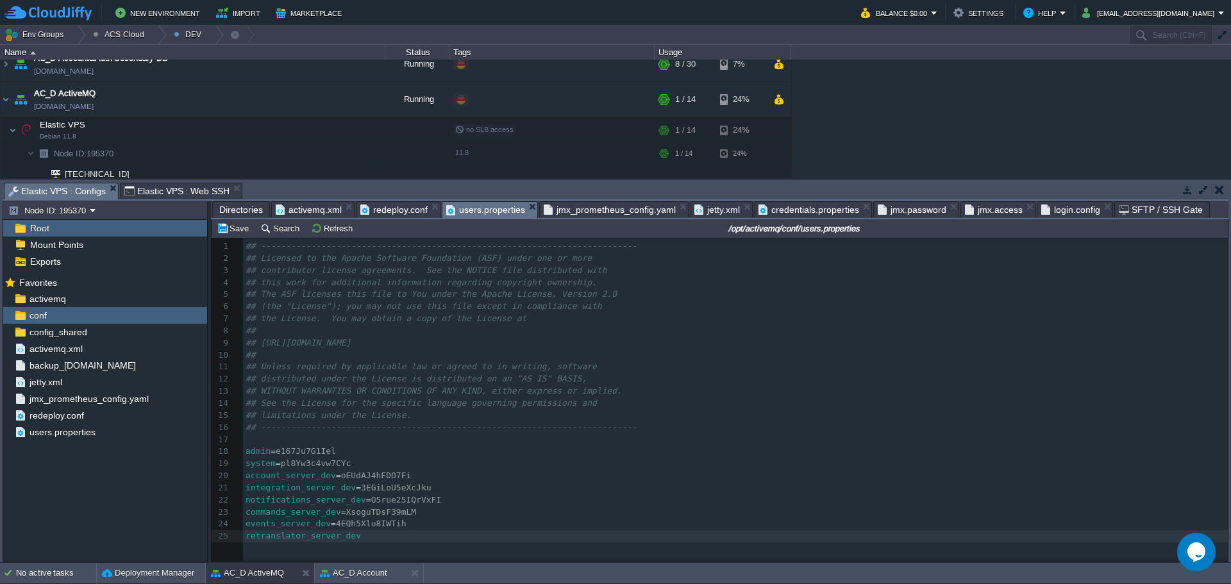
click at [387, 537] on pre "retranslator_server_dev" at bounding box center [737, 536] width 989 height 12
type textarea "="
paste textarea
click at [385, 551] on pre "​" at bounding box center [737, 548] width 989 height 12
paste textarea "="
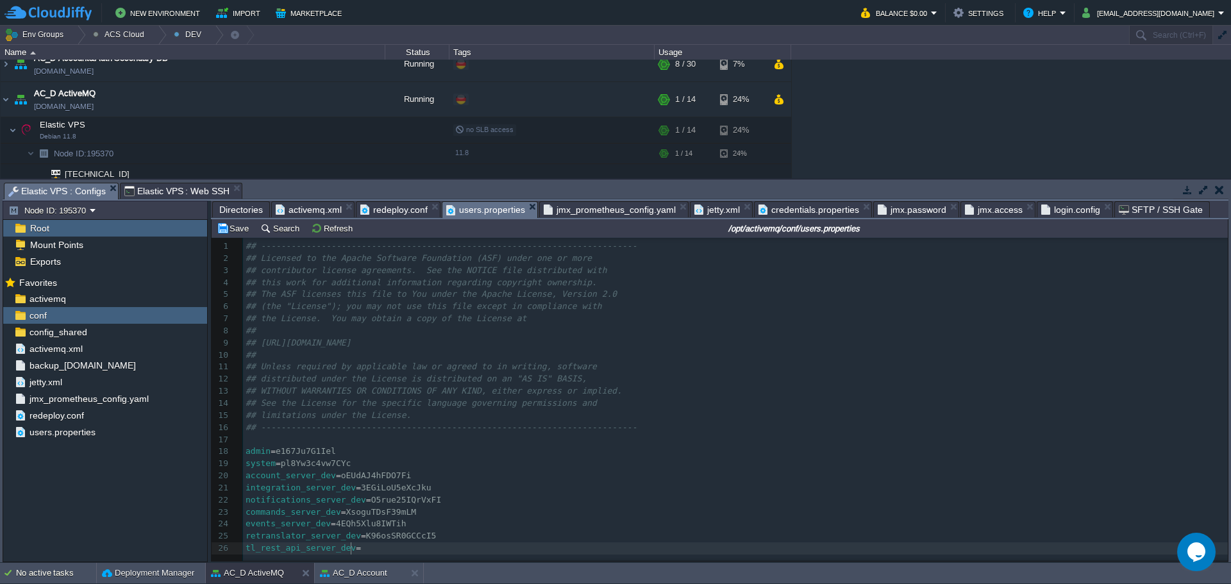
type textarea "="
click at [374, 553] on pre "tl_rest_api_server_dev =" at bounding box center [737, 548] width 989 height 12
click at [490, 551] on pre "​" at bounding box center [735, 557] width 985 height 12
paste textarea "="
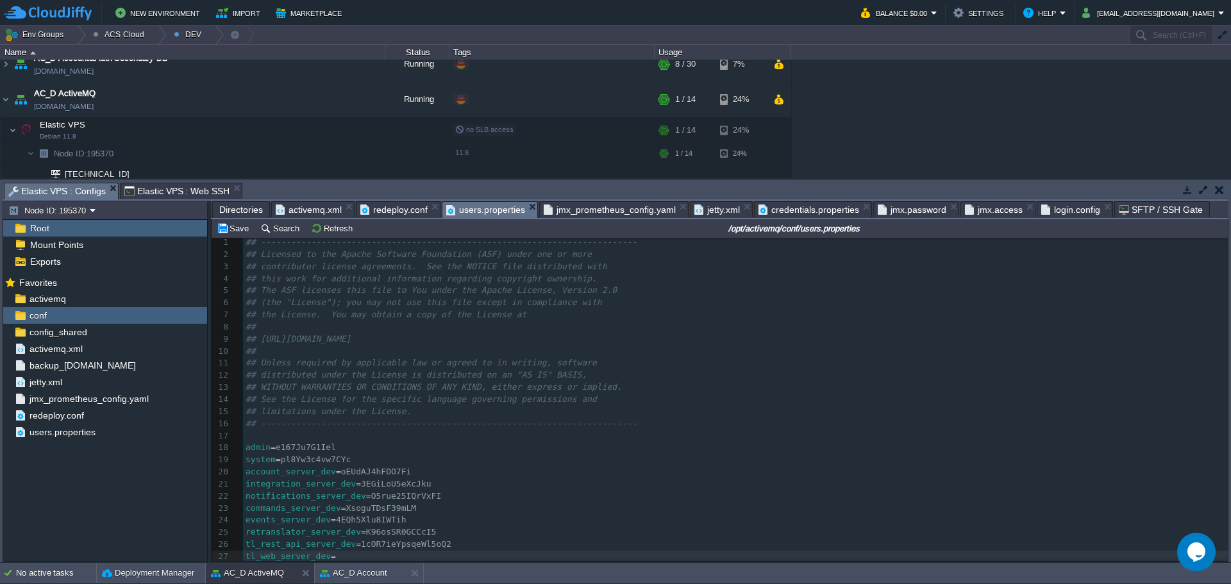
type textarea "="
click at [450, 556] on pre "tl_web_server_dev =" at bounding box center [735, 557] width 985 height 12
click at [462, 553] on pre "tl_web_server_dev = dVmsdLfFTLW1" at bounding box center [735, 557] width 985 height 12
paste textarea "="
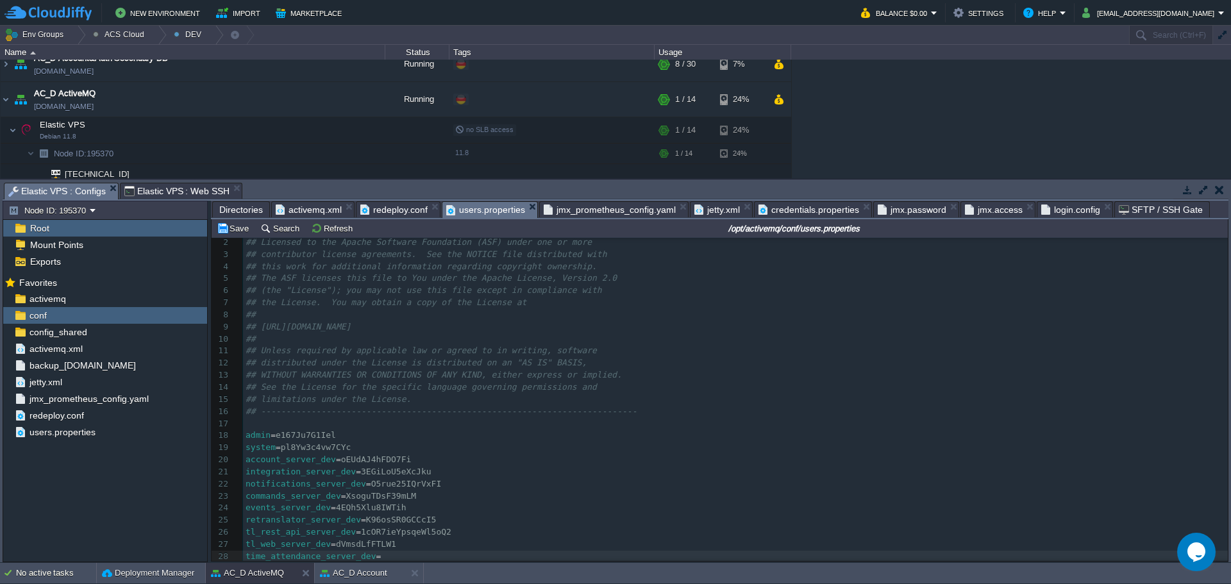
type textarea "="
click at [733, 558] on pre "time_attendance_server_dev =" at bounding box center [735, 557] width 985 height 12
click at [443, 560] on div "xxxxxxxxxx 1 ## ---------------------------------------------------------------…" at bounding box center [735, 387] width 985 height 355
paste textarea "="
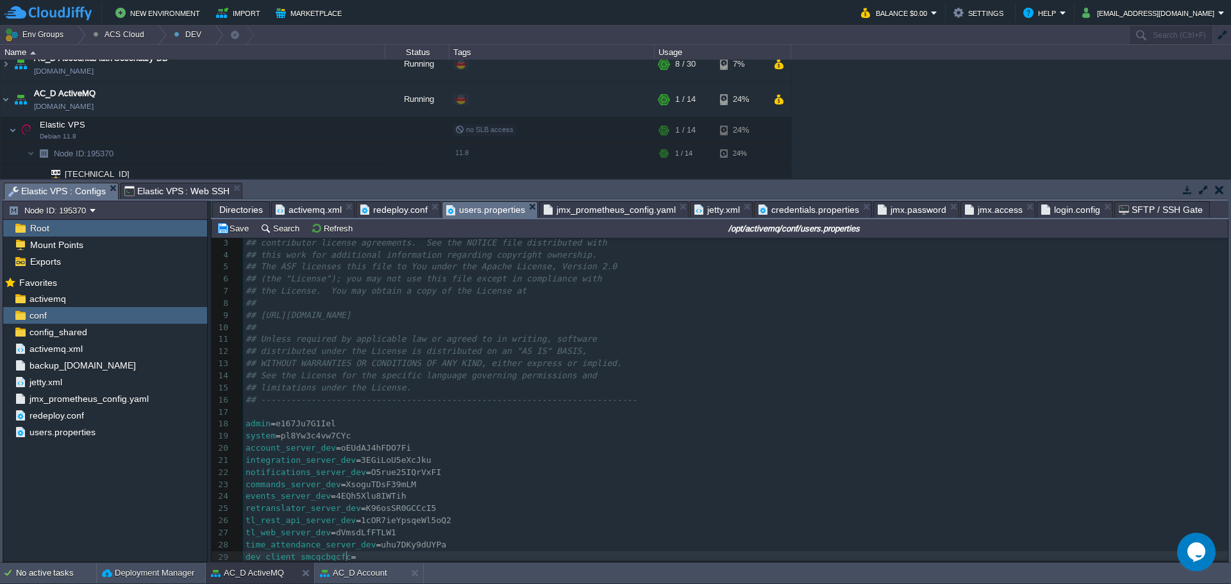
type textarea "="
click at [488, 557] on pre "dev_client_smcqcbqcfc =" at bounding box center [735, 557] width 985 height 12
drag, startPoint x: 326, startPoint y: 554, endPoint x: 337, endPoint y: 554, distance: 10.9
click at [326, 554] on pre "​" at bounding box center [735, 557] width 985 height 12
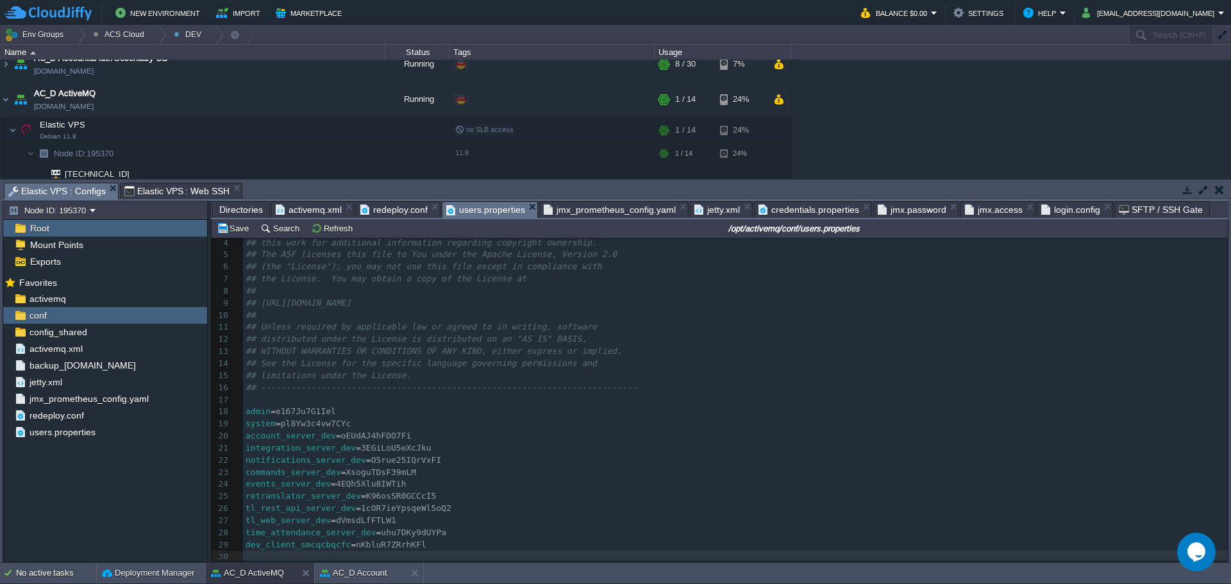
paste textarea "="
type textarea "="
click at [386, 554] on pre "dev_client_tyzvryoqmb =" at bounding box center [735, 557] width 985 height 12
click at [553, 558] on pre "​" at bounding box center [735, 557] width 985 height 12
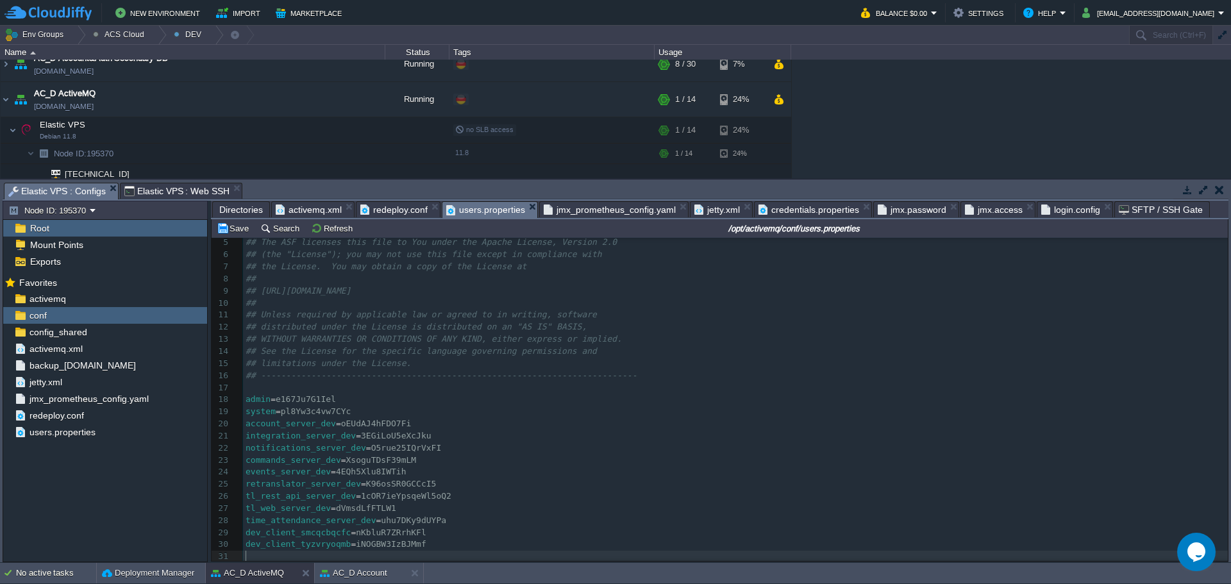
paste textarea "="
type textarea "="
click at [452, 545] on pre "dev_client_tyzvryoqmb = iNOGBW3IzBJMmf" at bounding box center [735, 544] width 985 height 12
click at [449, 553] on pre "dev_client_wtwwpnwmcv =" at bounding box center [735, 557] width 985 height 12
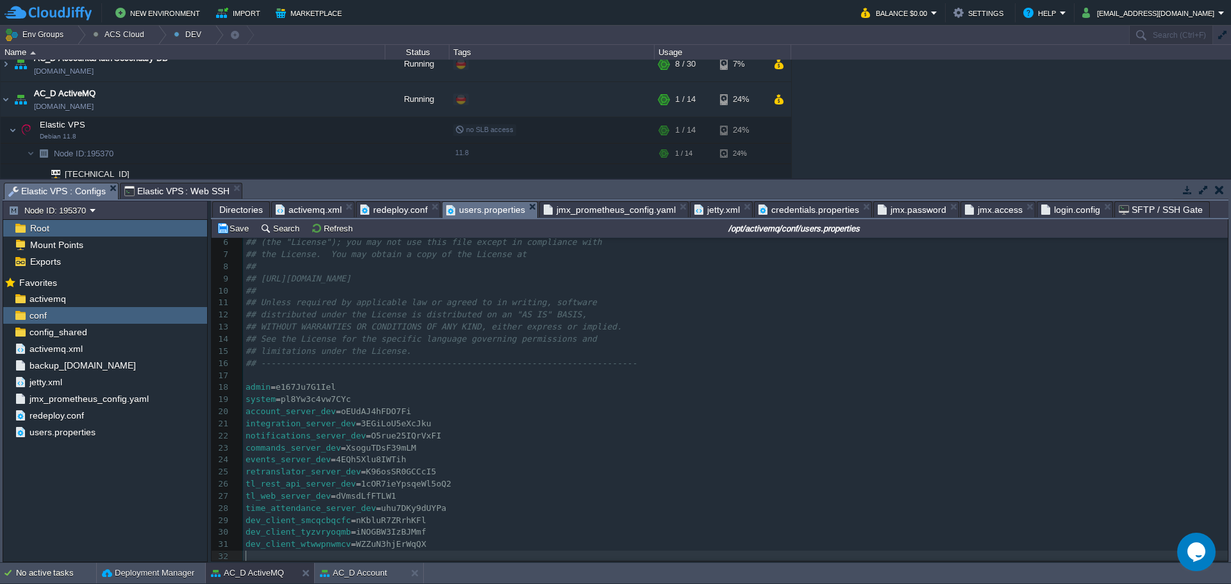
click at [625, 555] on pre "​" at bounding box center [735, 557] width 985 height 12
paste textarea "="
type textarea "="
drag, startPoint x: 615, startPoint y: 556, endPoint x: 623, endPoint y: 557, distance: 7.7
click at [615, 556] on pre "dev_client_gnvdufecie =" at bounding box center [735, 557] width 985 height 12
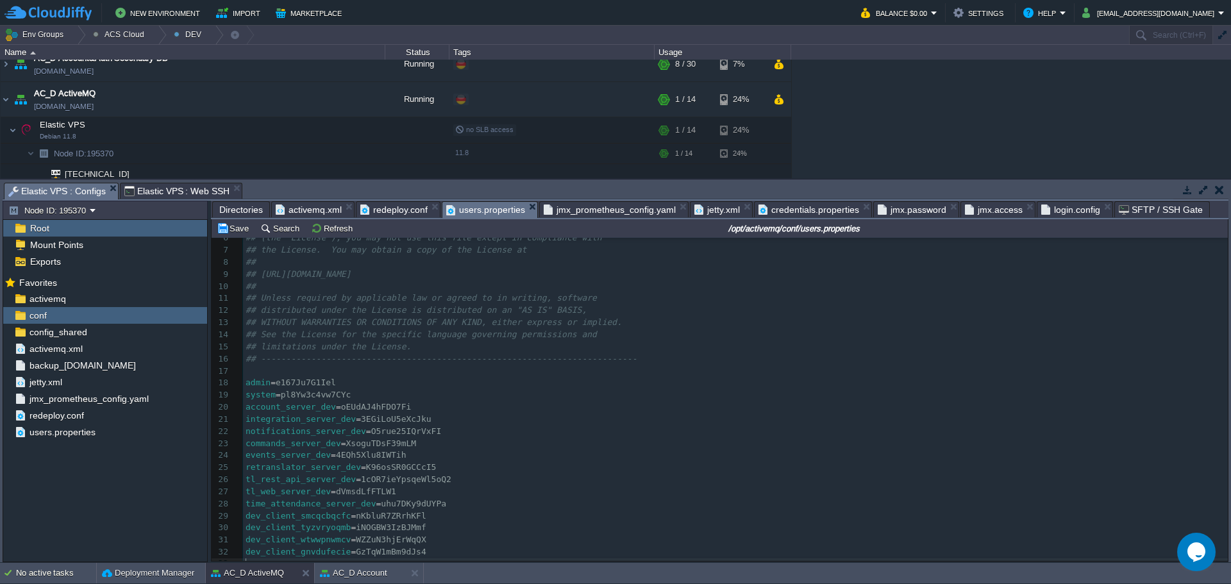
scroll to position [81, 0]
click at [437, 553] on pre "​" at bounding box center [735, 557] width 985 height 12
paste textarea "="
type textarea "="
click at [490, 553] on pre "dev_client_crrfjpmazj =" at bounding box center [735, 557] width 985 height 12
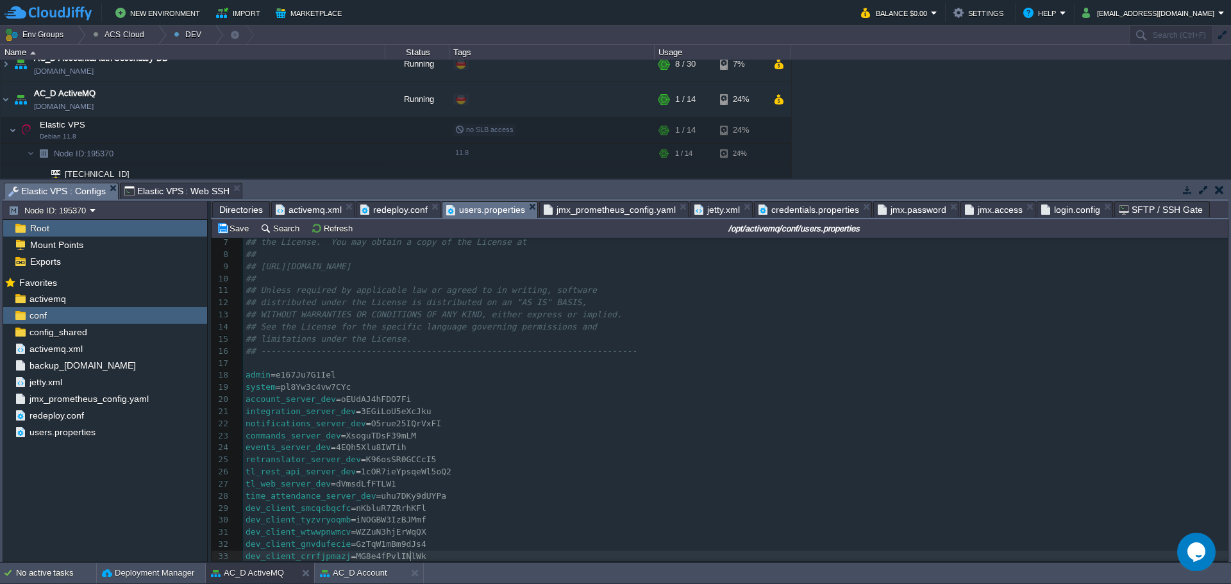
scroll to position [93, 0]
click at [454, 557] on pre "​" at bounding box center [735, 557] width 985 height 12
paste textarea "="
type textarea "="
click at [355, 551] on pre "dev_client_demo =" at bounding box center [735, 557] width 985 height 12
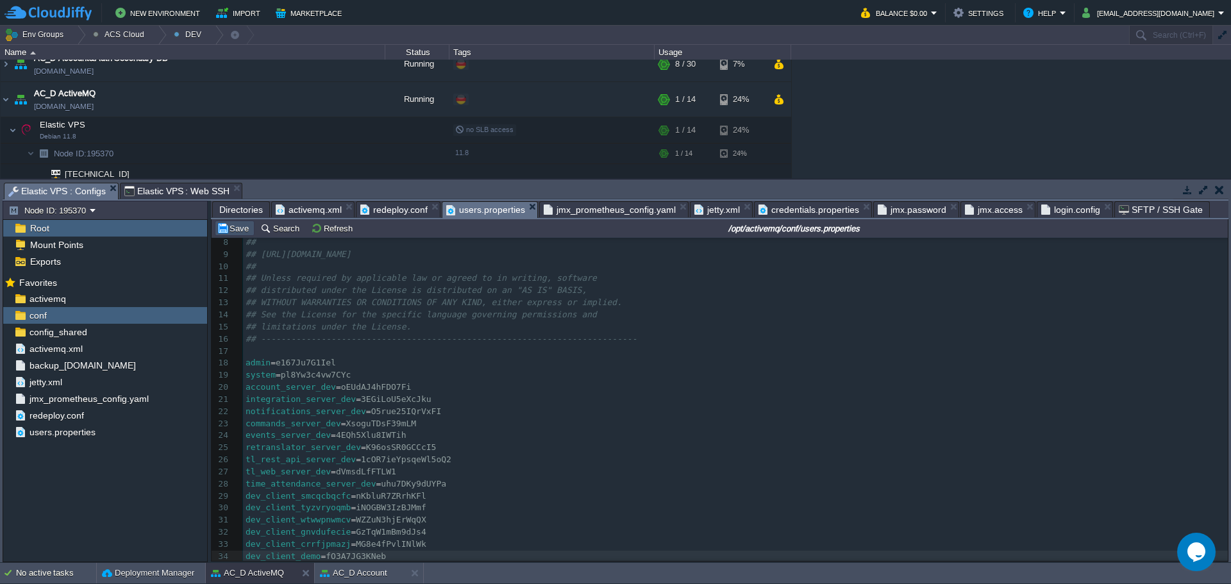
click at [239, 234] on button "Save" at bounding box center [235, 228] width 36 height 12
click at [470, 470] on pre "tl_web_server_dev = dVmsdLfFTLW1" at bounding box center [735, 472] width 985 height 12
click at [229, 231] on button "Save" at bounding box center [235, 228] width 36 height 12
click at [249, 212] on span "Directories" at bounding box center [241, 209] width 44 height 15
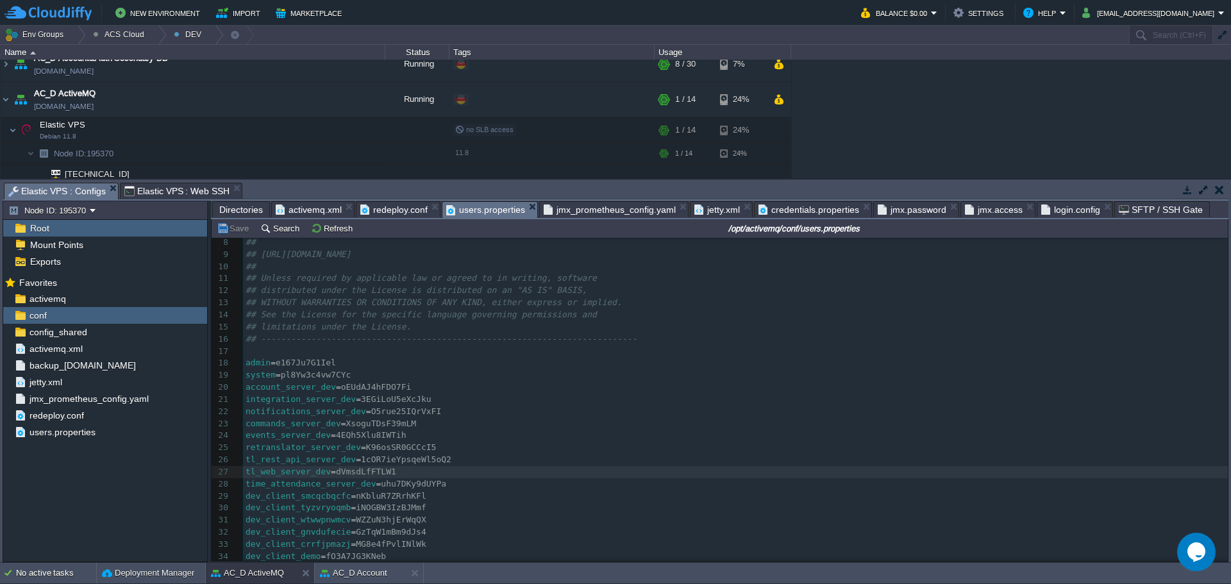
scroll to position [40, 0]
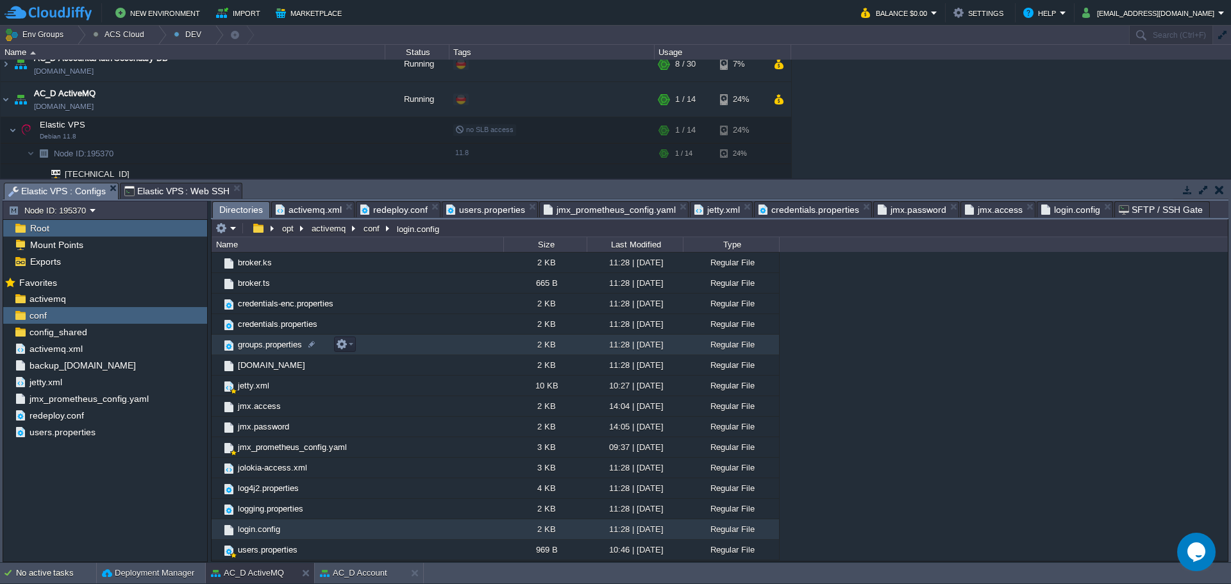
click at [262, 344] on span "groups.properties" at bounding box center [270, 344] width 68 height 11
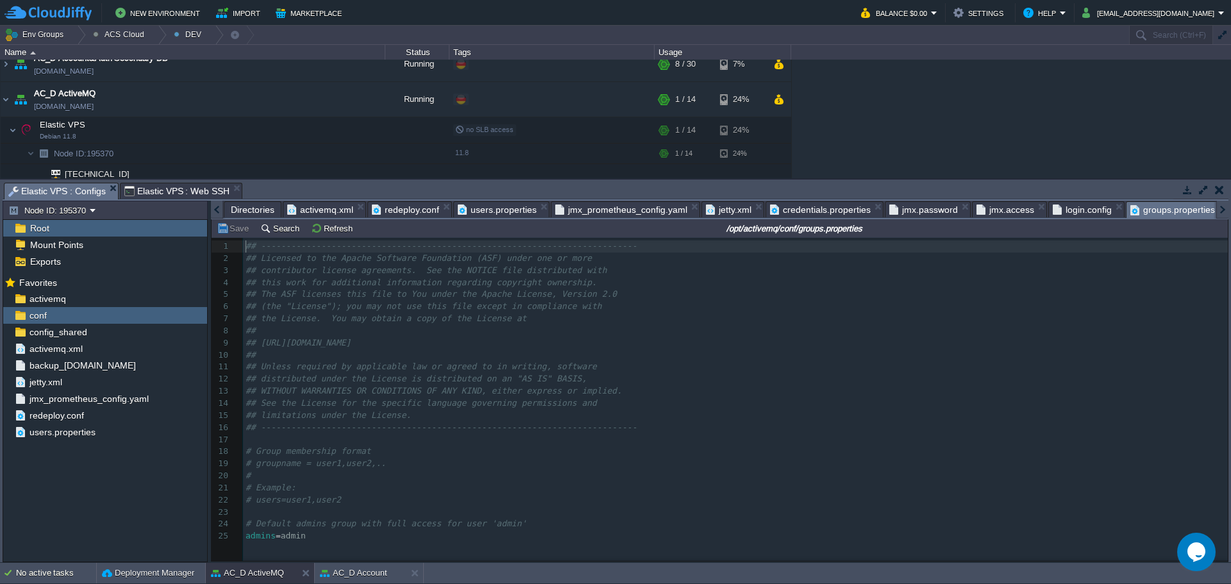
scroll to position [4, 0]
click at [553, 544] on div "25 1 ## -----------------------------------------------------------------------…" at bounding box center [737, 391] width 989 height 307
paste textarea "="
type textarea "="
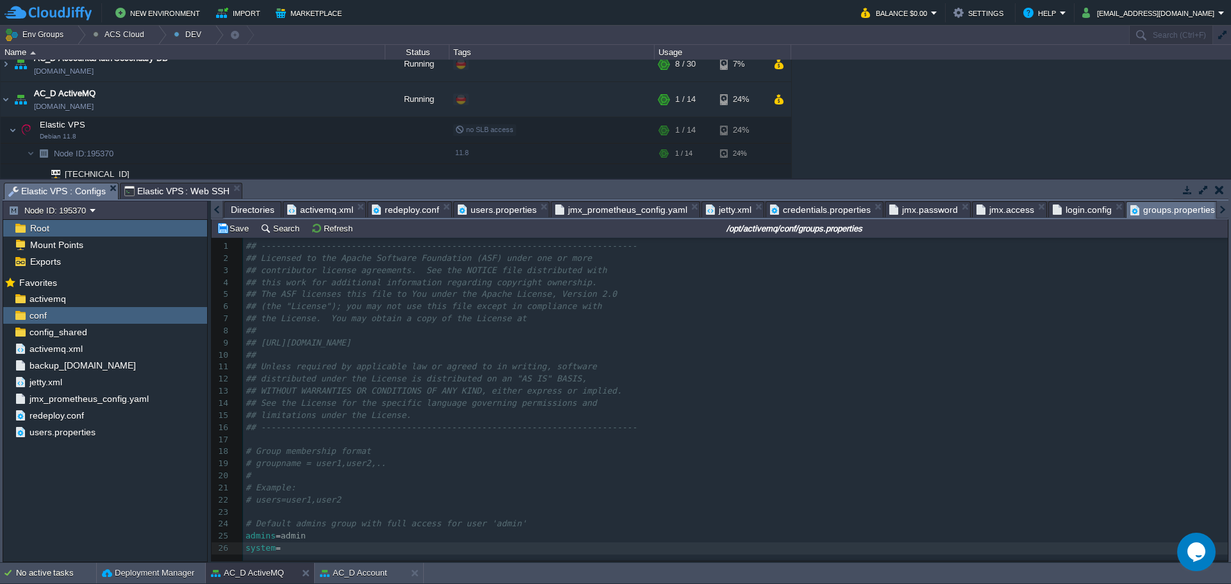
click at [439, 551] on pre "system =" at bounding box center [737, 548] width 989 height 12
drag, startPoint x: 345, startPoint y: 554, endPoint x: 355, endPoint y: 553, distance: 10.3
click at [345, 554] on pre "​" at bounding box center [735, 557] width 985 height 12
paste textarea "="
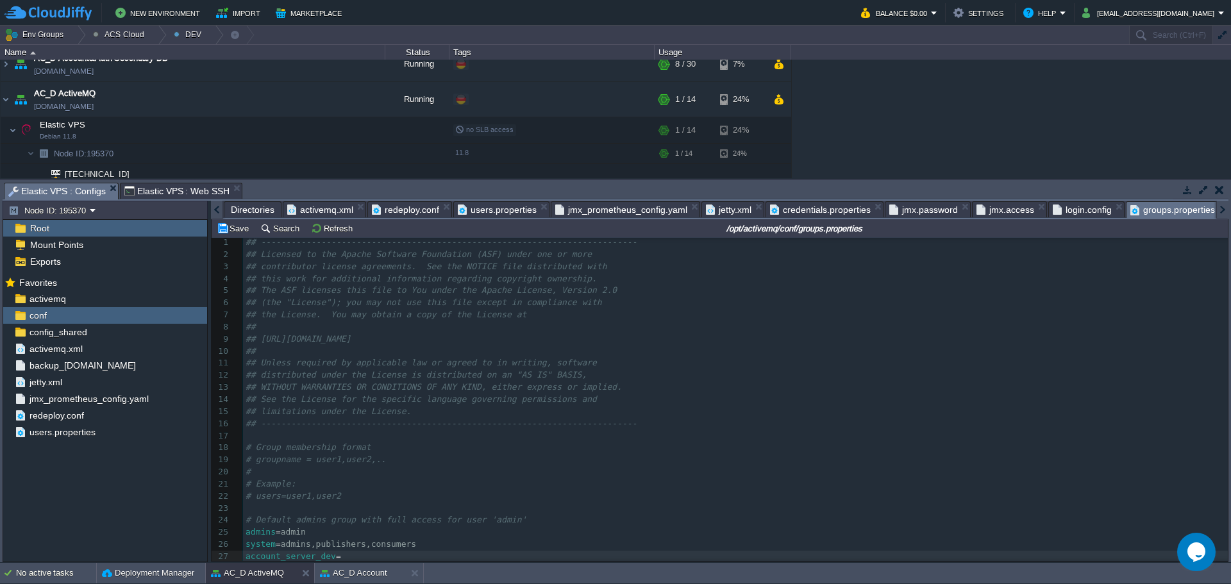
type textarea "="
click at [543, 551] on pre "account_server_dev =" at bounding box center [735, 557] width 985 height 12
click at [588, 556] on pre "​" at bounding box center [735, 557] width 985 height 12
paste textarea "="
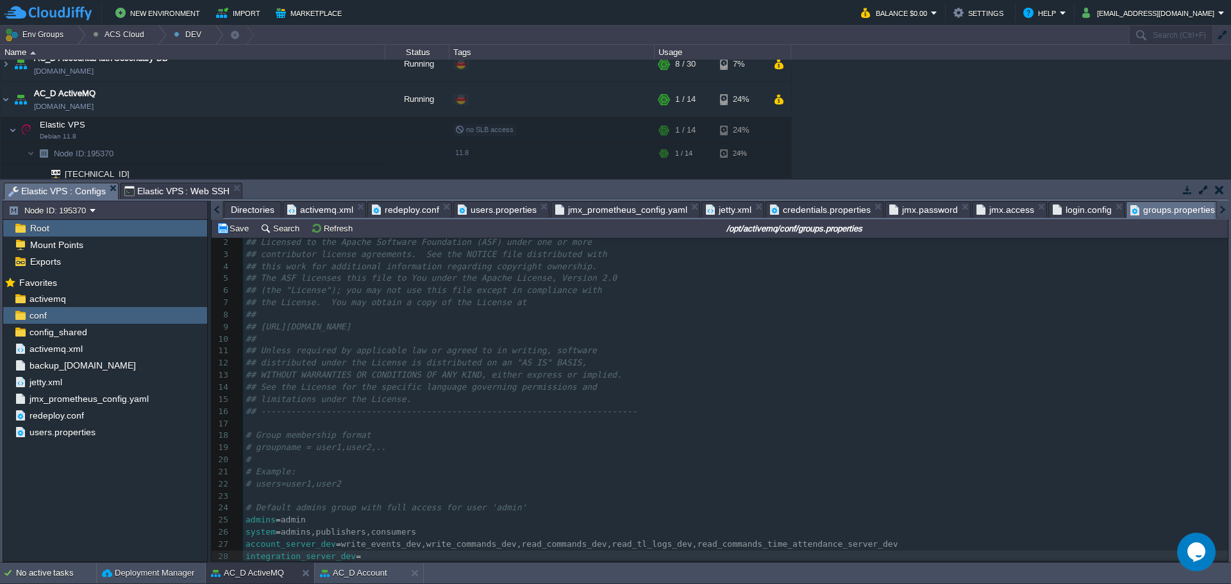
type textarea "="
click at [761, 559] on pre "integration_server_dev =" at bounding box center [735, 557] width 985 height 12
click at [504, 556] on pre "​" at bounding box center [735, 557] width 985 height 12
paste textarea "="
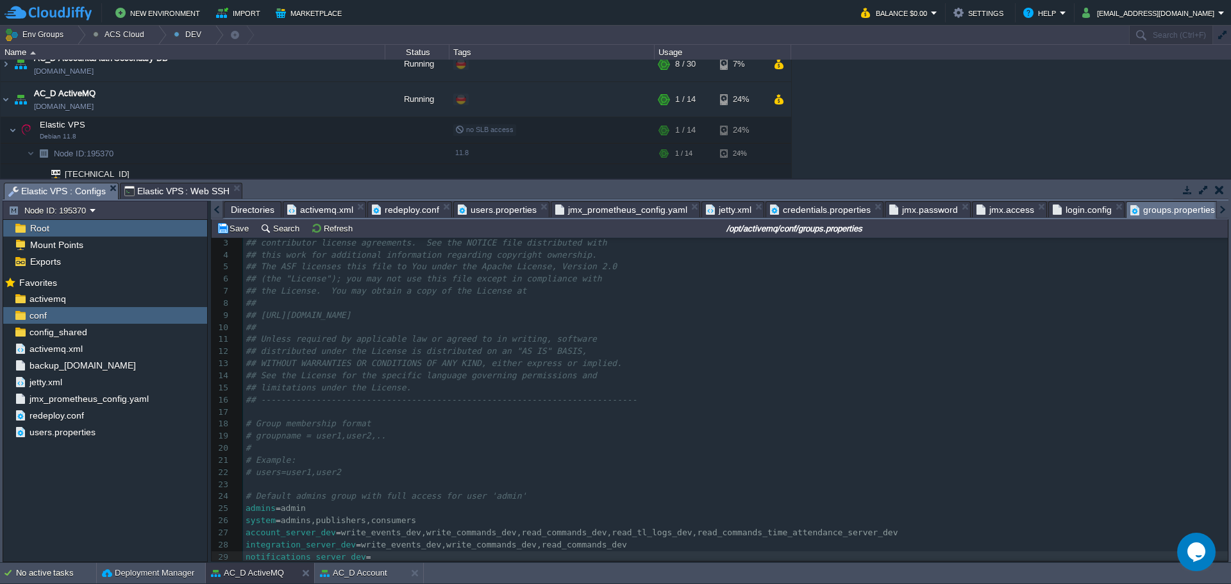
type textarea "="
click at [633, 556] on pre "notifications_server_dev =" at bounding box center [735, 557] width 985 height 12
click at [502, 552] on pre "​" at bounding box center [735, 557] width 985 height 12
paste textarea "="
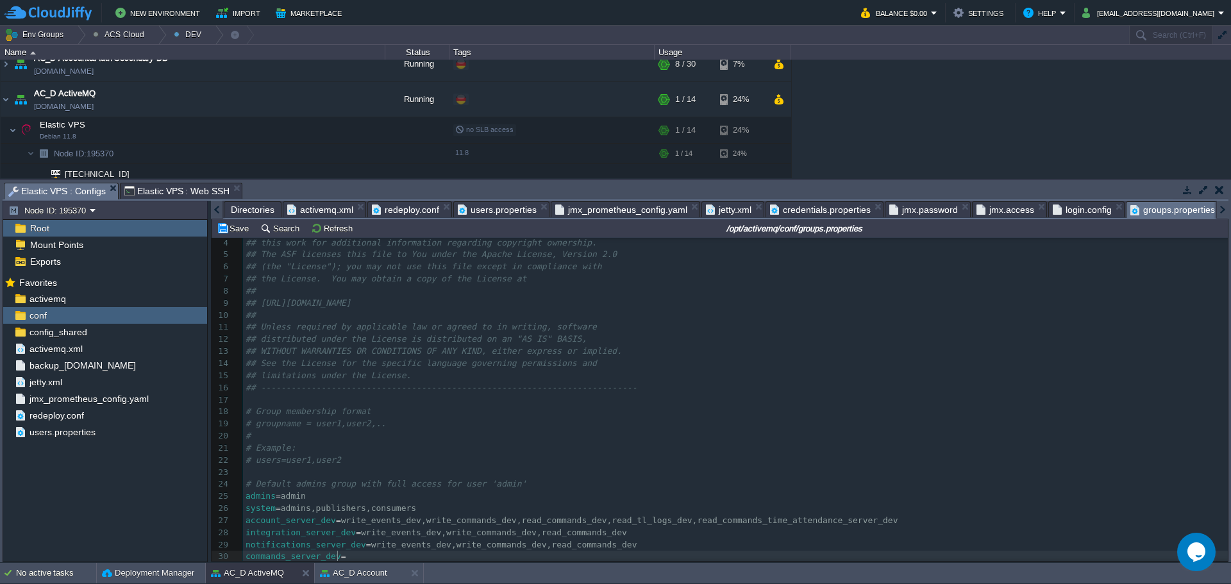
type textarea "="
click at [565, 554] on pre "commands_server_dev =" at bounding box center [735, 557] width 985 height 12
click at [452, 551] on pre "​" at bounding box center [735, 557] width 985 height 12
paste textarea "="
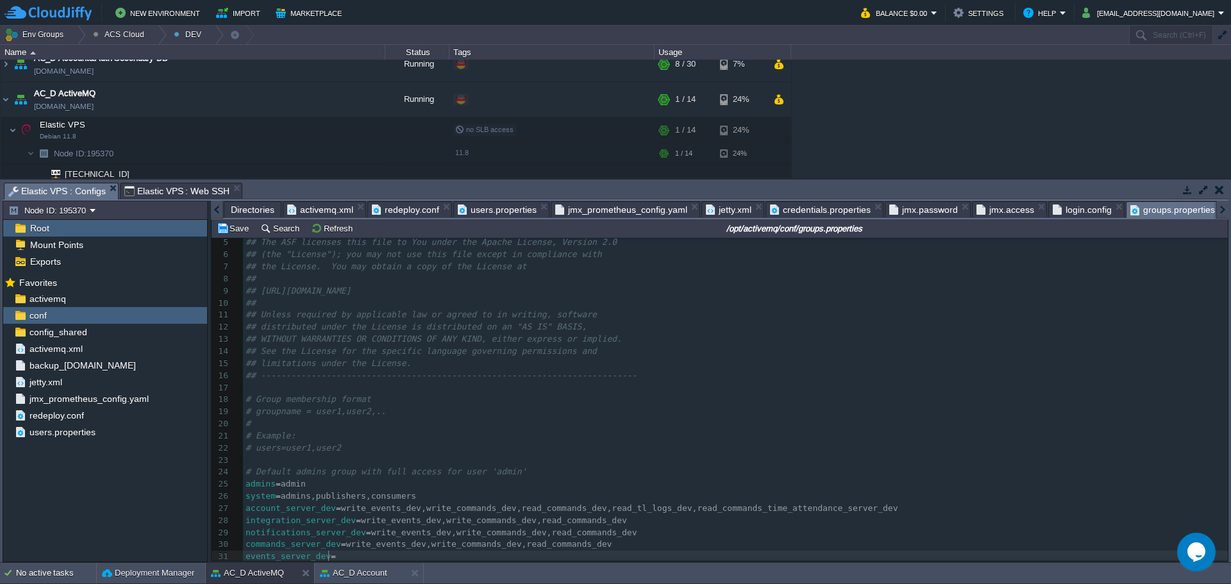
type textarea "="
click at [479, 551] on pre "events_server_dev =" at bounding box center [735, 557] width 985 height 12
click at [657, 555] on pre "​" at bounding box center [735, 557] width 985 height 12
paste textarea "="
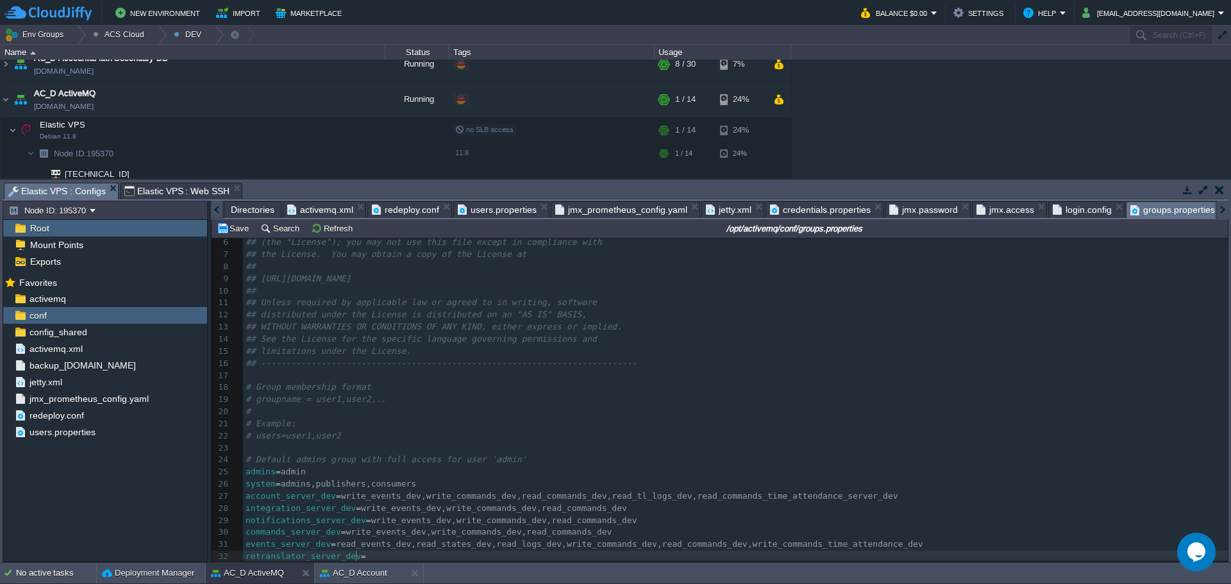
type textarea "="
click at [453, 558] on pre "retranslator_server_dev =" at bounding box center [735, 557] width 985 height 12
click at [728, 552] on pre "​" at bounding box center [735, 557] width 985 height 12
paste textarea "="
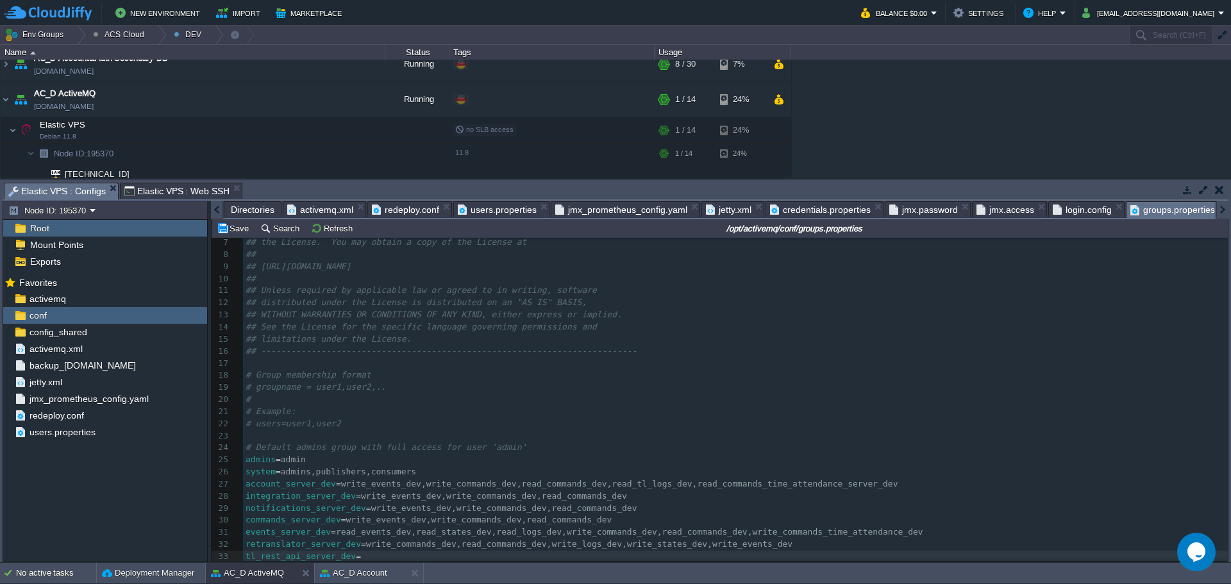
type textarea "="
click at [747, 546] on pre "retranslator_server_dev = write_commands_dev,read_commands_dev,write_logs_dev,w…" at bounding box center [735, 544] width 985 height 12
click at [766, 551] on pre "tl_rest_api_server_dev =" at bounding box center [735, 557] width 985 height 12
click at [664, 556] on pre "​" at bounding box center [735, 557] width 985 height 12
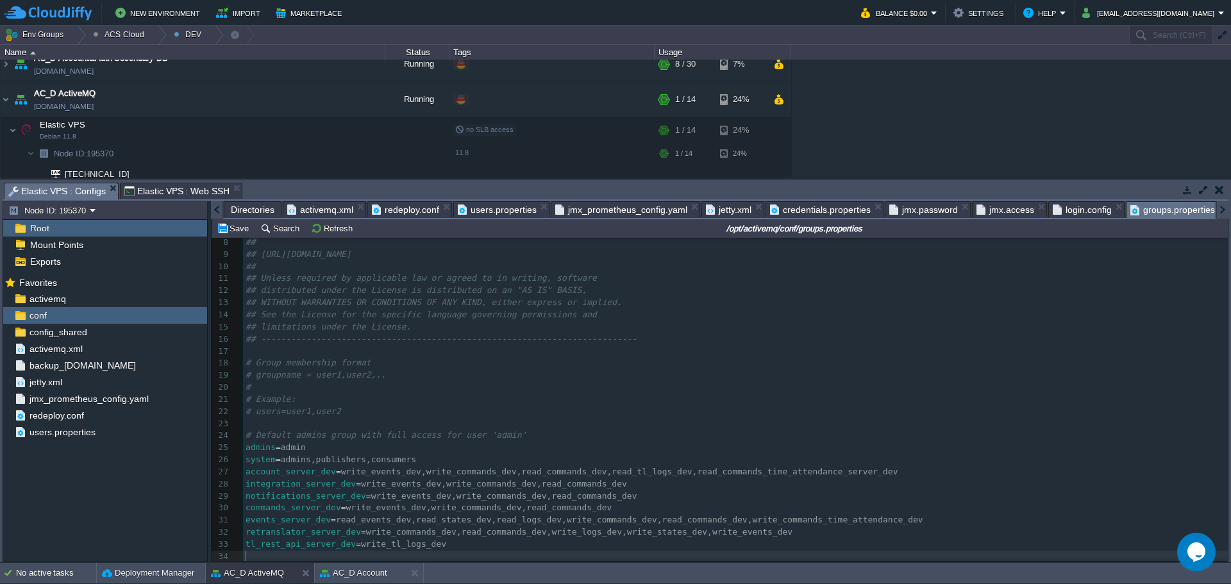
paste textarea "="
type textarea "="
click at [415, 556] on pre "tl_web_server_dev =" at bounding box center [735, 557] width 985 height 12
click at [485, 551] on pre "​" at bounding box center [735, 557] width 985 height 12
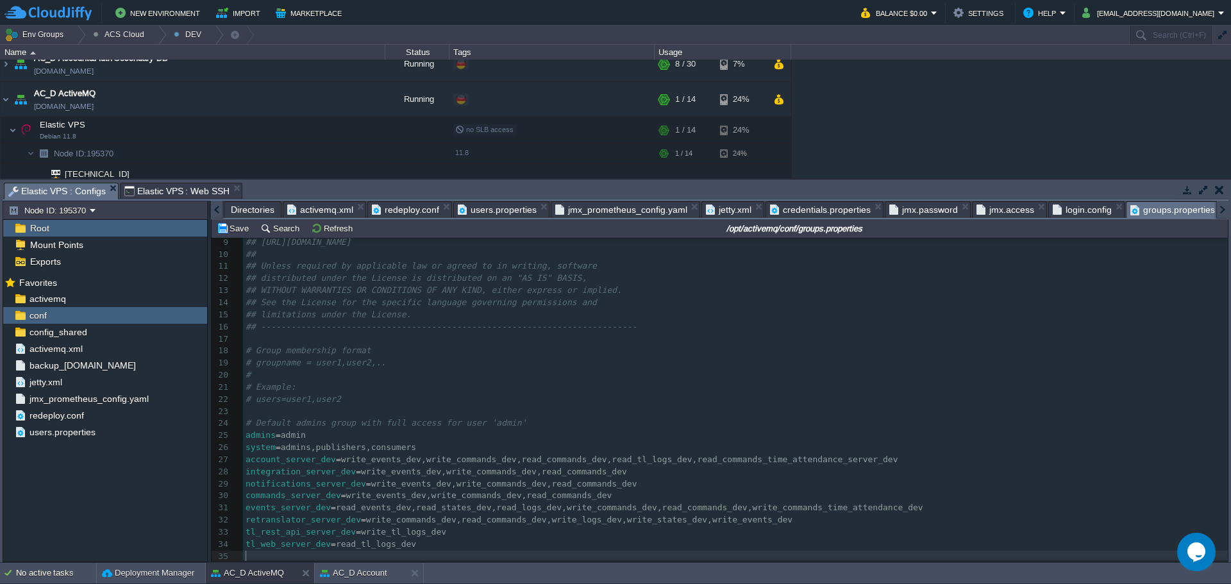
paste textarea "="
type textarea "="
click at [529, 553] on pre "time_attendance_server_dev =" at bounding box center [735, 557] width 985 height 12
click at [462, 555] on pre "​" at bounding box center [735, 557] width 985 height 12
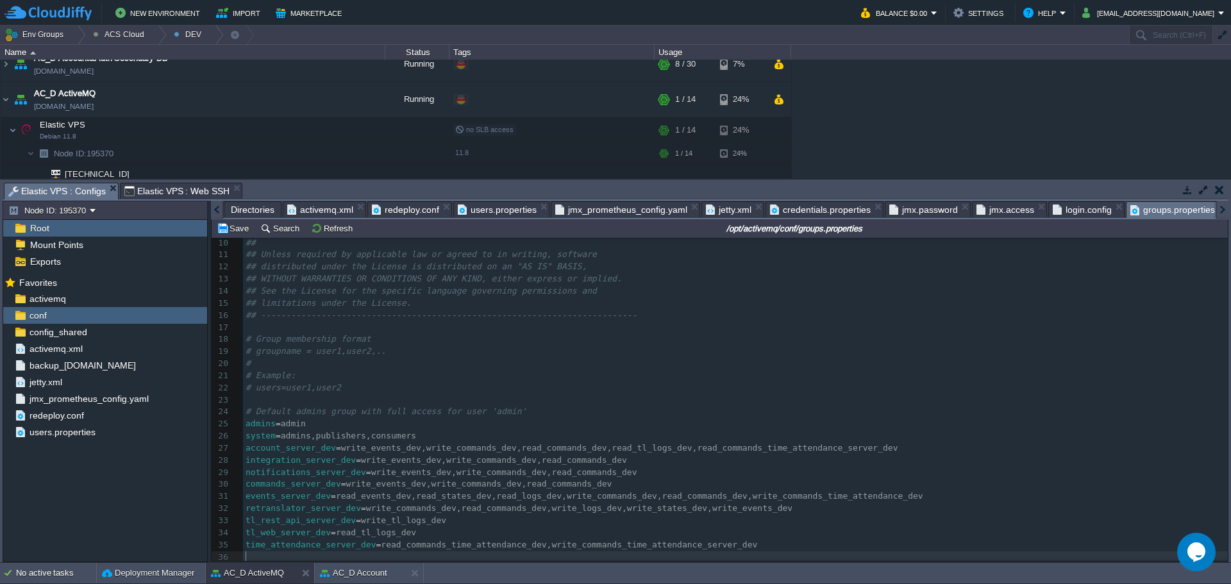
paste textarea "="
type textarea "="
click at [761, 554] on pre "dev_client_smcqcbqcfc =" at bounding box center [735, 557] width 985 height 12
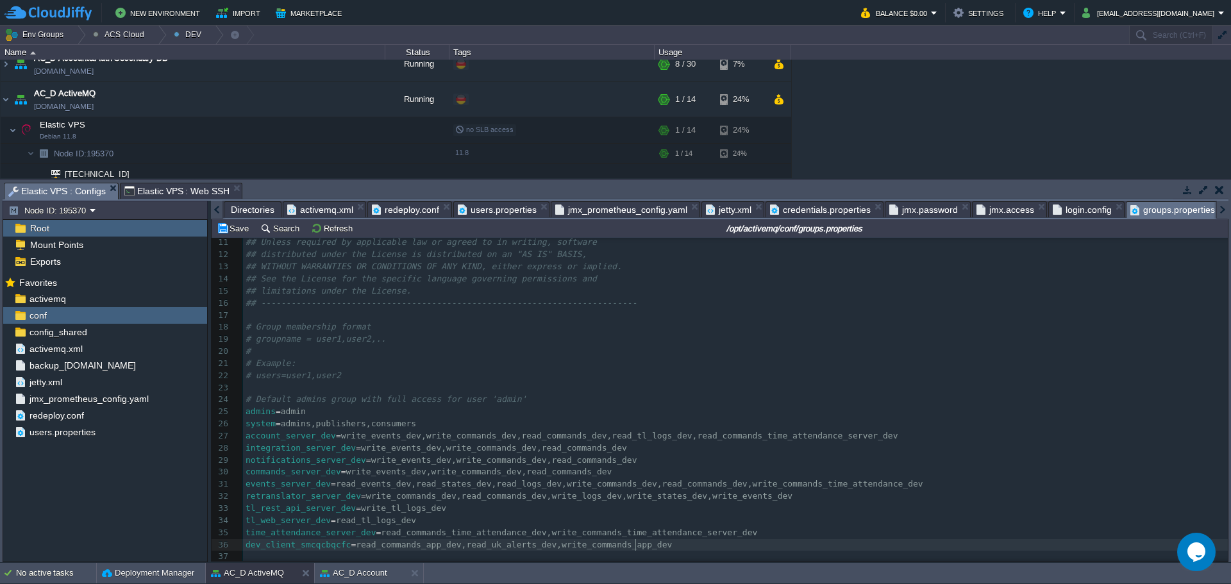
click at [695, 539] on pre "dev_client_smcqcbqcfc = read_commands_app_dev,read_uk_alerts_dev,write_commands…" at bounding box center [735, 545] width 985 height 12
type textarea "dev_client_smcqcbqcfc=read_commands_app_dev,read_uk_alerts_dev,write_commands_a…"
click at [287, 547] on div "x 1 ## ------------------------------------------------------------------------…" at bounding box center [735, 339] width 985 height 447
click at [283, 551] on div "x 1 ## ------------------------------------------------------------------------…" at bounding box center [735, 339] width 985 height 447
type textarea "dev_client_smcqcbqcfc"
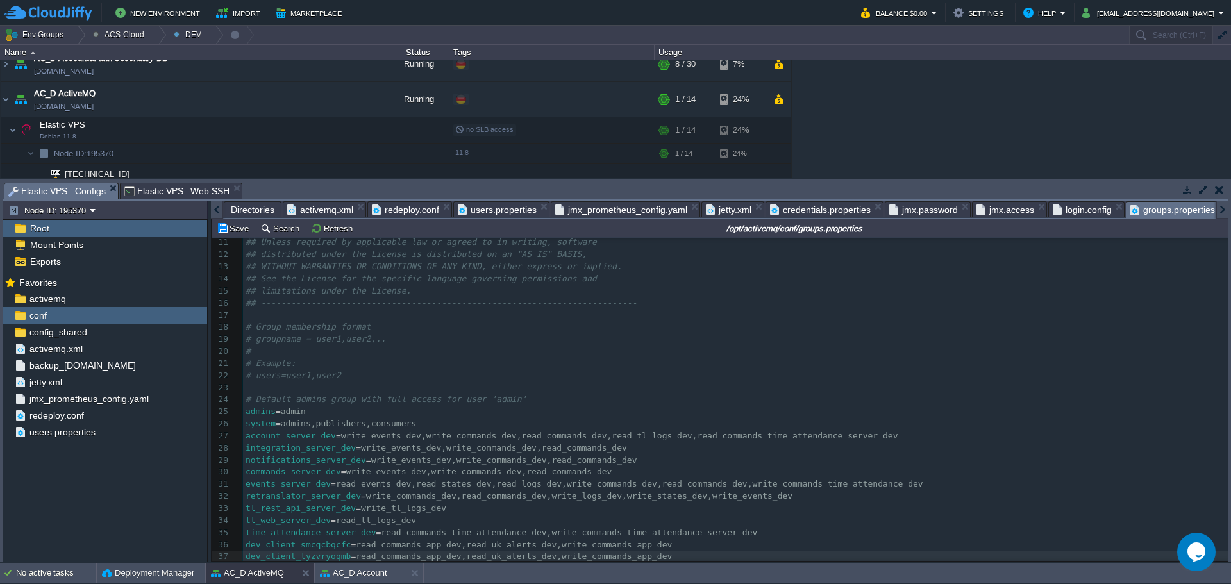
click at [769, 552] on pre "dev_client_tyzvryoqmb = read_commands_app_dev,read_uk_alerts_dev,write_commands…" at bounding box center [735, 557] width 985 height 12
type textarea "dev_client_tyzvryoqmb=read_commands_app_dev,read_uk_alerts_dev,write_commands_a…"
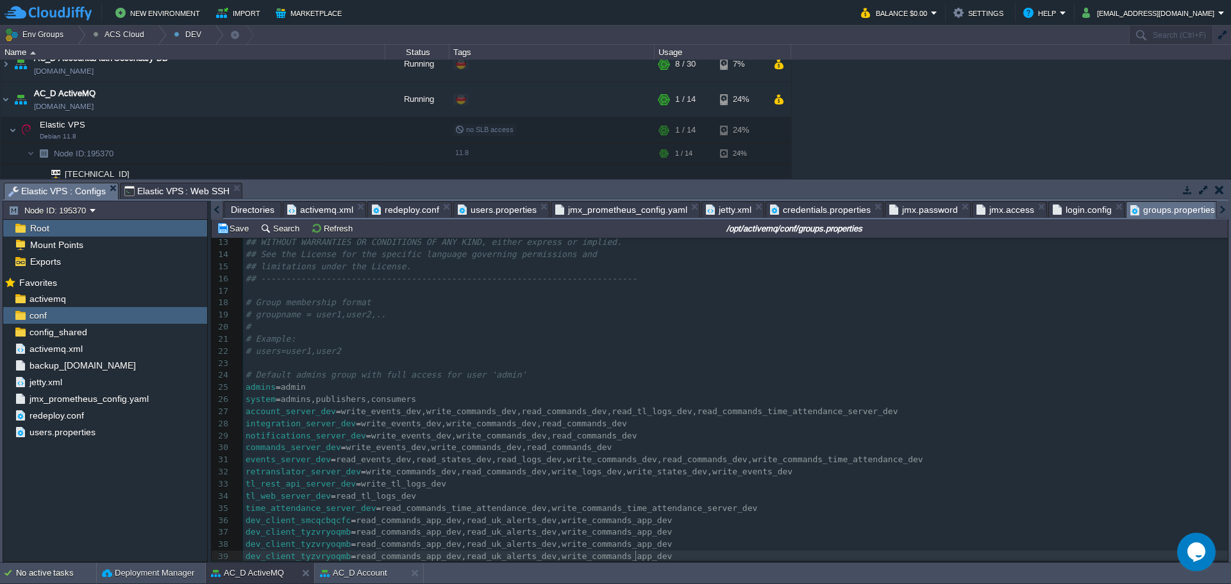
scroll to position [165, 0]
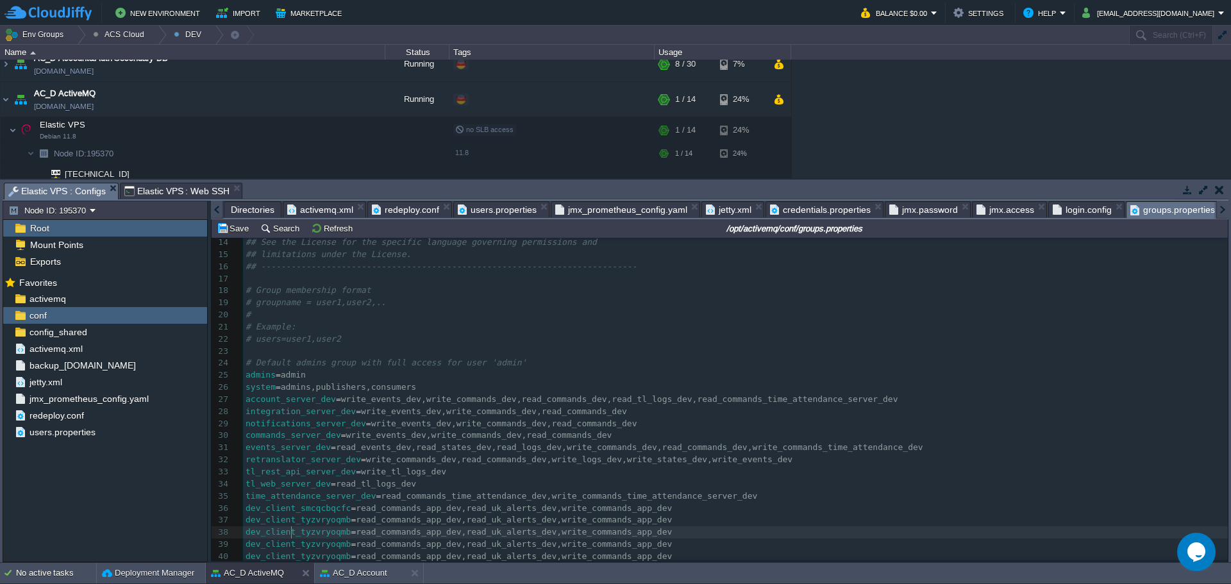
click at [293, 533] on span "dev_client_tyzvryoqmb" at bounding box center [297, 532] width 105 height 10
type textarea "dev_client_tyzvryoqmb"
click at [322, 544] on span "dev_client_tyzvryoqmb" at bounding box center [297, 544] width 105 height 10
type textarea "dev_client_tyzvryoqmb"
click at [285, 551] on span "dev_client_tyzvryoqmb" at bounding box center [297, 556] width 105 height 10
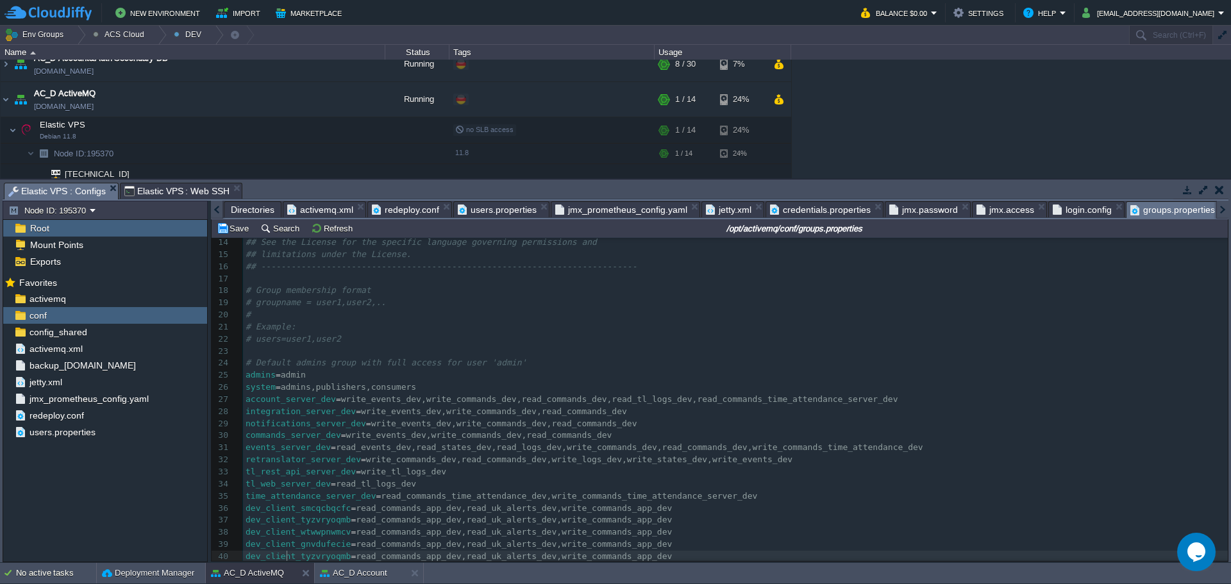
type textarea "dev_client_tyzvryoqmb"
paste textarea
click at [723, 553] on pre "dev_client_crrfjpmazj = read_commands_app_dev,read_uk_alerts_dev,write_commands…" at bounding box center [735, 557] width 985 height 12
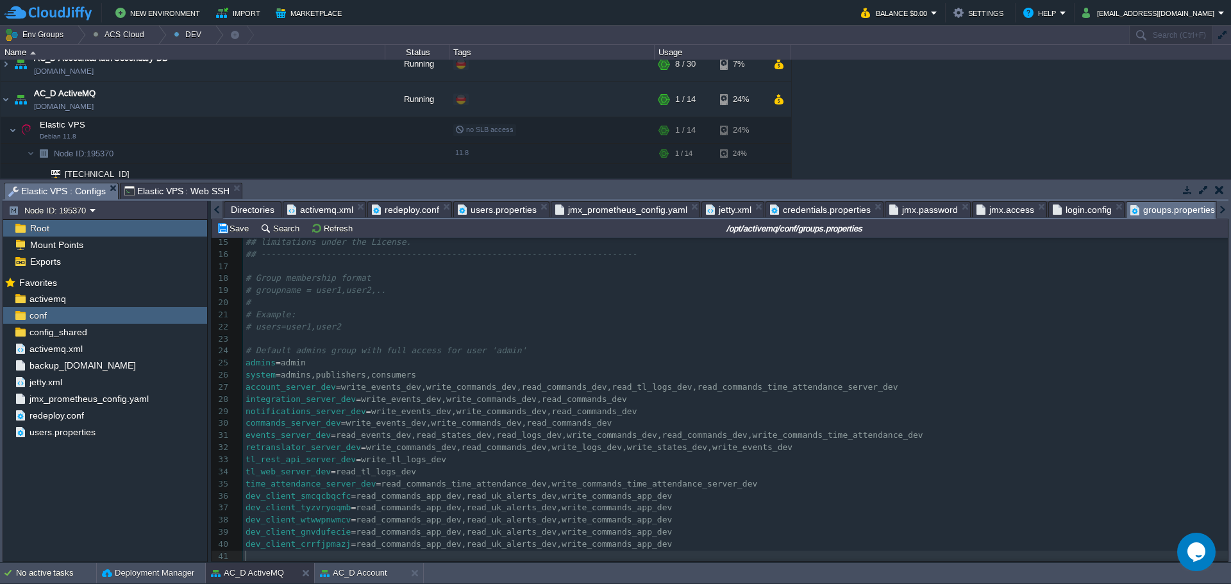
scroll to position [178, 0]
click at [540, 552] on pre "​" at bounding box center [735, 557] width 985 height 12
paste textarea "="
type textarea "="
click at [686, 554] on pre "dev_client_demo =" at bounding box center [735, 557] width 985 height 12
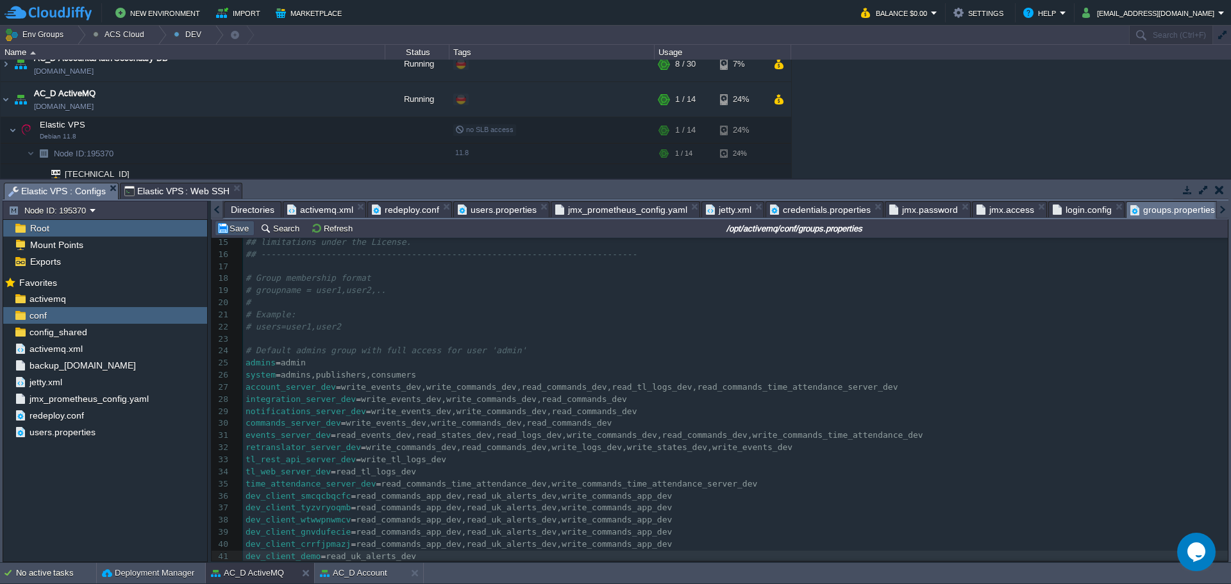
click at [233, 226] on button "Save" at bounding box center [235, 228] width 36 height 12
click at [176, 192] on span "Elastic VPS : Web SSH" at bounding box center [177, 190] width 106 height 15
click at [327, 132] on button "button" at bounding box center [328, 130] width 12 height 12
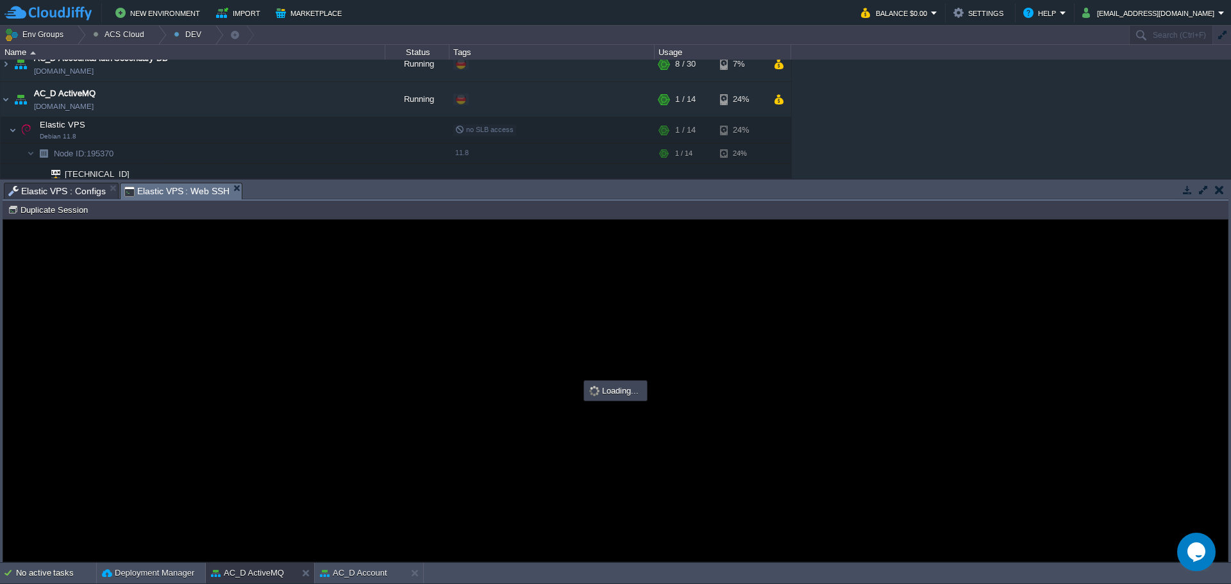
scroll to position [0, 0]
type input "#000000"
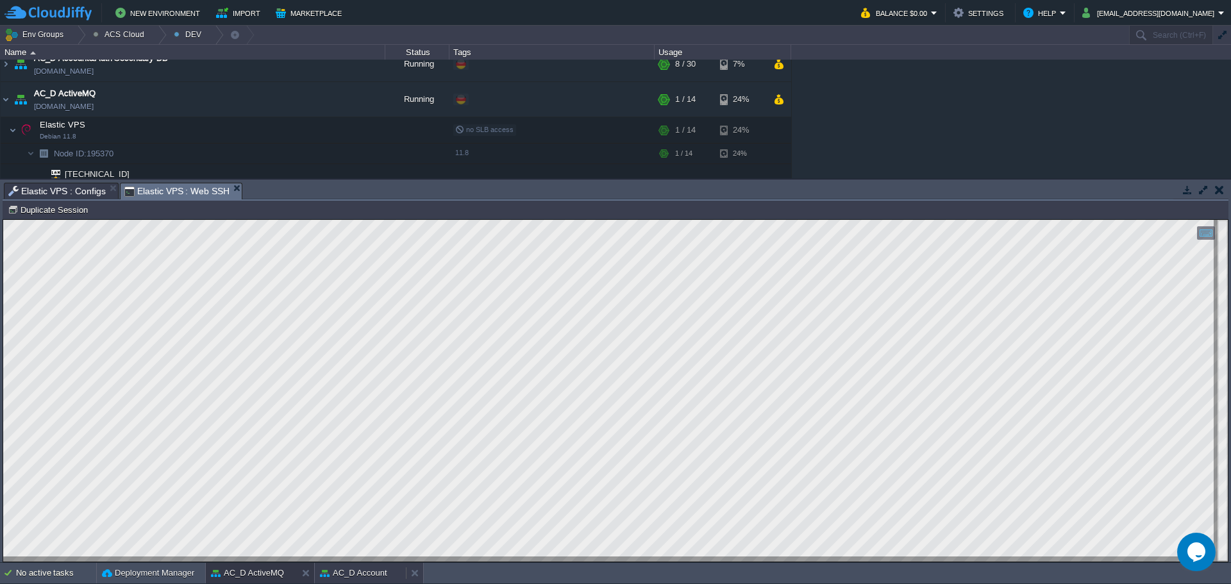
click at [359, 572] on button "AC_D Account" at bounding box center [353, 573] width 67 height 13
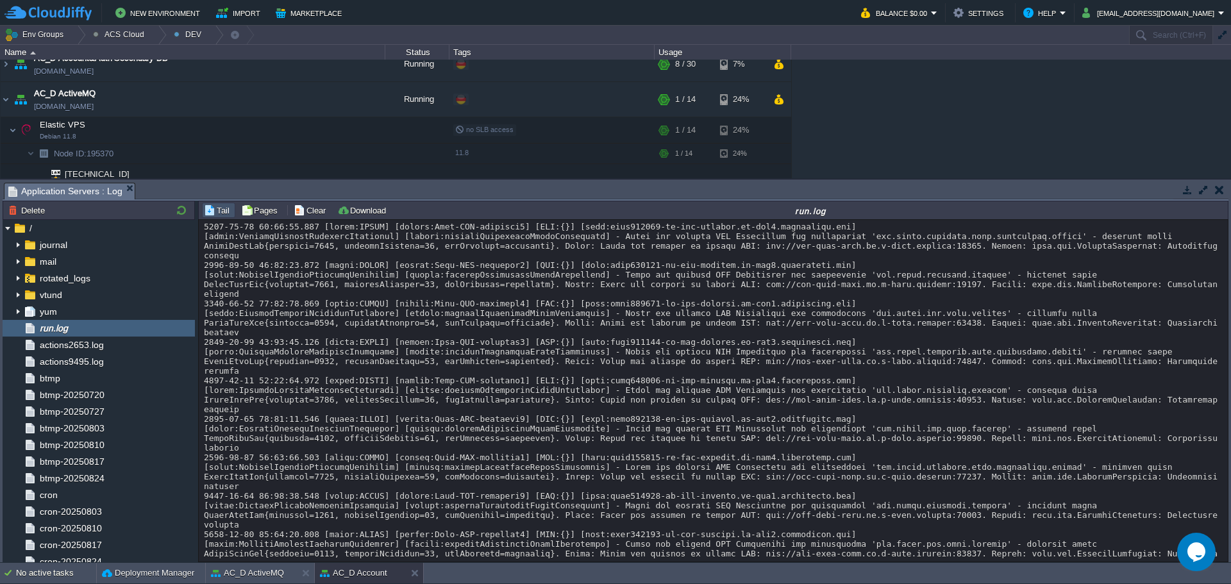
click at [300, 216] on button "Clear" at bounding box center [312, 210] width 36 height 12
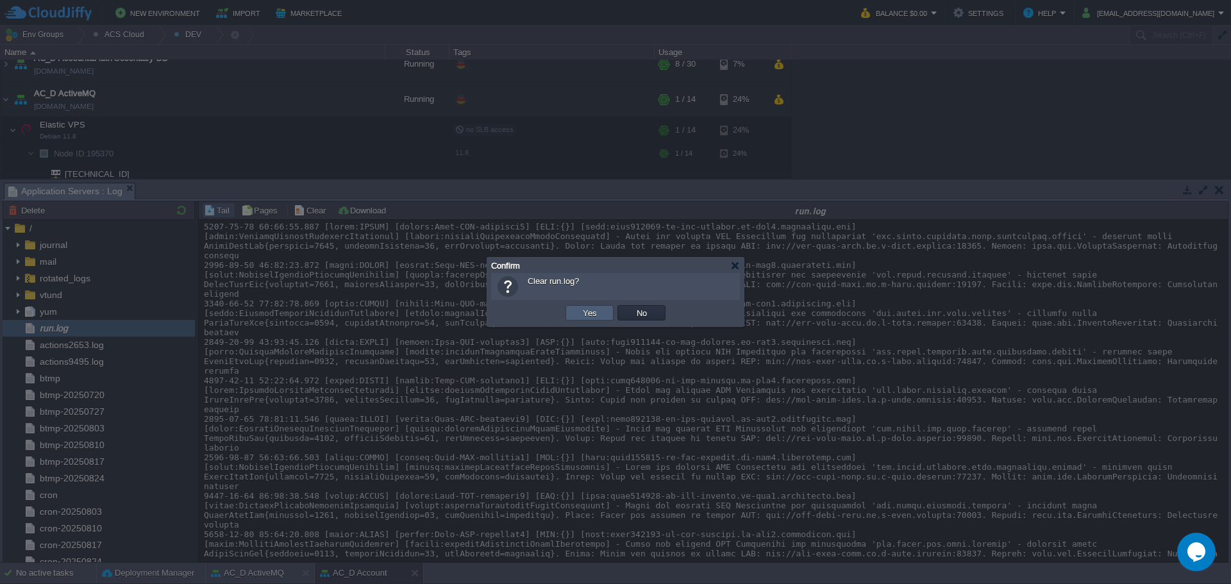
click at [592, 315] on button "Yes" at bounding box center [590, 313] width 22 height 12
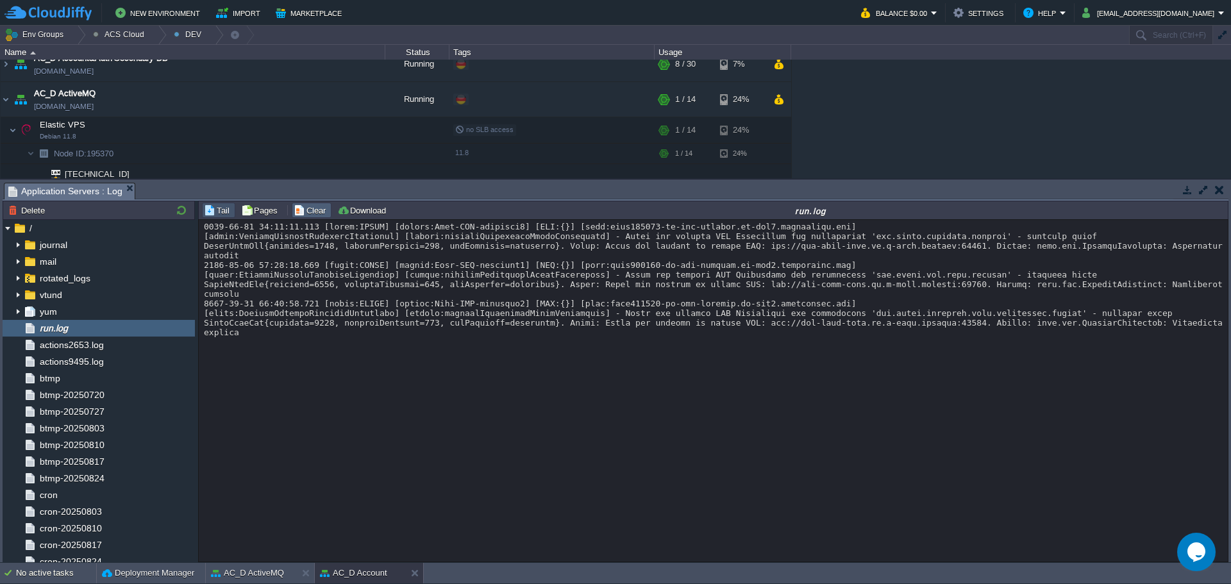
click at [320, 210] on button "Clear" at bounding box center [312, 210] width 36 height 12
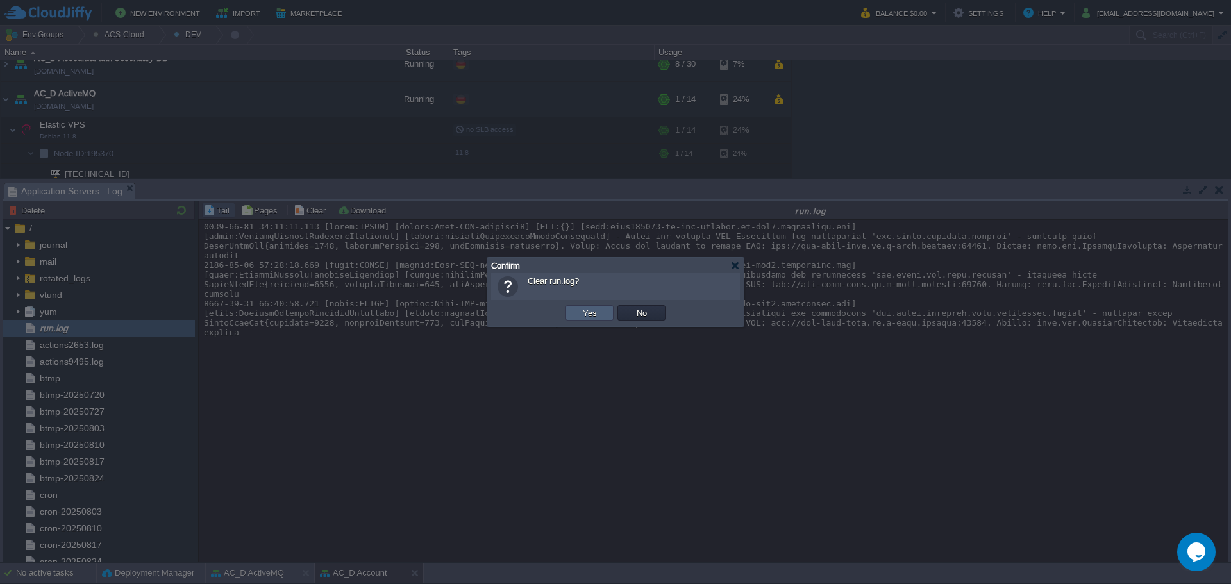
click at [581, 312] on button "Yes" at bounding box center [590, 313] width 22 height 12
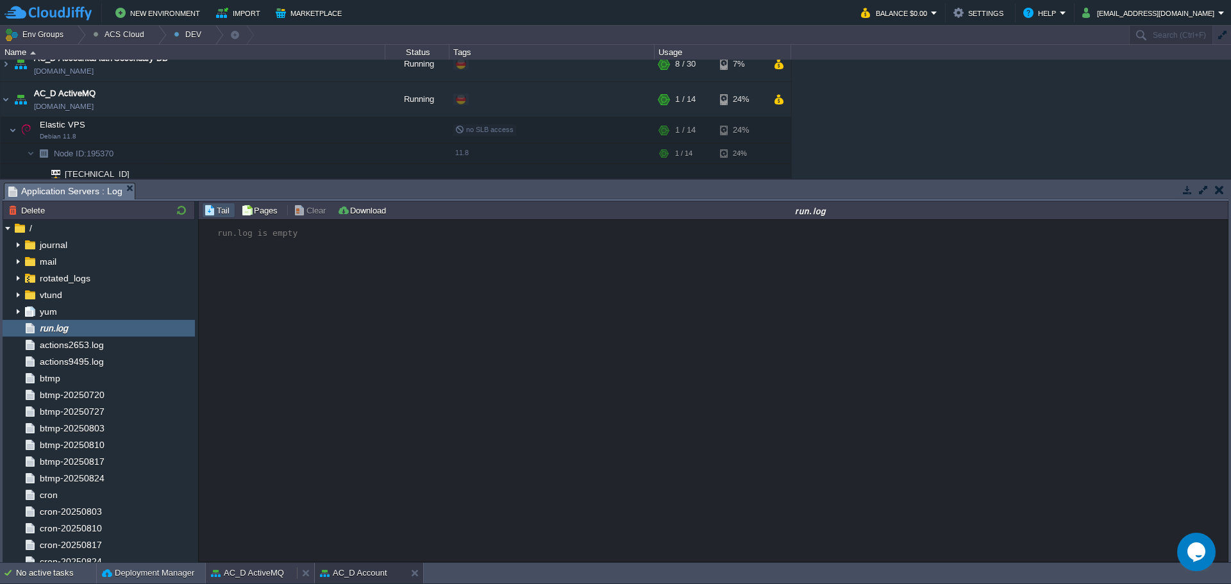
click at [263, 576] on button "AC_D ActiveMQ" at bounding box center [247, 573] width 73 height 13
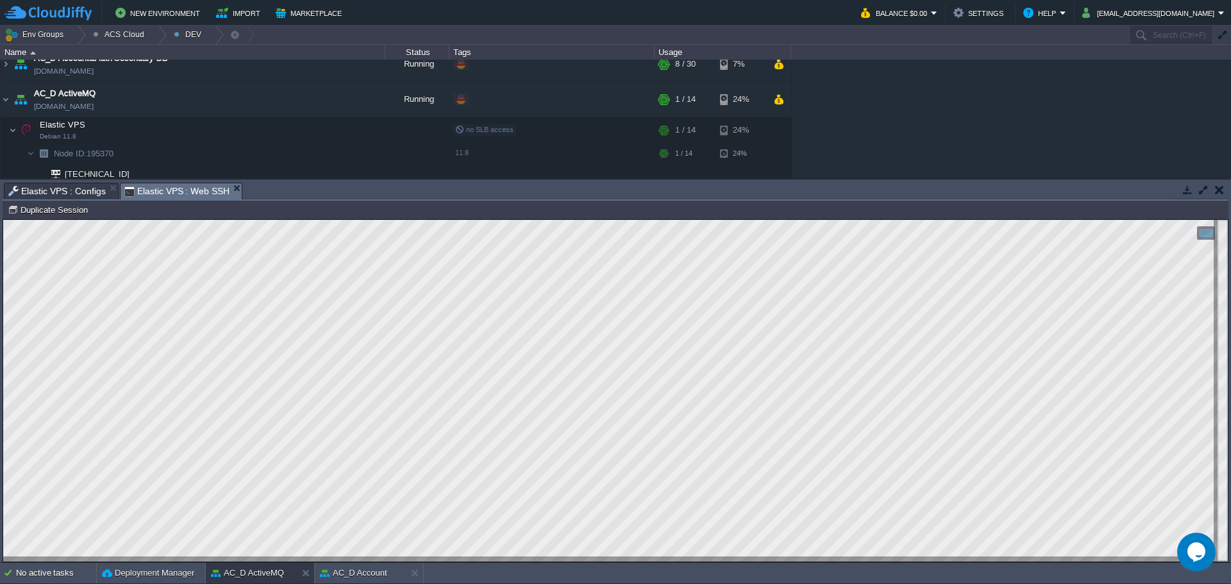
click at [83, 188] on span "Elastic VPS : Configs" at bounding box center [56, 190] width 97 height 15
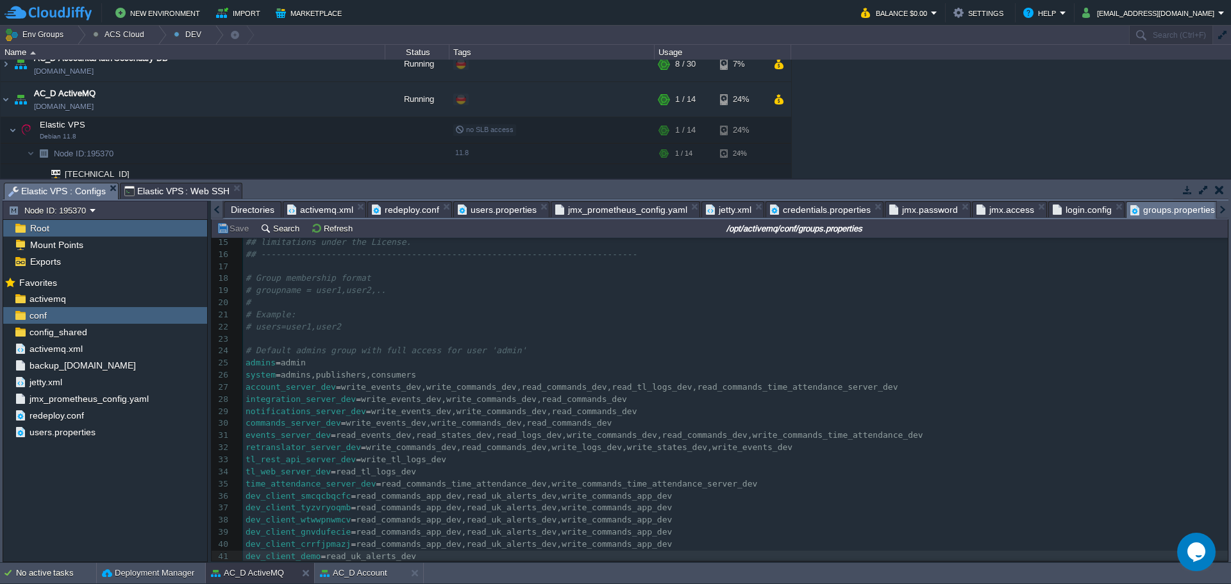
click at [503, 211] on span "users.properties" at bounding box center [497, 209] width 79 height 15
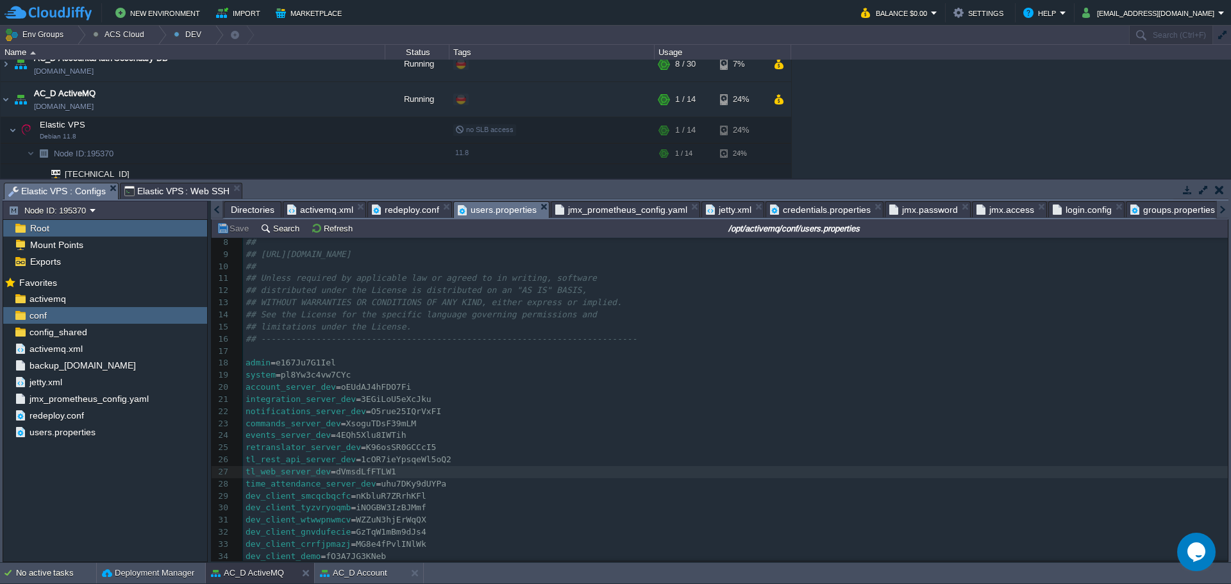
click at [308, 363] on span "e167Ju7G1Iel" at bounding box center [306, 363] width 60 height 10
type textarea "e167Ju7G1Iel"
click at [351, 572] on button "AC_D Account" at bounding box center [353, 573] width 67 height 13
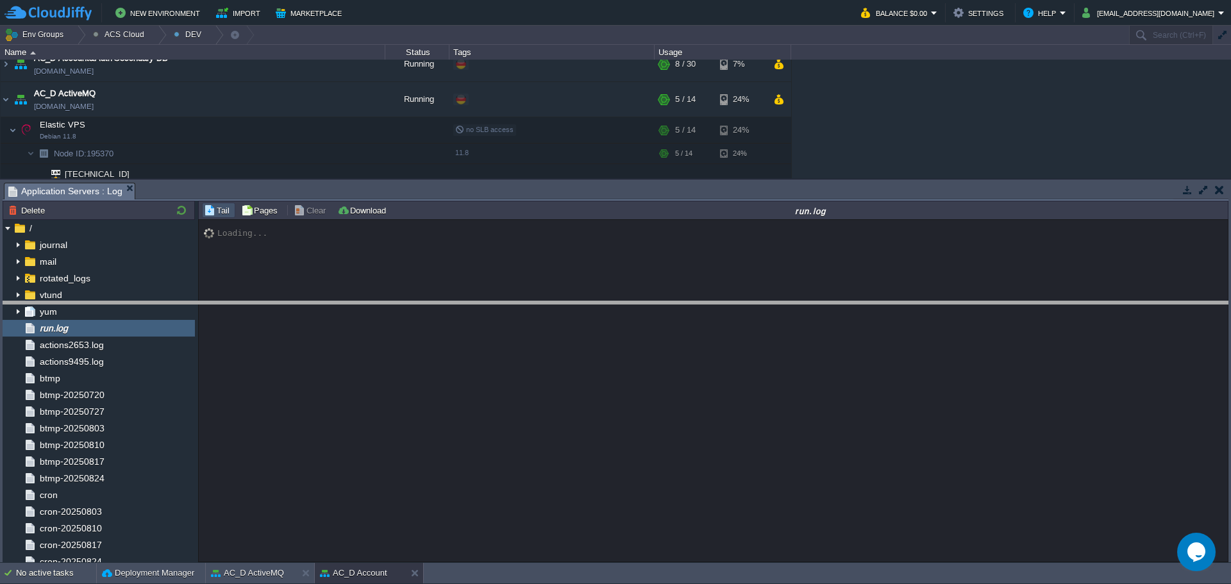
drag, startPoint x: 414, startPoint y: 188, endPoint x: 420, endPoint y: 306, distance: 118.7
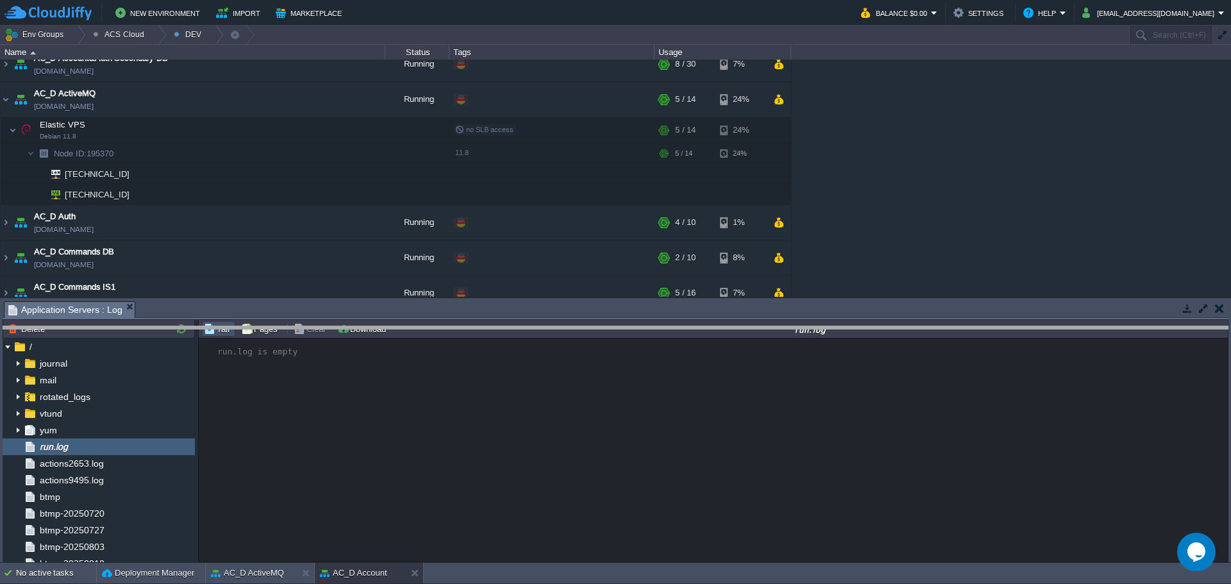
drag, startPoint x: 419, startPoint y: 313, endPoint x: 415, endPoint y: 338, distance: 25.3
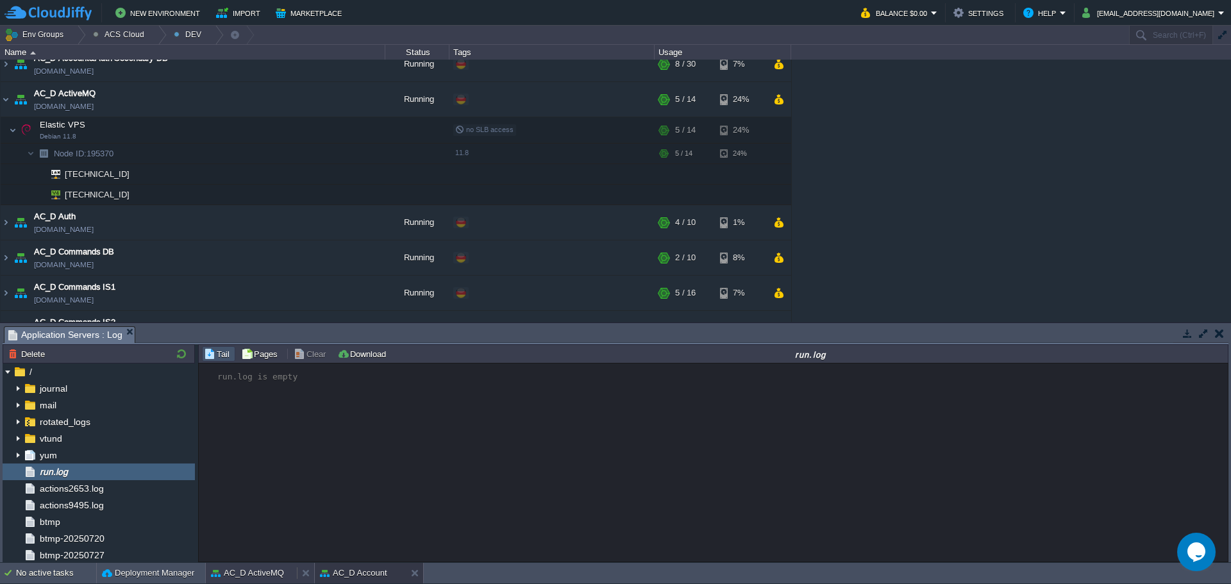
click at [258, 581] on div "AC_D ActiveMQ" at bounding box center [251, 573] width 91 height 21
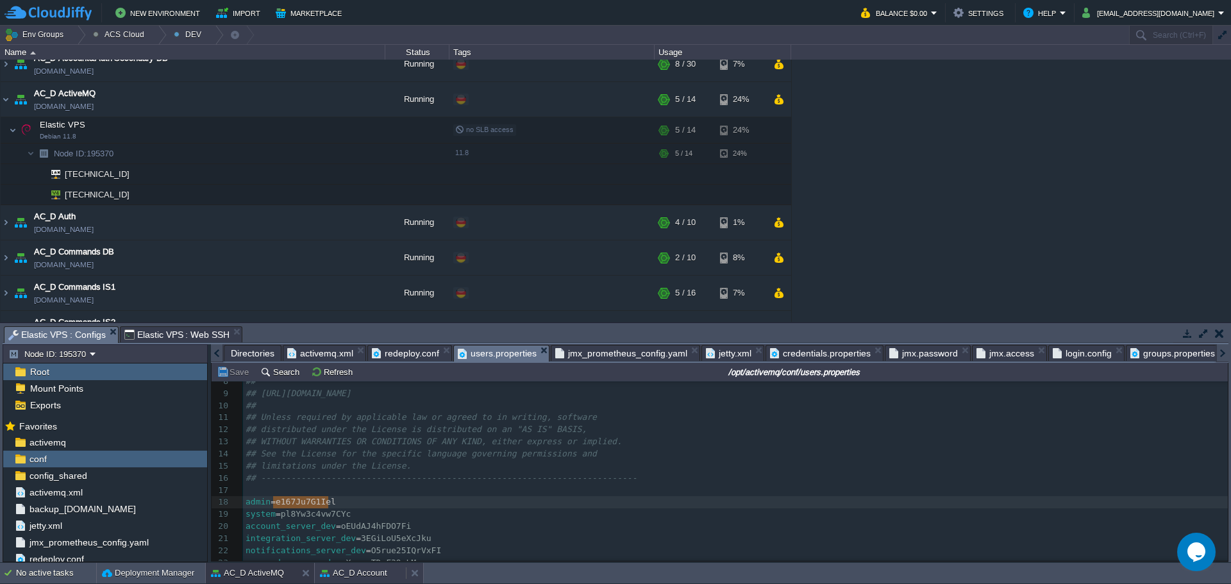
click at [365, 583] on div "AC_D Account" at bounding box center [360, 573] width 91 height 21
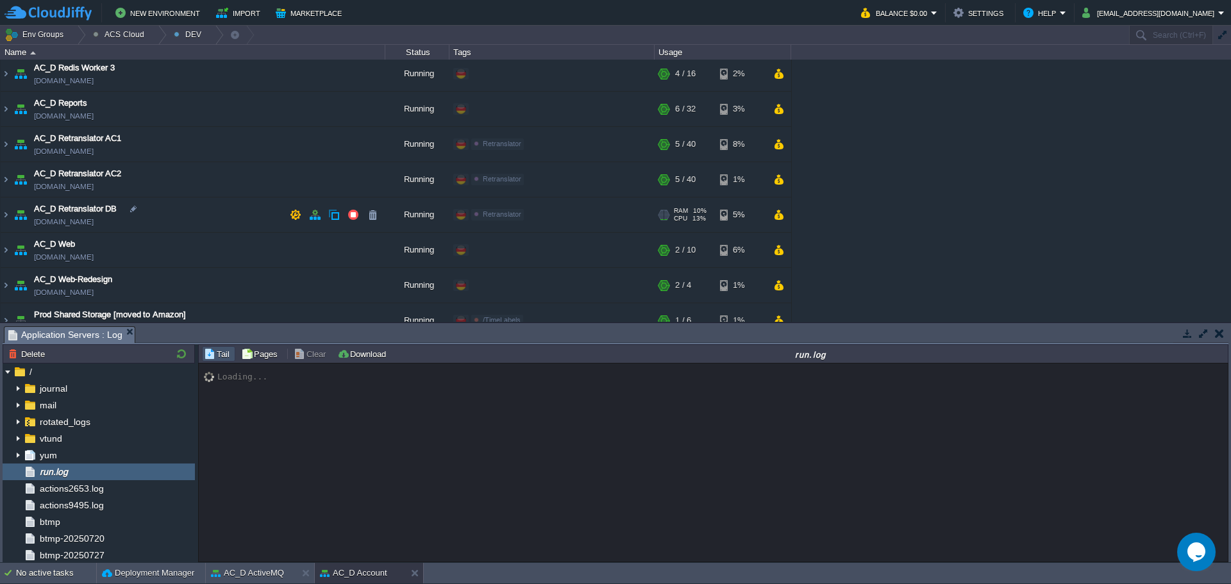
scroll to position [1193, 0]
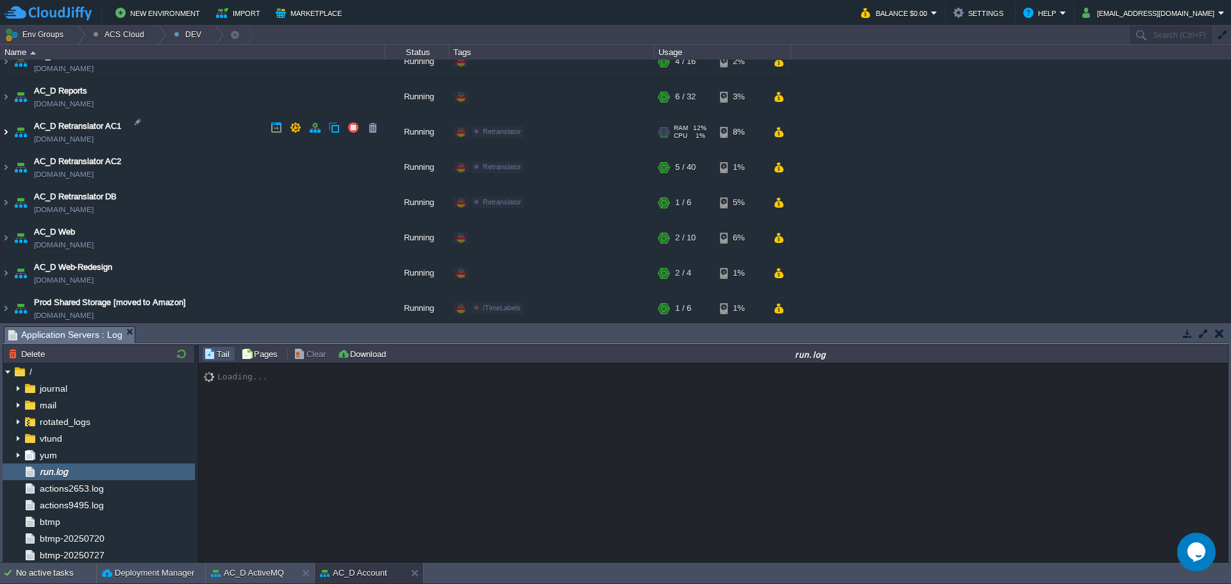
drag, startPoint x: 9, startPoint y: 129, endPoint x: 37, endPoint y: 135, distance: 28.8
click at [9, 129] on img at bounding box center [6, 132] width 10 height 35
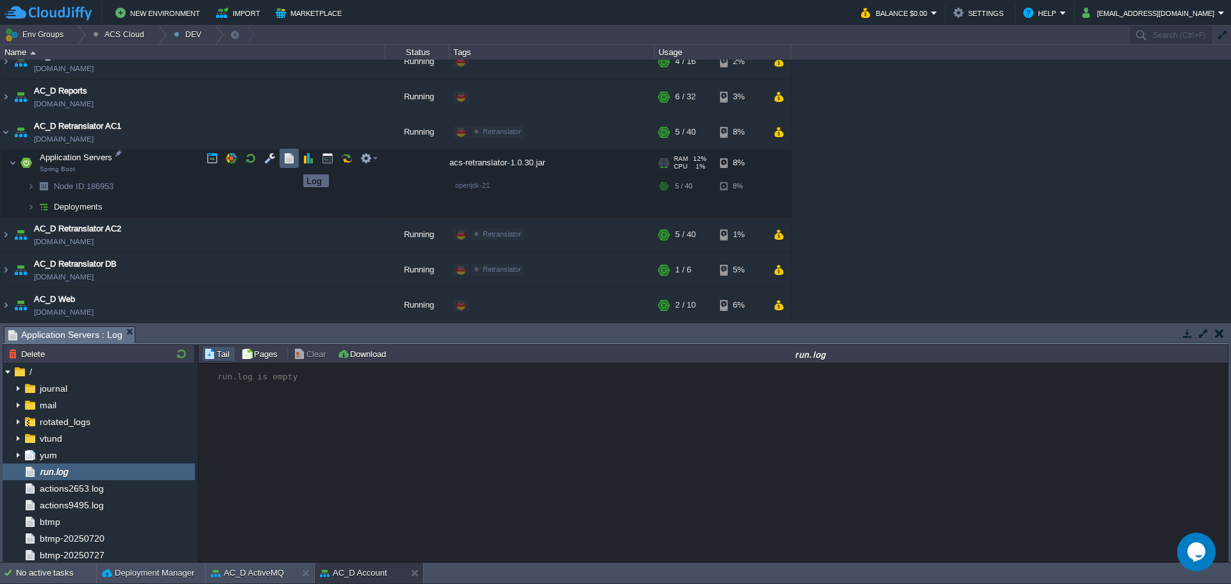
click at [292, 163] on button "button" at bounding box center [289, 159] width 12 height 12
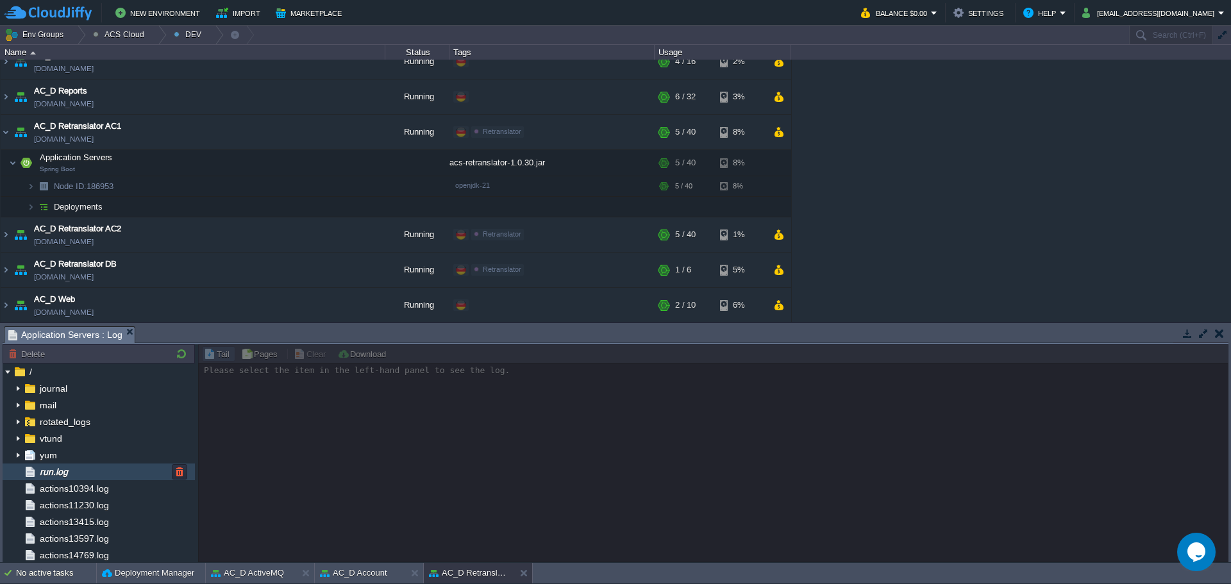
click at [127, 469] on div "run.log" at bounding box center [99, 471] width 192 height 17
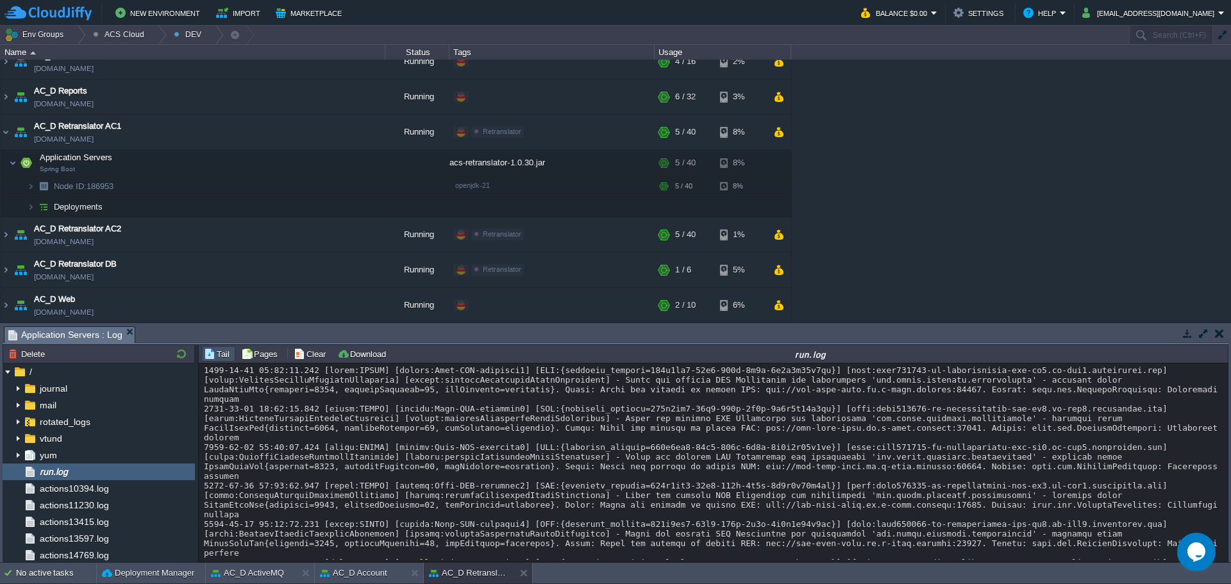
scroll to position [13687, 0]
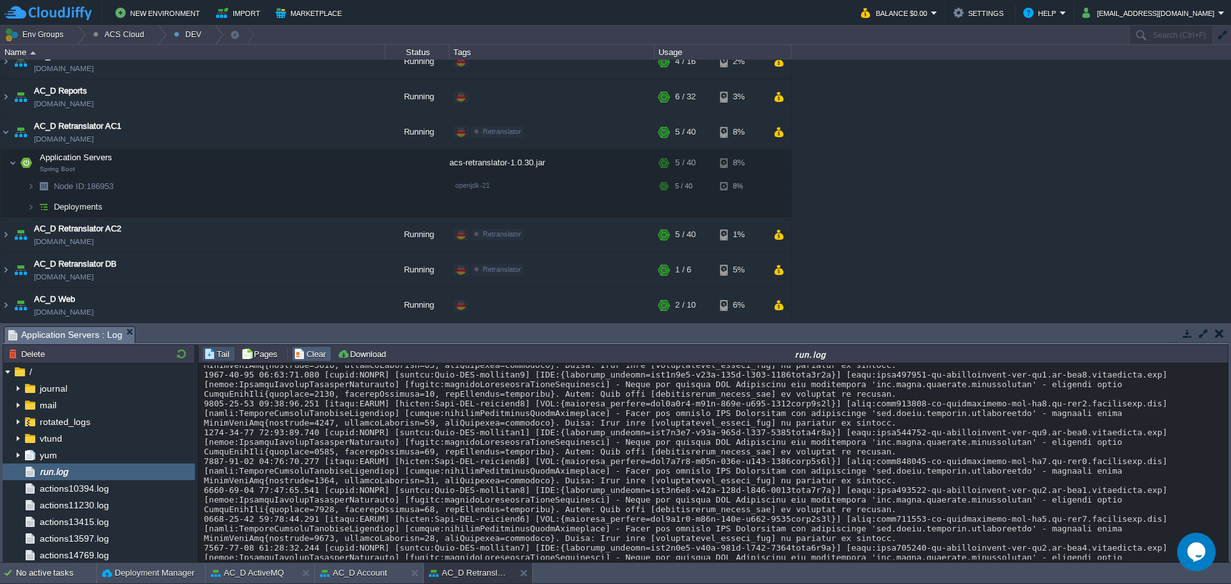
click at [317, 356] on button "Clear" at bounding box center [312, 354] width 36 height 12
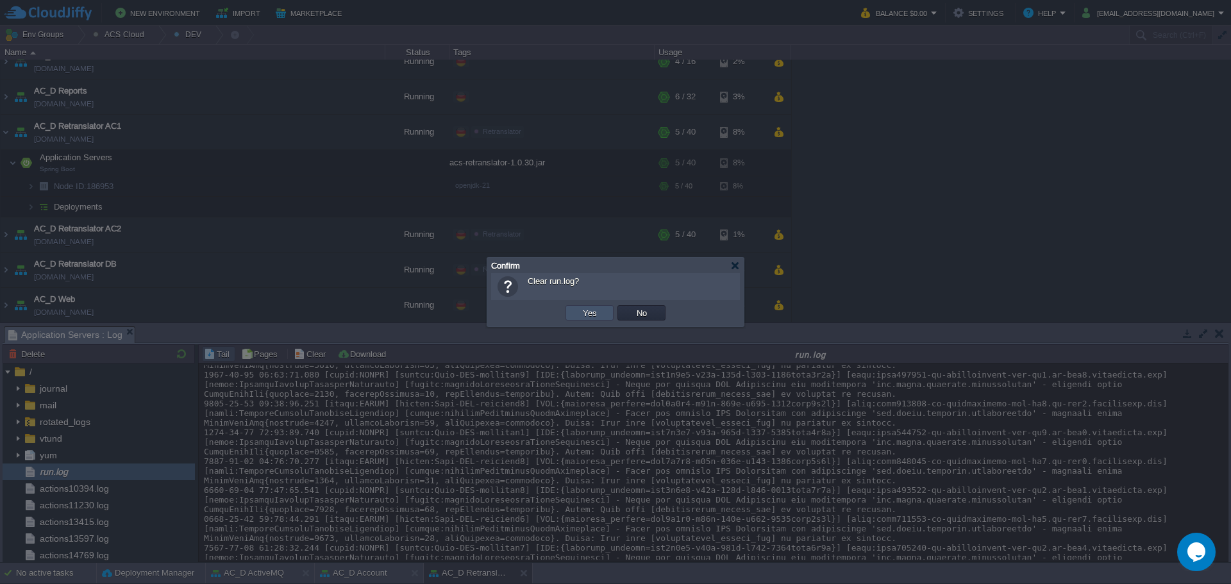
click at [588, 319] on button "Yes" at bounding box center [590, 313] width 22 height 12
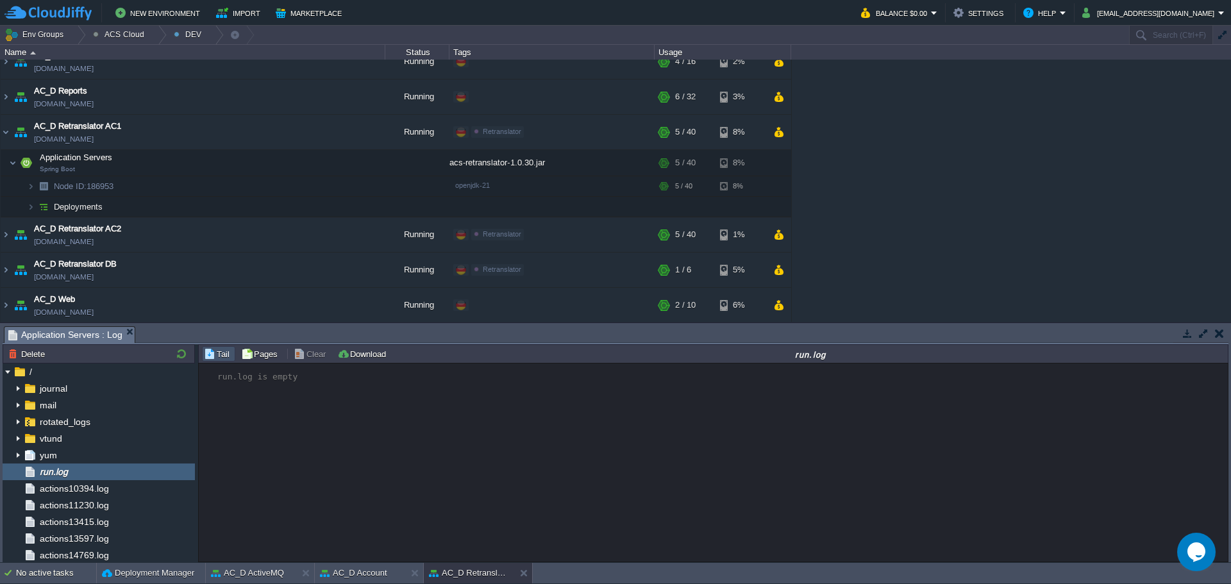
scroll to position [0, 0]
